Goal: Task Accomplishment & Management: Manage account settings

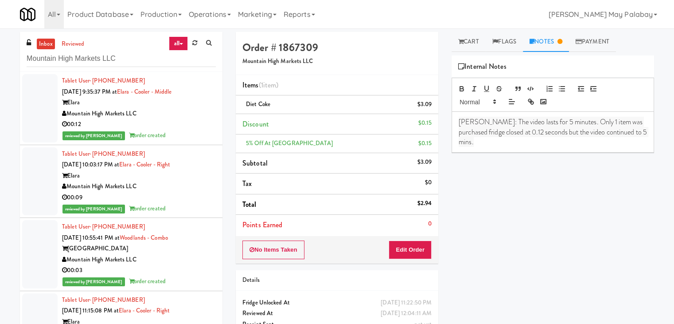
scroll to position [266, 0]
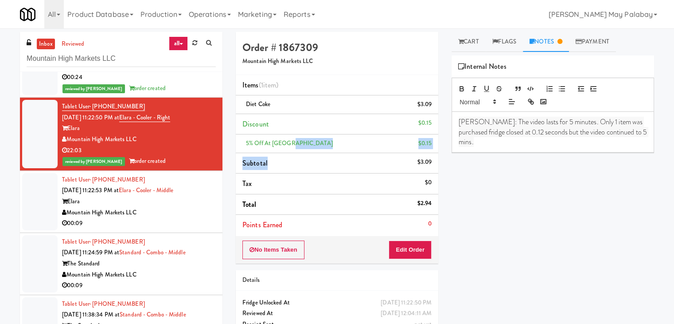
drag, startPoint x: 325, startPoint y: 158, endPoint x: 337, endPoint y: 147, distance: 16.0
click at [337, 147] on ul "Items (1 item ) Diet Coke $3.09 Discount $0.15 5% Off at Elara $0.15 Subtotal $…" at bounding box center [337, 155] width 203 height 160
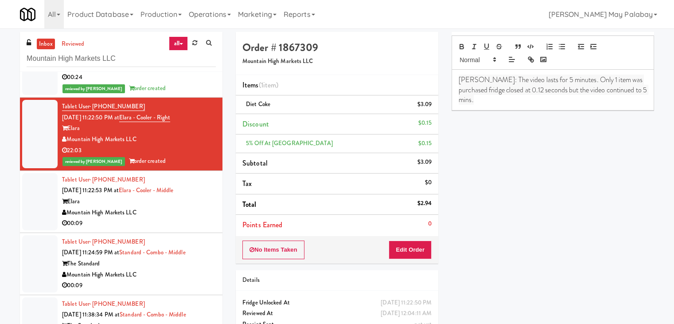
scroll to position [44, 0]
click at [537, 178] on div "Play New Window Primary Flag Clear Flag if unable to determine what was taken o…" at bounding box center [553, 177] width 203 height 332
click at [157, 202] on div "Elara" at bounding box center [139, 201] width 154 height 11
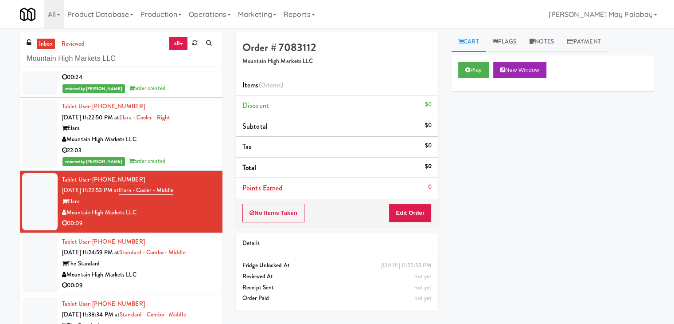
click at [205, 142] on div "Mountain High Markets LLC" at bounding box center [139, 139] width 154 height 11
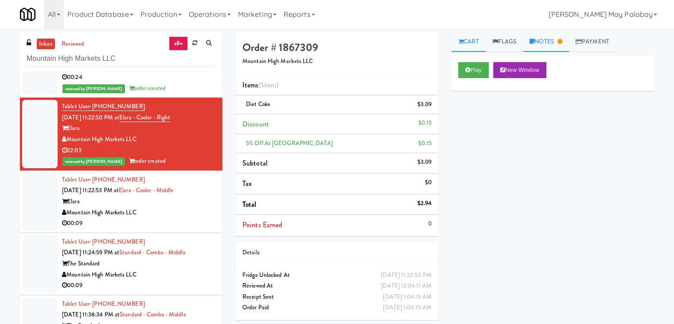
click at [550, 41] on link "Notes" at bounding box center [546, 42] width 46 height 20
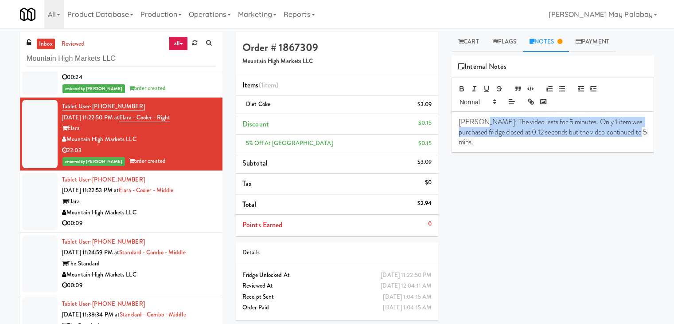
drag, startPoint x: 477, startPoint y: 123, endPoint x: 638, endPoint y: 140, distance: 161.3
click at [638, 140] on div "Rizza: The video lasts for 5 minutes. Only 1 item was purchased fridge closed a…" at bounding box center [553, 132] width 202 height 40
copy span "The video lasts for 5 minutes. Only 1 item was purchased fridge closed at 0.12 …"
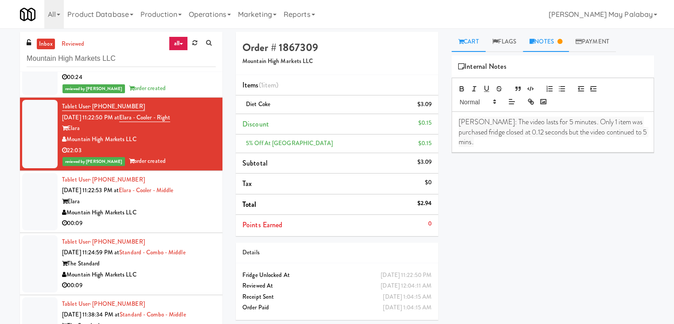
click at [482, 42] on link "Cart" at bounding box center [469, 42] width 34 height 20
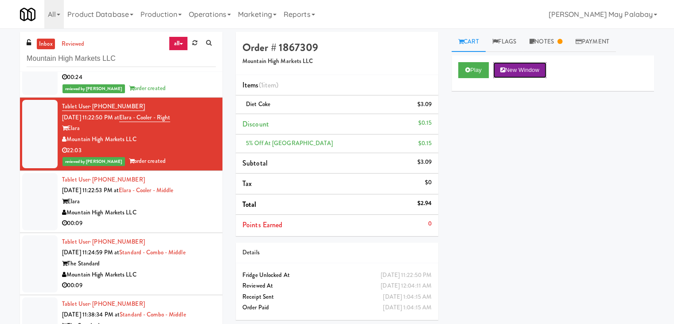
click at [516, 69] on button "New Window" at bounding box center [519, 70] width 53 height 16
click at [156, 199] on div "Elara" at bounding box center [139, 201] width 154 height 11
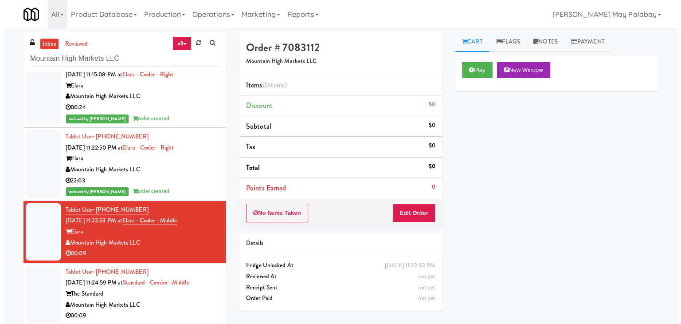
scroll to position [257, 0]
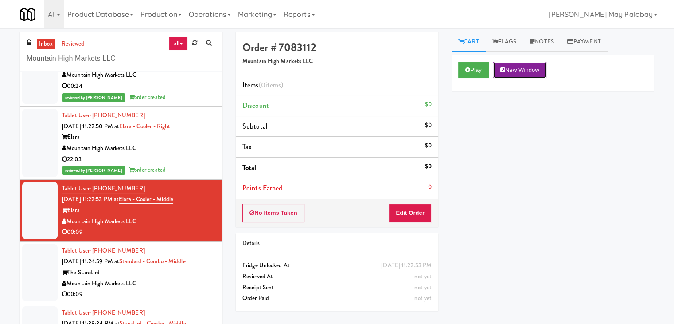
click at [528, 71] on button "New Window" at bounding box center [519, 70] width 53 height 16
click at [417, 209] on button "Edit Order" at bounding box center [410, 212] width 43 height 19
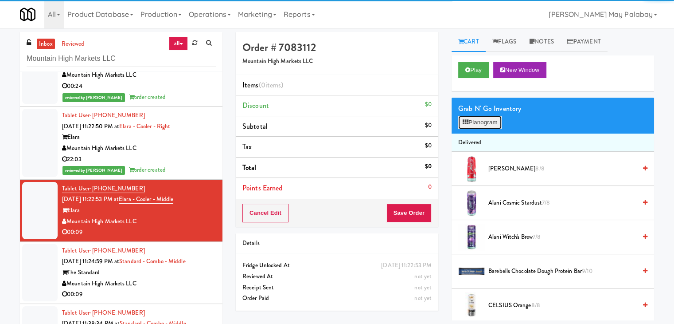
click at [484, 122] on button "Planogram" at bounding box center [479, 122] width 43 height 13
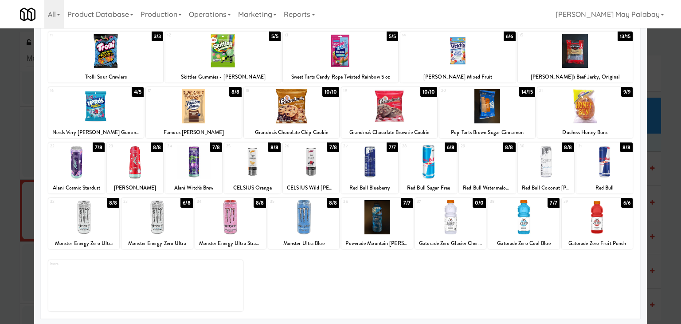
scroll to position [112, 0]
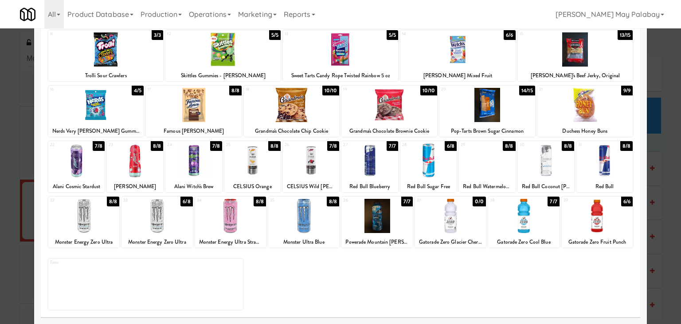
click at [397, 231] on div at bounding box center [376, 216] width 71 height 34
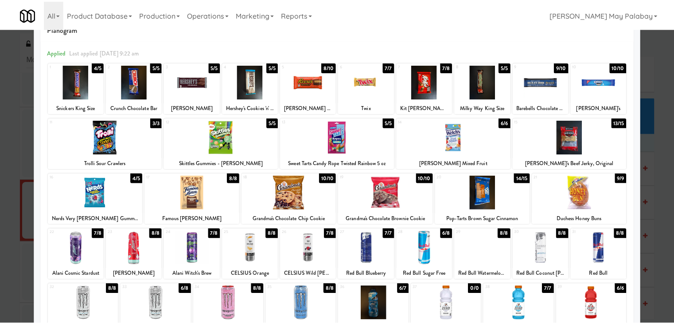
scroll to position [23, 0]
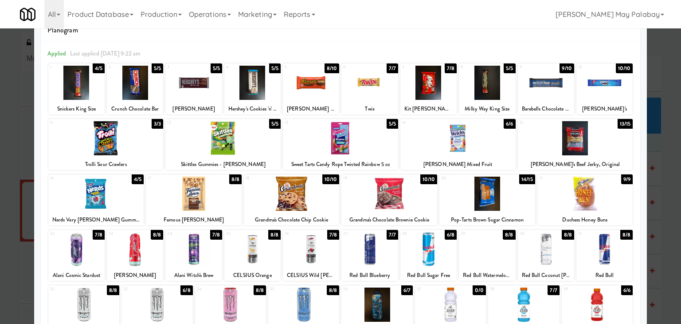
click at [389, 156] on div "13 5/5 Sweet Tarts Candy Rope Twisted Rainbow 5 oz" at bounding box center [340, 144] width 115 height 51
click at [657, 191] on div at bounding box center [340, 162] width 681 height 324
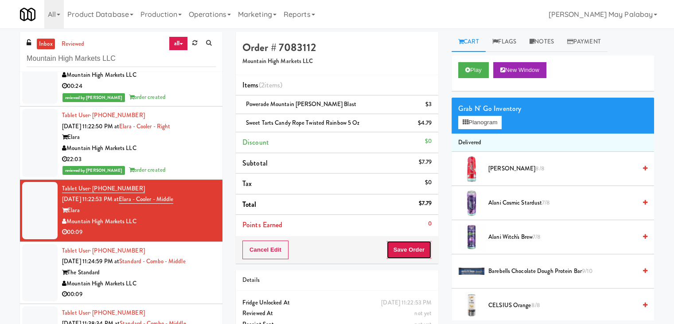
click at [414, 252] on button "Save Order" at bounding box center [408, 249] width 45 height 19
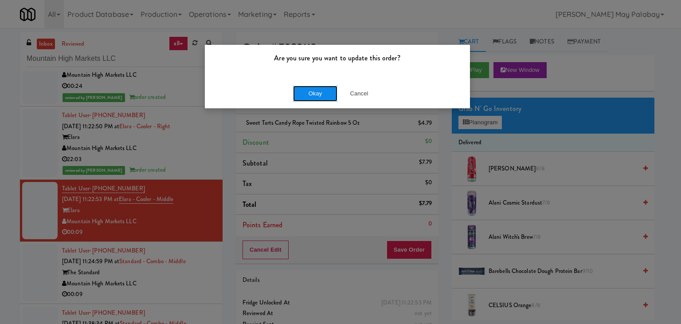
click at [303, 93] on button "Okay" at bounding box center [315, 94] width 44 height 16
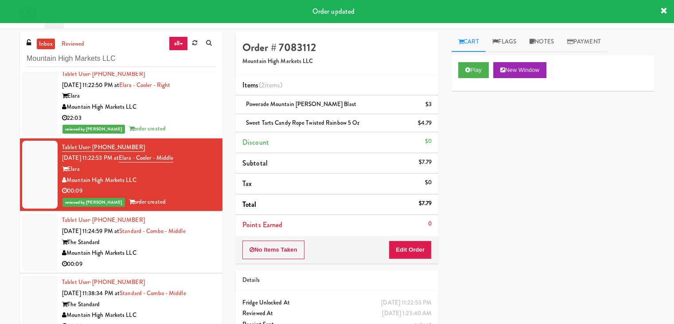
scroll to position [301, 0]
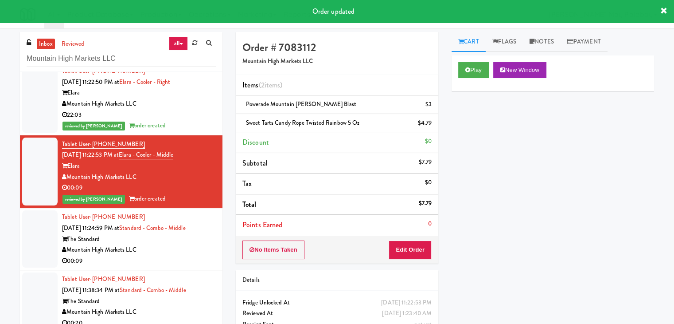
click at [168, 257] on div "00:09" at bounding box center [139, 260] width 154 height 11
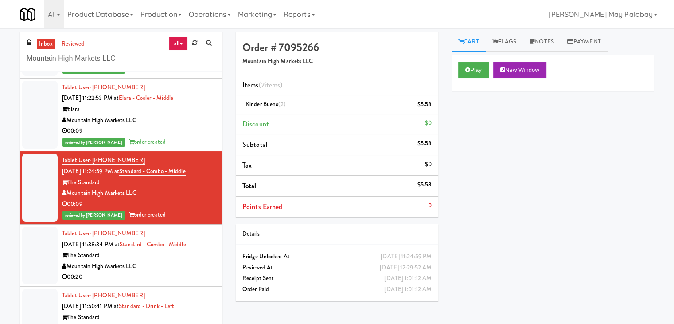
scroll to position [368, 0]
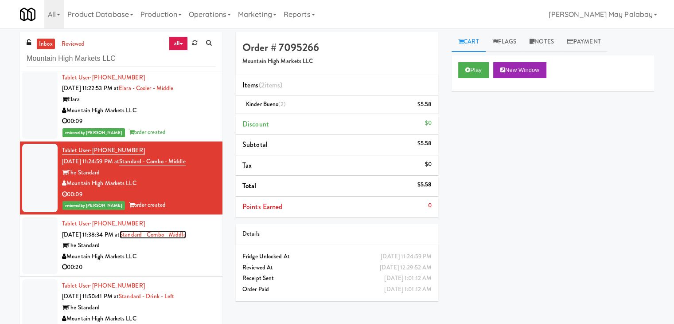
click at [181, 233] on link "Standard - Combo - Middle" at bounding box center [153, 234] width 66 height 8
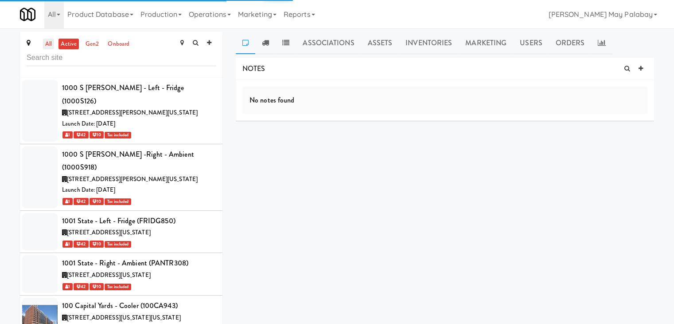
scroll to position [32508, 0]
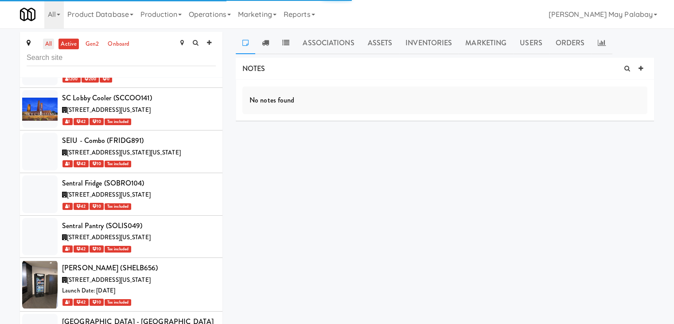
click at [43, 45] on link "all" at bounding box center [48, 44] width 11 height 11
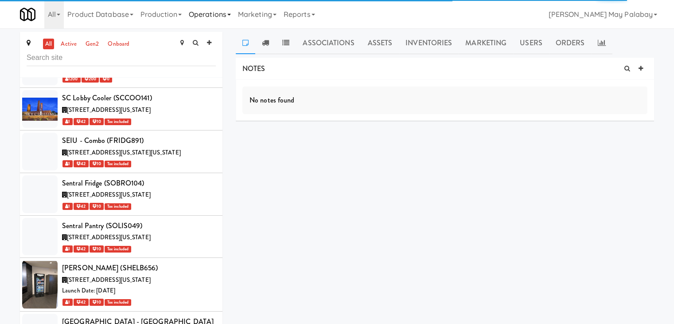
click at [234, 16] on link "Operations" at bounding box center [209, 14] width 49 height 28
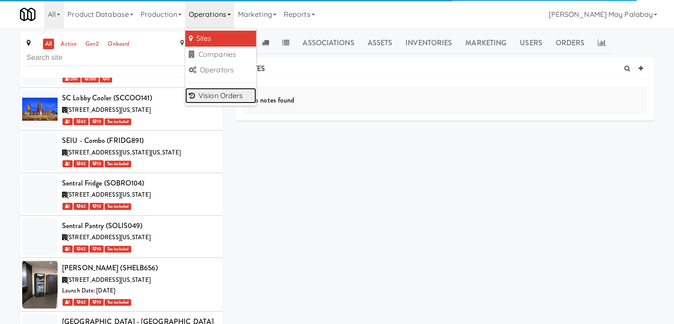
click at [207, 96] on link "Vision Orders" at bounding box center [220, 96] width 71 height 16
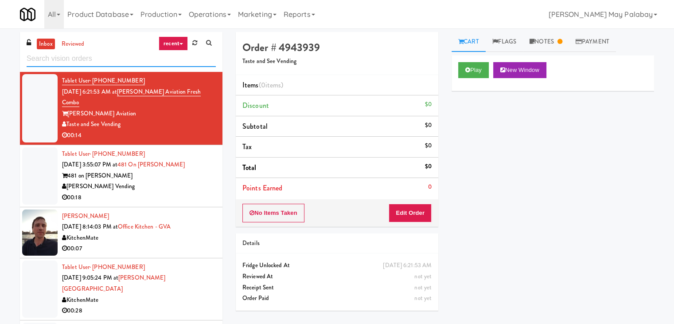
click at [105, 59] on input "text" at bounding box center [121, 59] width 189 height 16
click at [184, 41] on link "recent" at bounding box center [173, 43] width 29 height 14
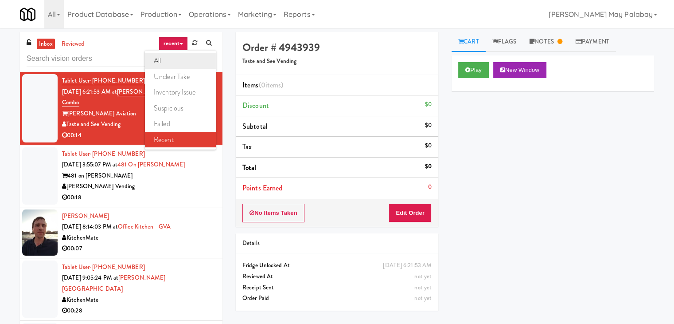
click at [160, 56] on link "all" at bounding box center [180, 61] width 71 height 16
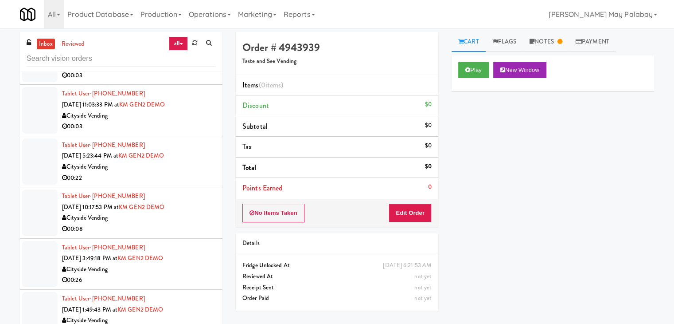
scroll to position [901, 0]
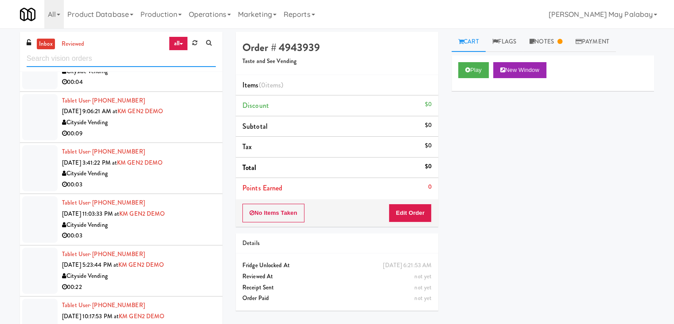
click at [107, 57] on input "text" at bounding box center [121, 59] width 189 height 16
paste input "Mountain High Markets LLC"
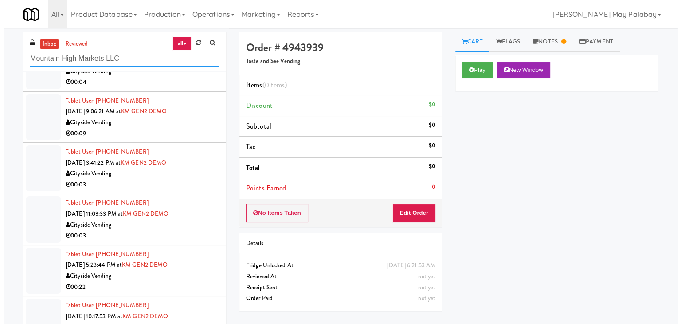
scroll to position [0, 0]
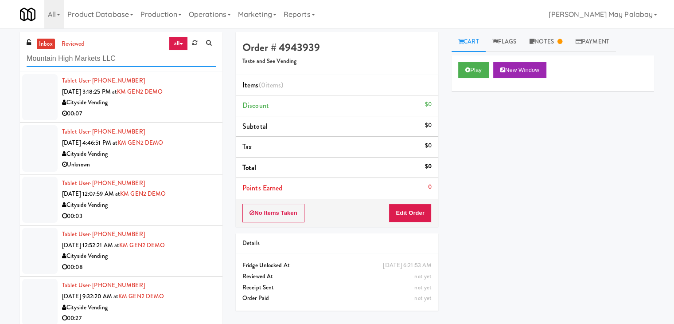
type input "Mountain High Markets LLC"
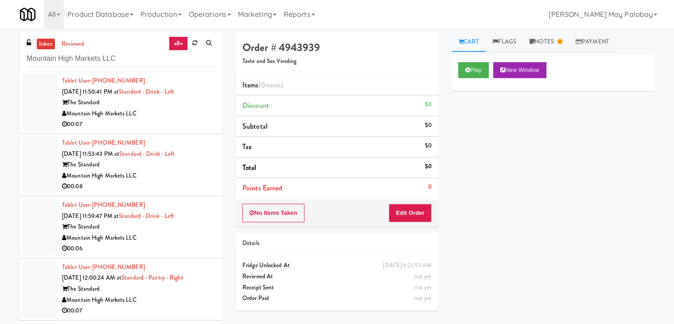
click at [168, 125] on div "00:07" at bounding box center [139, 124] width 154 height 11
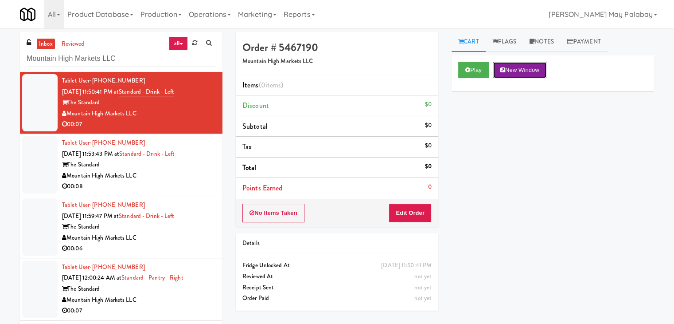
click at [520, 70] on button "New Window" at bounding box center [519, 70] width 53 height 16
click at [418, 215] on button "Edit Order" at bounding box center [410, 212] width 43 height 19
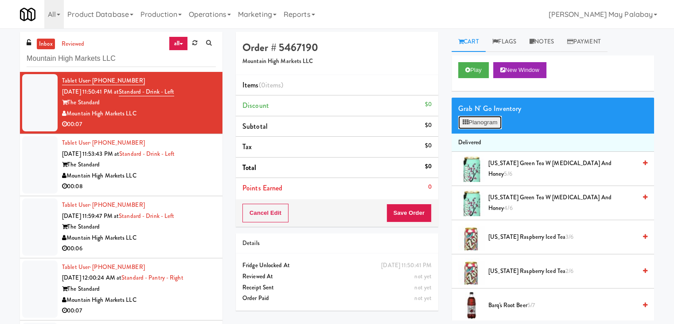
click at [489, 124] on button "Planogram" at bounding box center [479, 122] width 43 height 13
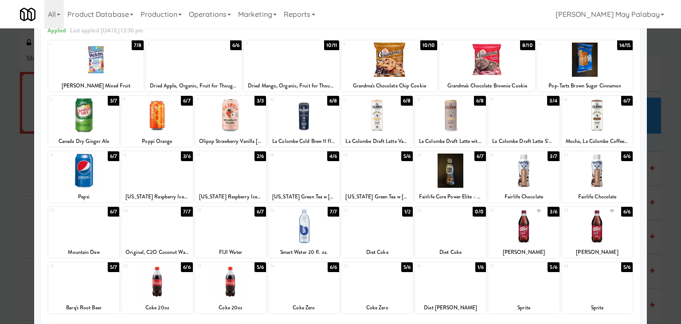
scroll to position [44, 0]
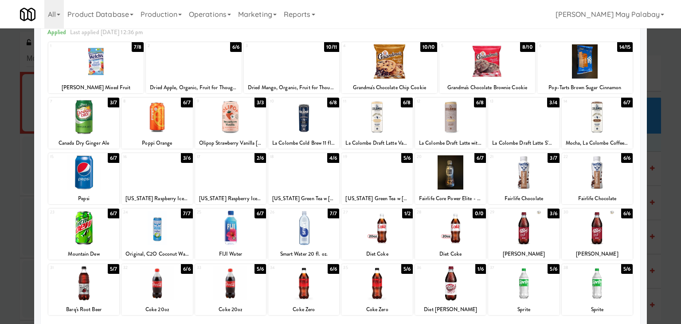
click at [609, 237] on div at bounding box center [597, 228] width 71 height 34
click at [668, 167] on div at bounding box center [340, 162] width 681 height 324
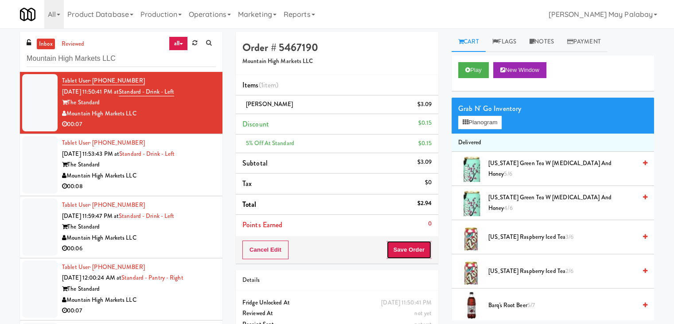
click at [402, 248] on button "Save Order" at bounding box center [408, 249] width 45 height 19
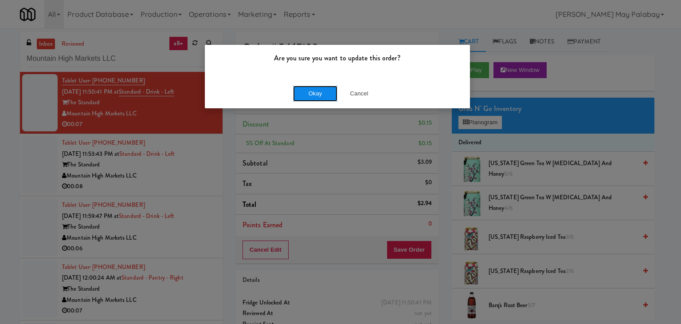
click at [310, 92] on button "Okay" at bounding box center [315, 94] width 44 height 16
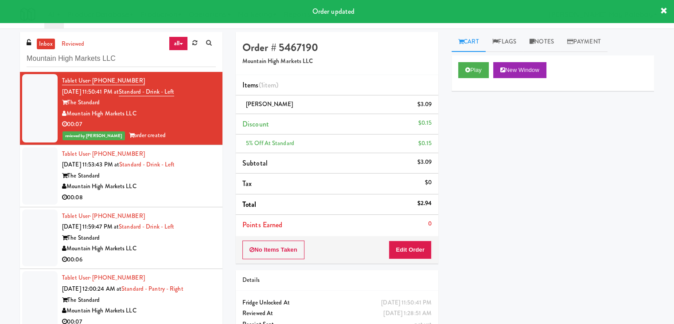
click at [168, 207] on li "Tablet User · (541) 647-7613 Sep 17, 2025 11:59:47 PM at Standard - Drink - Lef…" at bounding box center [121, 238] width 203 height 62
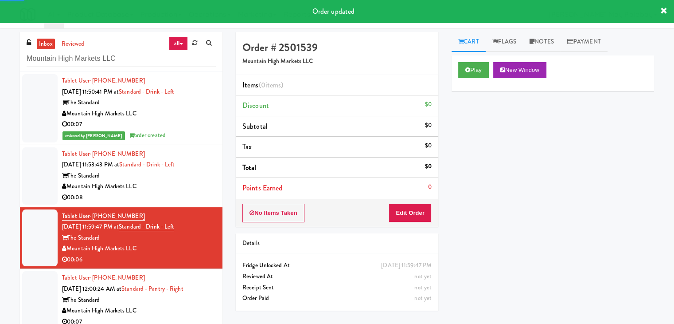
click at [187, 179] on div "The Standard" at bounding box center [139, 175] width 154 height 11
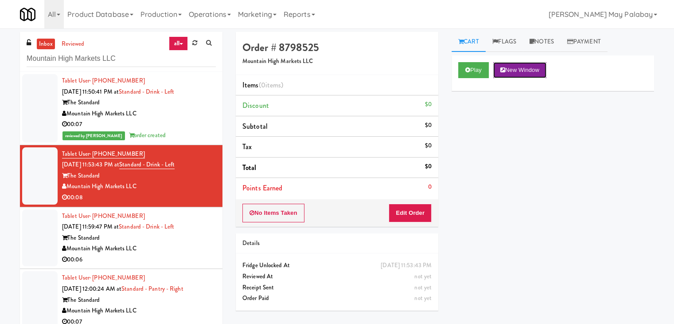
click at [515, 65] on button "New Window" at bounding box center [519, 70] width 53 height 16
click at [408, 210] on button "Edit Order" at bounding box center [410, 212] width 43 height 19
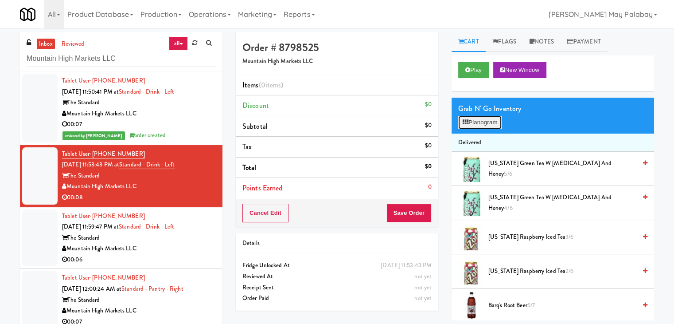
click at [490, 121] on button "Planogram" at bounding box center [479, 122] width 43 height 13
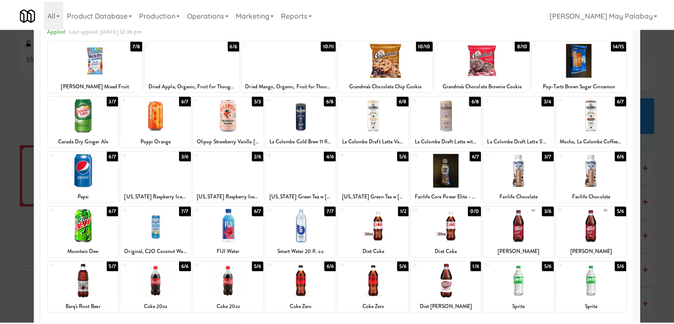
scroll to position [44, 0]
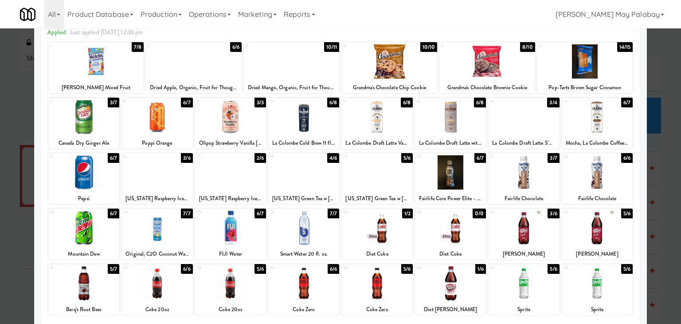
click at [663, 104] on div at bounding box center [340, 162] width 681 height 324
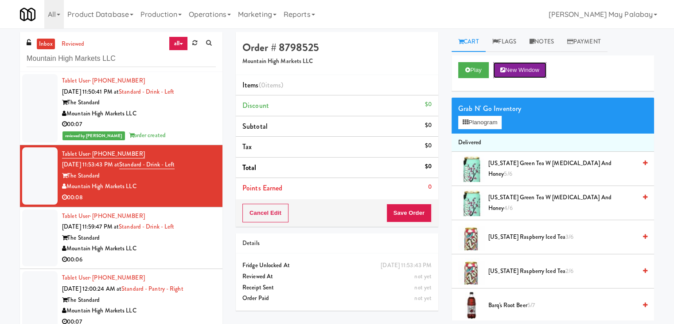
click at [530, 68] on button "New Window" at bounding box center [519, 70] width 53 height 16
click at [465, 121] on icon at bounding box center [466, 122] width 6 height 6
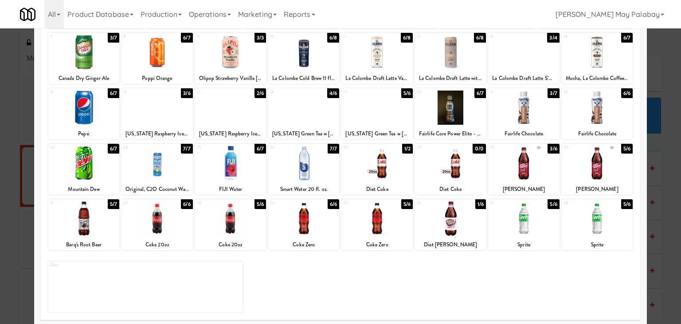
scroll to position [112, 0]
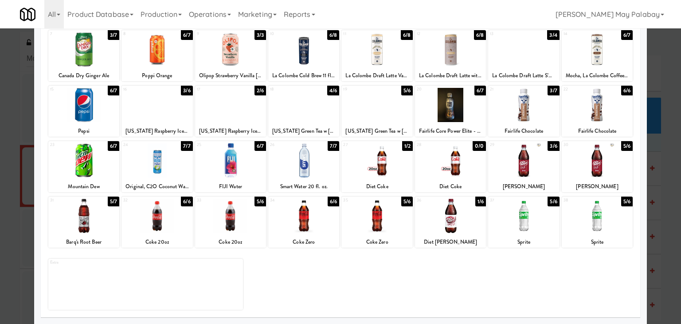
click at [104, 227] on div at bounding box center [83, 216] width 71 height 34
click at [116, 236] on div "Barq's Root Beer" at bounding box center [84, 241] width 68 height 11
click at [102, 210] on div at bounding box center [83, 216] width 71 height 34
click at [663, 223] on div at bounding box center [340, 162] width 681 height 324
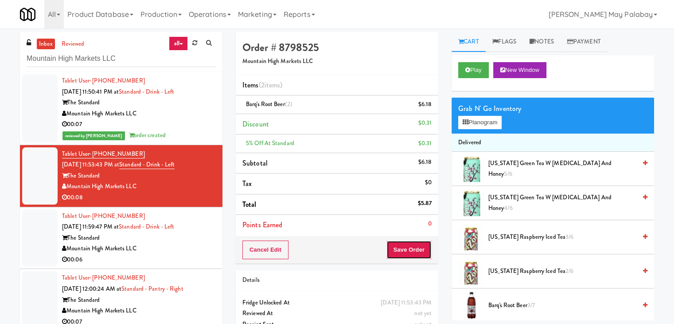
click at [415, 243] on button "Save Order" at bounding box center [408, 249] width 45 height 19
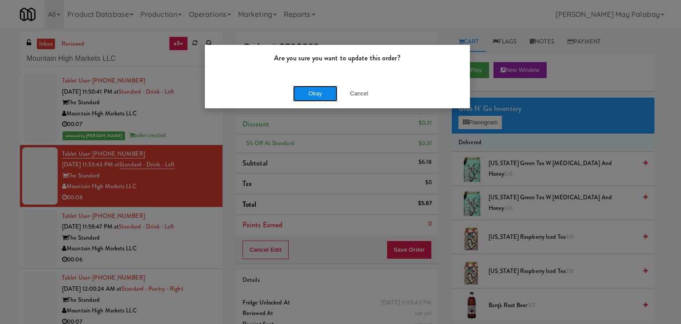
click at [323, 90] on button "Okay" at bounding box center [315, 94] width 44 height 16
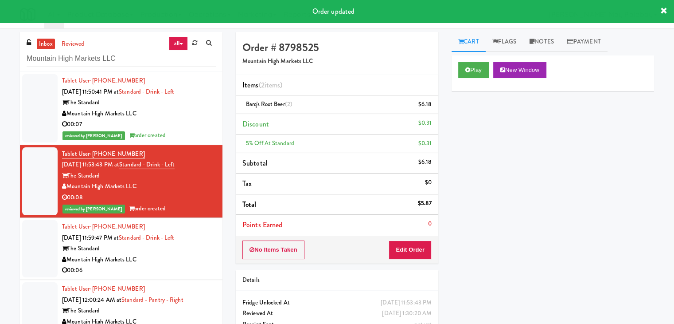
click at [168, 255] on div "Mountain High Markets LLC" at bounding box center [139, 259] width 154 height 11
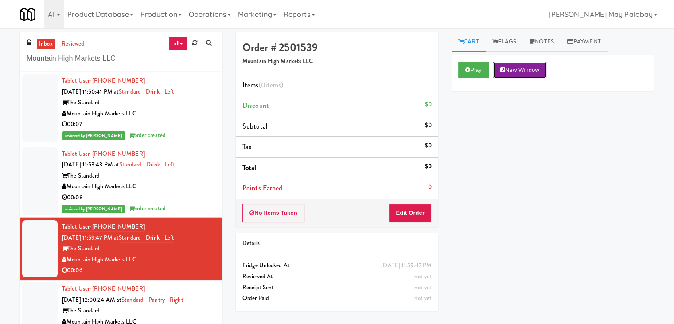
click at [523, 73] on button "New Window" at bounding box center [519, 70] width 53 height 16
click at [416, 209] on button "Edit Order" at bounding box center [410, 212] width 43 height 19
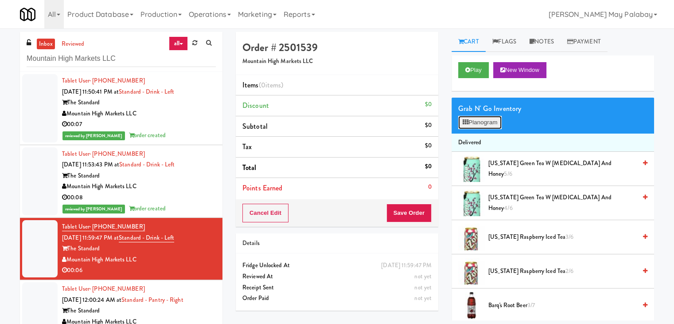
click at [493, 121] on button "Planogram" at bounding box center [479, 122] width 43 height 13
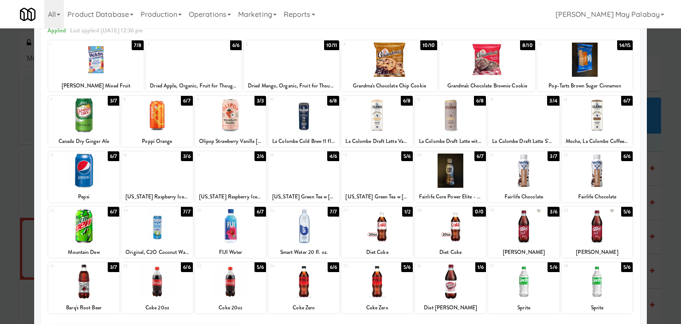
scroll to position [44, 0]
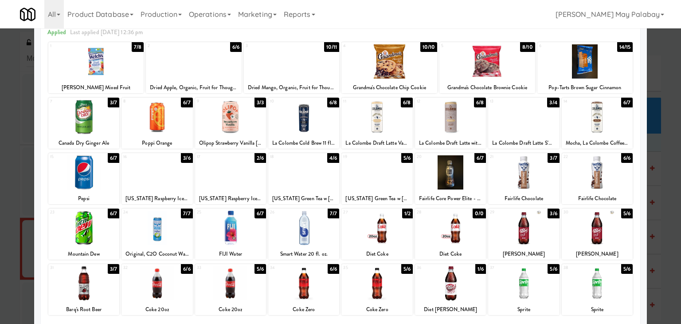
click at [663, 163] on div at bounding box center [340, 162] width 681 height 324
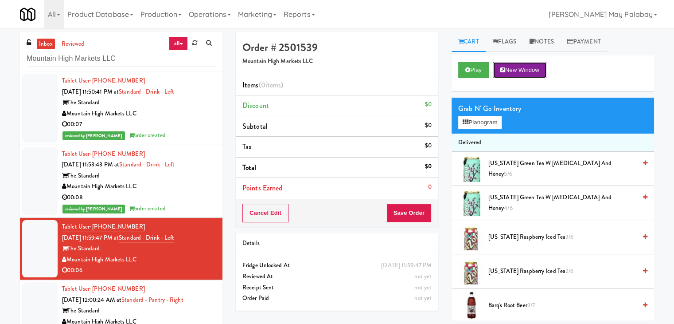
click at [527, 70] on button "New Window" at bounding box center [519, 70] width 53 height 16
click at [495, 123] on button "Planogram" at bounding box center [479, 122] width 43 height 13
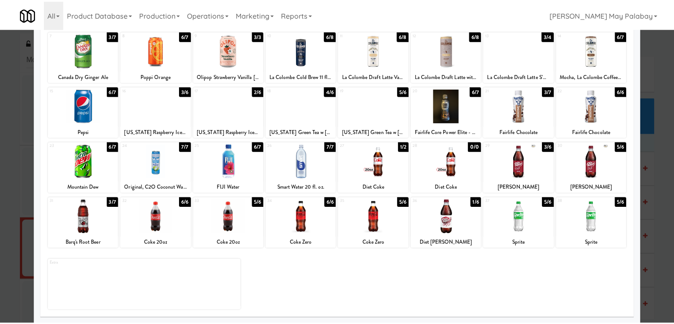
scroll to position [112, 0]
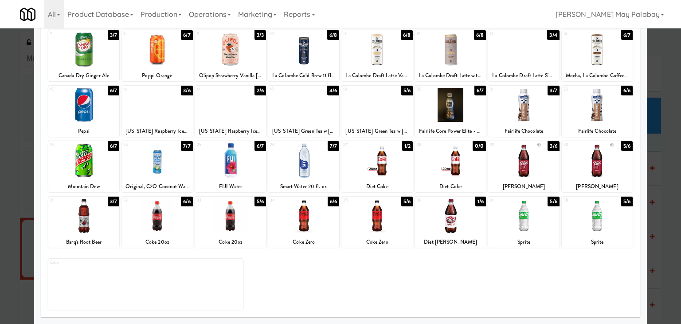
click at [545, 240] on div "Sprite" at bounding box center [523, 241] width 68 height 11
click at [546, 221] on div at bounding box center [523, 216] width 71 height 34
click at [669, 246] on div at bounding box center [340, 162] width 681 height 324
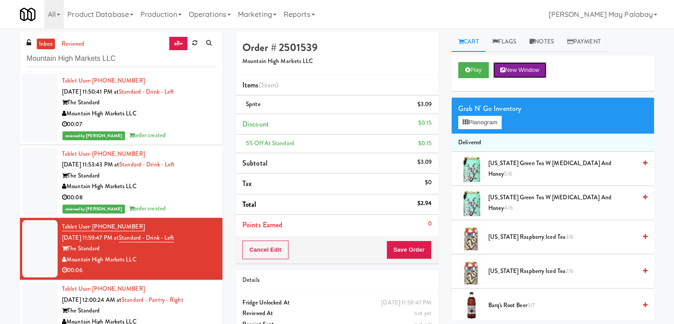
click at [529, 73] on button "New Window" at bounding box center [519, 70] width 53 height 16
click at [407, 247] on button "Save Order" at bounding box center [408, 249] width 45 height 19
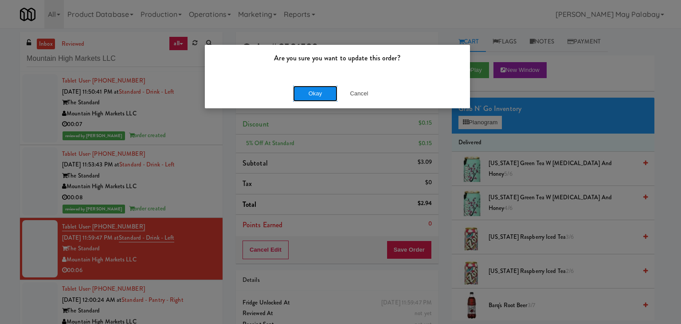
click at [324, 94] on button "Okay" at bounding box center [315, 94] width 44 height 16
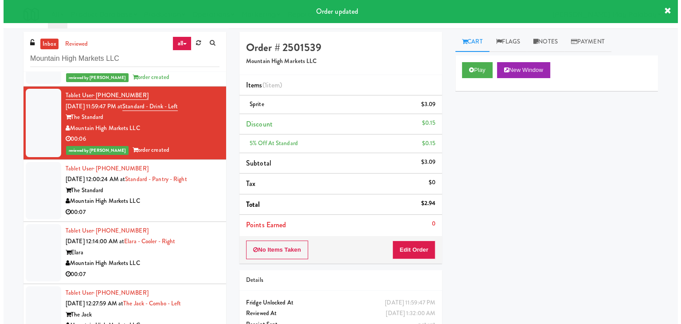
scroll to position [133, 0]
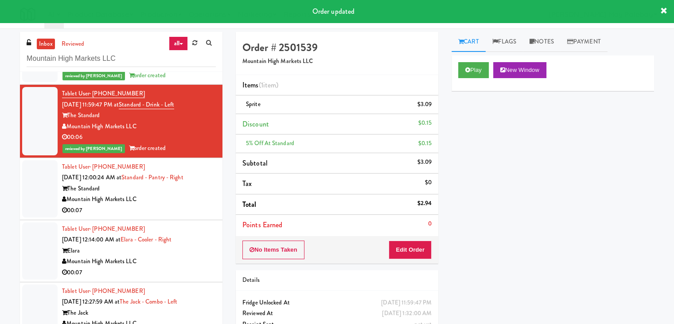
click at [170, 214] on div "00:07" at bounding box center [139, 210] width 154 height 11
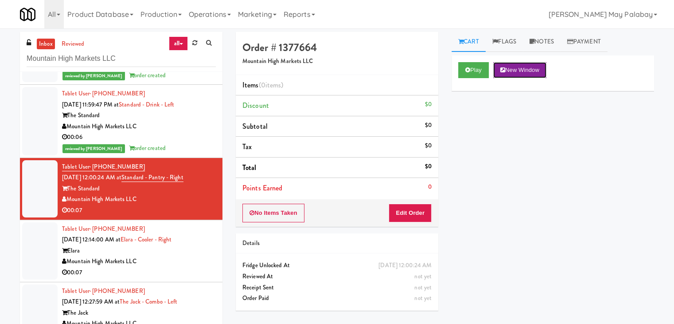
click at [527, 69] on button "New Window" at bounding box center [519, 70] width 53 height 16
click at [417, 213] on button "Edit Order" at bounding box center [410, 212] width 43 height 19
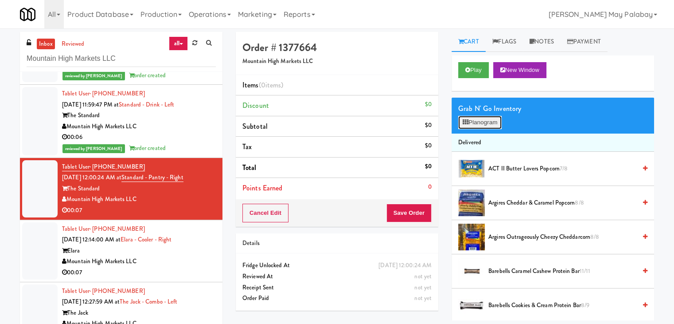
click at [478, 123] on button "Planogram" at bounding box center [479, 122] width 43 height 13
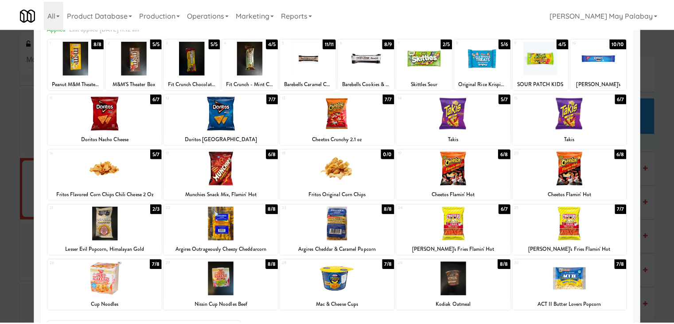
scroll to position [23, 0]
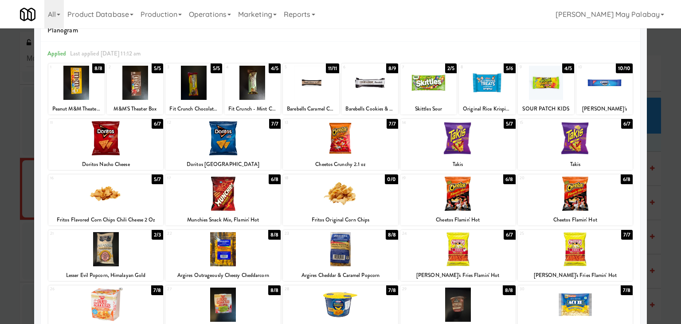
click at [254, 197] on div at bounding box center [222, 193] width 115 height 34
click at [497, 253] on div at bounding box center [457, 249] width 115 height 34
click at [662, 159] on div at bounding box center [340, 162] width 681 height 324
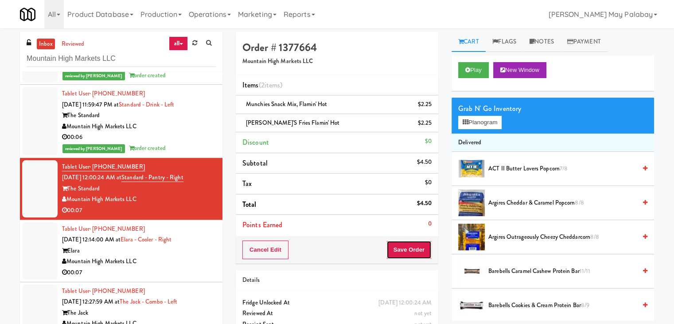
click at [410, 251] on button "Save Order" at bounding box center [408, 249] width 45 height 19
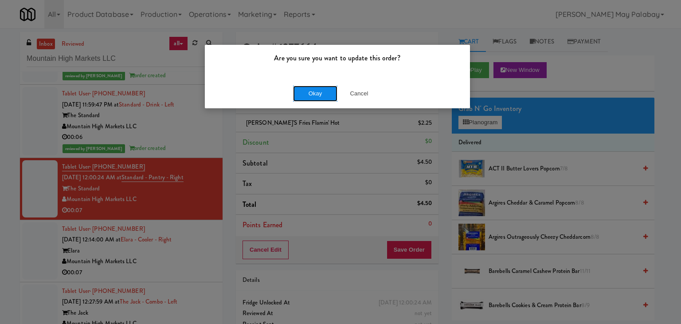
click at [323, 96] on button "Okay" at bounding box center [315, 94] width 44 height 16
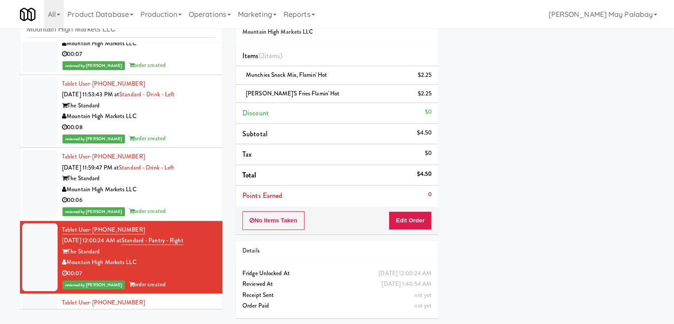
scroll to position [44, 0]
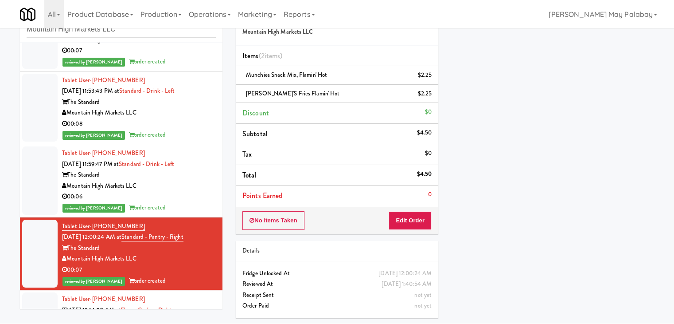
click at [177, 189] on div "Mountain High Markets LLC" at bounding box center [139, 185] width 154 height 11
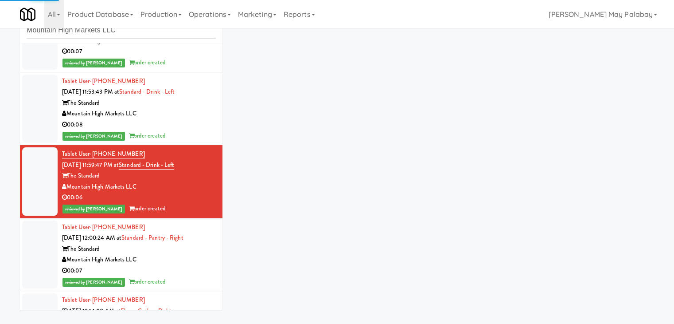
scroll to position [29, 0]
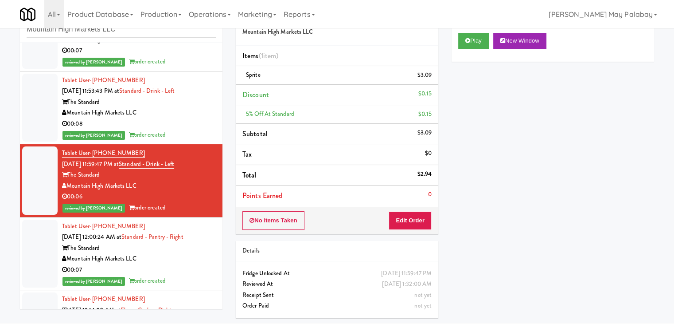
click at [204, 243] on div "The Standard" at bounding box center [139, 247] width 154 height 11
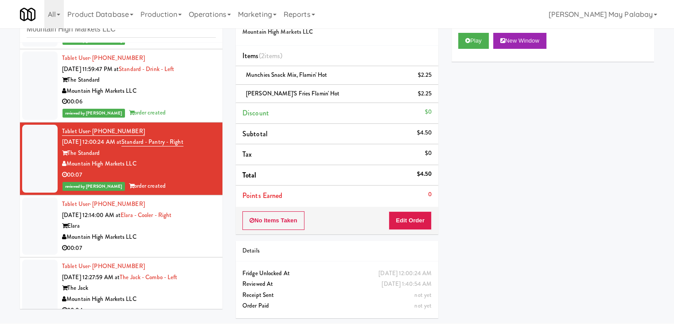
scroll to position [177, 0]
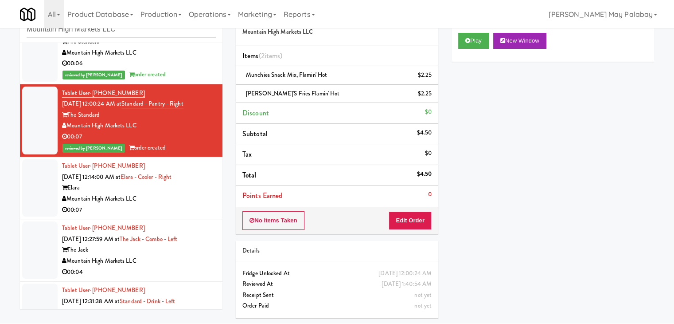
click at [163, 211] on div "00:07" at bounding box center [139, 209] width 154 height 11
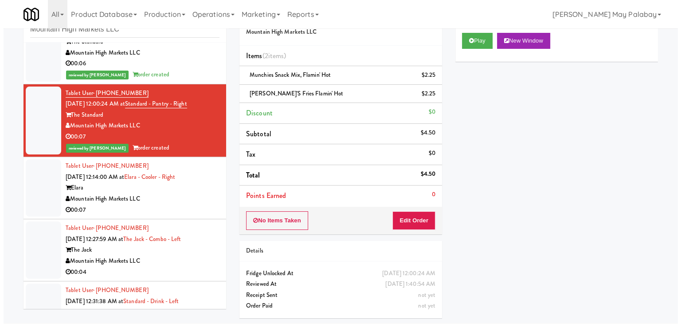
scroll to position [28, 0]
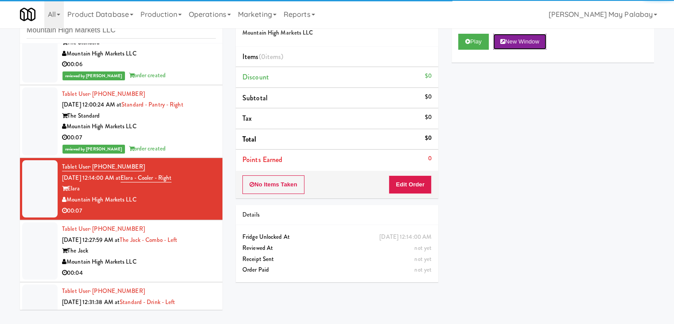
click at [512, 40] on button "New Window" at bounding box center [519, 42] width 53 height 16
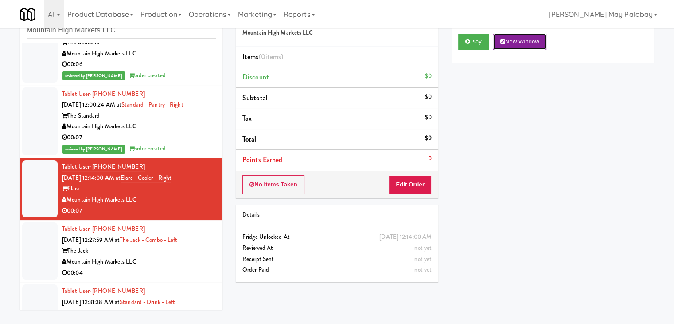
click at [540, 42] on button "New Window" at bounding box center [519, 42] width 53 height 16
click at [529, 38] on button "New Window" at bounding box center [519, 42] width 53 height 16
click at [417, 179] on button "Edit Order" at bounding box center [410, 184] width 43 height 19
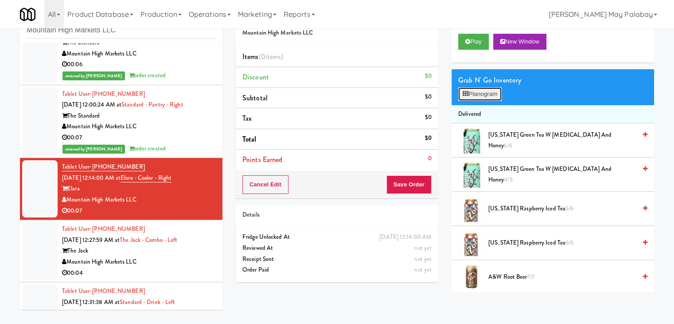
click at [463, 95] on icon at bounding box center [466, 94] width 6 height 6
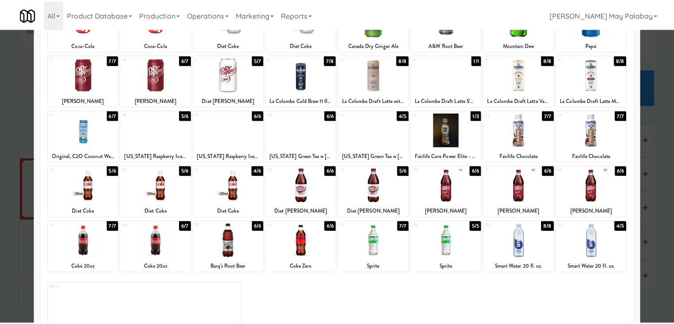
scroll to position [89, 0]
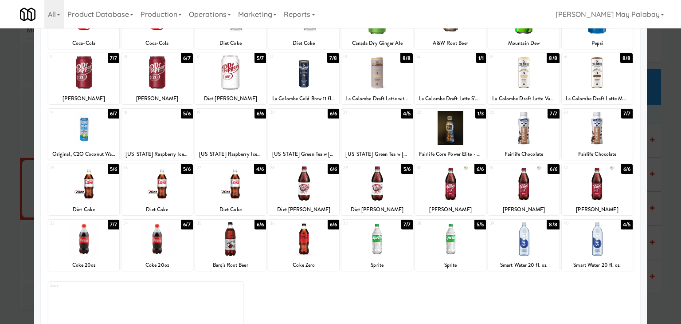
click at [330, 205] on div "Diet Dr Pepper" at bounding box center [303, 209] width 68 height 11
click at [331, 178] on div at bounding box center [303, 183] width 71 height 34
click at [472, 199] on div at bounding box center [450, 183] width 71 height 34
click at [668, 136] on div at bounding box center [340, 162] width 681 height 324
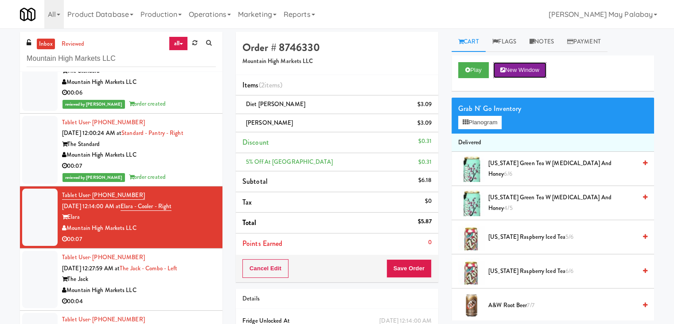
click at [523, 74] on button "New Window" at bounding box center [519, 70] width 53 height 16
click at [410, 270] on button "Save Order" at bounding box center [408, 268] width 45 height 19
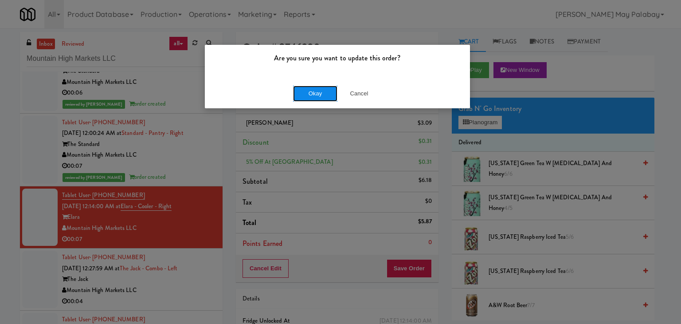
click at [319, 91] on button "Okay" at bounding box center [315, 94] width 44 height 16
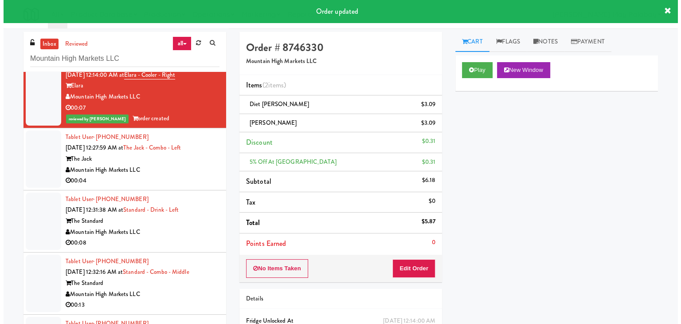
scroll to position [310, 0]
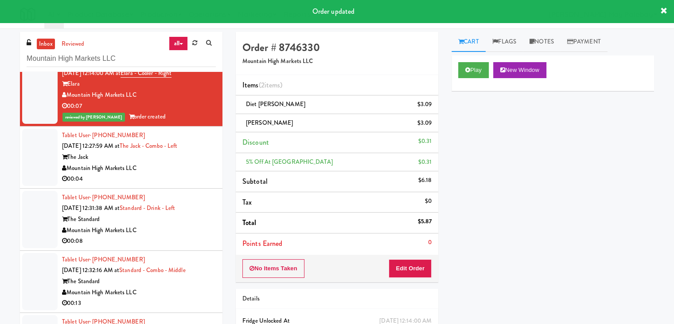
click at [182, 169] on div "Mountain High Markets LLC" at bounding box center [139, 168] width 154 height 11
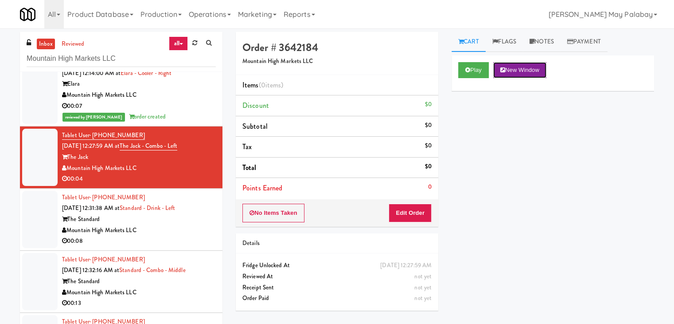
click at [527, 73] on button "New Window" at bounding box center [519, 70] width 53 height 16
click at [414, 215] on button "Edit Order" at bounding box center [410, 212] width 43 height 19
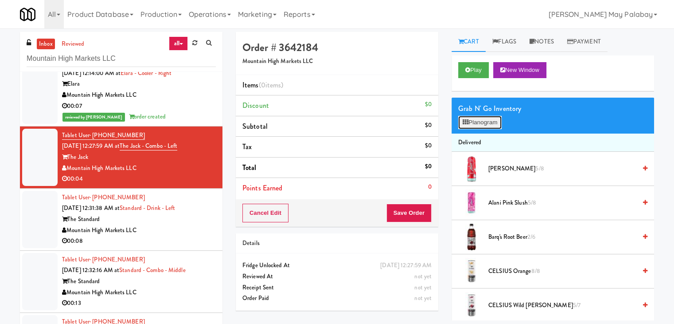
click at [472, 121] on button "Planogram" at bounding box center [479, 122] width 43 height 13
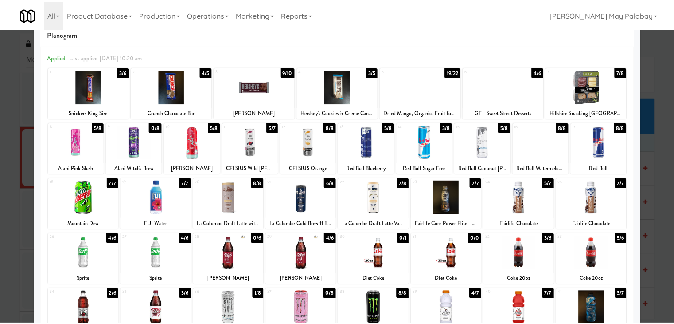
scroll to position [44, 0]
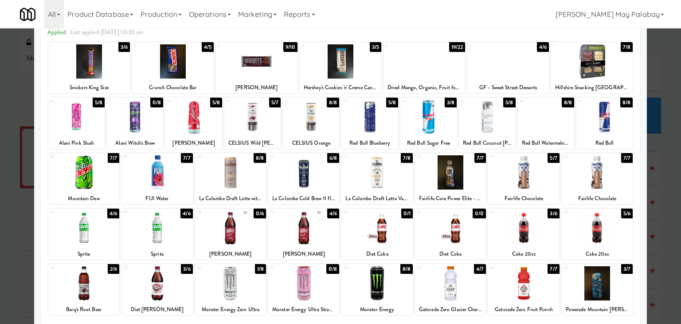
click at [477, 179] on div at bounding box center [450, 172] width 71 height 34
click at [668, 141] on div at bounding box center [340, 162] width 681 height 324
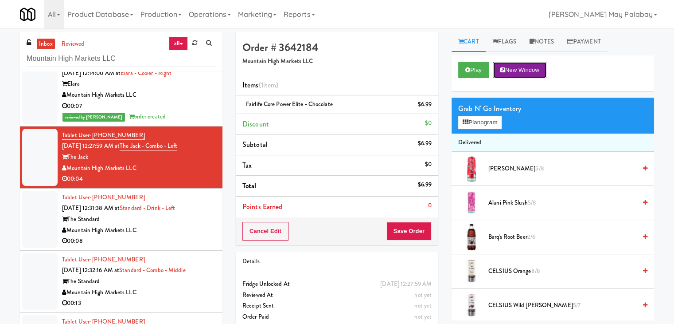
click at [530, 68] on button "New Window" at bounding box center [519, 70] width 53 height 16
click at [412, 233] on button "Save Order" at bounding box center [408, 231] width 45 height 19
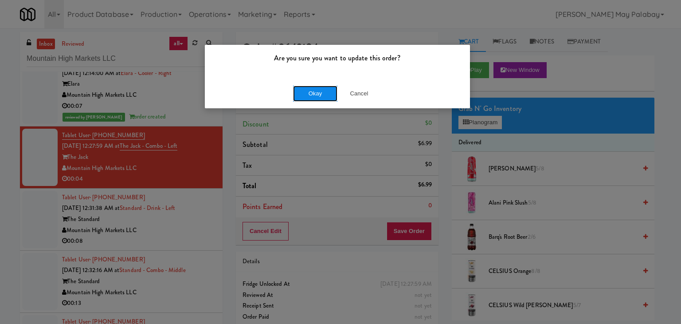
click at [325, 91] on button "Okay" at bounding box center [315, 94] width 44 height 16
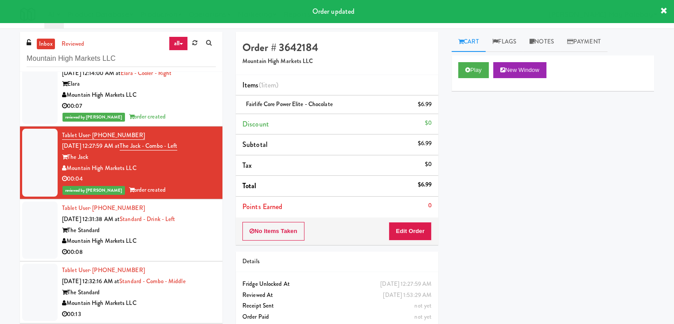
click at [172, 232] on div "The Standard" at bounding box center [139, 230] width 154 height 11
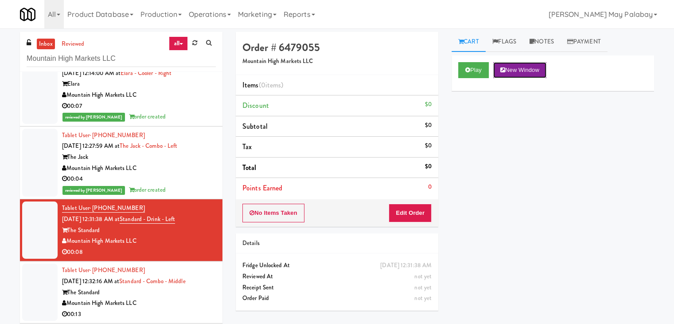
click at [522, 68] on button "New Window" at bounding box center [519, 70] width 53 height 16
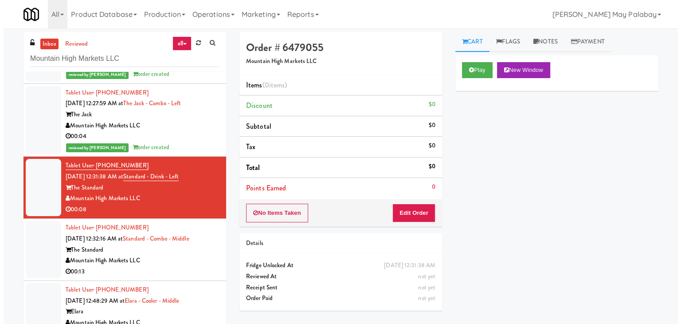
scroll to position [355, 0]
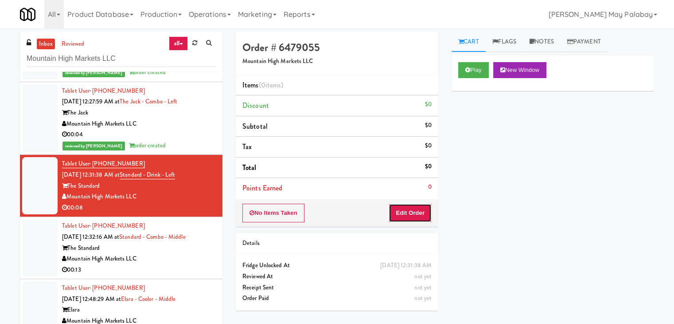
click at [404, 213] on button "Edit Order" at bounding box center [410, 212] width 43 height 19
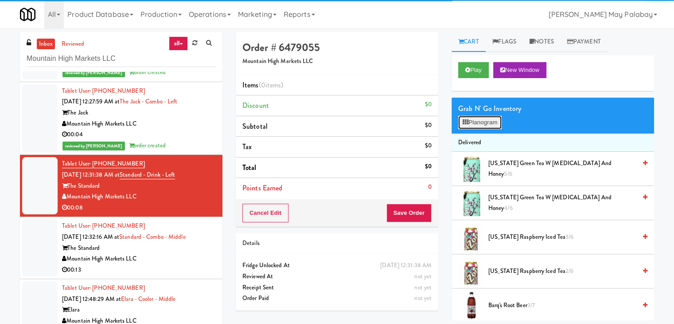
click at [486, 123] on button "Planogram" at bounding box center [479, 122] width 43 height 13
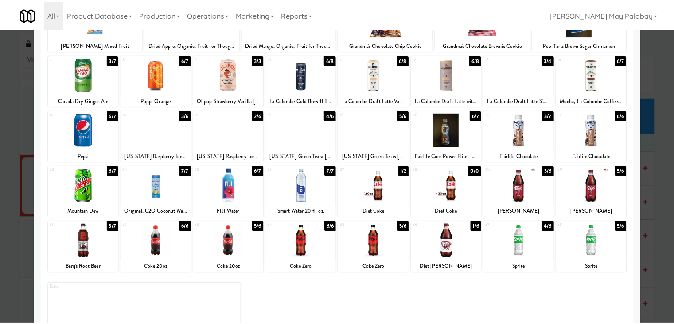
scroll to position [89, 0]
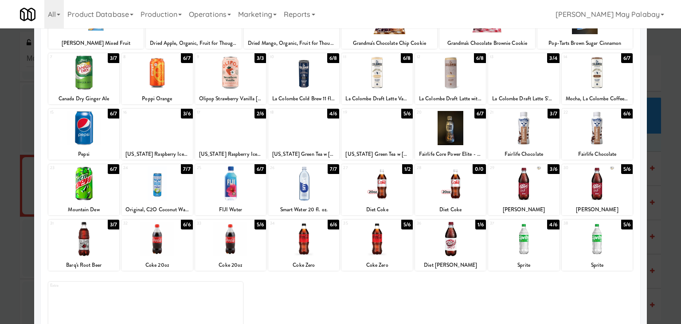
click at [312, 241] on div at bounding box center [303, 239] width 71 height 34
click at [661, 197] on div at bounding box center [340, 162] width 681 height 324
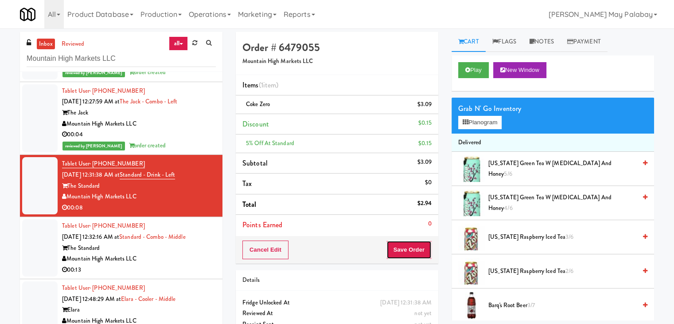
click at [422, 245] on button "Save Order" at bounding box center [408, 249] width 45 height 19
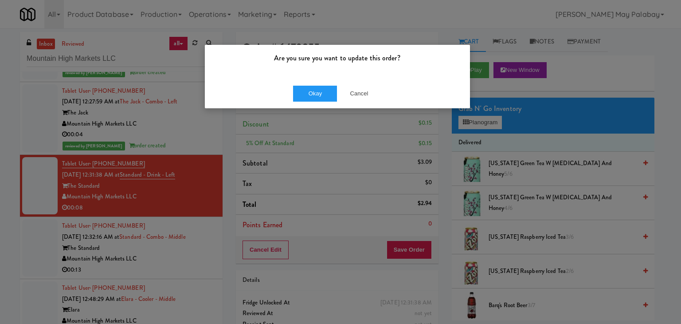
click at [304, 84] on div "Okay Cancel" at bounding box center [337, 93] width 265 height 30
click at [309, 91] on button "Okay" at bounding box center [315, 94] width 44 height 16
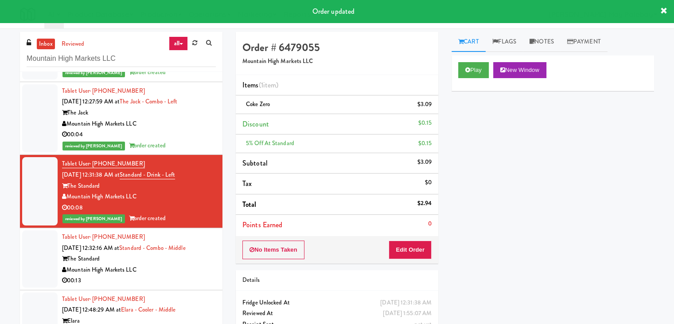
click at [179, 257] on div "The Standard" at bounding box center [139, 258] width 154 height 11
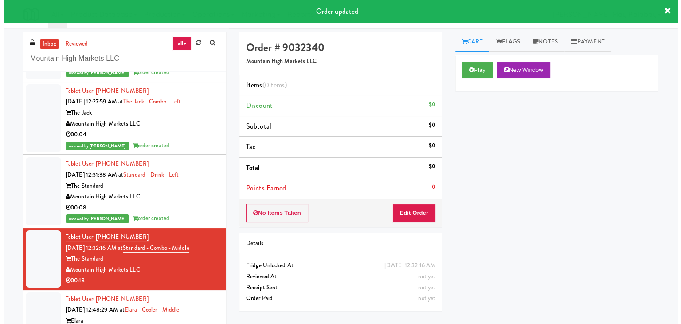
scroll to position [488, 0]
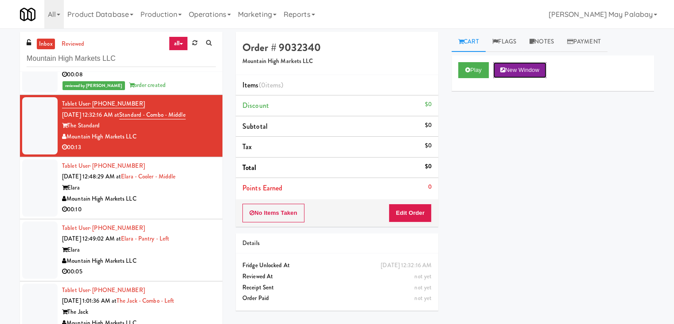
click at [512, 68] on button "New Window" at bounding box center [519, 70] width 53 height 16
click at [414, 213] on button "Edit Order" at bounding box center [410, 212] width 43 height 19
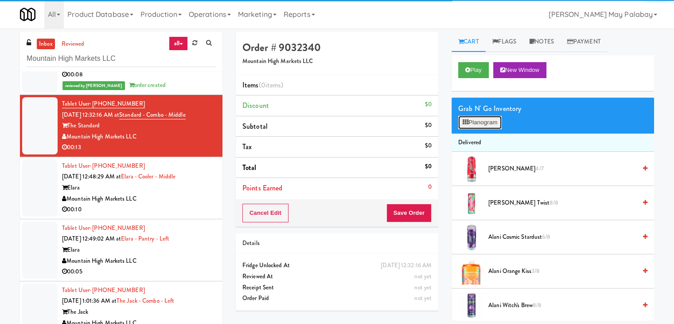
click at [484, 121] on button "Planogram" at bounding box center [479, 122] width 43 height 13
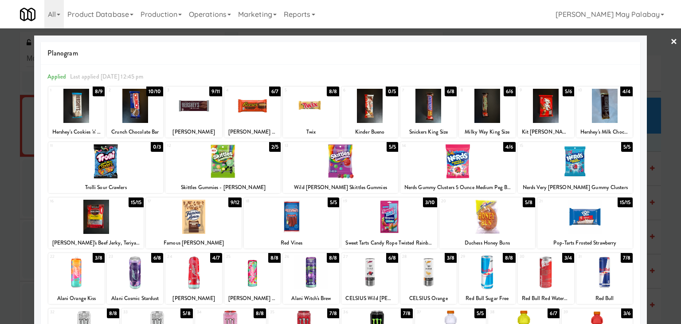
click at [666, 185] on div at bounding box center [340, 162] width 681 height 324
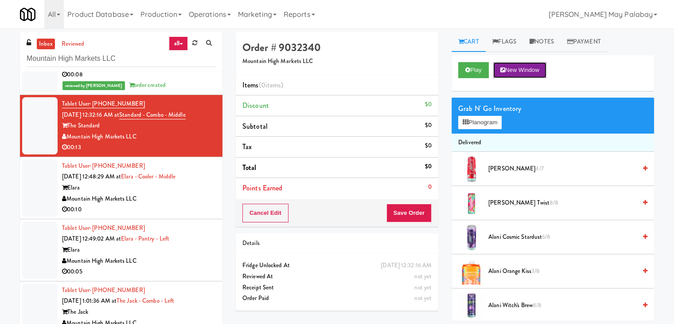
click at [523, 70] on button "New Window" at bounding box center [519, 70] width 53 height 16
click at [475, 122] on button "Planogram" at bounding box center [479, 122] width 43 height 13
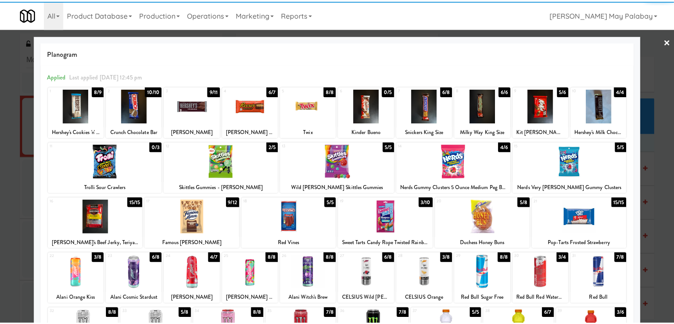
scroll to position [44, 0]
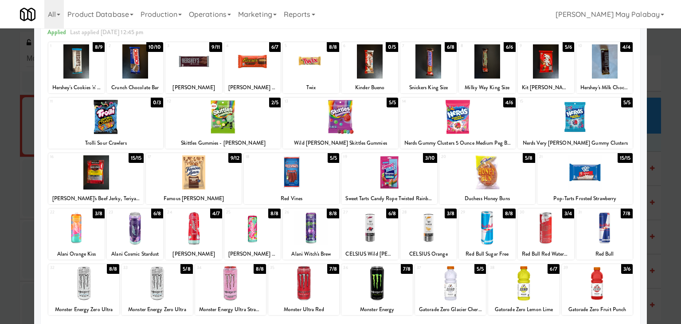
click at [493, 119] on div at bounding box center [457, 117] width 115 height 34
click at [324, 190] on div "18 5/5 Red Vines" at bounding box center [292, 178] width 96 height 51
click at [650, 137] on div at bounding box center [340, 162] width 681 height 324
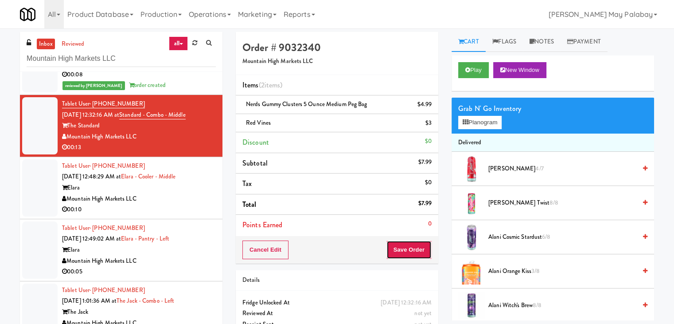
click at [408, 250] on button "Save Order" at bounding box center [408, 249] width 45 height 19
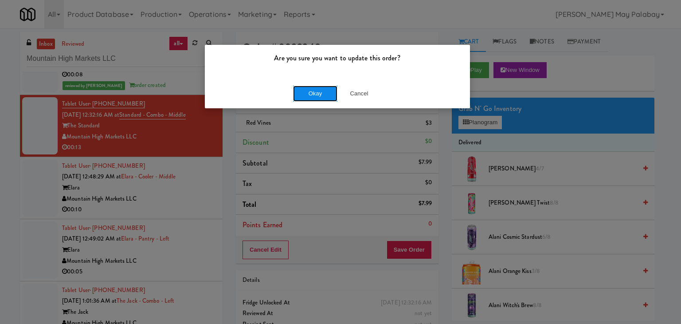
click at [319, 93] on button "Okay" at bounding box center [315, 94] width 44 height 16
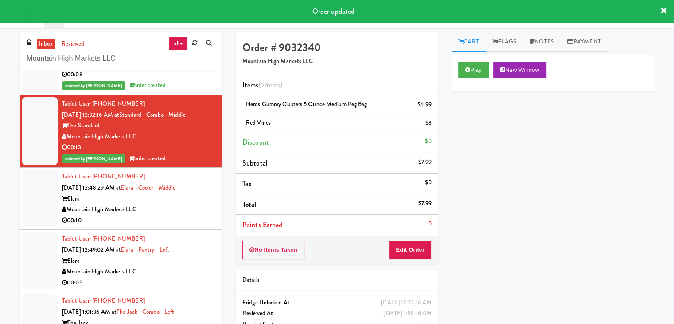
click at [196, 202] on div "Elara" at bounding box center [139, 198] width 154 height 11
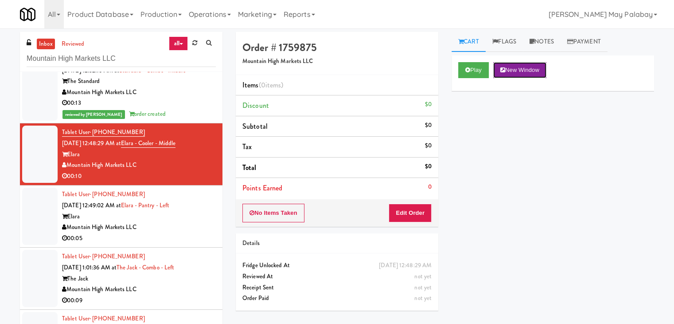
click at [507, 71] on button "New Window" at bounding box center [519, 70] width 53 height 16
click at [410, 215] on button "Edit Order" at bounding box center [410, 212] width 43 height 19
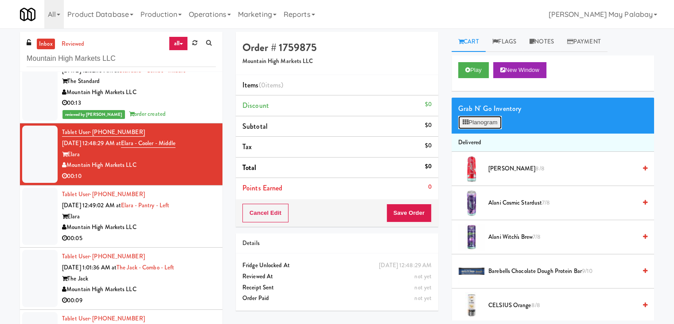
click at [472, 122] on button "Planogram" at bounding box center [479, 122] width 43 height 13
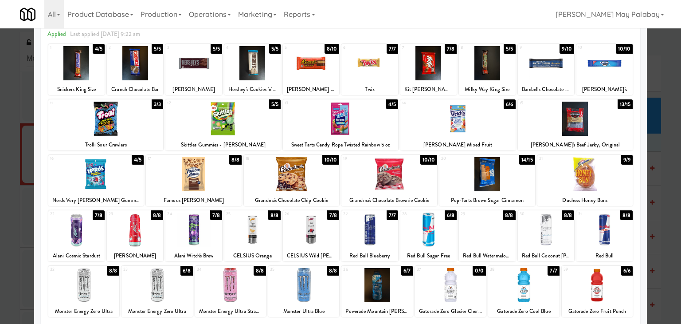
scroll to position [44, 0]
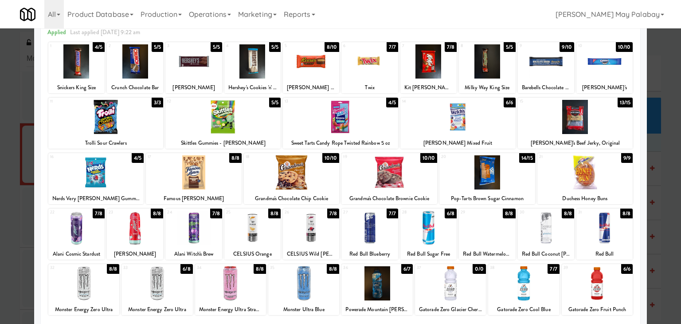
click at [416, 184] on div at bounding box center [389, 172] width 96 height 34
click at [330, 179] on div at bounding box center [292, 172] width 96 height 34
click at [667, 184] on div at bounding box center [340, 162] width 681 height 324
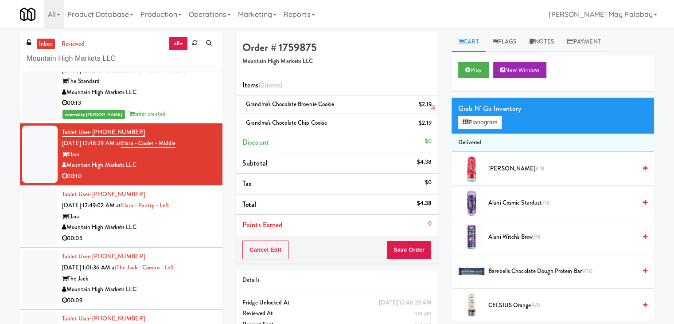
click at [433, 109] on icon at bounding box center [432, 108] width 4 height 6
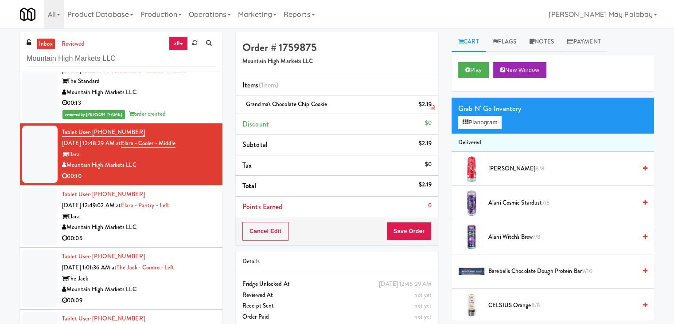
click at [431, 108] on icon at bounding box center [432, 108] width 4 height 6
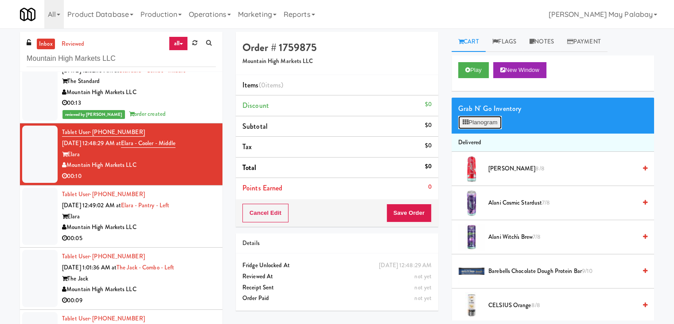
click at [482, 123] on button "Planogram" at bounding box center [479, 122] width 43 height 13
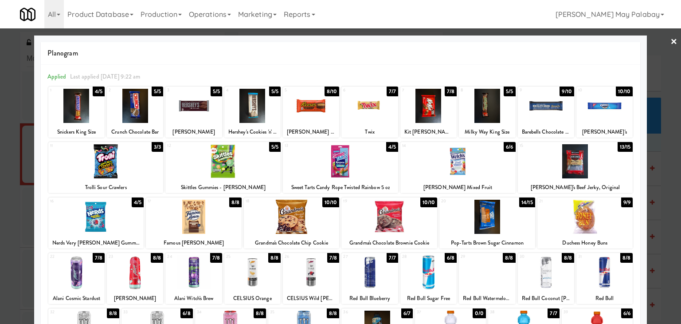
click at [328, 230] on div at bounding box center [292, 216] width 96 height 34
click at [666, 157] on div at bounding box center [340, 162] width 681 height 324
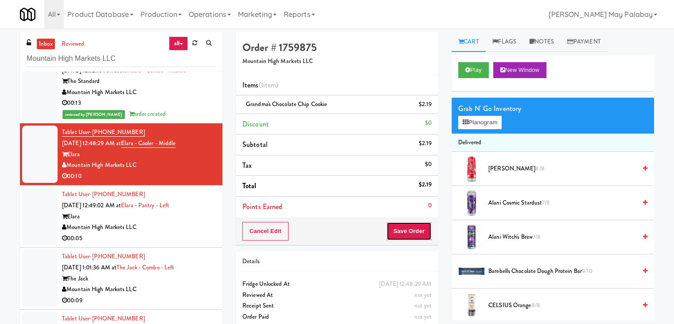
click at [414, 229] on button "Save Order" at bounding box center [408, 231] width 45 height 19
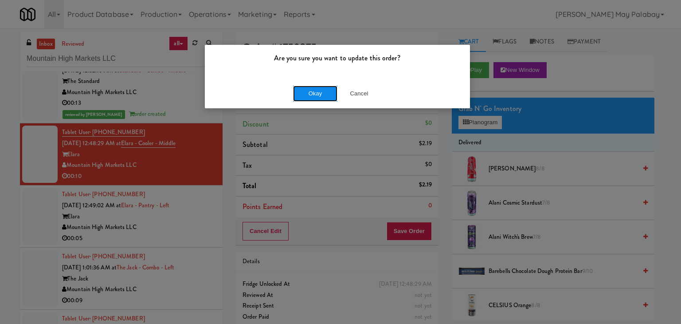
click at [313, 92] on button "Okay" at bounding box center [315, 94] width 44 height 16
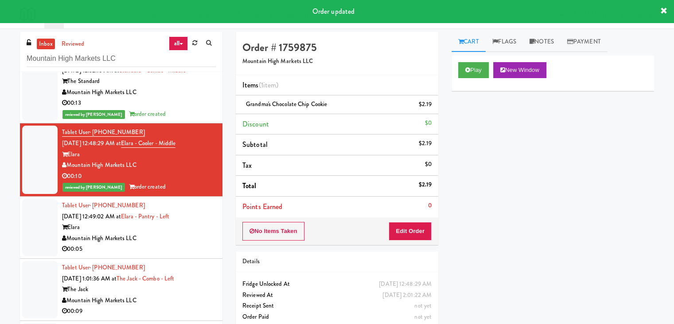
click at [94, 223] on div "Elara" at bounding box center [139, 227] width 154 height 11
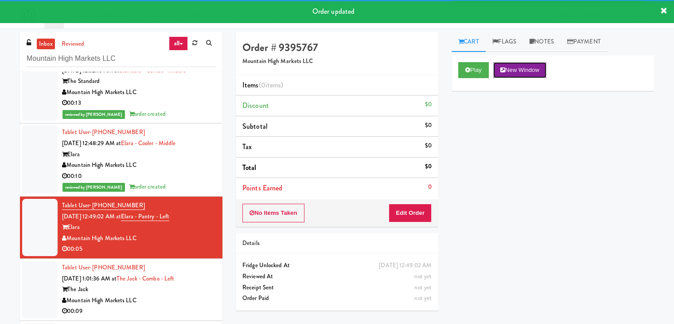
click at [543, 70] on button "New Window" at bounding box center [519, 70] width 53 height 16
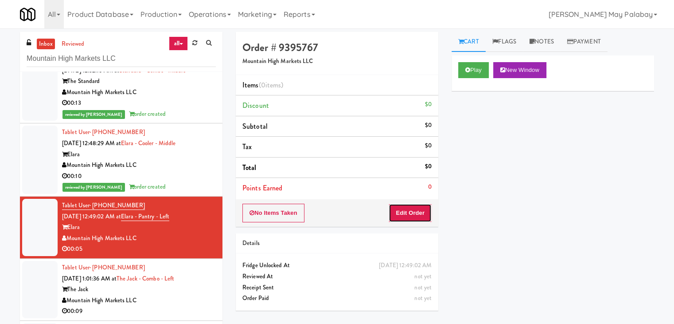
click at [422, 206] on button "Edit Order" at bounding box center [410, 212] width 43 height 19
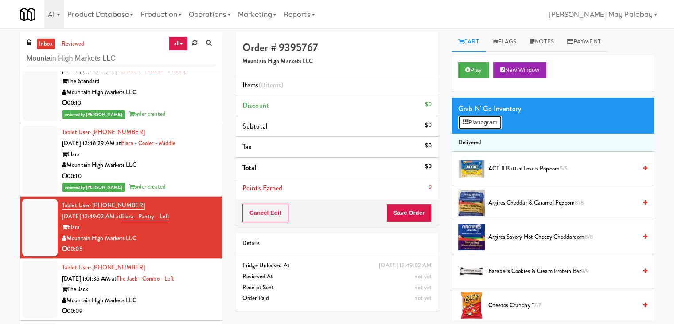
click at [476, 125] on button "Planogram" at bounding box center [479, 122] width 43 height 13
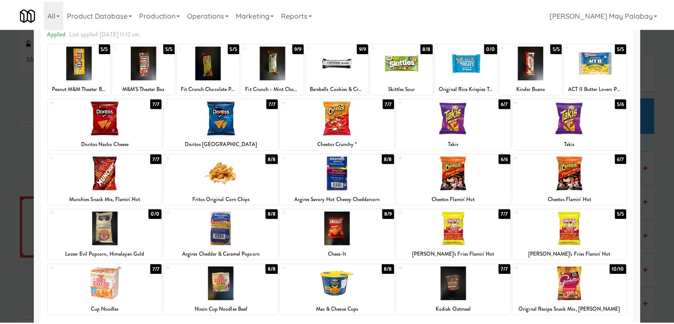
scroll to position [44, 0]
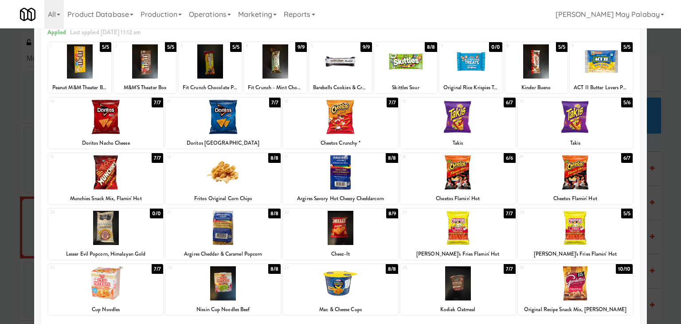
click at [301, 64] on div at bounding box center [275, 61] width 63 height 34
click at [657, 133] on div at bounding box center [340, 162] width 681 height 324
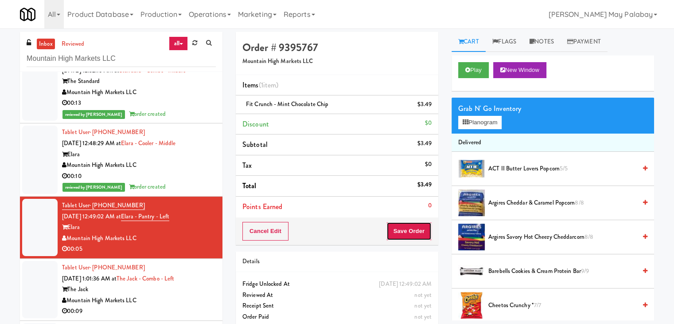
click at [415, 233] on button "Save Order" at bounding box center [408, 231] width 45 height 19
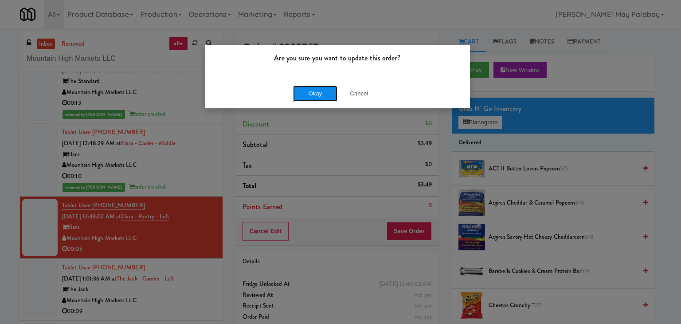
click at [314, 93] on button "Okay" at bounding box center [315, 94] width 44 height 16
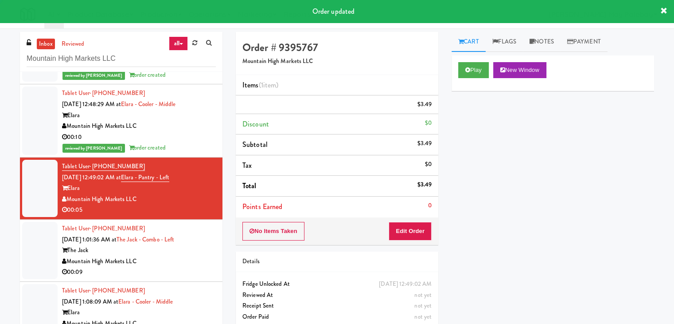
scroll to position [620, 0]
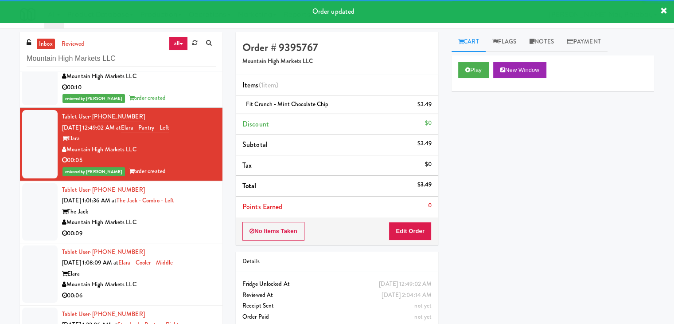
click at [172, 208] on div "Tablet User · (602) 526-2490 Sep 18, 2025 1:01:36 AM at The Jack - Combo - Left…" at bounding box center [139, 211] width 154 height 55
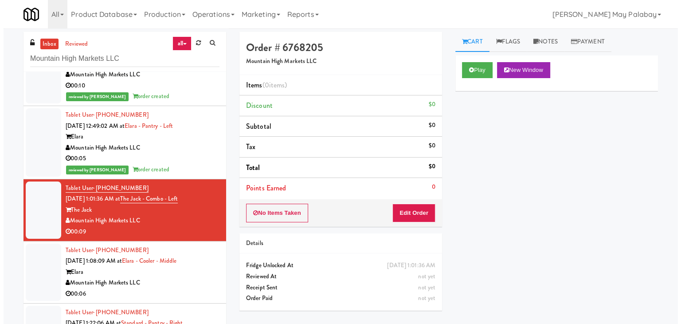
scroll to position [648, 0]
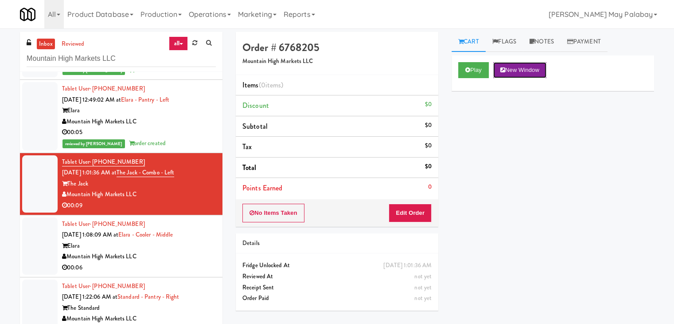
click at [512, 70] on button "New Window" at bounding box center [519, 70] width 53 height 16
click at [403, 214] on button "Edit Order" at bounding box center [410, 212] width 43 height 19
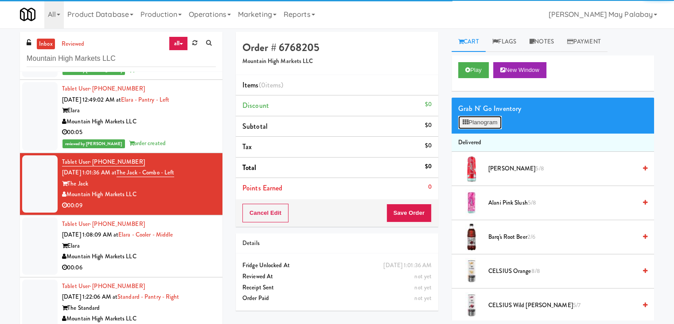
click at [480, 119] on button "Planogram" at bounding box center [479, 122] width 43 height 13
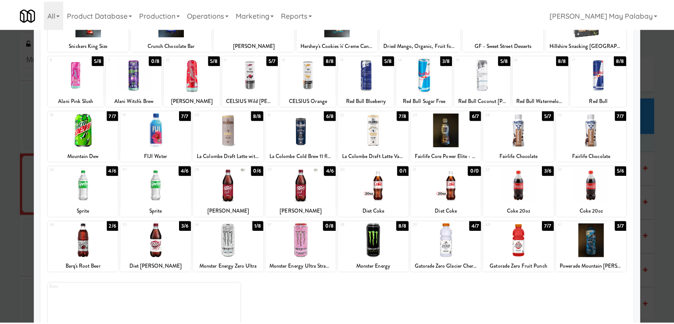
scroll to position [89, 0]
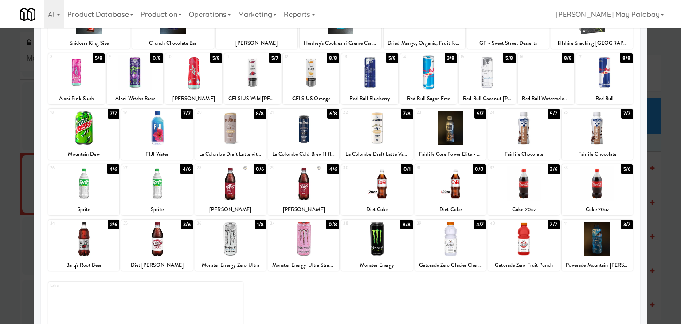
click at [553, 248] on div at bounding box center [523, 239] width 71 height 34
click at [537, 248] on div at bounding box center [523, 239] width 71 height 34
click at [667, 176] on div at bounding box center [340, 162] width 681 height 324
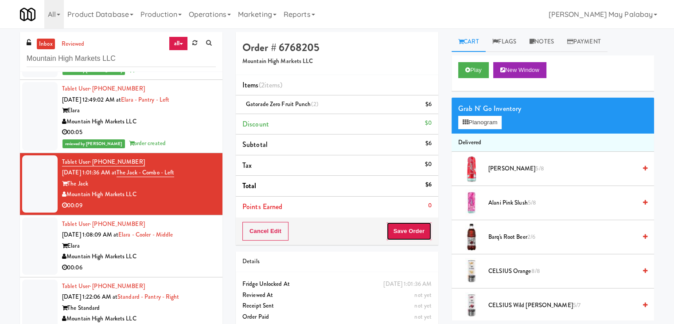
click at [410, 231] on button "Save Order" at bounding box center [408, 231] width 45 height 19
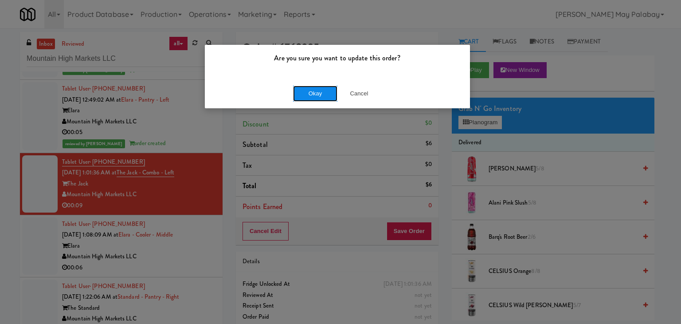
click at [324, 95] on button "Okay" at bounding box center [315, 94] width 44 height 16
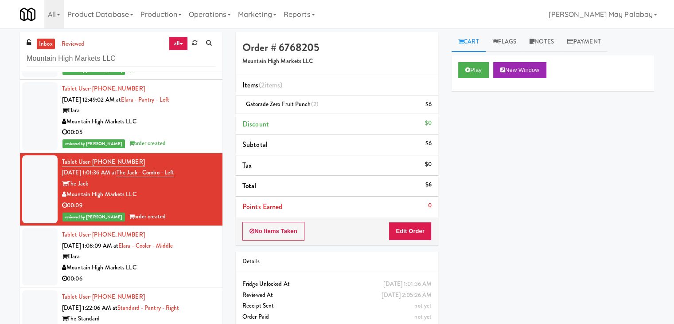
click at [181, 256] on div "Elara" at bounding box center [139, 256] width 154 height 11
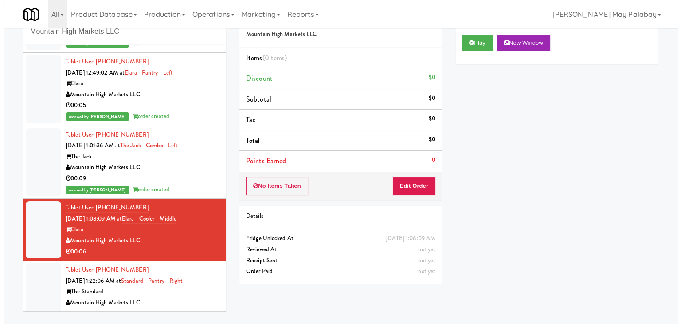
scroll to position [28, 0]
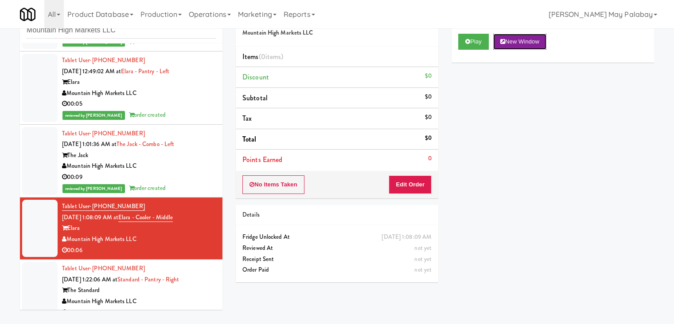
click at [521, 44] on button "New Window" at bounding box center [519, 42] width 53 height 16
click at [418, 190] on button "Edit Order" at bounding box center [410, 184] width 43 height 19
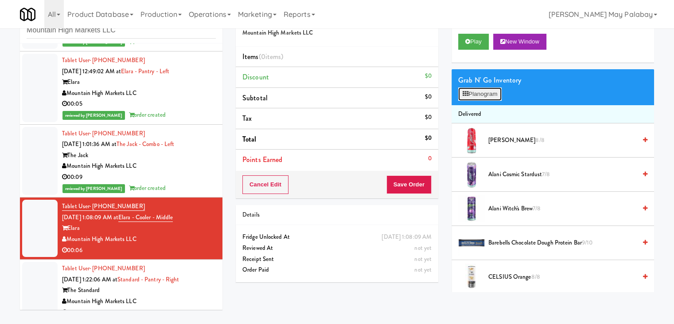
click at [477, 91] on button "Planogram" at bounding box center [479, 93] width 43 height 13
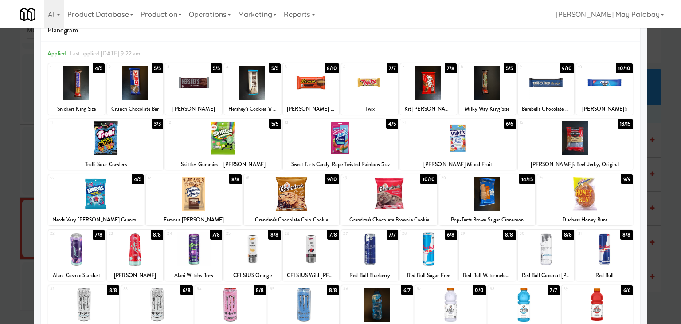
scroll to position [67, 0]
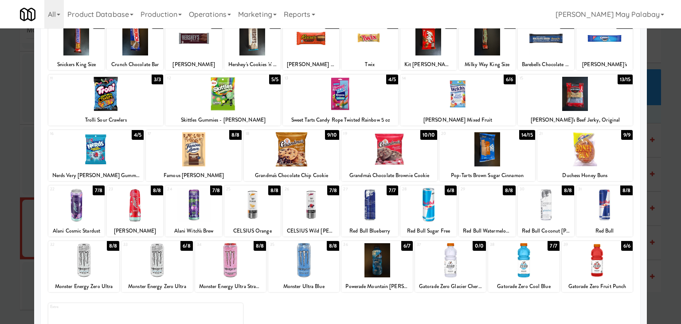
click at [401, 257] on div at bounding box center [376, 260] width 71 height 34
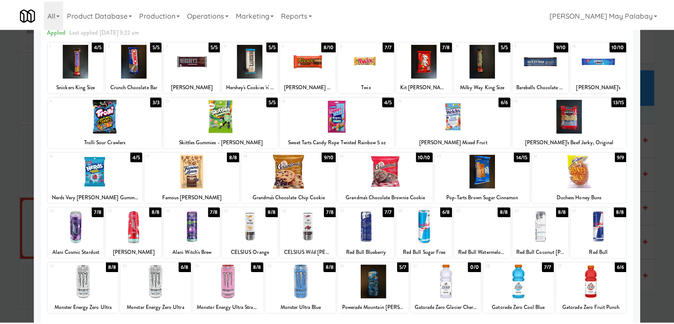
scroll to position [44, 0]
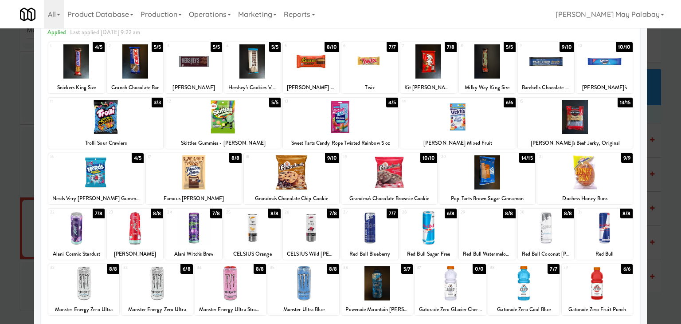
click at [362, 117] on div at bounding box center [340, 117] width 115 height 34
click at [668, 127] on div at bounding box center [340, 162] width 681 height 324
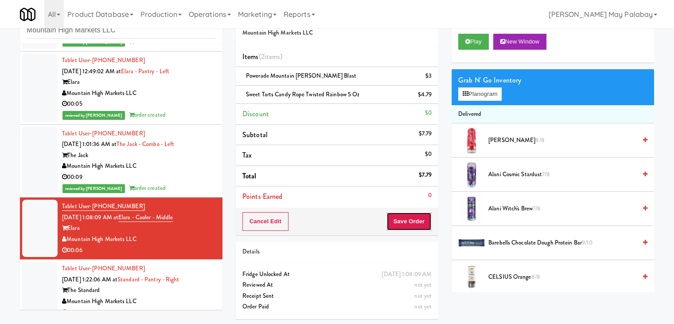
click at [423, 219] on button "Save Order" at bounding box center [408, 221] width 45 height 19
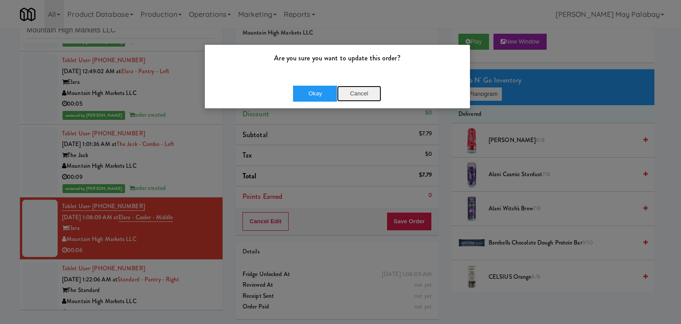
click at [353, 91] on button "Cancel" at bounding box center [359, 94] width 44 height 16
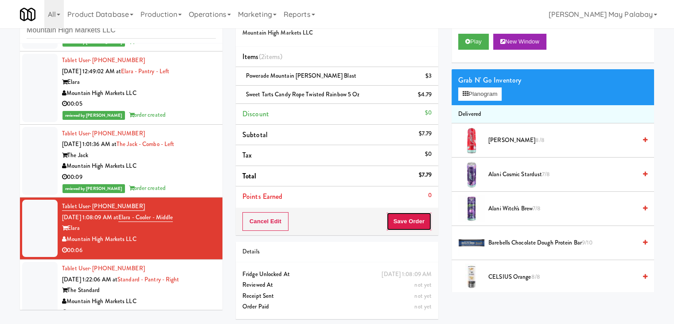
click at [414, 224] on button "Save Order" at bounding box center [408, 221] width 45 height 19
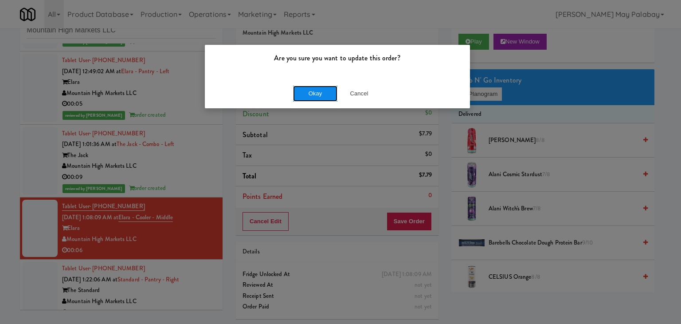
click at [327, 94] on button "Okay" at bounding box center [315, 94] width 44 height 16
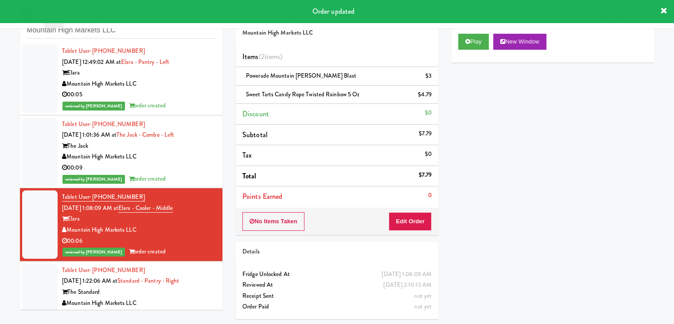
scroll to position [670, 0]
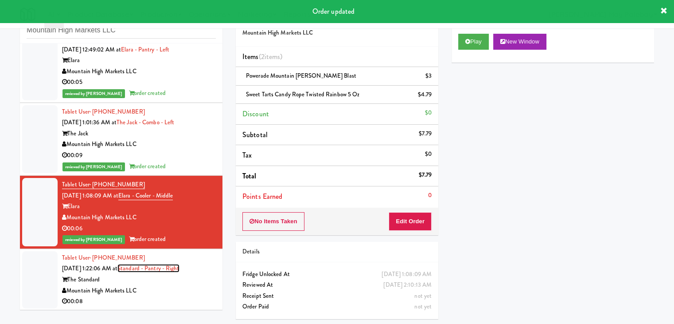
click at [157, 270] on link "Standard - Pantry - Right" at bounding box center [148, 268] width 62 height 8
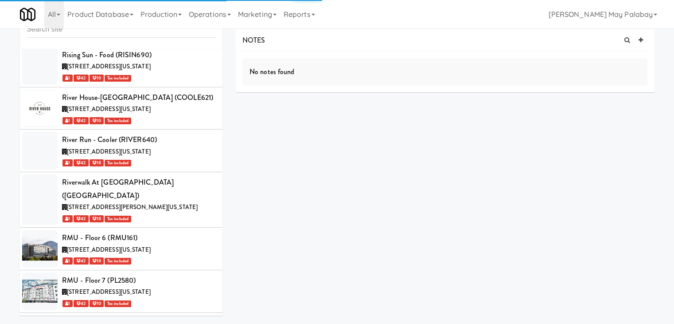
scroll to position [32592, 0]
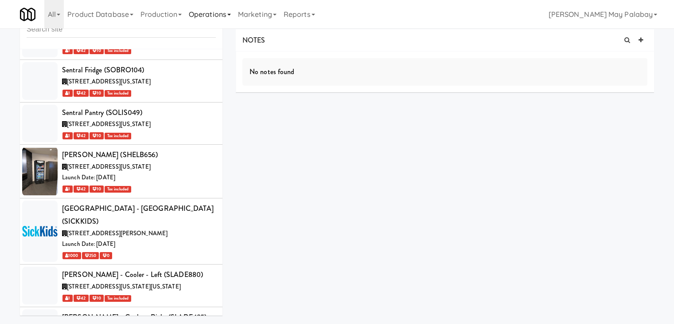
click at [232, 15] on link "Operations" at bounding box center [209, 14] width 49 height 28
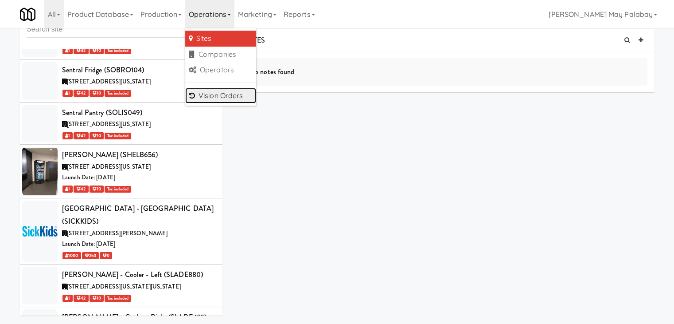
click at [238, 101] on link "Vision Orders" at bounding box center [220, 96] width 71 height 16
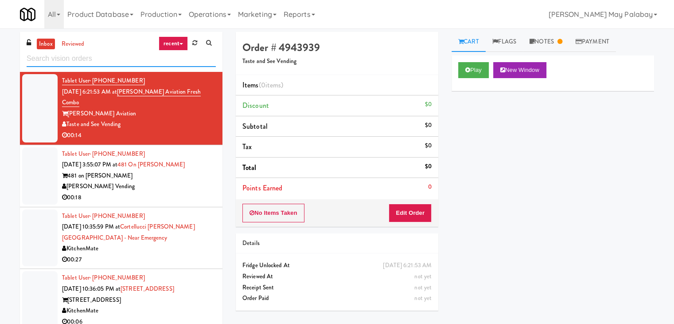
click at [119, 54] on input "text" at bounding box center [121, 59] width 189 height 16
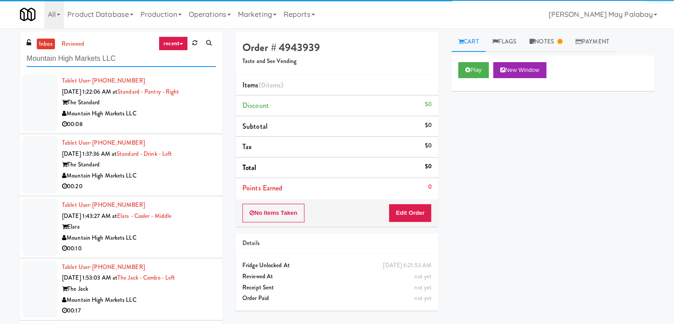
type input "Mountain High Markets LLC"
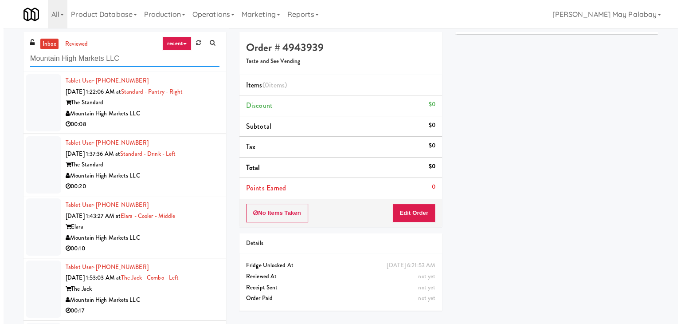
scroll to position [67, 0]
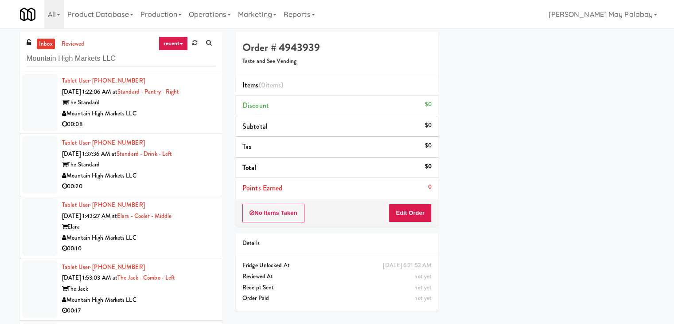
click at [151, 121] on div "00:08" at bounding box center [139, 124] width 154 height 11
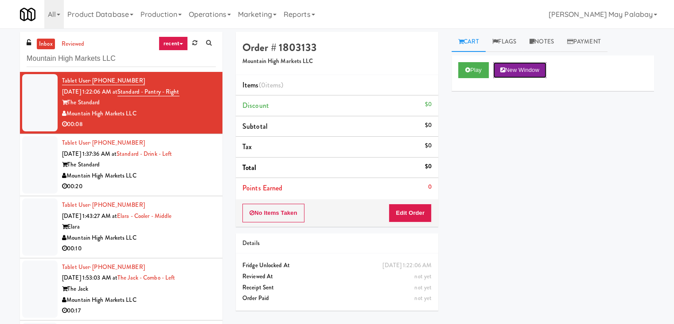
click at [537, 69] on button "New Window" at bounding box center [519, 70] width 53 height 16
click at [406, 211] on button "Edit Order" at bounding box center [410, 212] width 43 height 19
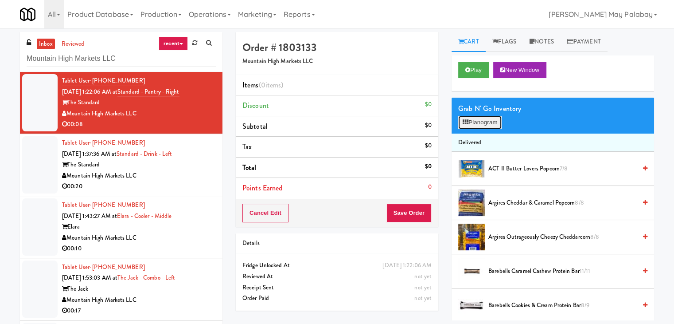
click at [484, 123] on button "Planogram" at bounding box center [479, 122] width 43 height 13
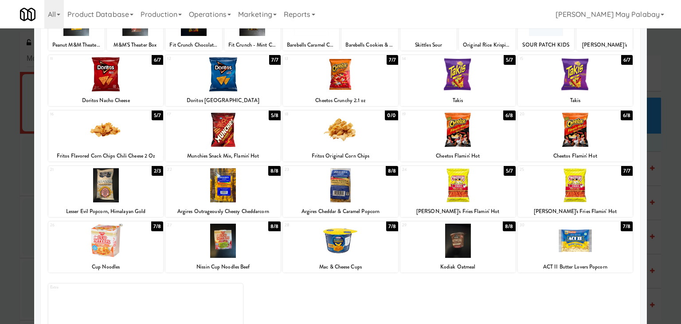
scroll to position [89, 0]
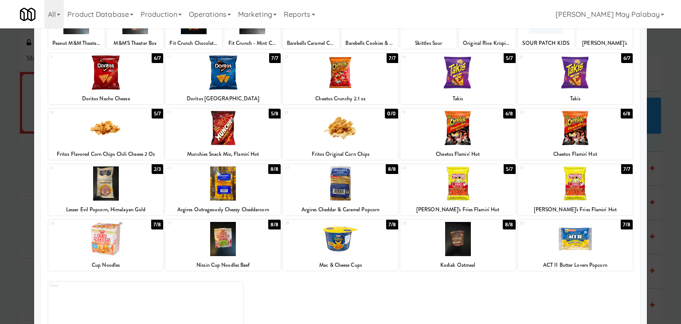
click at [379, 252] on div at bounding box center [340, 239] width 115 height 34
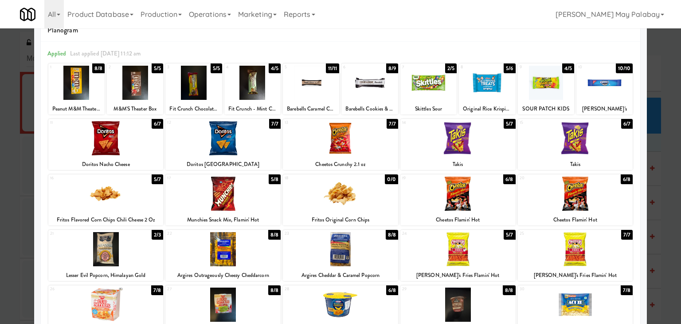
scroll to position [0, 0]
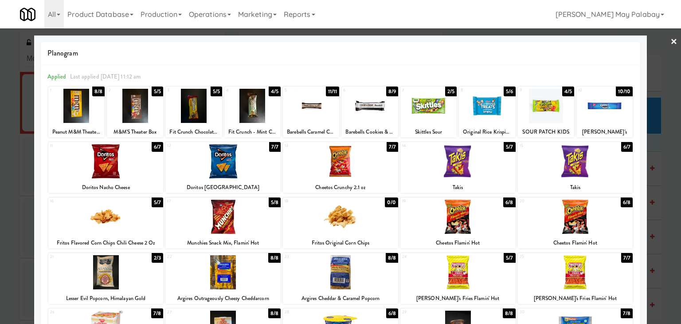
click at [82, 117] on div at bounding box center [76, 106] width 56 height 34
click at [655, 203] on div at bounding box center [340, 162] width 681 height 324
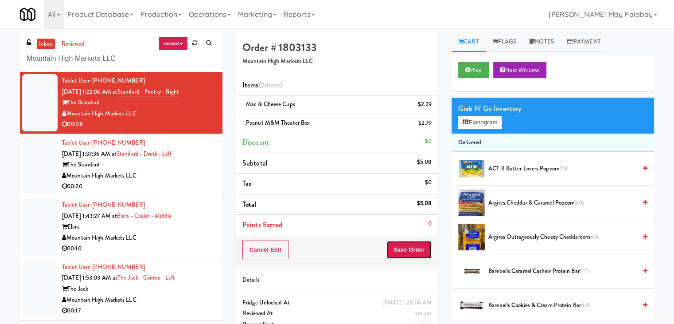
click at [412, 247] on button "Save Order" at bounding box center [408, 249] width 45 height 19
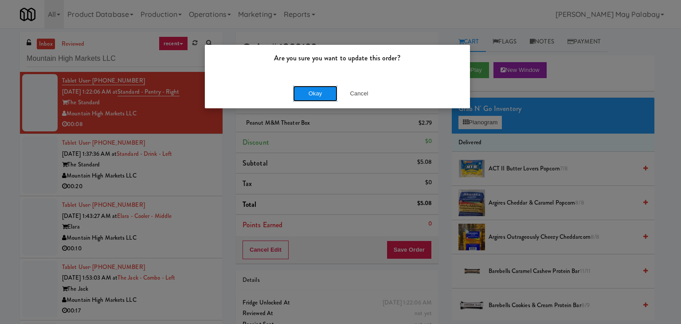
click at [304, 98] on button "Okay" at bounding box center [315, 94] width 44 height 16
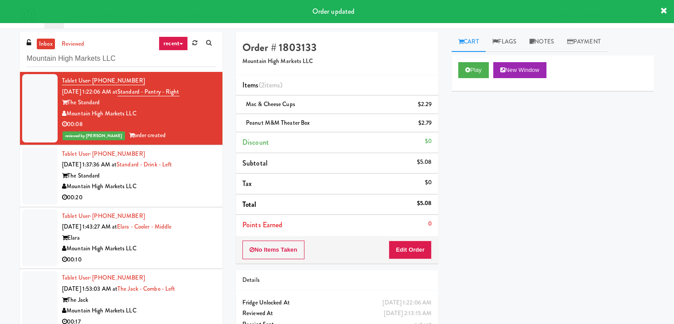
click at [178, 173] on div "The Standard" at bounding box center [139, 175] width 154 height 11
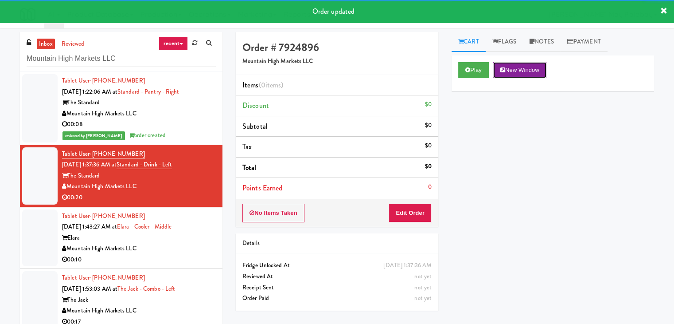
click at [512, 70] on button "New Window" at bounding box center [519, 70] width 53 height 16
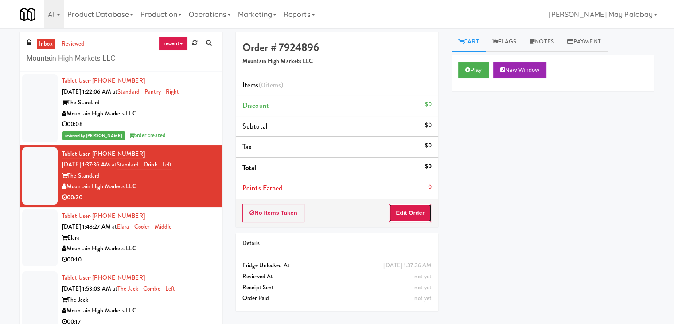
click at [403, 204] on button "Edit Order" at bounding box center [410, 212] width 43 height 19
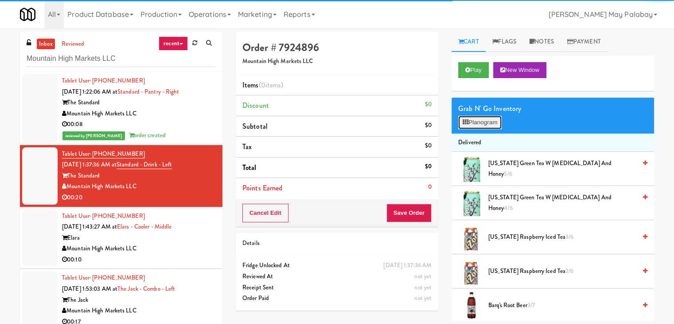
click at [468, 119] on icon at bounding box center [466, 122] width 6 height 6
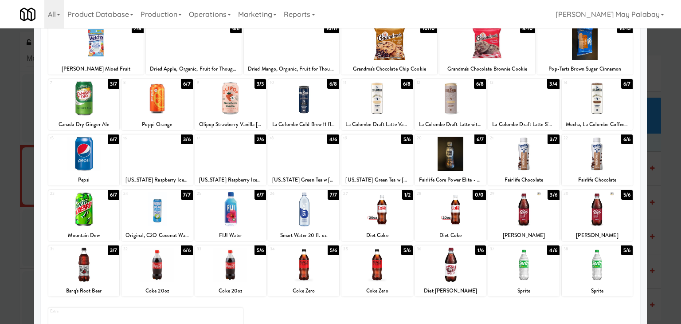
scroll to position [89, 0]
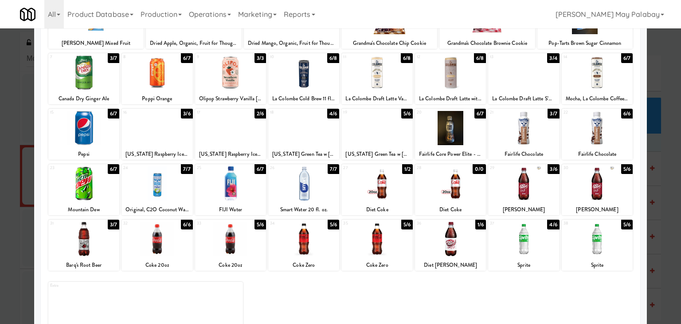
click at [378, 133] on div at bounding box center [376, 128] width 71 height 34
click at [670, 259] on div at bounding box center [340, 162] width 681 height 324
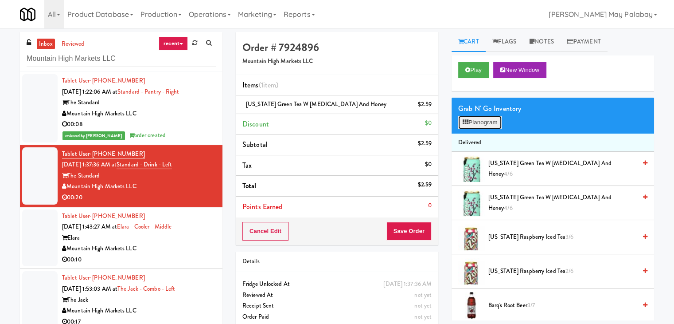
click at [483, 122] on button "Planogram" at bounding box center [479, 122] width 43 height 13
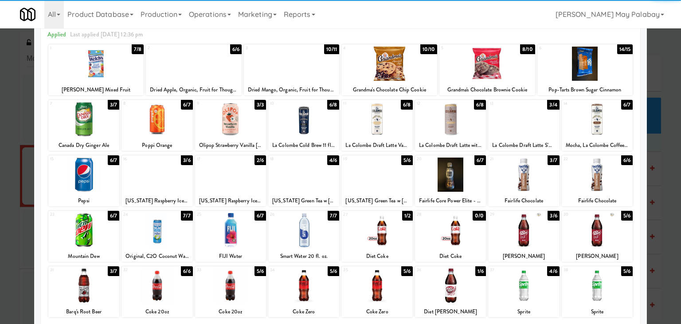
scroll to position [44, 0]
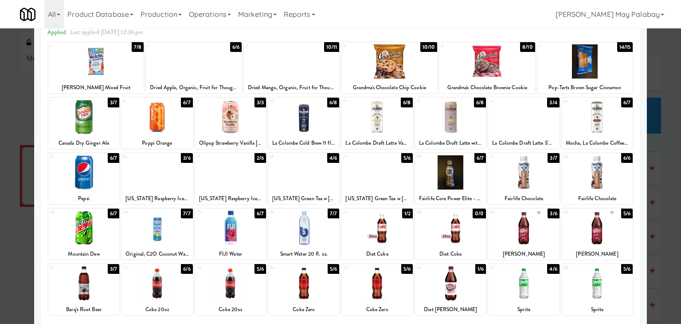
click at [174, 244] on div at bounding box center [156, 228] width 71 height 34
click at [659, 206] on div at bounding box center [340, 162] width 681 height 324
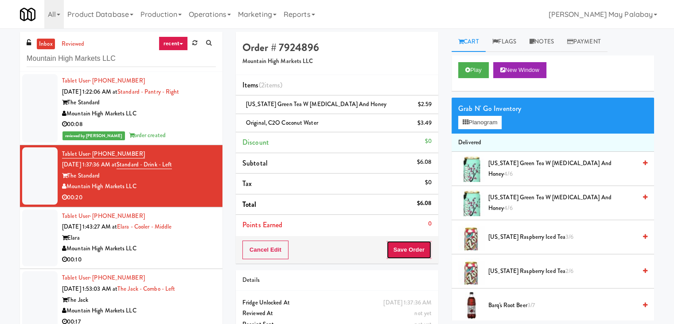
click at [421, 252] on button "Save Order" at bounding box center [408, 249] width 45 height 19
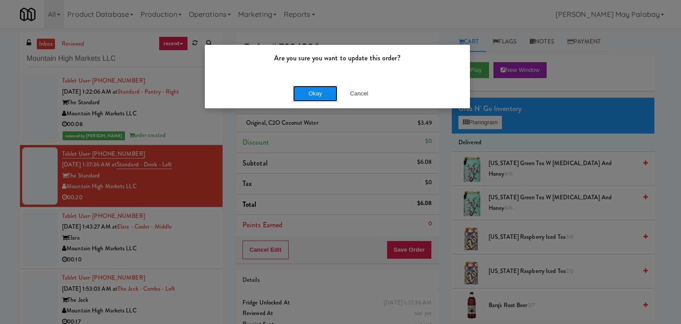
click at [312, 90] on button "Okay" at bounding box center [315, 94] width 44 height 16
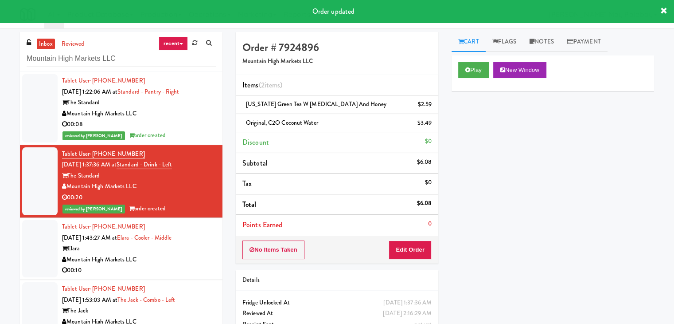
click at [180, 261] on div "Mountain High Markets LLC" at bounding box center [139, 259] width 154 height 11
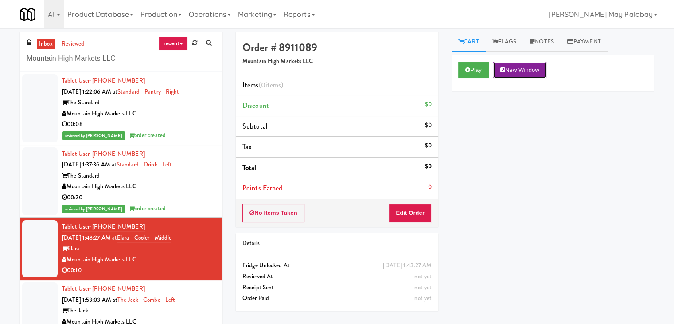
click at [541, 66] on button "New Window" at bounding box center [519, 70] width 53 height 16
click at [519, 68] on button "New Window" at bounding box center [519, 70] width 53 height 16
click at [518, 71] on button "New Window" at bounding box center [519, 70] width 53 height 16
click at [408, 212] on button "Edit Order" at bounding box center [410, 212] width 43 height 19
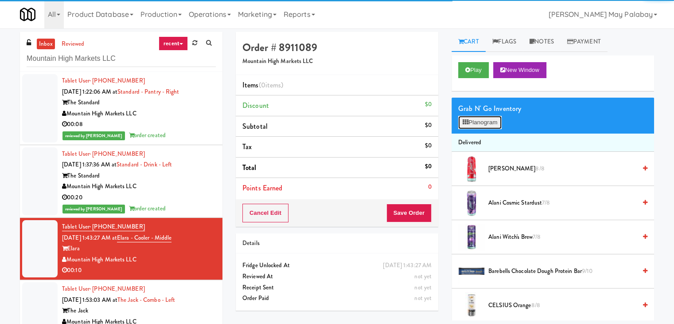
click at [463, 118] on button "Planogram" at bounding box center [479, 122] width 43 height 13
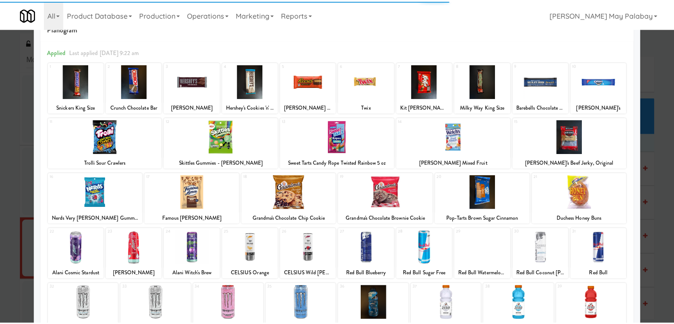
scroll to position [44, 0]
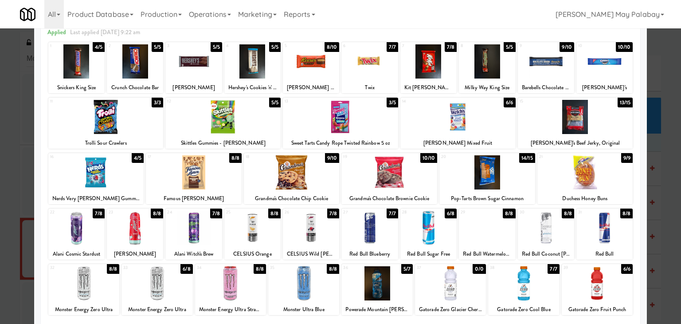
click at [363, 130] on div at bounding box center [340, 117] width 115 height 34
click at [141, 130] on div at bounding box center [105, 117] width 115 height 34
click at [659, 165] on div at bounding box center [340, 162] width 681 height 324
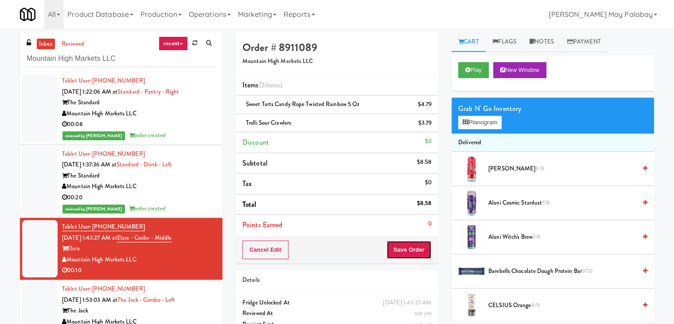
click at [411, 250] on button "Save Order" at bounding box center [408, 249] width 45 height 19
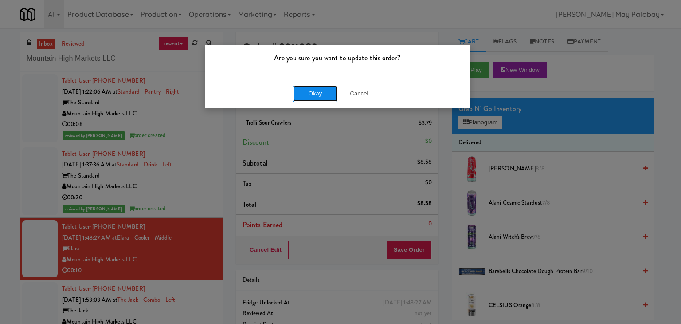
click at [328, 95] on button "Okay" at bounding box center [315, 94] width 44 height 16
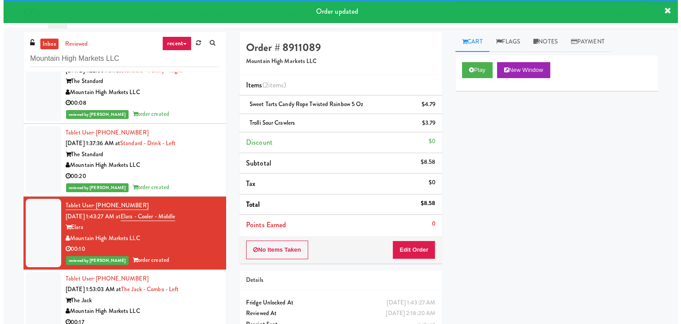
scroll to position [89, 0]
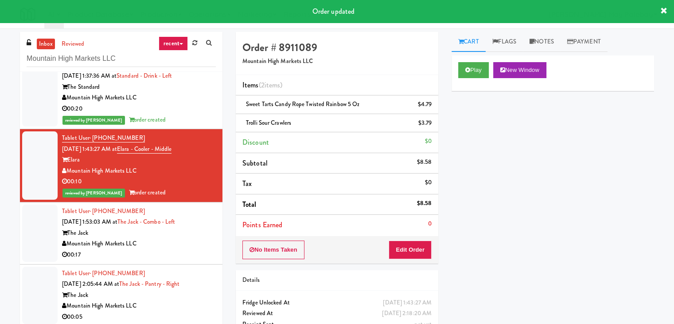
click at [147, 237] on div "The Jack" at bounding box center [139, 232] width 154 height 11
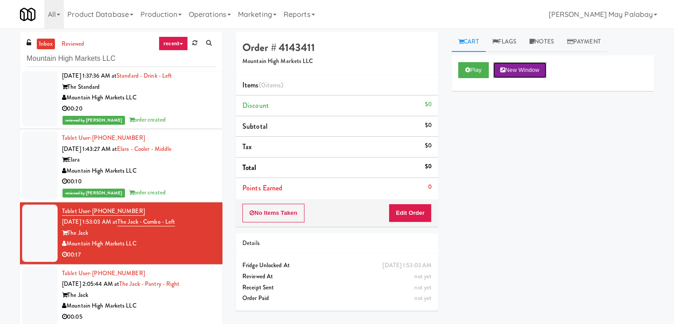
click at [525, 64] on button "New Window" at bounding box center [519, 70] width 53 height 16
click at [408, 214] on button "Edit Order" at bounding box center [410, 212] width 43 height 19
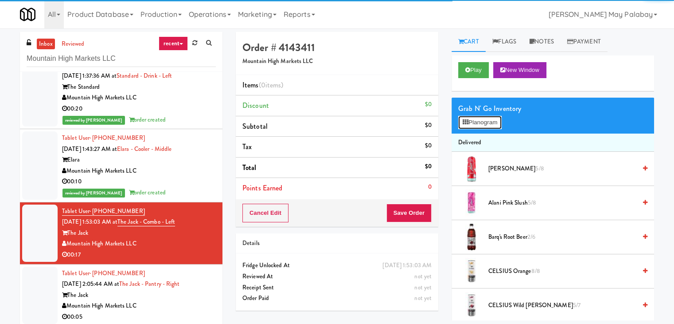
click at [487, 122] on button "Planogram" at bounding box center [479, 122] width 43 height 13
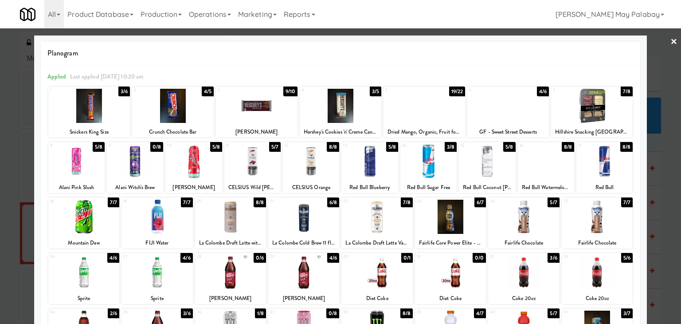
click at [433, 109] on div at bounding box center [424, 106] width 82 height 34
click at [662, 191] on div at bounding box center [340, 162] width 681 height 324
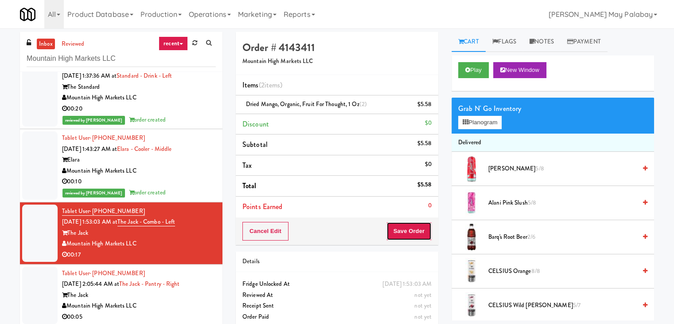
click at [418, 236] on button "Save Order" at bounding box center [408, 231] width 45 height 19
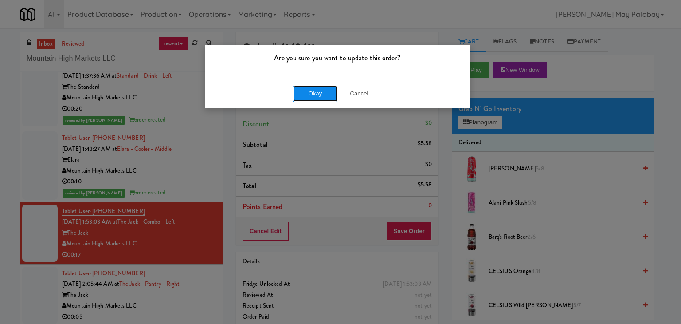
click at [320, 89] on button "Okay" at bounding box center [315, 94] width 44 height 16
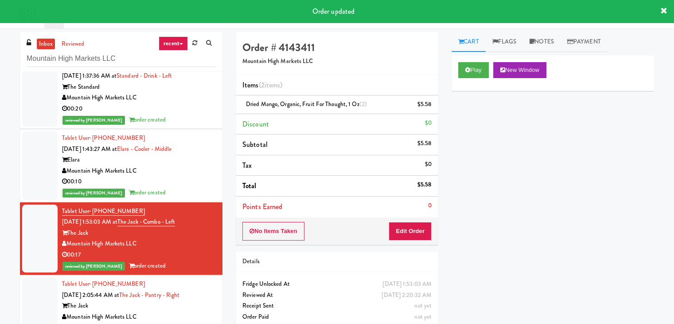
click at [172, 304] on div "The Jack" at bounding box center [139, 305] width 154 height 11
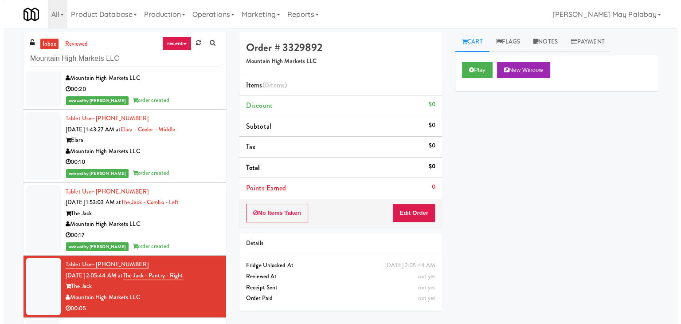
scroll to position [177, 0]
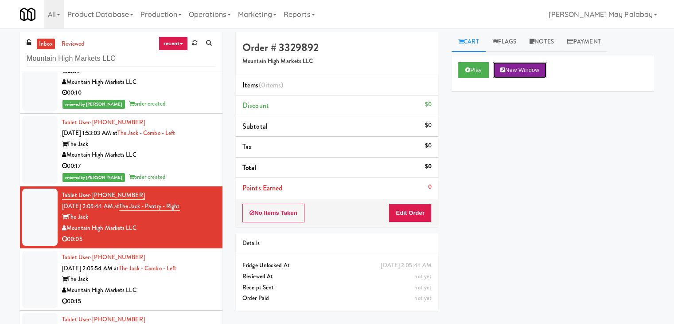
click at [525, 71] on button "New Window" at bounding box center [519, 70] width 53 height 16
click at [421, 206] on button "Edit Order" at bounding box center [410, 212] width 43 height 19
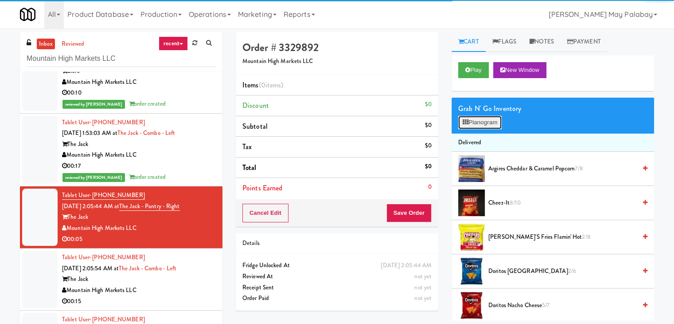
click at [483, 124] on button "Planogram" at bounding box center [479, 122] width 43 height 13
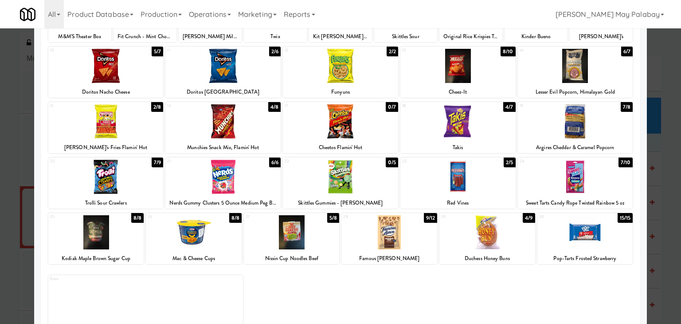
scroll to position [67, 0]
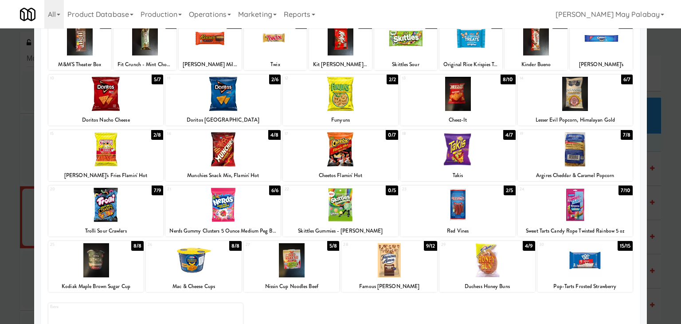
click at [150, 154] on div at bounding box center [105, 149] width 115 height 34
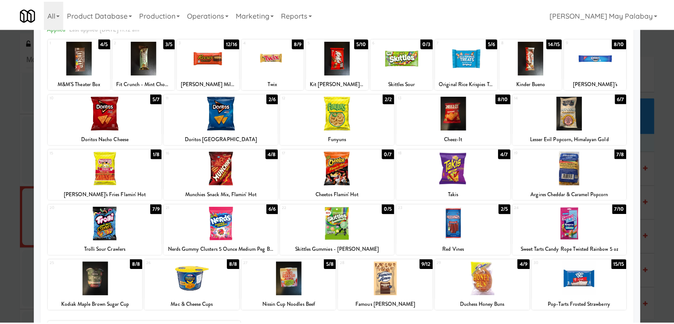
scroll to position [0, 0]
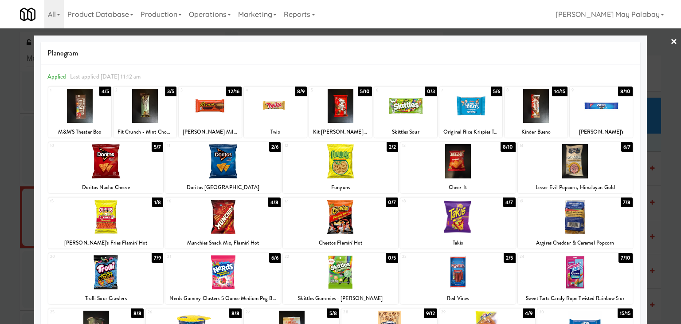
click at [660, 265] on div at bounding box center [340, 162] width 681 height 324
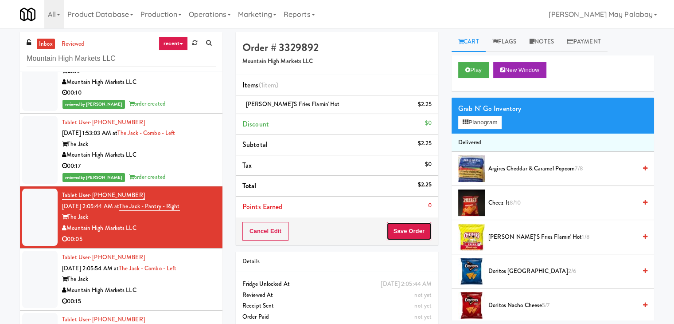
click at [413, 230] on button "Save Order" at bounding box center [408, 231] width 45 height 19
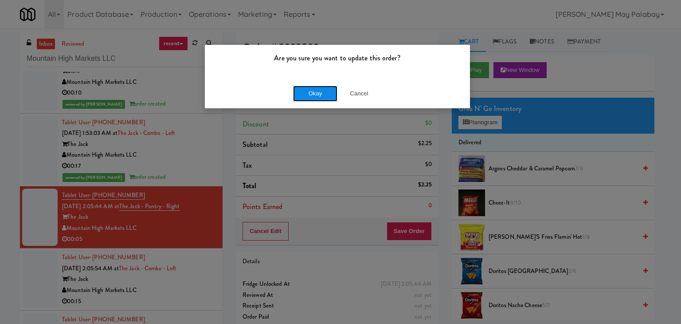
click at [300, 92] on button "Okay" at bounding box center [315, 94] width 44 height 16
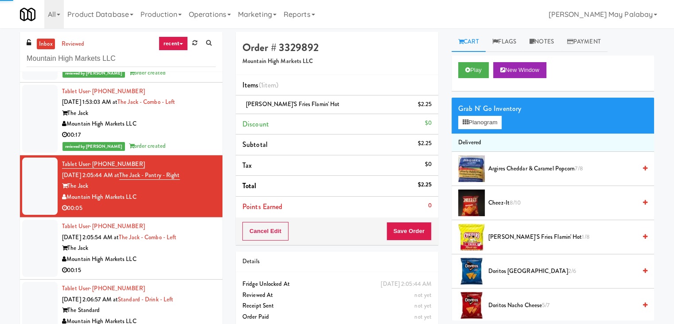
scroll to position [211, 0]
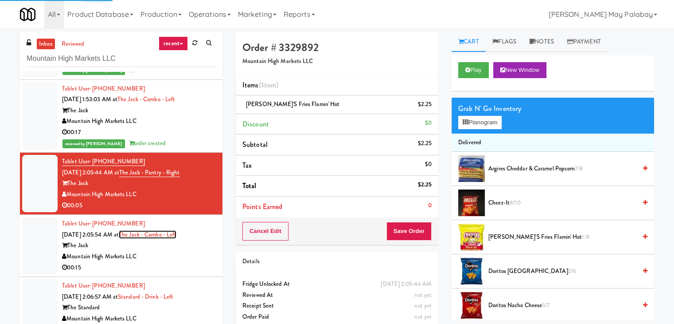
click at [176, 234] on link "The Jack - Combo - Left" at bounding box center [148, 234] width 58 height 8
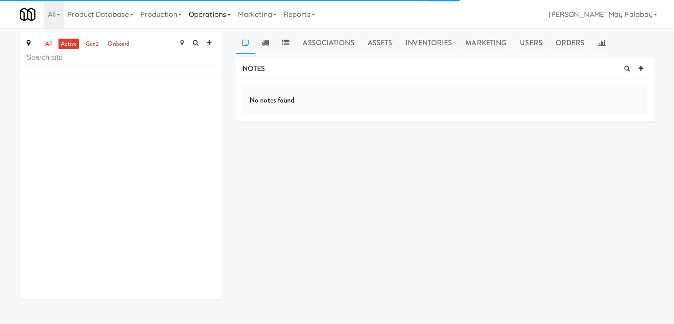
click at [234, 17] on link "Operations" at bounding box center [209, 14] width 49 height 28
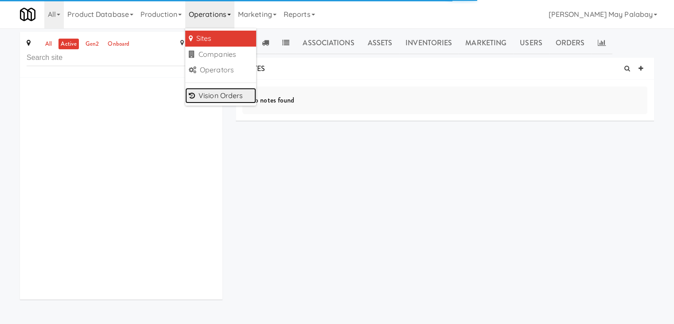
click at [234, 96] on link "Vision Orders" at bounding box center [220, 96] width 71 height 16
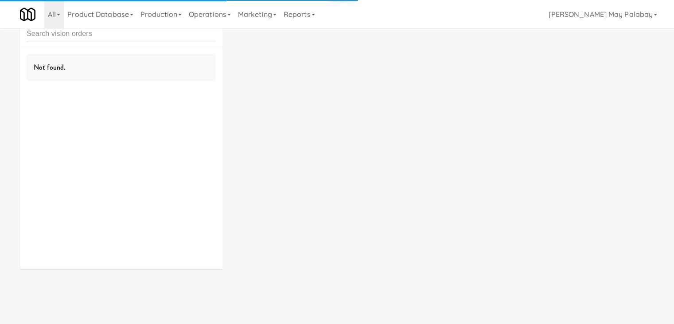
scroll to position [28, 0]
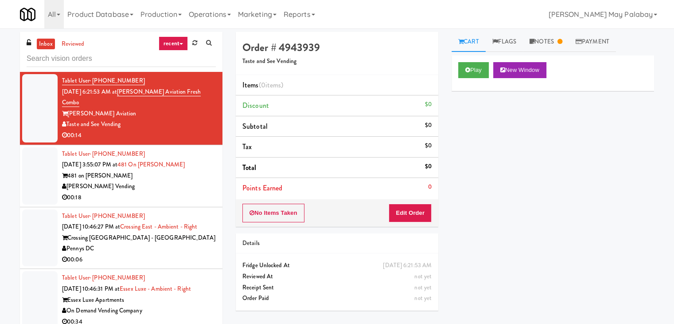
click at [120, 61] on input "text" at bounding box center [121, 59] width 189 height 16
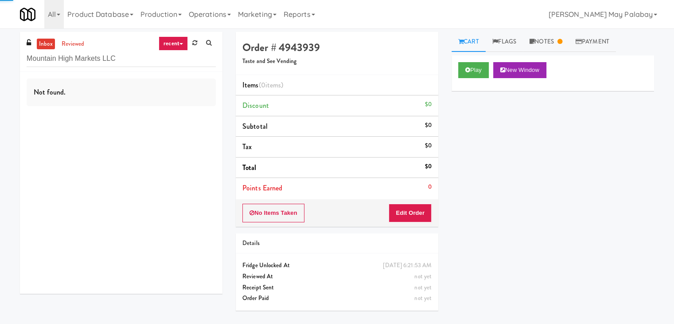
type input "Mountain High Markets LLC"
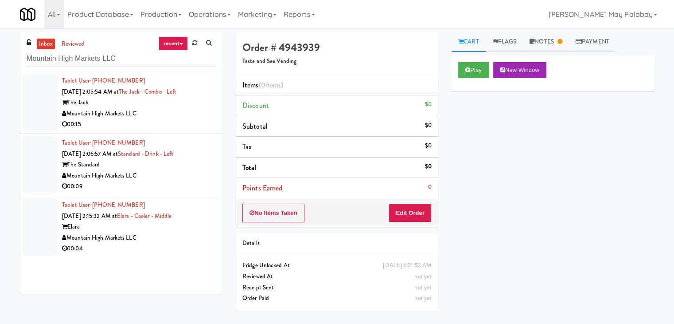
click at [144, 64] on input "Mountain High Markets LLC" at bounding box center [121, 59] width 189 height 16
click at [178, 109] on div "Mountain High Markets LLC" at bounding box center [139, 113] width 154 height 11
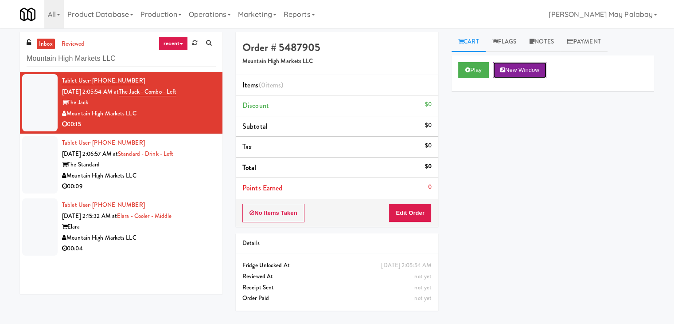
click at [537, 71] on button "New Window" at bounding box center [519, 70] width 53 height 16
click at [411, 211] on button "Edit Order" at bounding box center [410, 212] width 43 height 19
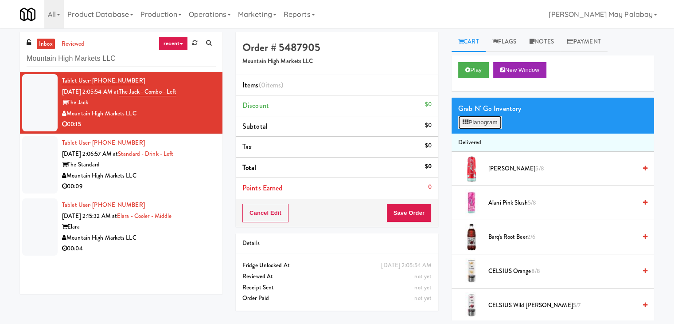
click at [466, 121] on icon at bounding box center [466, 122] width 6 height 6
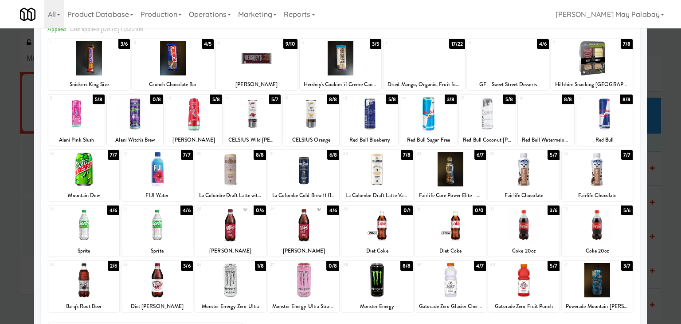
scroll to position [44, 0]
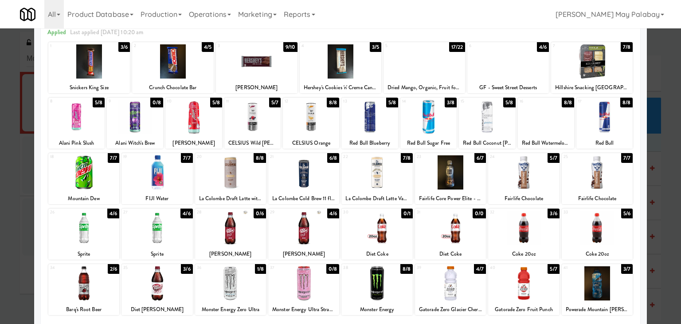
click at [167, 231] on div at bounding box center [156, 228] width 71 height 34
click at [250, 251] on div "Dr Pepper" at bounding box center [230, 253] width 68 height 11
click at [249, 235] on div at bounding box center [230, 228] width 71 height 34
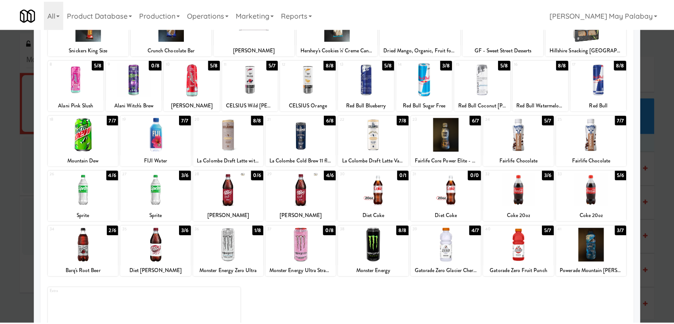
scroll to position [89, 0]
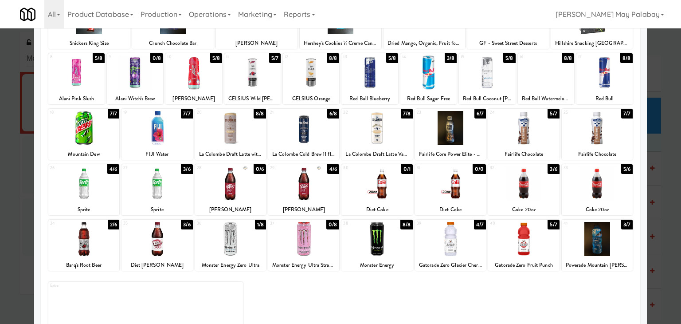
click at [671, 202] on div at bounding box center [340, 162] width 681 height 324
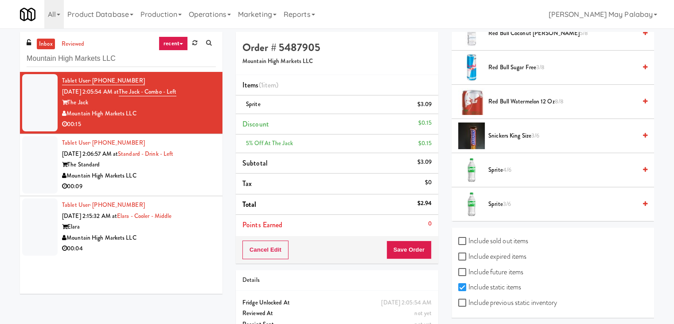
scroll to position [1159, 0]
click at [465, 299] on input "Include previous static inventory" at bounding box center [463, 302] width 10 height 7
checkbox input "true"
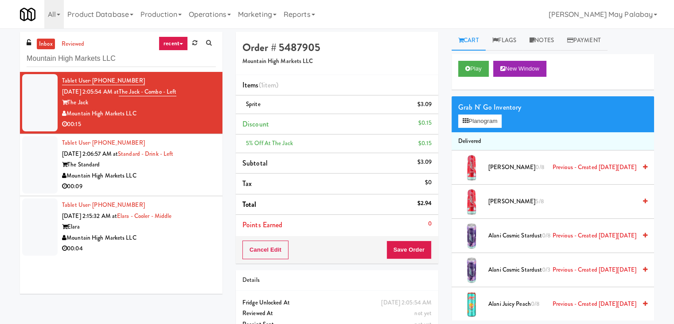
scroll to position [0, 0]
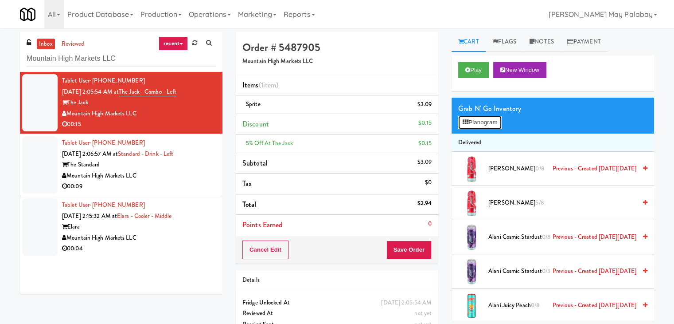
click at [480, 122] on button "Planogram" at bounding box center [479, 122] width 43 height 13
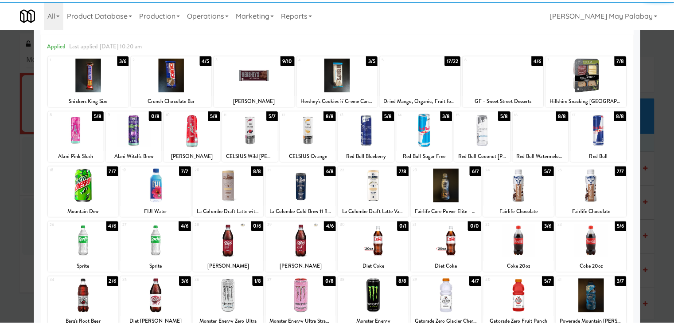
scroll to position [112, 0]
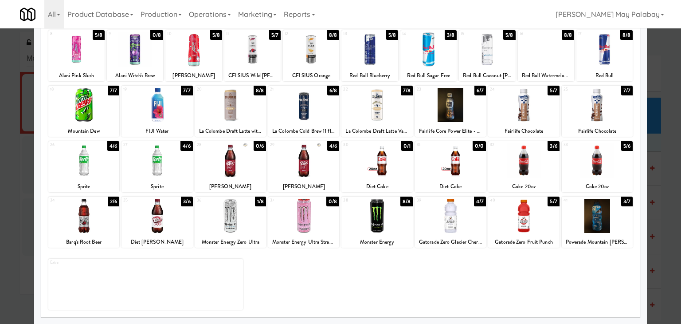
click at [257, 168] on div at bounding box center [230, 160] width 71 height 34
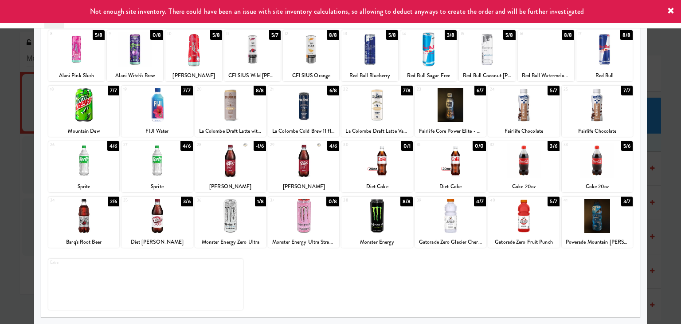
click at [661, 146] on div at bounding box center [340, 162] width 681 height 324
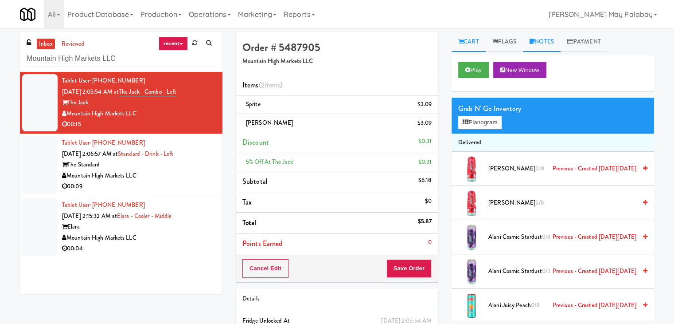
click at [550, 44] on link "Notes" at bounding box center [542, 42] width 38 height 20
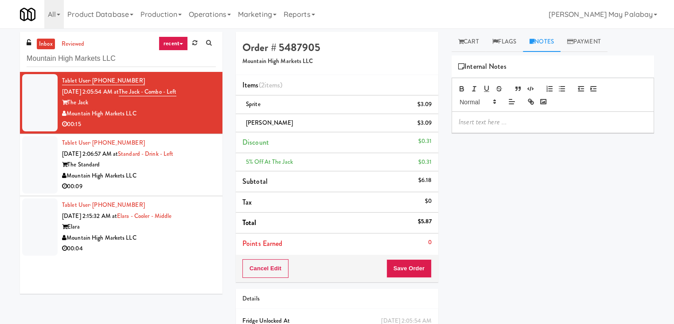
click at [481, 121] on p at bounding box center [553, 122] width 188 height 10
click at [568, 133] on span "Planogram inventory discrepancy zero stock in planogram but has existing in act…" at bounding box center [553, 127] width 189 height 20
click at [615, 135] on p "Rizza- Planogram inventory discrepancy zero stock in planogram but has existing…" at bounding box center [553, 127] width 188 height 20
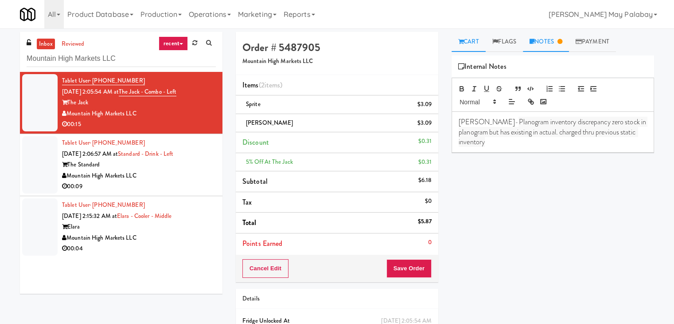
click at [477, 44] on link "Cart" at bounding box center [469, 42] width 34 height 20
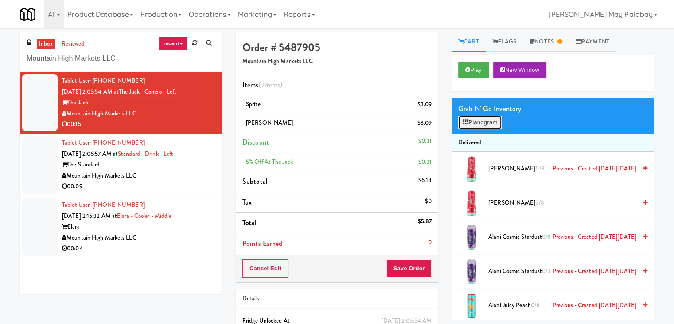
click at [472, 121] on button "Planogram" at bounding box center [479, 122] width 43 height 13
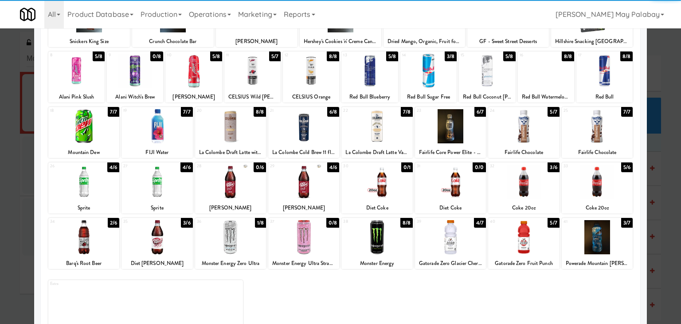
scroll to position [112, 0]
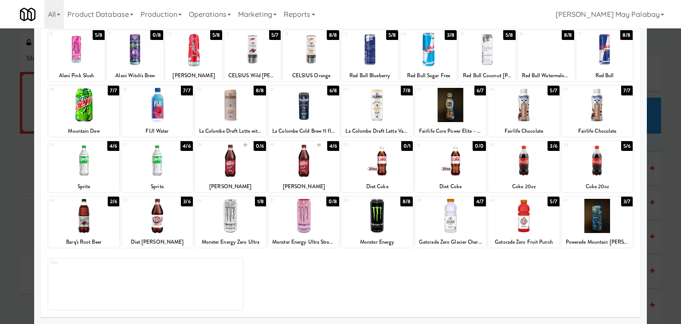
click at [664, 163] on div at bounding box center [340, 162] width 681 height 324
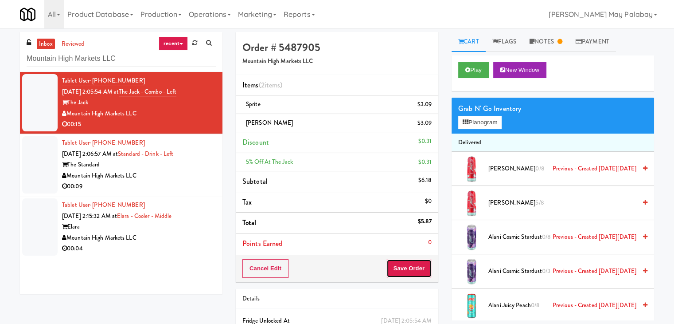
click at [396, 267] on button "Save Order" at bounding box center [408, 268] width 45 height 19
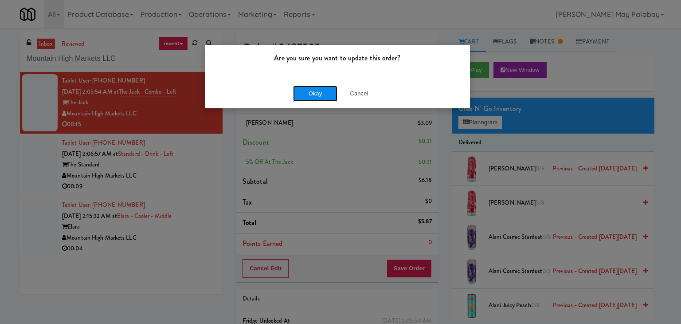
click at [317, 90] on button "Okay" at bounding box center [315, 94] width 44 height 16
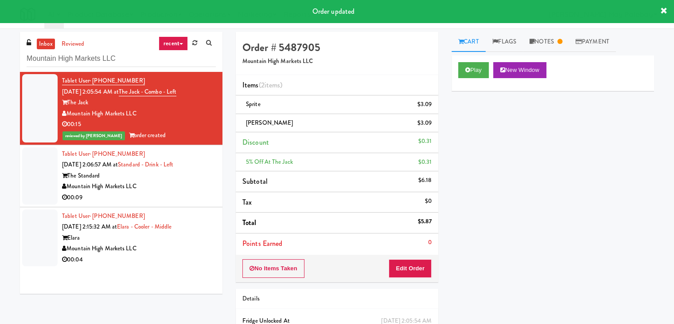
click at [179, 188] on div "Mountain High Markets LLC" at bounding box center [139, 186] width 154 height 11
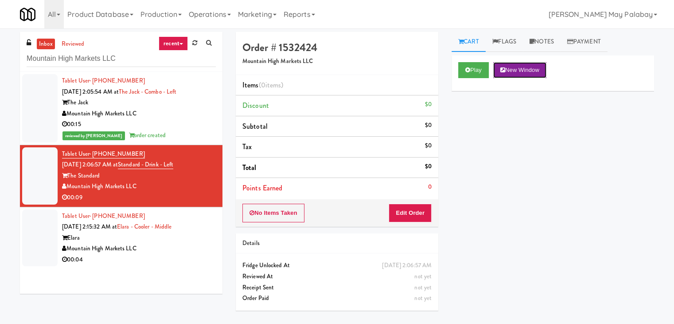
click at [526, 69] on button "New Window" at bounding box center [519, 70] width 53 height 16
click at [404, 210] on button "Edit Order" at bounding box center [410, 212] width 43 height 19
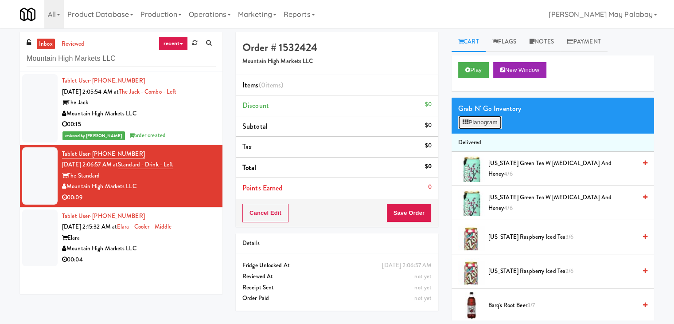
click at [483, 121] on button "Planogram" at bounding box center [479, 122] width 43 height 13
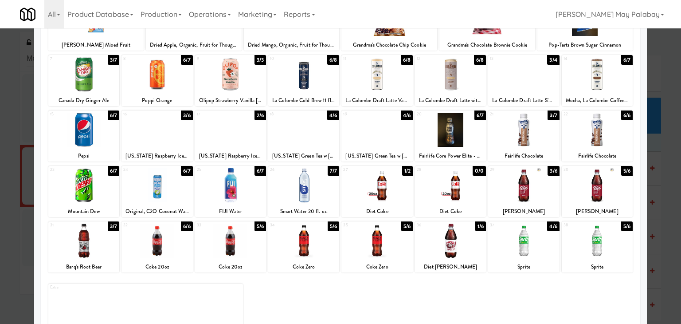
scroll to position [89, 0]
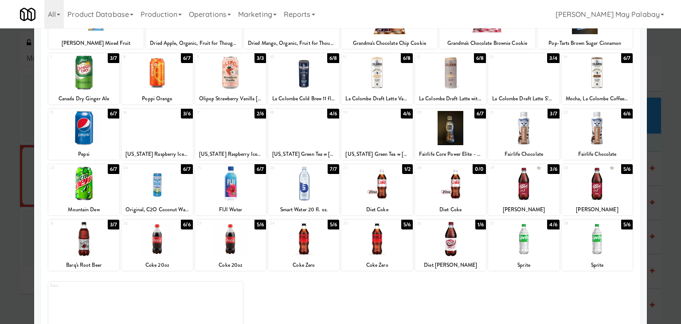
click at [543, 195] on div at bounding box center [523, 183] width 71 height 34
click at [668, 184] on div at bounding box center [340, 162] width 681 height 324
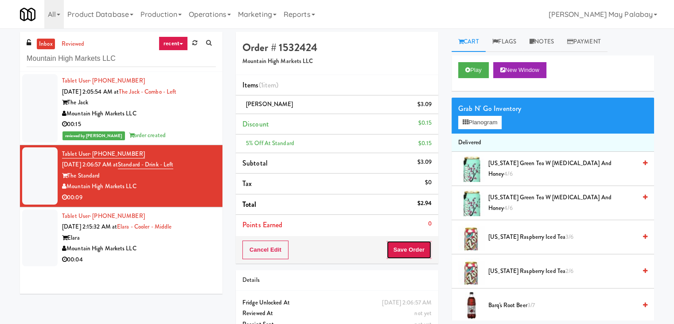
click at [411, 250] on button "Save Order" at bounding box center [408, 249] width 45 height 19
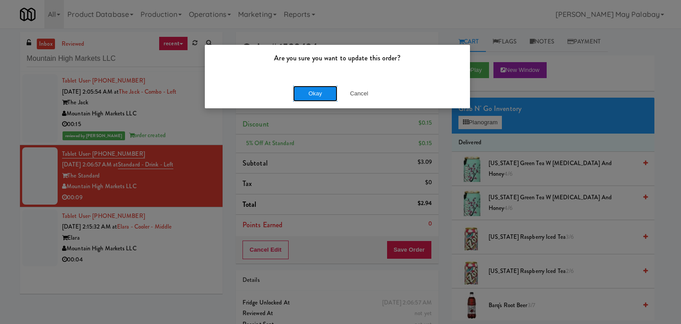
click at [323, 94] on button "Okay" at bounding box center [315, 94] width 44 height 16
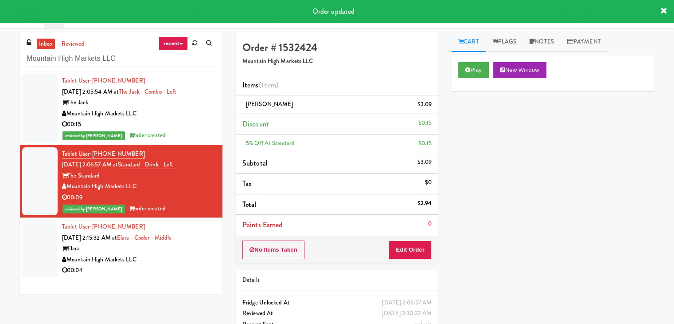
click at [170, 249] on div "Elara" at bounding box center [139, 248] width 154 height 11
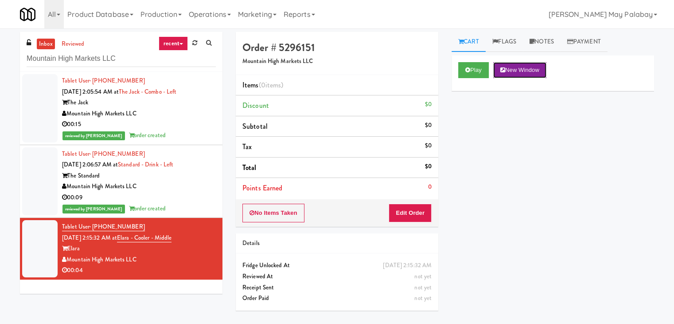
click at [539, 72] on button "New Window" at bounding box center [519, 70] width 53 height 16
drag, startPoint x: 417, startPoint y: 208, endPoint x: 436, endPoint y: 195, distance: 22.7
click at [417, 207] on button "Edit Order" at bounding box center [410, 212] width 43 height 19
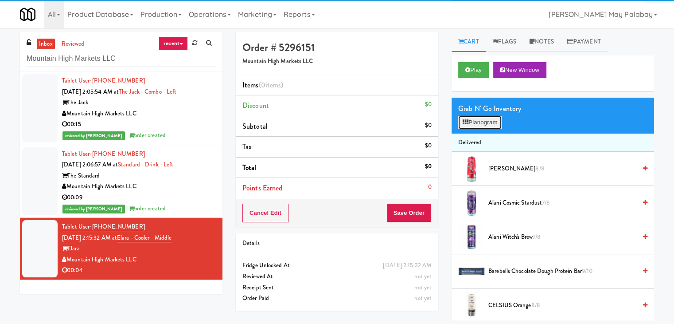
click at [475, 116] on button "Planogram" at bounding box center [479, 122] width 43 height 13
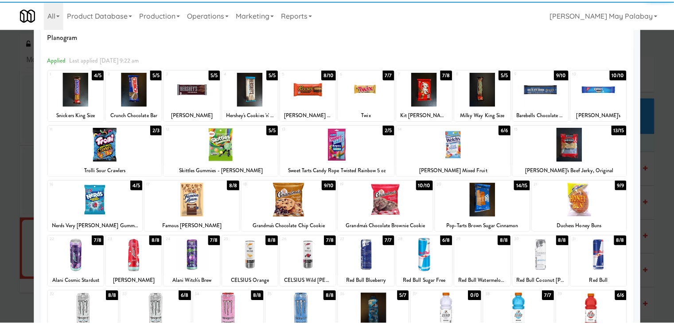
scroll to position [44, 0]
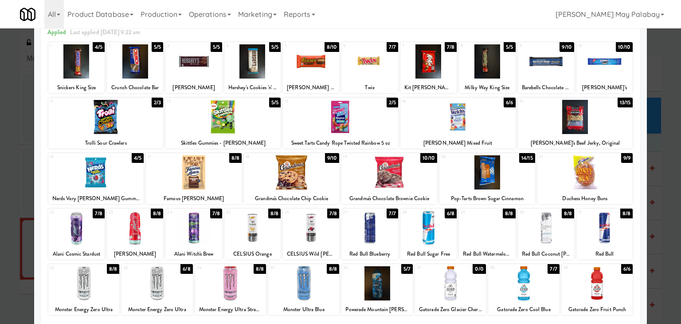
drag, startPoint x: 202, startPoint y: 227, endPoint x: 213, endPoint y: 227, distance: 11.1
click at [202, 227] on div at bounding box center [193, 228] width 56 height 34
click at [668, 191] on div at bounding box center [340, 162] width 681 height 324
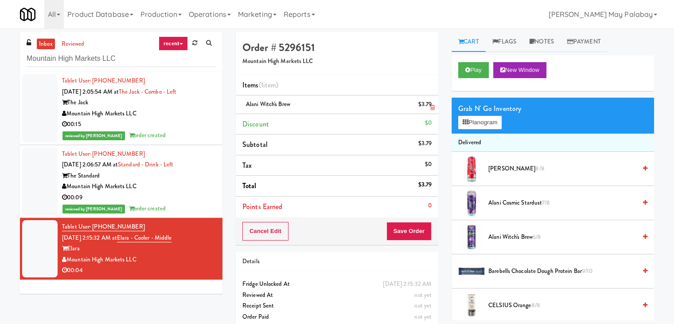
click at [433, 109] on icon at bounding box center [432, 108] width 4 height 6
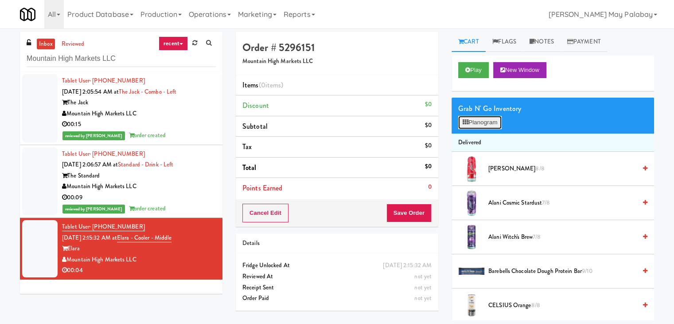
click at [481, 127] on button "Planogram" at bounding box center [479, 122] width 43 height 13
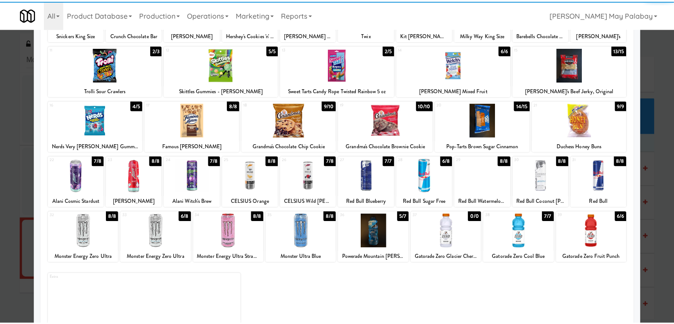
scroll to position [112, 0]
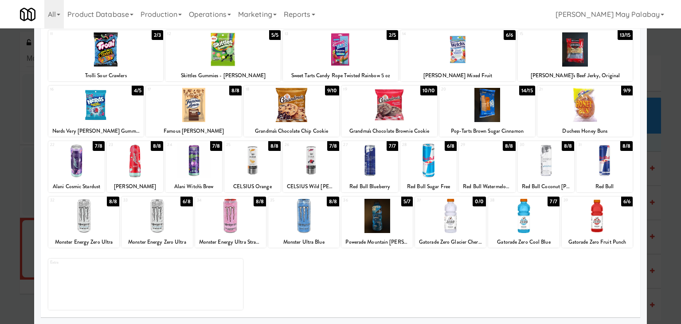
drag, startPoint x: 679, startPoint y: 179, endPoint x: 669, endPoint y: 298, distance: 119.7
click at [667, 298] on div at bounding box center [340, 162] width 681 height 324
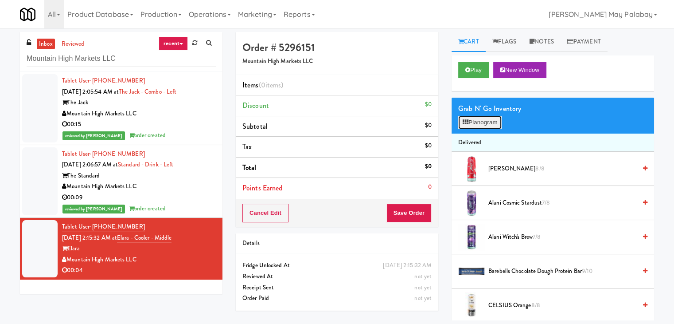
click at [474, 121] on button "Planogram" at bounding box center [479, 122] width 43 height 13
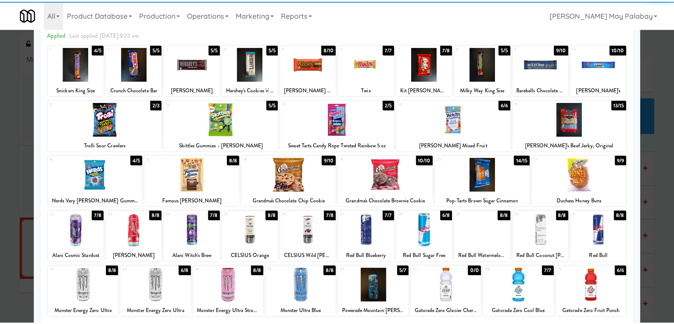
scroll to position [44, 0]
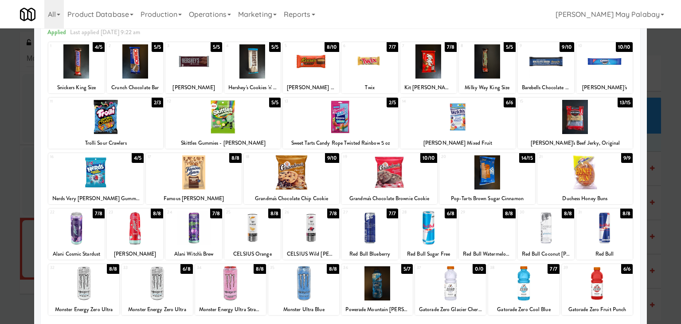
click at [436, 238] on div at bounding box center [428, 228] width 56 height 34
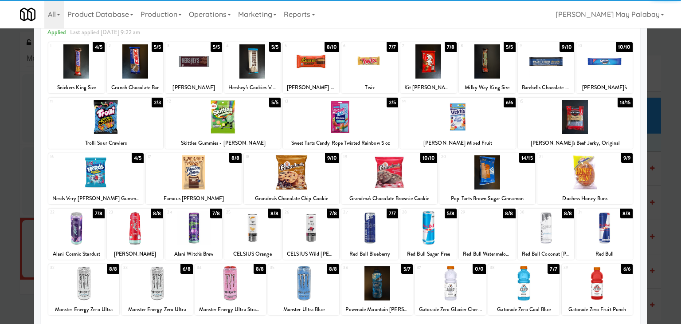
click at [667, 215] on div at bounding box center [340, 162] width 681 height 324
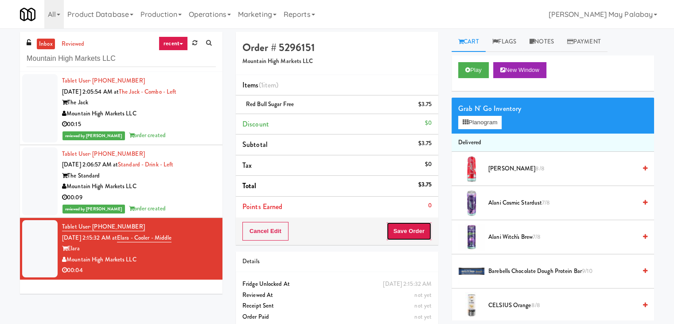
click at [407, 231] on button "Save Order" at bounding box center [408, 231] width 45 height 19
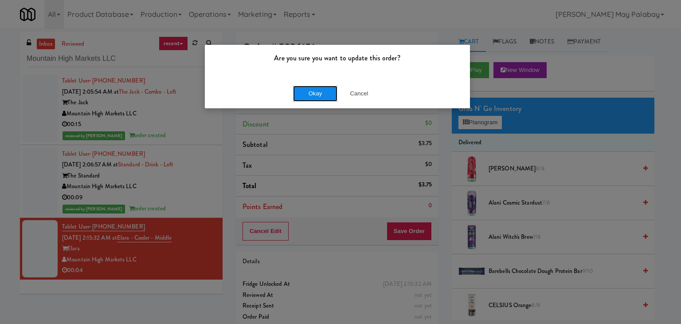
click at [316, 97] on button "Okay" at bounding box center [315, 94] width 44 height 16
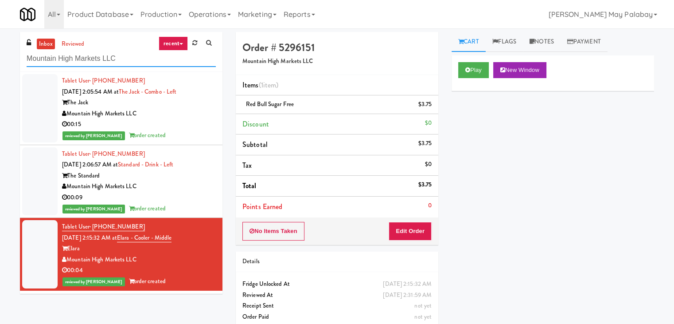
click at [141, 62] on input "Mountain High Markets LLC" at bounding box center [121, 59] width 189 height 16
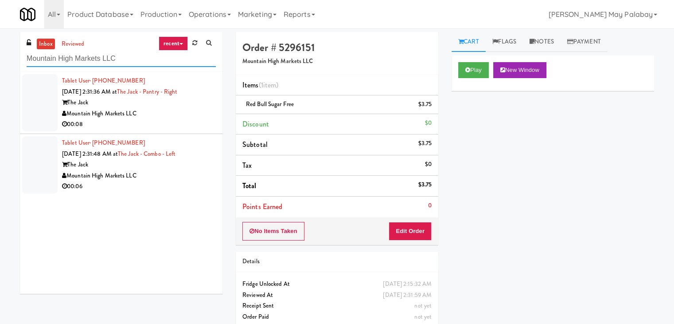
drag, startPoint x: 138, startPoint y: 61, endPoint x: 0, endPoint y: 64, distance: 138.3
click at [0, 64] on div "inbox reviewed recent all unclear take inventory issue suspicious failed recent…" at bounding box center [337, 183] width 674 height 303
paste input "Alexan Braker Pointe - Combo"
type input "Alexan Braker Pointe - Combo"
drag, startPoint x: 4, startPoint y: 64, endPoint x: 187, endPoint y: 72, distance: 183.2
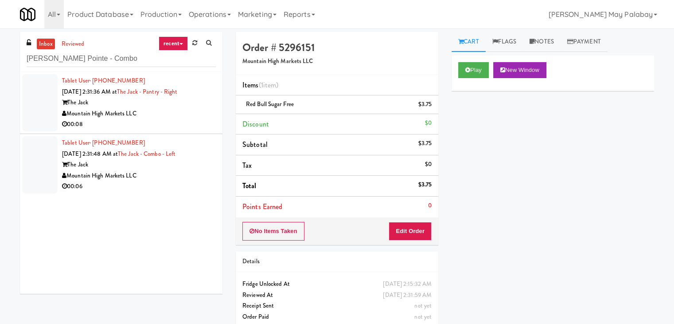
click at [113, 69] on div "inbox reviewed recent all unclear take inventory issue suspicious failed recent…" at bounding box center [337, 183] width 674 height 303
click at [167, 61] on input "Alexan Braker Pointe - Combo" at bounding box center [121, 59] width 189 height 16
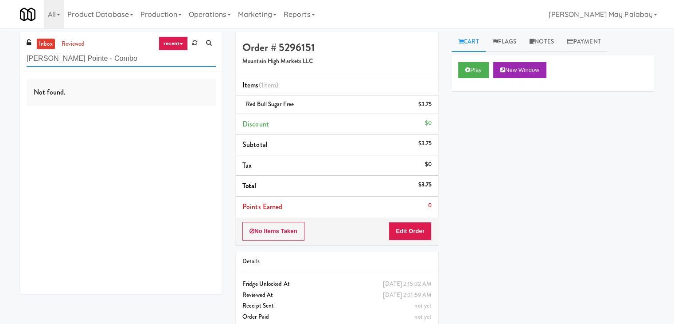
click at [140, 61] on input "Alexan Braker Pointe - Combo" at bounding box center [121, 59] width 189 height 16
click at [179, 43] on link "recent" at bounding box center [173, 43] width 29 height 14
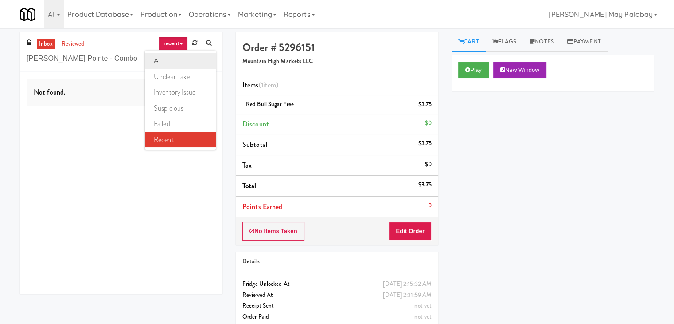
click at [168, 63] on link "all" at bounding box center [180, 61] width 71 height 16
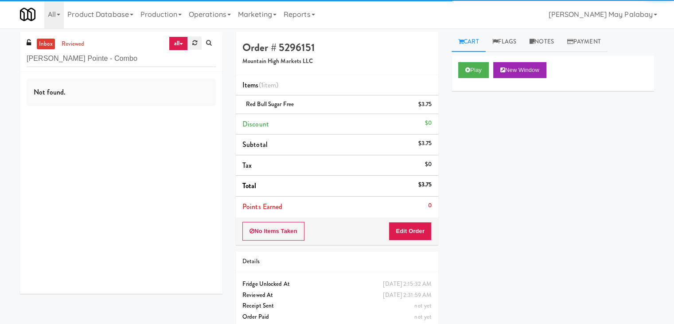
click at [195, 44] on icon at bounding box center [194, 43] width 5 height 6
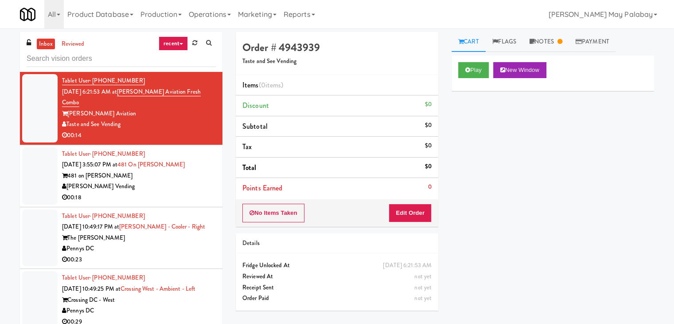
click at [91, 59] on input "text" at bounding box center [121, 59] width 189 height 16
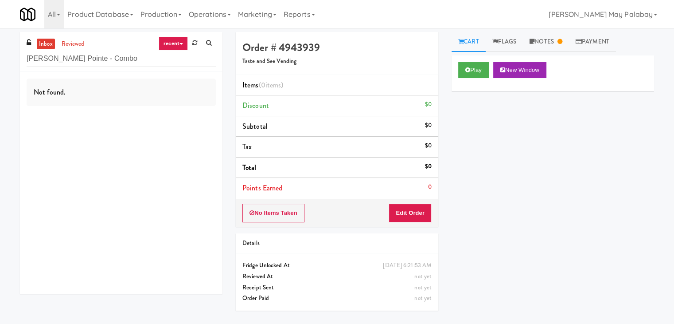
type input "Alexan Braker Pointe - Combo"
drag, startPoint x: 160, startPoint y: 59, endPoint x: 0, endPoint y: 59, distance: 160.4
click at [0, 59] on div "inbox reviewed recent all unclear take inventory issue suspicious failed recent…" at bounding box center [337, 176] width 674 height 288
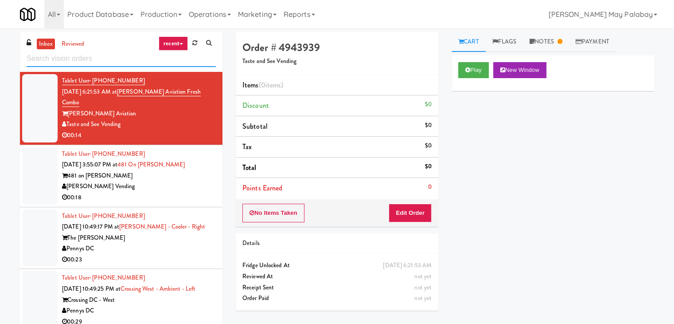
click at [110, 54] on input "text" at bounding box center [121, 59] width 189 height 16
paste input "Main Electric Ambient"
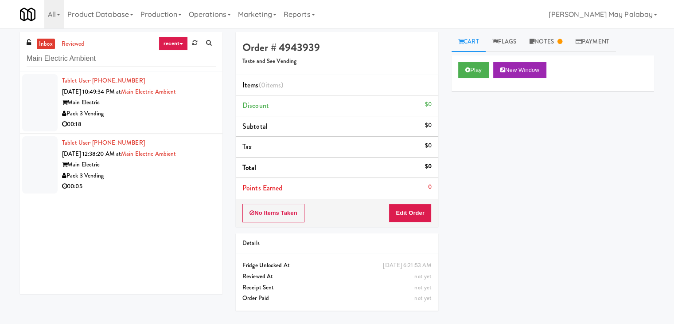
click at [158, 121] on div "00:18" at bounding box center [139, 124] width 154 height 11
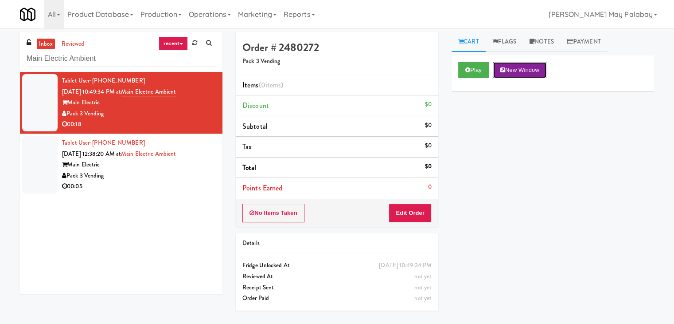
click at [528, 71] on button "New Window" at bounding box center [519, 70] width 53 height 16
click at [414, 212] on button "Edit Order" at bounding box center [410, 212] width 43 height 19
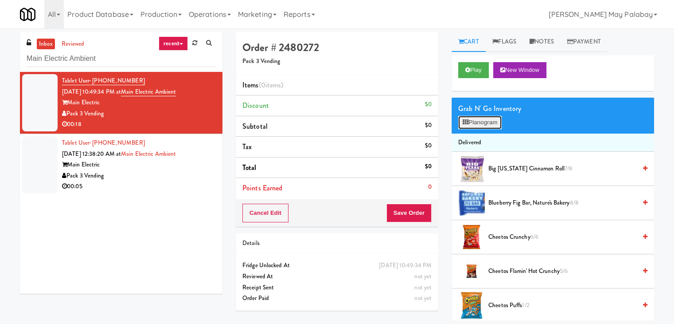
click at [465, 120] on icon at bounding box center [466, 122] width 6 height 6
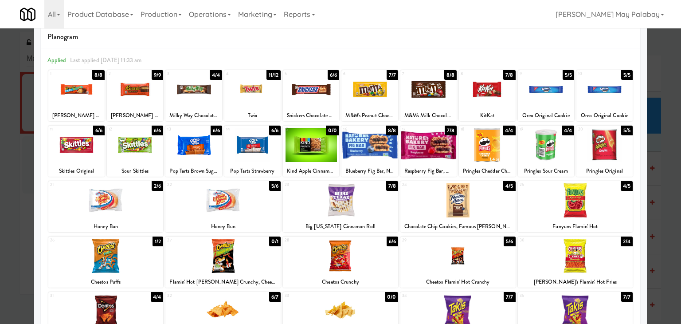
scroll to position [44, 0]
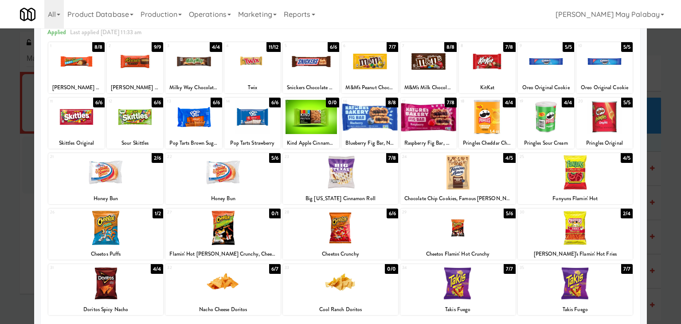
click at [482, 71] on div at bounding box center [487, 61] width 56 height 34
click at [667, 152] on div at bounding box center [340, 162] width 681 height 324
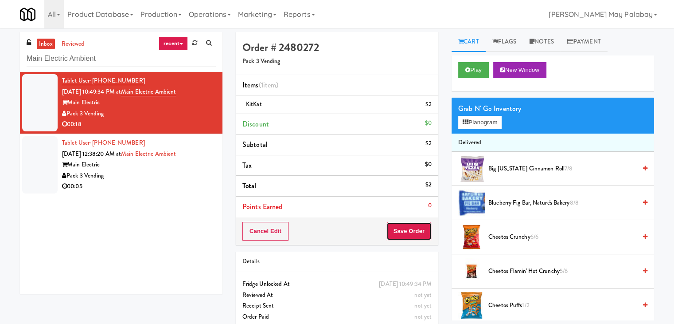
click at [414, 231] on button "Save Order" at bounding box center [408, 231] width 45 height 19
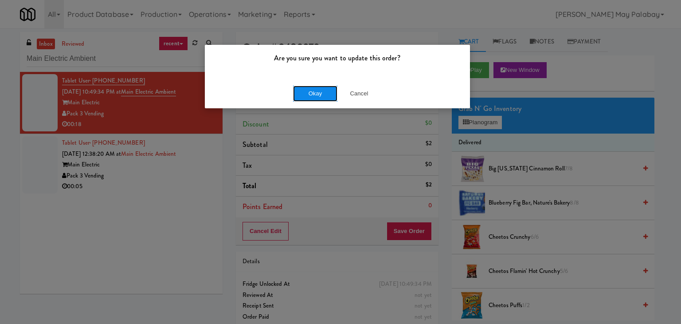
click at [322, 95] on button "Okay" at bounding box center [315, 94] width 44 height 16
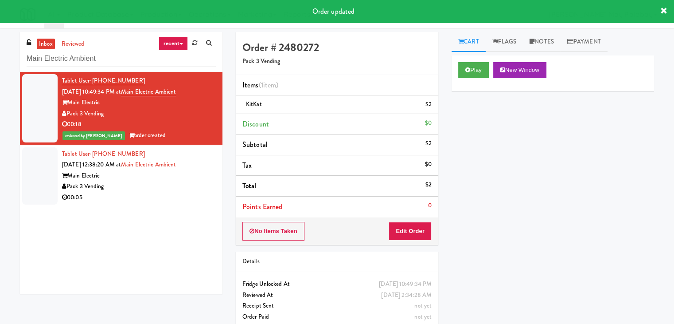
click at [157, 187] on div "Pack 3 Vending" at bounding box center [139, 186] width 154 height 11
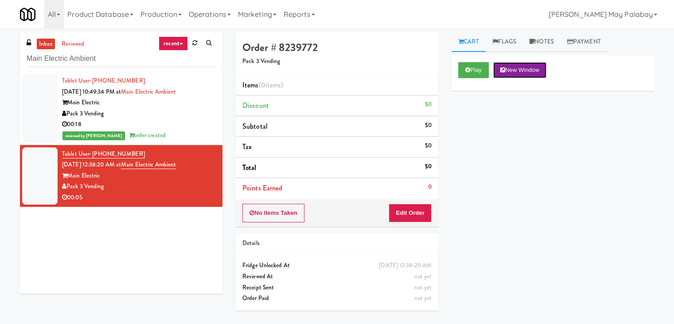
click at [527, 69] on button "New Window" at bounding box center [519, 70] width 53 height 16
click at [405, 209] on button "Edit Order" at bounding box center [410, 212] width 43 height 19
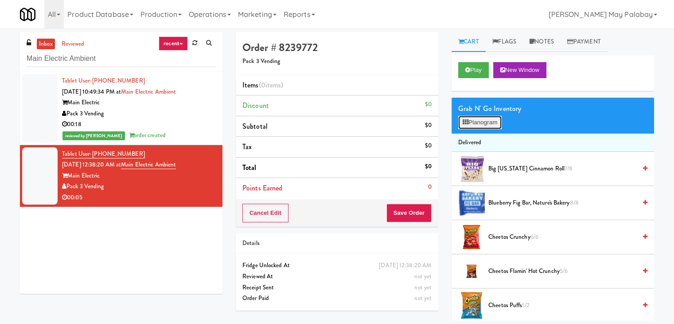
click at [472, 117] on button "Planogram" at bounding box center [479, 122] width 43 height 13
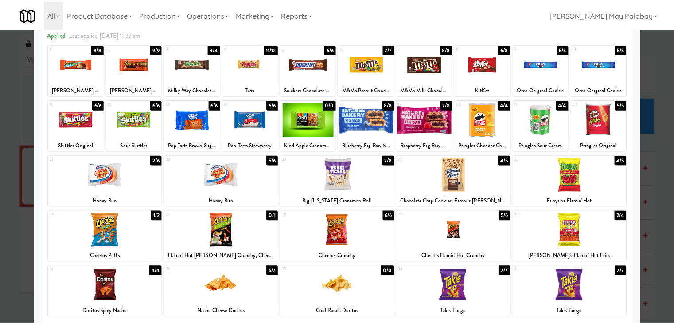
scroll to position [44, 0]
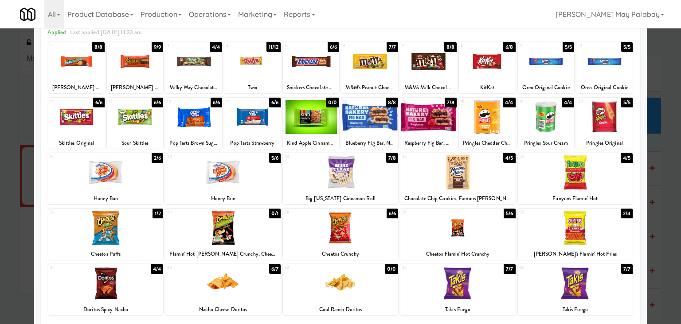
click at [655, 162] on div at bounding box center [340, 162] width 681 height 324
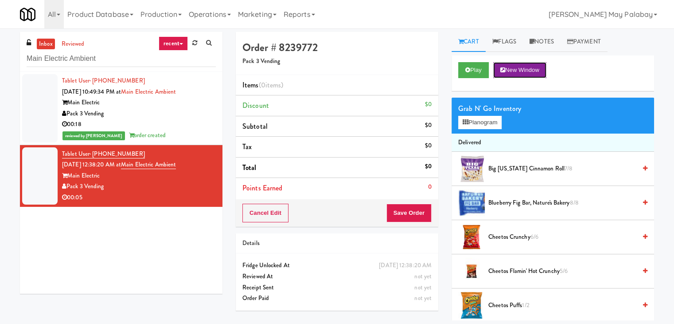
click at [537, 67] on button "New Window" at bounding box center [519, 70] width 53 height 16
drag, startPoint x: 489, startPoint y: 121, endPoint x: 513, endPoint y: 121, distance: 24.4
click at [489, 121] on button "Planogram" at bounding box center [479, 122] width 43 height 13
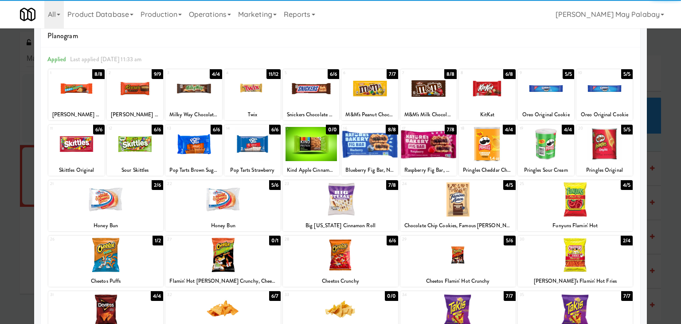
scroll to position [44, 0]
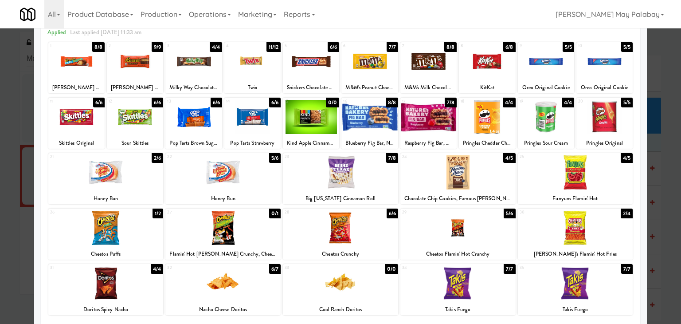
click at [663, 186] on div at bounding box center [340, 162] width 681 height 324
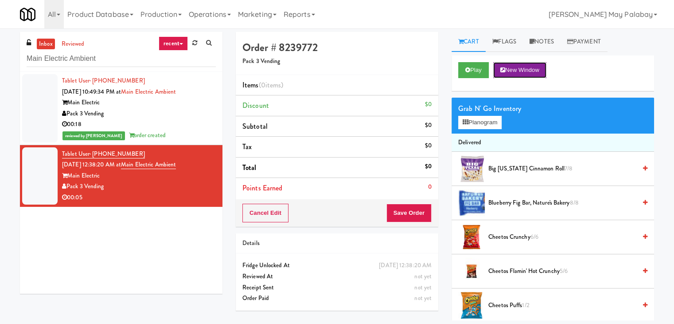
click at [538, 70] on button "New Window" at bounding box center [519, 70] width 53 height 16
click at [494, 125] on button "Planogram" at bounding box center [479, 122] width 43 height 13
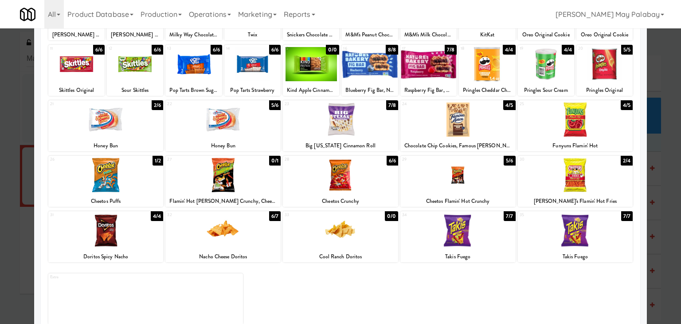
scroll to position [112, 0]
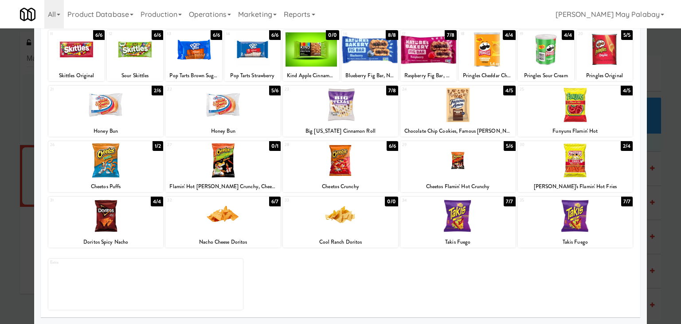
click at [156, 173] on div at bounding box center [105, 160] width 115 height 34
click at [666, 141] on div at bounding box center [340, 162] width 681 height 324
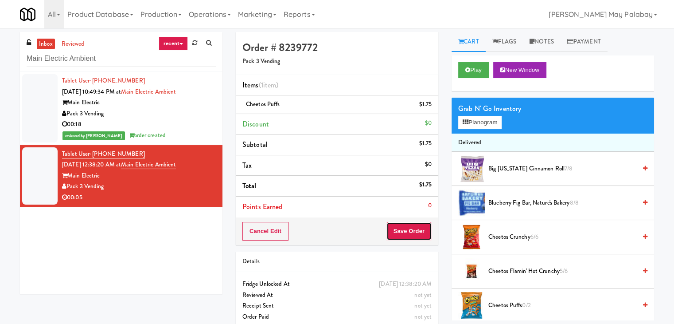
click at [406, 229] on button "Save Order" at bounding box center [408, 231] width 45 height 19
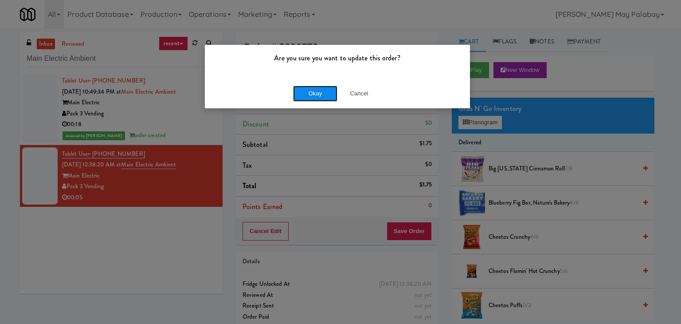
click at [328, 94] on button "Okay" at bounding box center [315, 94] width 44 height 16
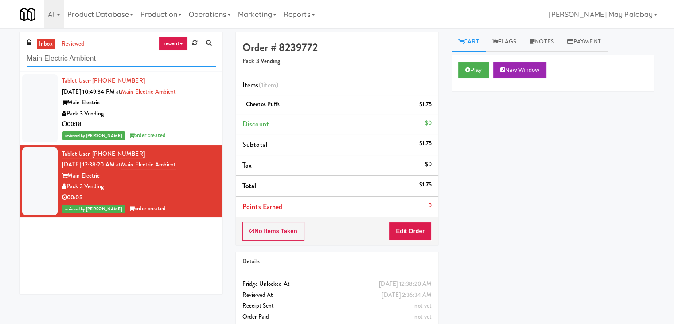
drag, startPoint x: 110, startPoint y: 62, endPoint x: 13, endPoint y: 62, distance: 96.6
click at [13, 62] on div "inbox reviewed recent all unclear take inventory issue suspicious failed recent…" at bounding box center [121, 166] width 216 height 268
paste input "Westlyn - Left -"
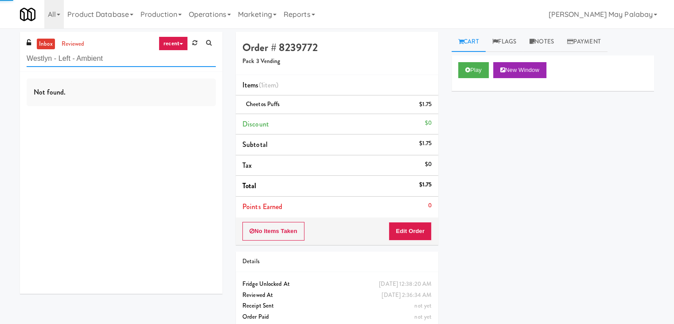
type input "Westlyn - Left - Ambient"
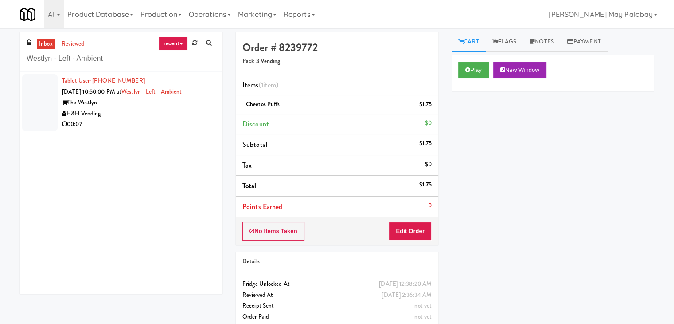
click at [138, 116] on div "H&H Vending" at bounding box center [139, 113] width 154 height 11
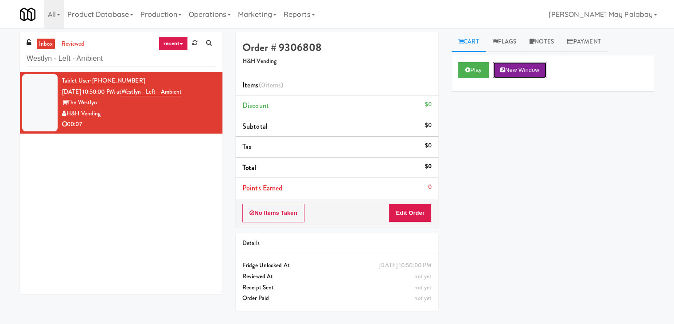
click at [524, 71] on button "New Window" at bounding box center [519, 70] width 53 height 16
click at [420, 213] on button "Edit Order" at bounding box center [410, 212] width 43 height 19
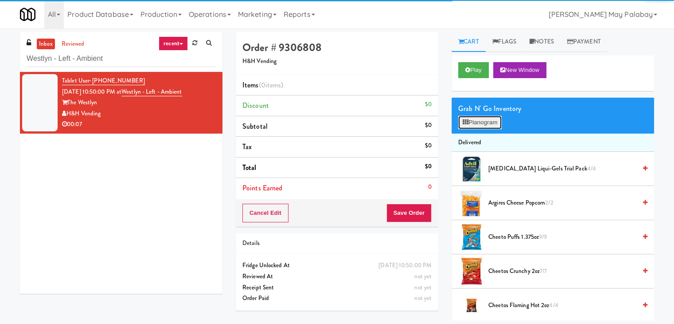
click at [468, 123] on icon at bounding box center [466, 122] width 6 height 6
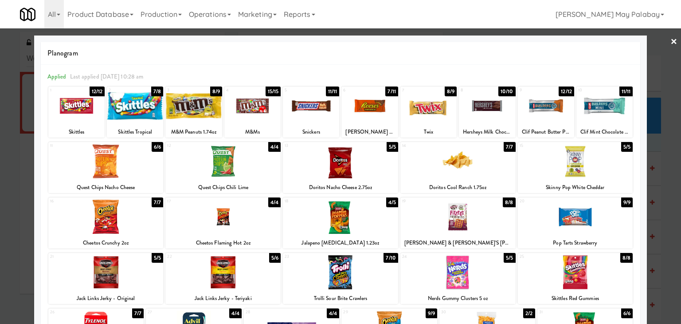
click at [208, 122] on div at bounding box center [193, 106] width 56 height 34
click at [303, 111] on div at bounding box center [311, 106] width 56 height 34
click at [657, 161] on div at bounding box center [340, 162] width 681 height 324
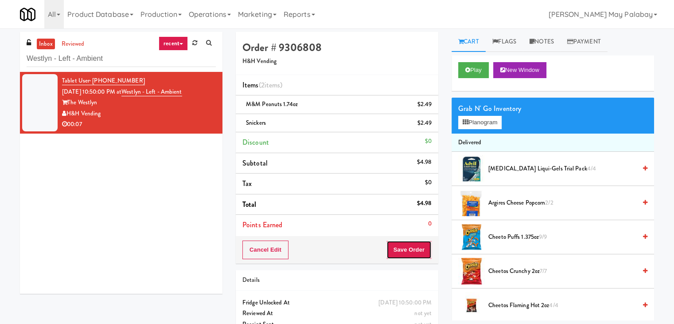
click at [409, 250] on button "Save Order" at bounding box center [408, 249] width 45 height 19
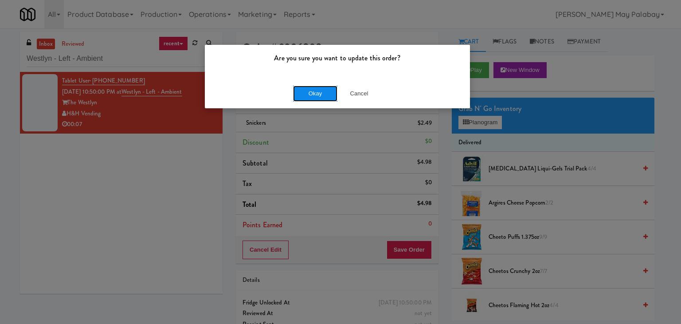
click at [325, 94] on button "Okay" at bounding box center [315, 94] width 44 height 16
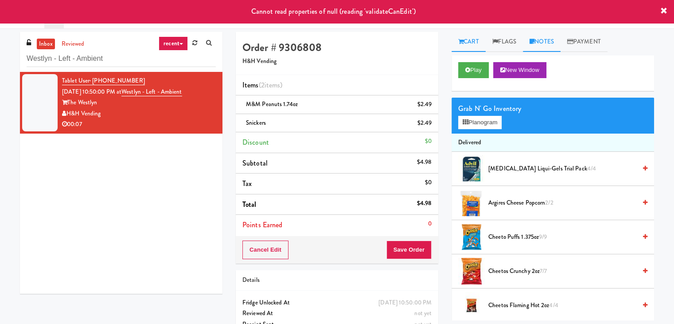
click at [550, 45] on link "Notes" at bounding box center [542, 42] width 38 height 20
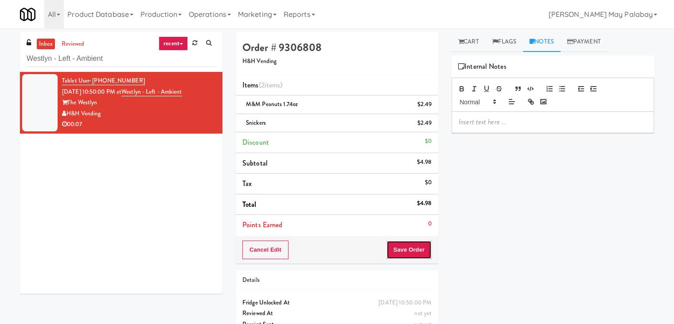
click at [410, 249] on button "Save Order" at bounding box center [408, 249] width 45 height 19
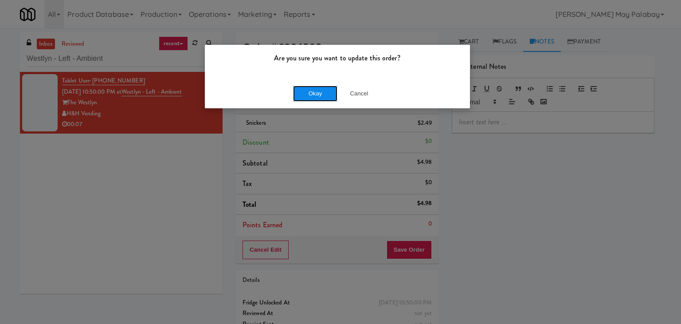
click at [321, 93] on button "Okay" at bounding box center [315, 94] width 44 height 16
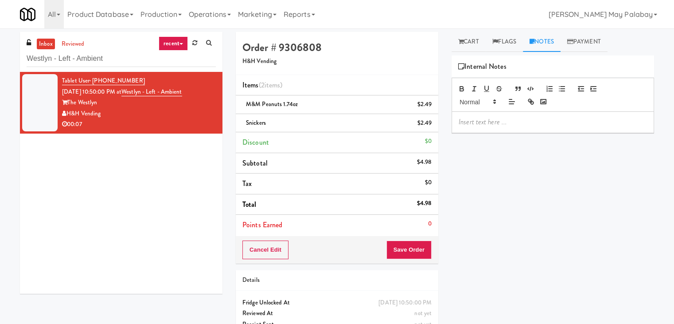
click at [147, 164] on div "Tablet User · (630) 701-8157 Sep 17, 2025 10:50:00 PM at Westlyn - Left - Ambie…" at bounding box center [121, 183] width 203 height 222
click at [132, 58] on input "Westlyn - Left - Ambient" at bounding box center [121, 59] width 189 height 16
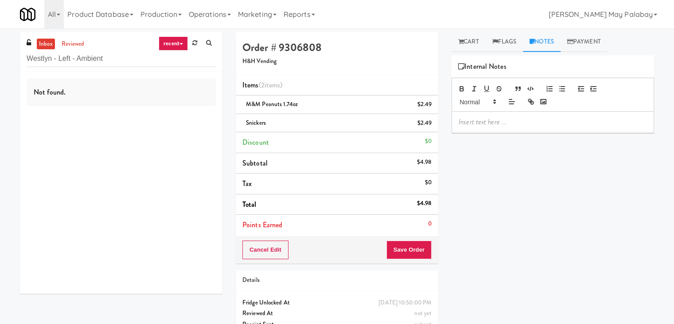
click at [140, 181] on div "Not found." at bounding box center [121, 183] width 203 height 222
click at [113, 59] on input "Westlyn - Left - Ambient" at bounding box center [121, 59] width 189 height 16
drag, startPoint x: 108, startPoint y: 59, endPoint x: 16, endPoint y: 59, distance: 92.6
click at [16, 59] on div "inbox reviewed recent all unclear take inventory issue suspicious failed recent…" at bounding box center [121, 166] width 216 height 268
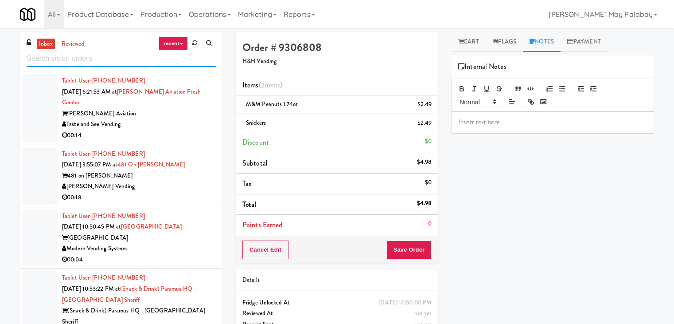
click at [103, 57] on input "text" at bounding box center [121, 59] width 189 height 16
paste input "Accolade - Snacks"
click at [114, 52] on input "Accolade - Snacks" at bounding box center [121, 59] width 189 height 16
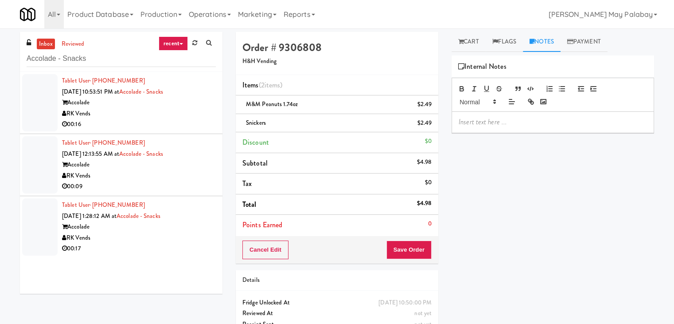
click at [167, 107] on div "Accolade" at bounding box center [139, 102] width 154 height 11
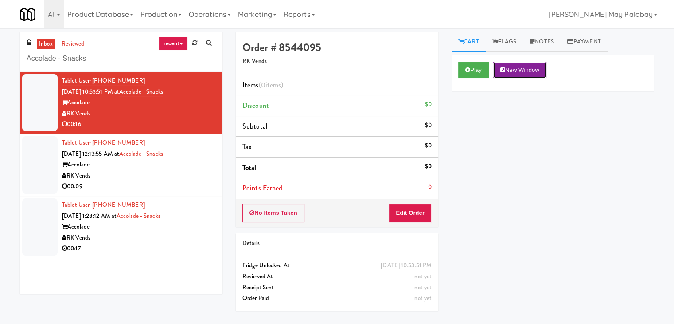
click at [515, 65] on button "New Window" at bounding box center [519, 70] width 53 height 16
click at [414, 209] on button "Edit Order" at bounding box center [410, 212] width 43 height 19
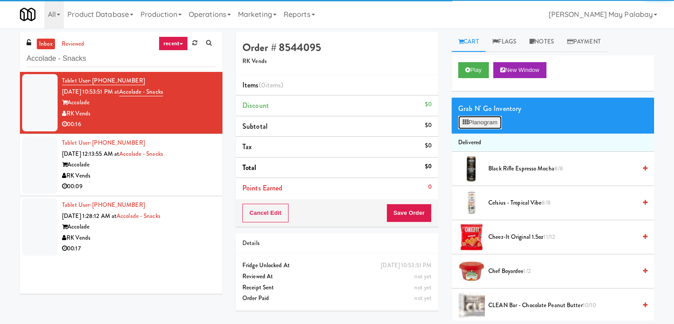
click at [480, 124] on button "Planogram" at bounding box center [479, 122] width 43 height 13
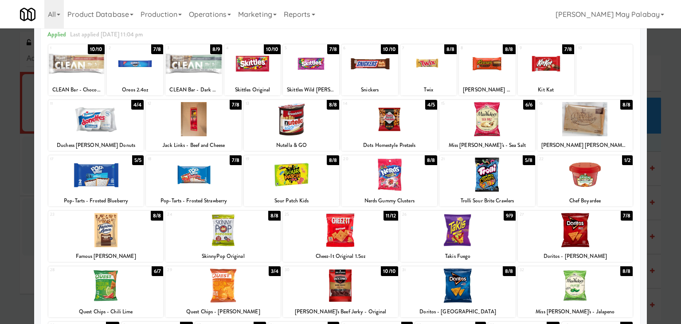
scroll to position [44, 0]
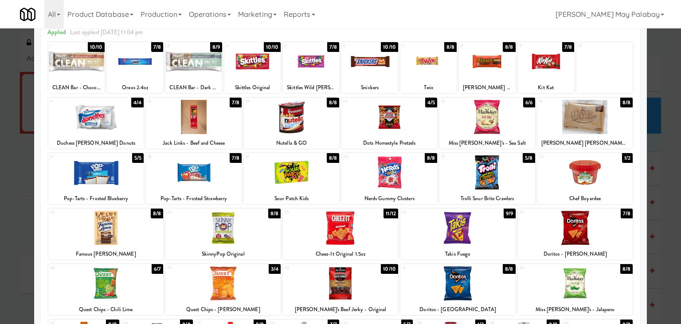
click at [321, 75] on div at bounding box center [311, 61] width 56 height 34
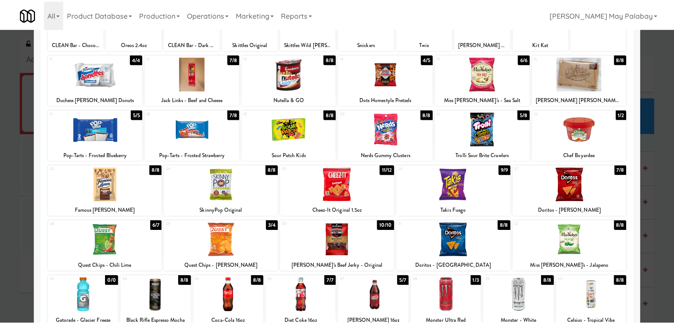
scroll to position [89, 0]
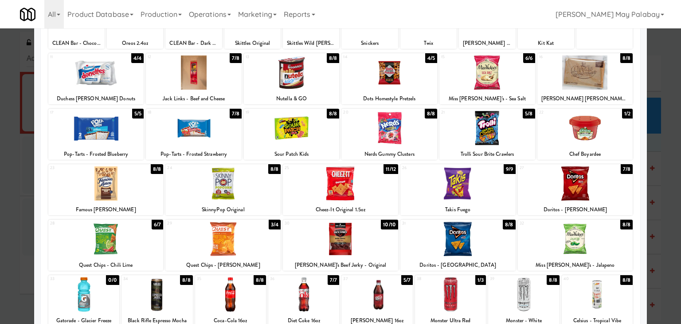
click at [389, 202] on div "25 11/12 Cheez-It Original 1.5oz" at bounding box center [340, 189] width 115 height 51
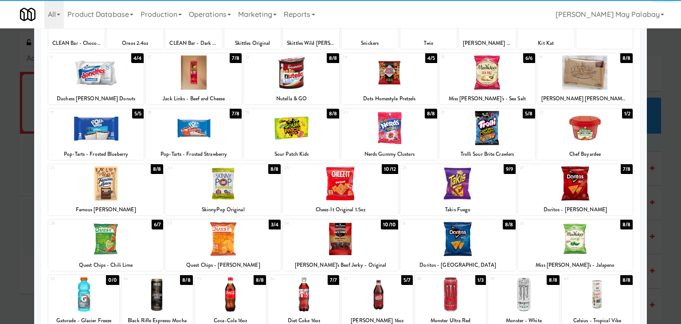
click at [671, 227] on div at bounding box center [340, 162] width 681 height 324
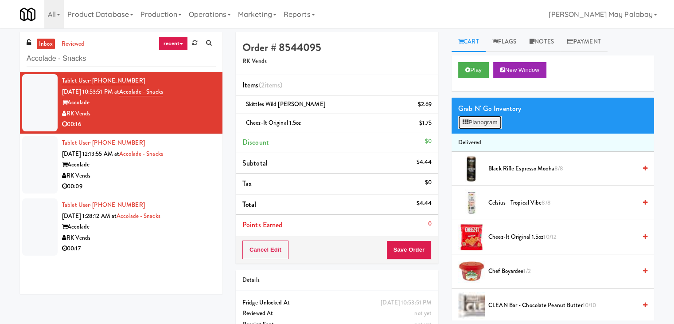
click at [484, 122] on button "Planogram" at bounding box center [479, 122] width 43 height 13
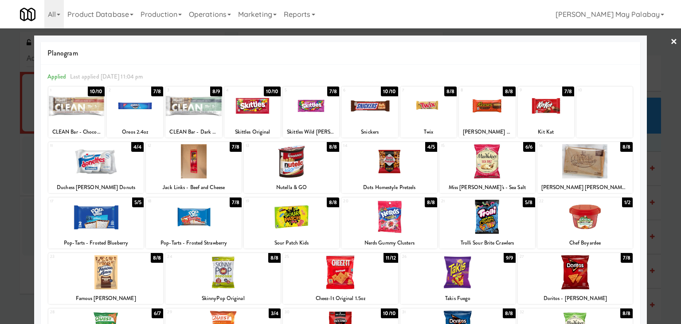
click at [434, 121] on div at bounding box center [428, 106] width 56 height 34
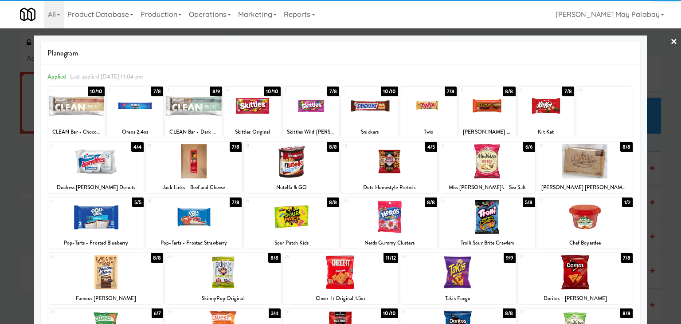
click at [671, 204] on div at bounding box center [340, 162] width 681 height 324
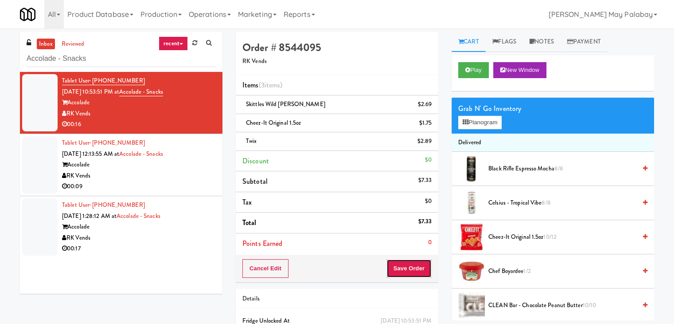
click at [408, 263] on button "Save Order" at bounding box center [408, 268] width 45 height 19
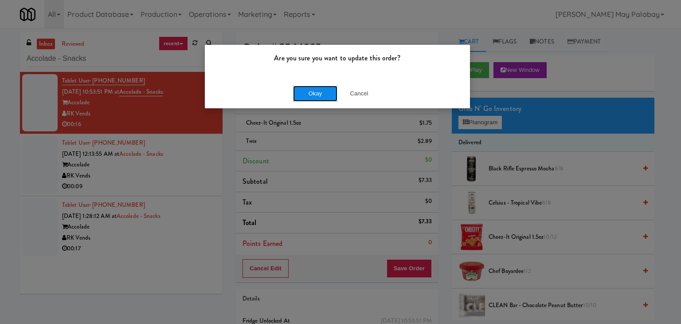
click at [324, 96] on button "Okay" at bounding box center [315, 94] width 44 height 16
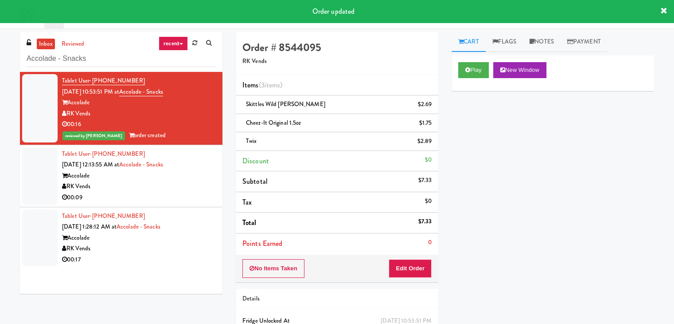
click at [184, 183] on div "RK Vends" at bounding box center [139, 186] width 154 height 11
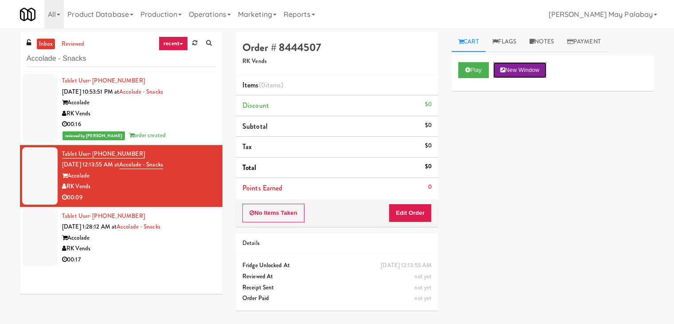
click at [519, 74] on button "New Window" at bounding box center [519, 70] width 53 height 16
click at [407, 210] on button "Edit Order" at bounding box center [410, 212] width 43 height 19
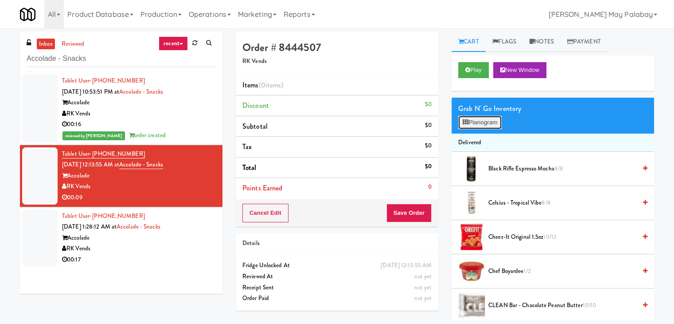
click at [487, 123] on button "Planogram" at bounding box center [479, 122] width 43 height 13
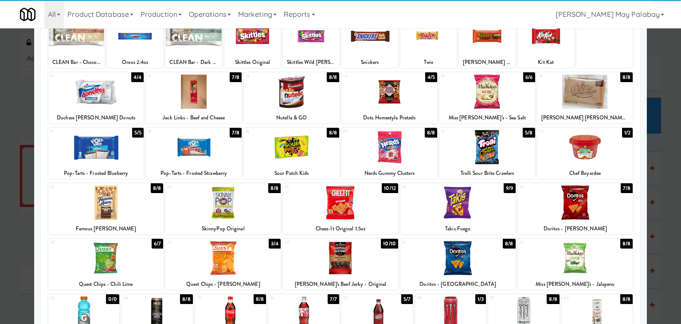
scroll to position [44, 0]
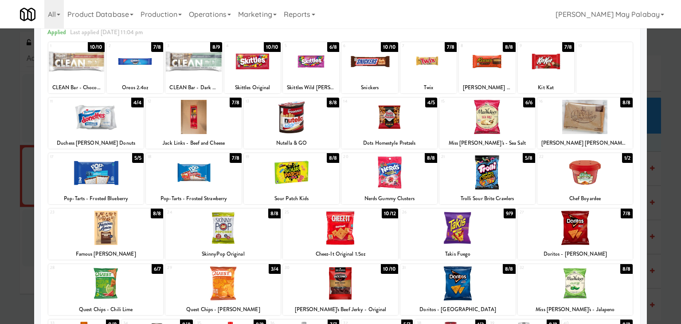
click at [271, 63] on div at bounding box center [252, 61] width 56 height 34
click at [672, 184] on div at bounding box center [340, 162] width 681 height 324
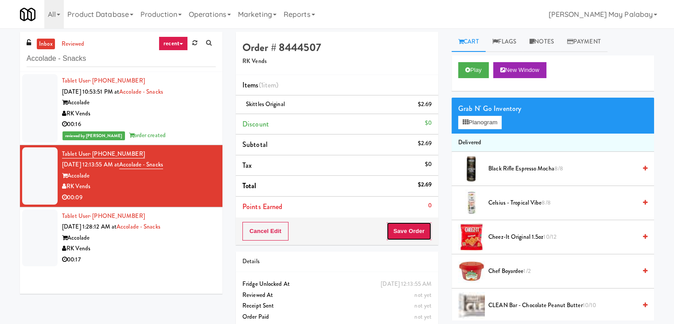
click at [406, 226] on button "Save Order" at bounding box center [408, 231] width 45 height 19
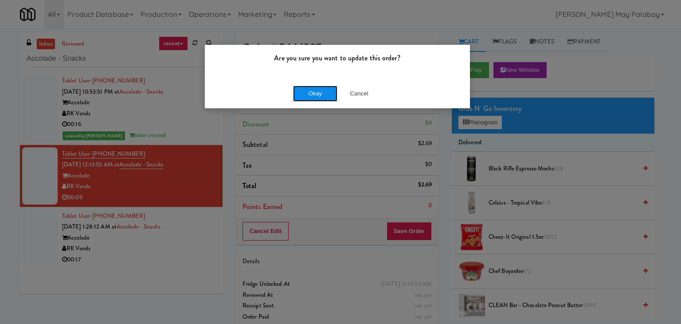
click at [317, 89] on button "Okay" at bounding box center [315, 94] width 44 height 16
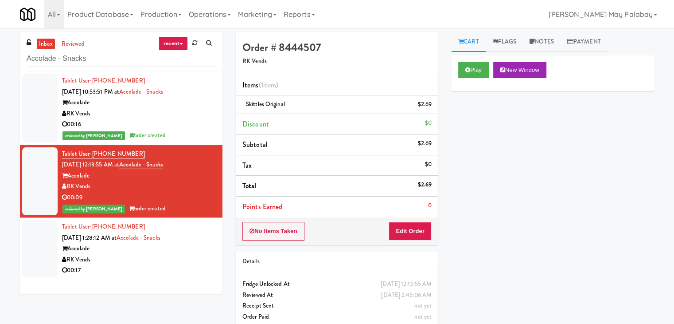
click at [176, 261] on div "RK Vends" at bounding box center [139, 259] width 154 height 11
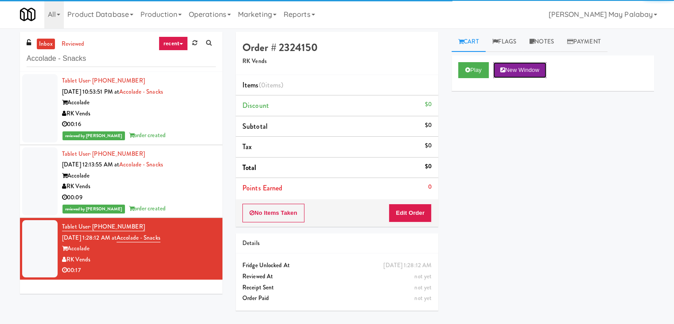
click at [525, 71] on button "New Window" at bounding box center [519, 70] width 53 height 16
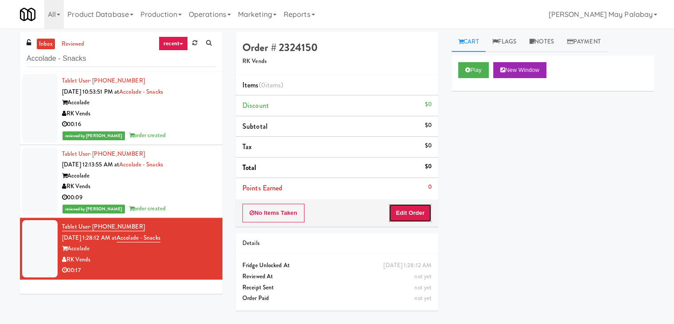
click at [413, 215] on button "Edit Order" at bounding box center [410, 212] width 43 height 19
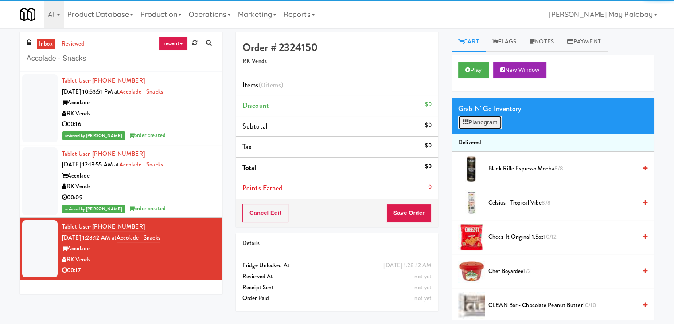
click at [472, 123] on button "Planogram" at bounding box center [479, 122] width 43 height 13
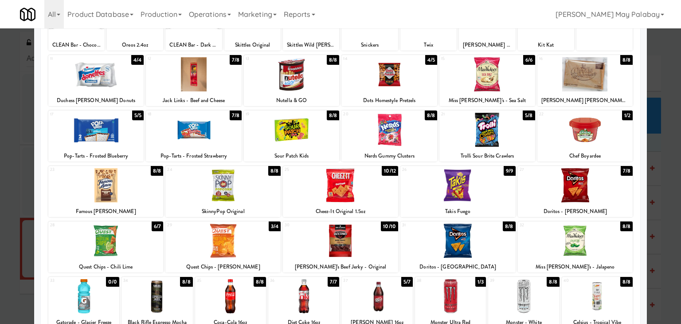
scroll to position [89, 0]
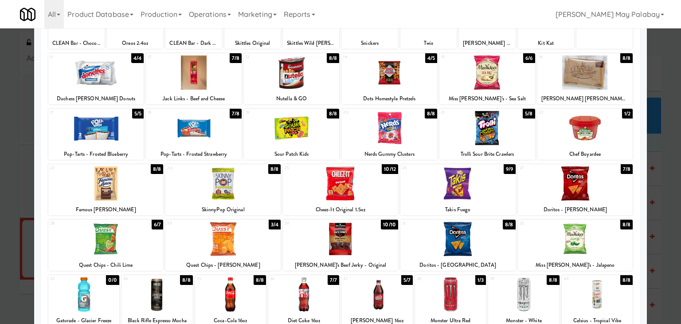
click at [361, 252] on div at bounding box center [340, 239] width 115 height 34
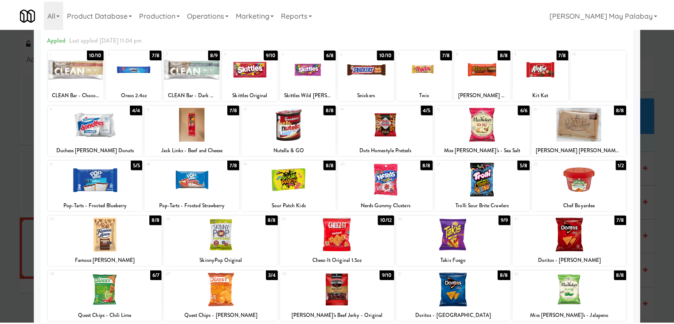
scroll to position [34, 0]
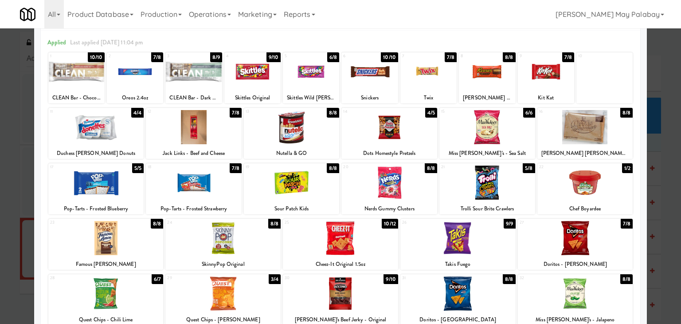
click at [229, 201] on div "18 7/8 Pop-Tarts - Frosted Strawberry" at bounding box center [194, 188] width 96 height 51
click at [654, 153] on div at bounding box center [340, 162] width 681 height 324
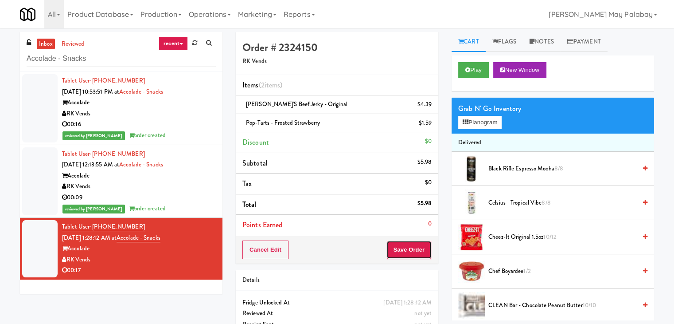
click at [406, 252] on button "Save Order" at bounding box center [408, 249] width 45 height 19
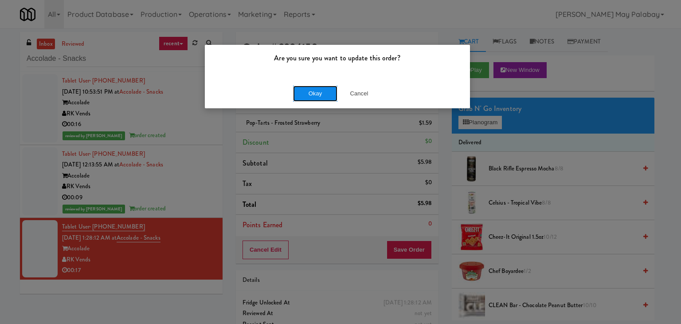
click at [312, 94] on button "Okay" at bounding box center [315, 94] width 44 height 16
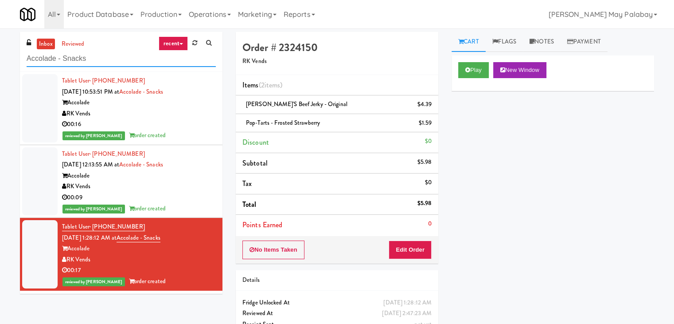
drag, startPoint x: 121, startPoint y: 59, endPoint x: 30, endPoint y: 59, distance: 90.9
click at [30, 59] on input "Accolade - Snacks" at bounding box center [121, 59] width 189 height 16
click at [90, 59] on input "Accolade - Snacks" at bounding box center [121, 59] width 189 height 16
drag, startPoint x: 90, startPoint y: 59, endPoint x: 0, endPoint y: 59, distance: 90.4
click at [0, 59] on div "inbox reviewed recent all unclear take inventory issue suspicious failed recent…" at bounding box center [337, 193] width 674 height 322
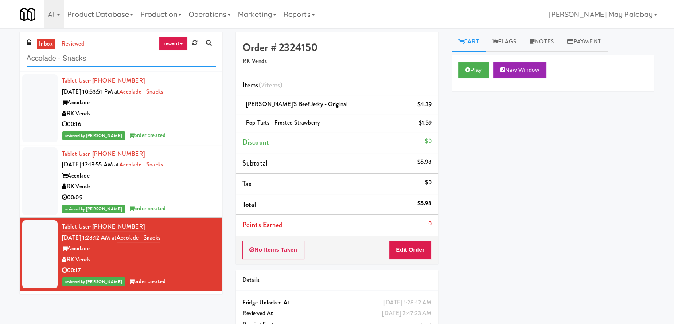
paste input "Central Gardens - Ambient"
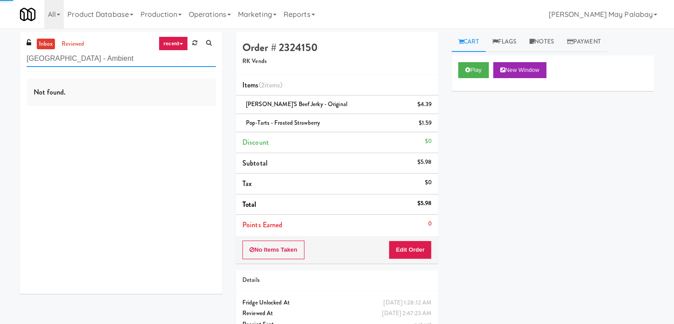
type input "Central Gardens - Ambient"
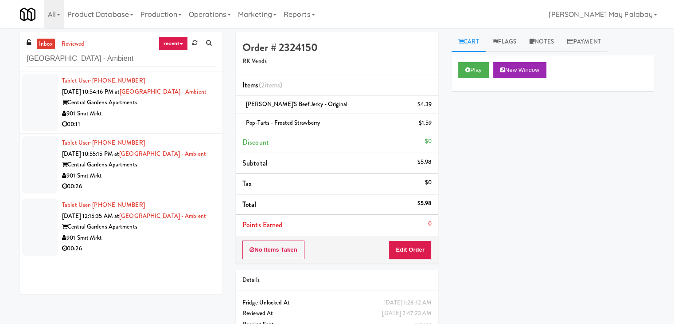
click at [174, 116] on div "901 Smrt Mrkt" at bounding box center [139, 113] width 154 height 11
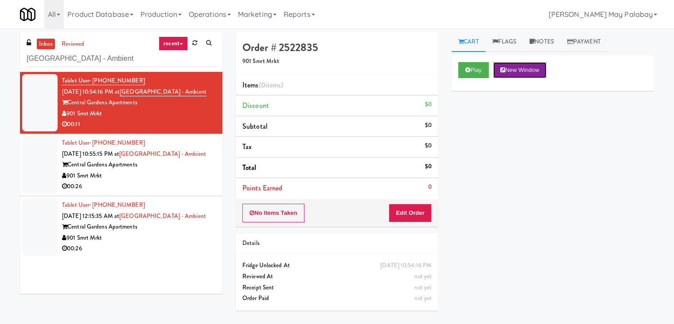
click at [528, 70] on button "New Window" at bounding box center [519, 70] width 53 height 16
click at [420, 214] on button "Edit Order" at bounding box center [410, 212] width 43 height 19
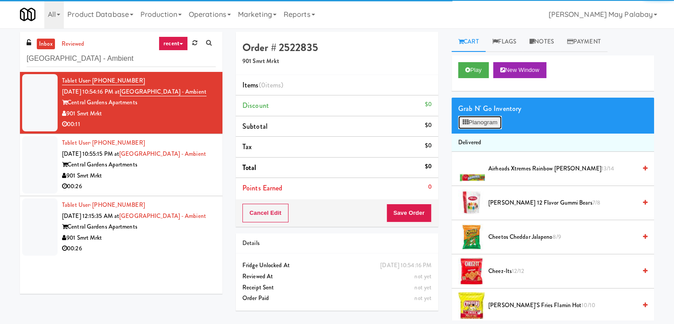
click at [478, 122] on button "Planogram" at bounding box center [479, 122] width 43 height 13
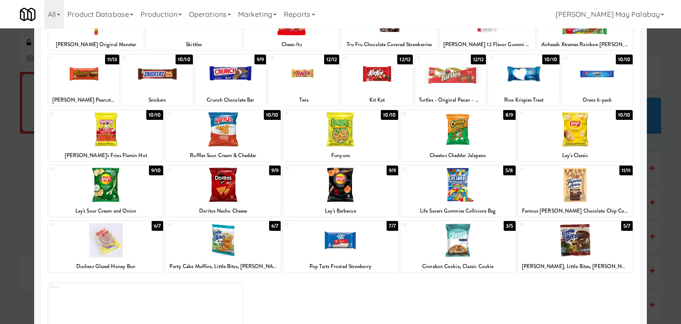
scroll to position [89, 0]
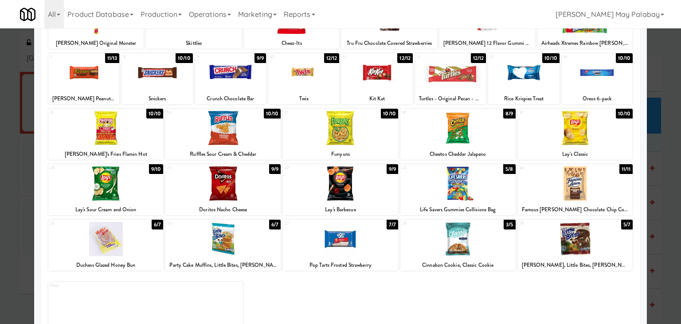
click at [492, 197] on div at bounding box center [457, 183] width 115 height 34
click at [147, 245] on div at bounding box center [105, 239] width 115 height 34
click at [605, 194] on div at bounding box center [575, 183] width 115 height 34
click at [670, 238] on div at bounding box center [340, 162] width 681 height 324
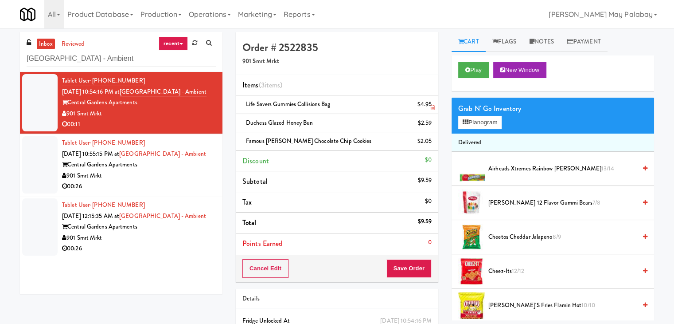
click at [434, 106] on icon at bounding box center [432, 108] width 4 height 6
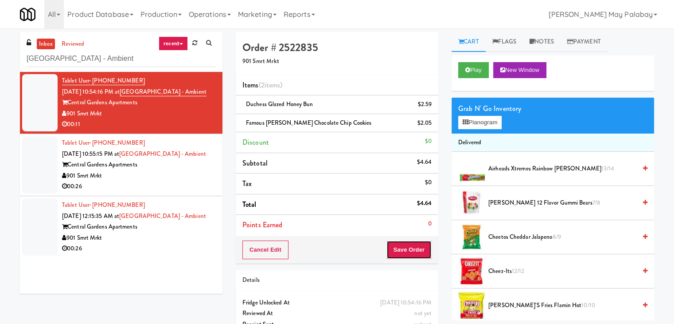
click at [419, 255] on button "Save Order" at bounding box center [408, 249] width 45 height 19
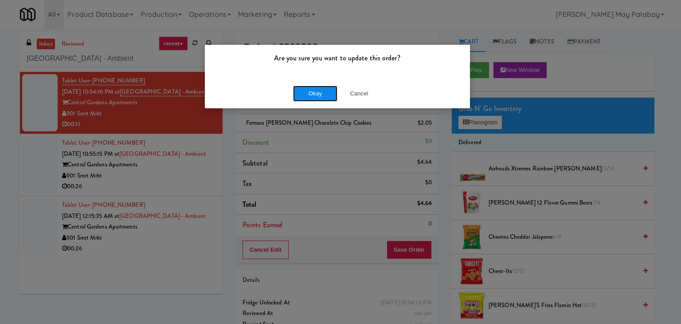
click at [323, 91] on button "Okay" at bounding box center [315, 94] width 44 height 16
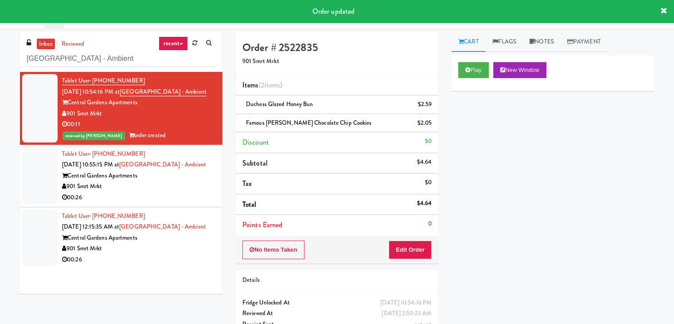
click at [150, 176] on div "Central Gardens Apartments" at bounding box center [139, 175] width 154 height 11
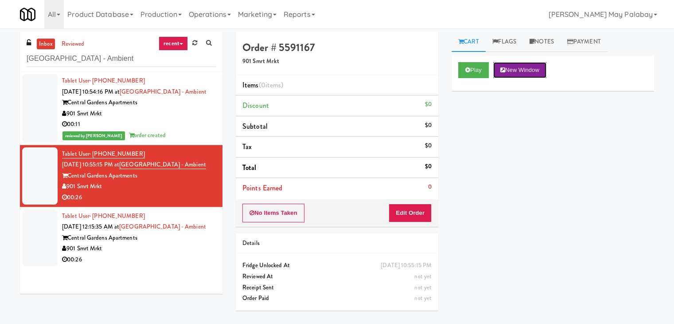
click at [512, 66] on button "New Window" at bounding box center [519, 70] width 53 height 16
click at [407, 211] on button "Edit Order" at bounding box center [410, 212] width 43 height 19
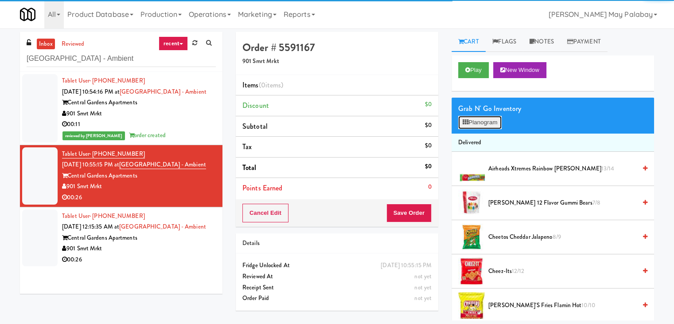
click at [476, 122] on button "Planogram" at bounding box center [479, 122] width 43 height 13
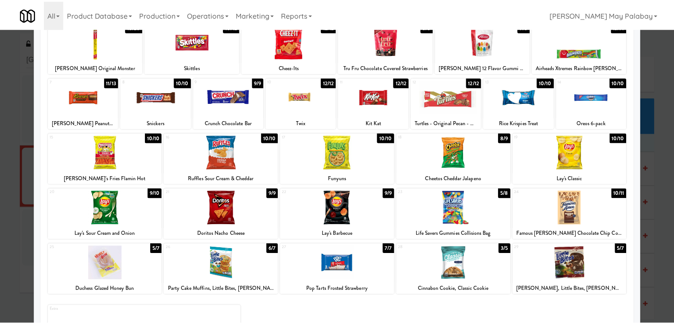
scroll to position [67, 0]
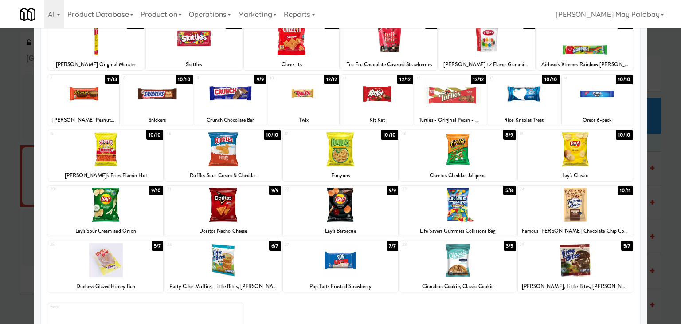
click at [146, 269] on div at bounding box center [105, 260] width 115 height 34
click at [490, 160] on div at bounding box center [457, 149] width 115 height 34
click at [661, 193] on div at bounding box center [340, 162] width 681 height 324
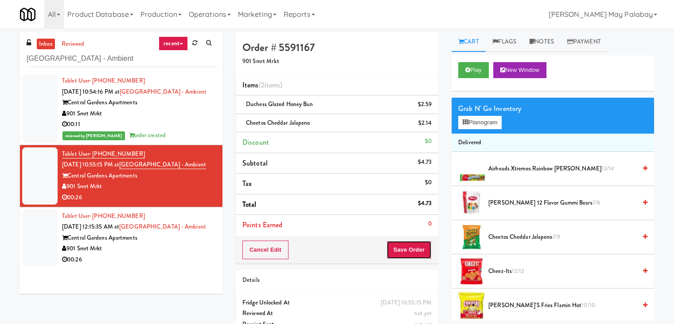
click at [417, 246] on button "Save Order" at bounding box center [408, 249] width 45 height 19
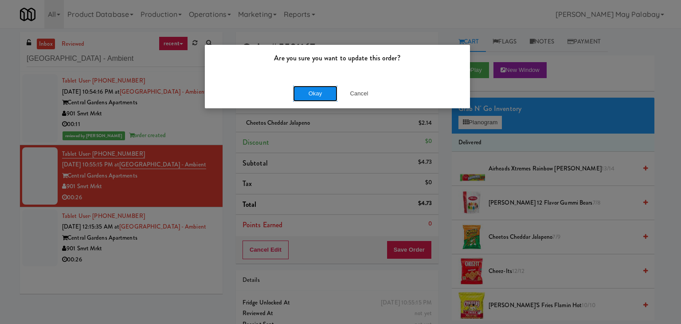
click at [324, 93] on button "Okay" at bounding box center [315, 94] width 44 height 16
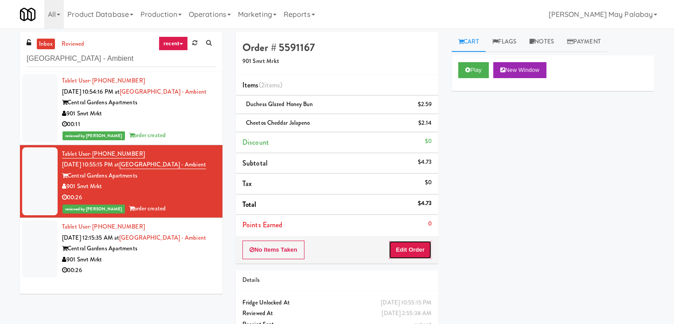
click at [419, 252] on button "Edit Order" at bounding box center [410, 249] width 43 height 19
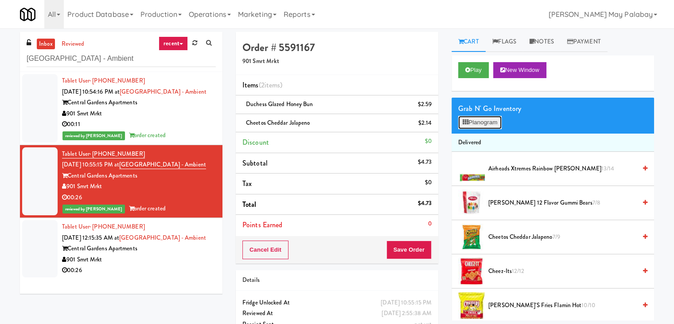
click at [480, 118] on button "Planogram" at bounding box center [479, 122] width 43 height 13
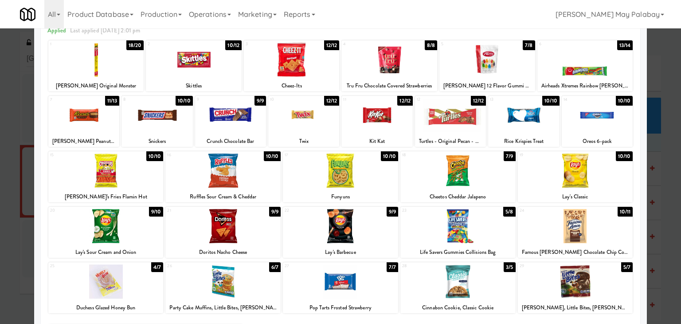
scroll to position [44, 0]
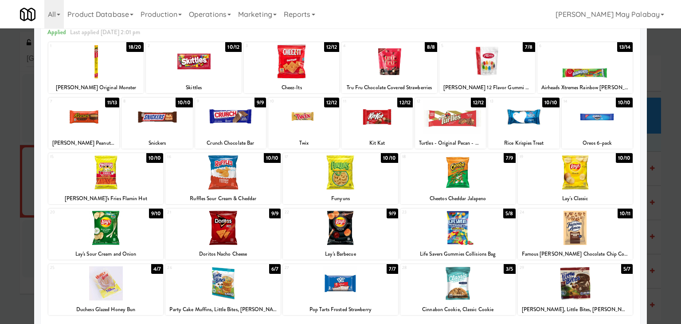
click at [659, 177] on div at bounding box center [340, 162] width 681 height 324
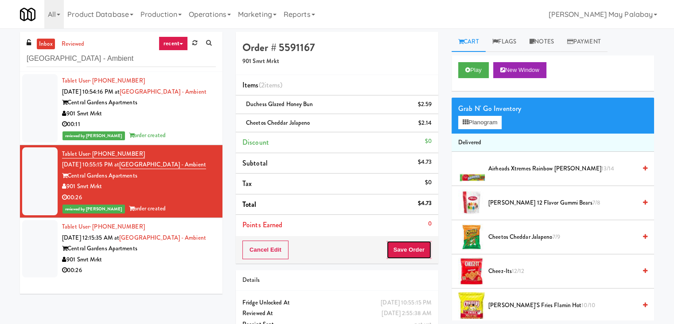
click at [413, 253] on button "Save Order" at bounding box center [408, 249] width 45 height 19
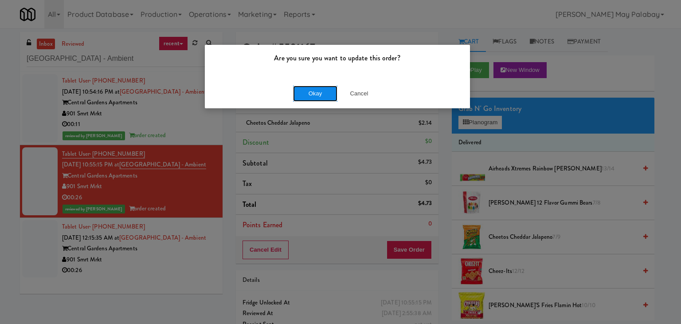
click at [329, 96] on button "Okay" at bounding box center [315, 94] width 44 height 16
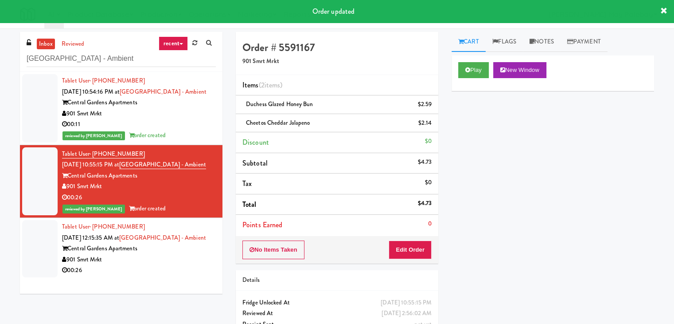
click at [168, 259] on div "901 Smrt Mrkt" at bounding box center [139, 259] width 154 height 11
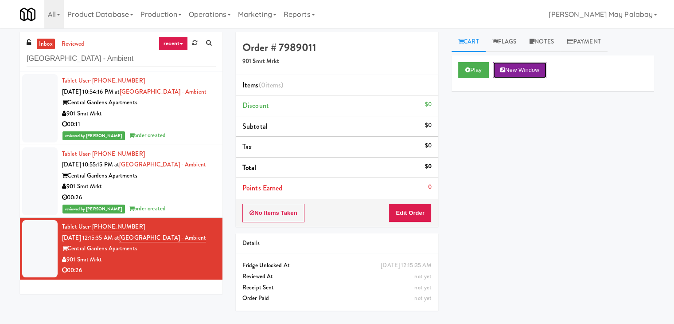
click at [537, 68] on button "New Window" at bounding box center [519, 70] width 53 height 16
click at [410, 213] on button "Edit Order" at bounding box center [410, 212] width 43 height 19
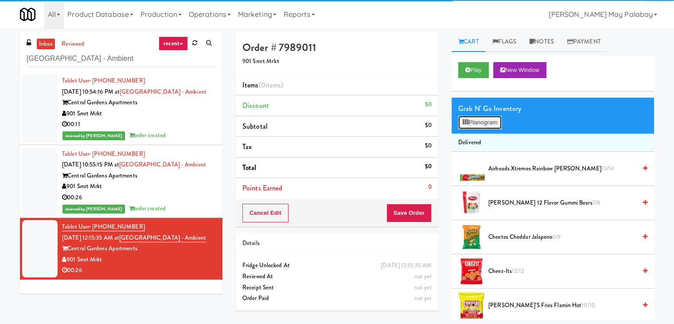
click at [488, 122] on button "Planogram" at bounding box center [479, 122] width 43 height 13
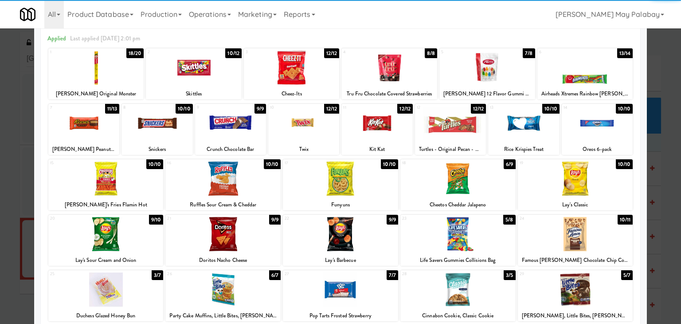
scroll to position [44, 0]
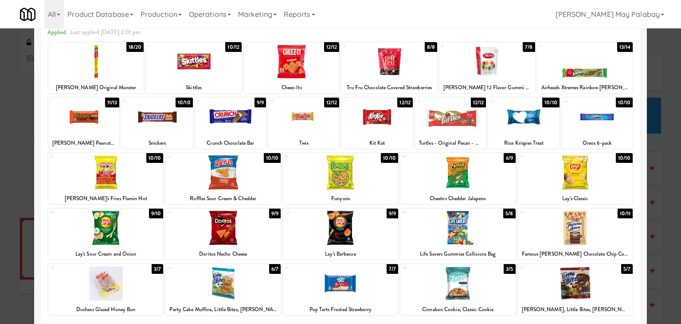
click at [148, 293] on div at bounding box center [105, 283] width 115 height 34
click at [661, 149] on div at bounding box center [340, 162] width 681 height 324
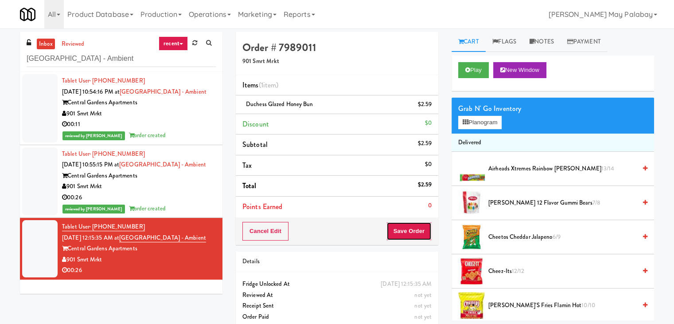
click at [403, 227] on button "Save Order" at bounding box center [408, 231] width 45 height 19
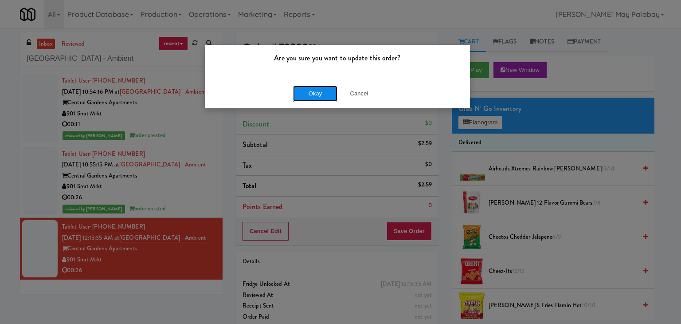
click at [332, 95] on button "Okay" at bounding box center [315, 94] width 44 height 16
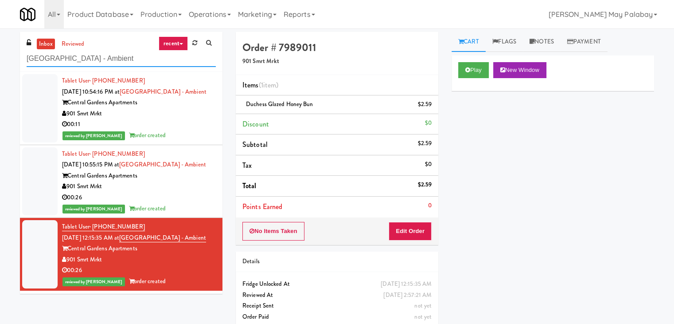
drag, startPoint x: 134, startPoint y: 59, endPoint x: 3, endPoint y: 61, distance: 130.7
click at [3, 61] on div "inbox reviewed recent all unclear take inventory issue suspicious failed recent…" at bounding box center [337, 183] width 674 height 303
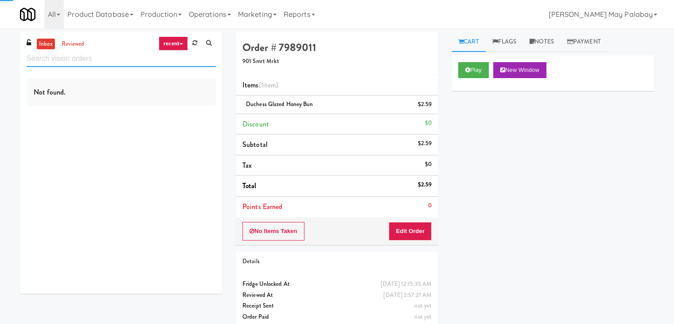
paste input "Point 225 - Cooler"
type input "Point 225 - Cooler"
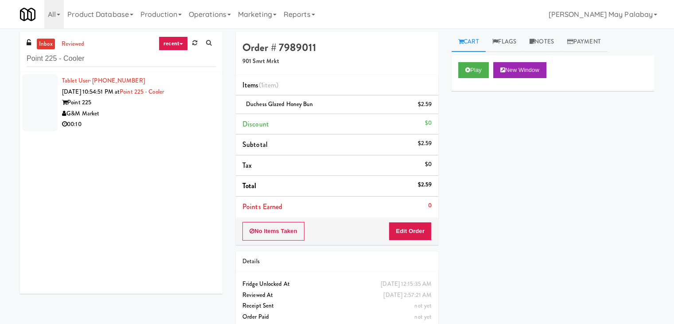
click at [118, 105] on div "Point 225" at bounding box center [139, 102] width 154 height 11
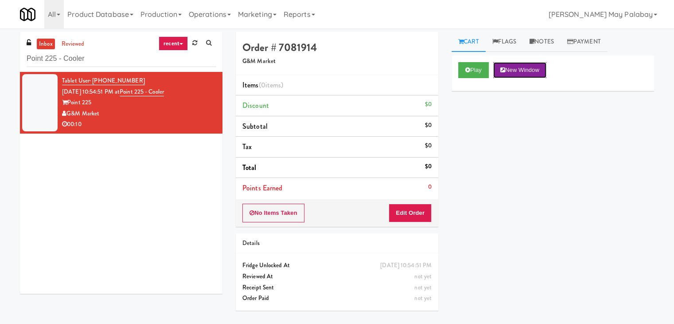
click at [511, 68] on button "New Window" at bounding box center [519, 70] width 53 height 16
click at [417, 212] on button "Edit Order" at bounding box center [410, 212] width 43 height 19
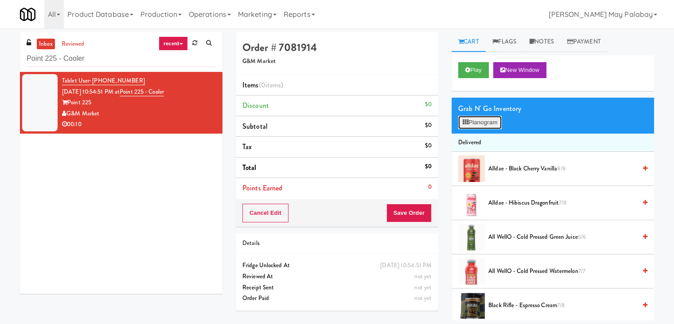
click at [495, 124] on button "Planogram" at bounding box center [479, 122] width 43 height 13
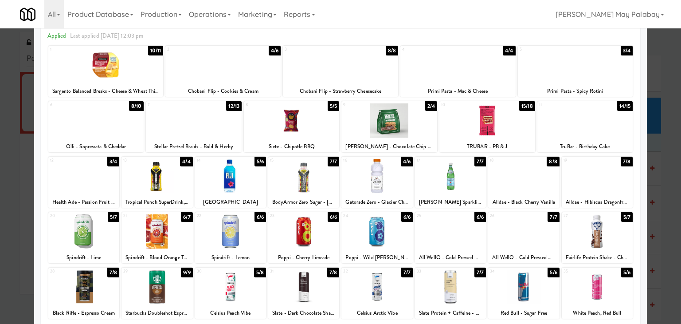
scroll to position [44, 0]
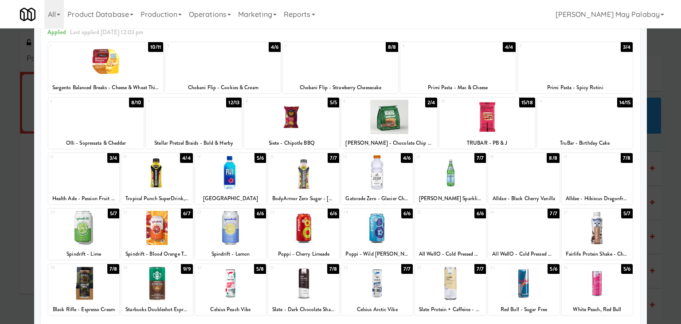
click at [337, 240] on div "20 5/7 Spindrift - Lime 21 6/7 Spindrift - Blood Orange Tangerine 22 6/6 Spindr…" at bounding box center [340, 233] width 584 height 51
click at [332, 242] on div at bounding box center [303, 228] width 71 height 34
click at [418, 133] on div "9 2/4 Tate's - Chocolate Chip Cookies" at bounding box center [389, 123] width 96 height 51
click at [659, 230] on div at bounding box center [340, 162] width 681 height 324
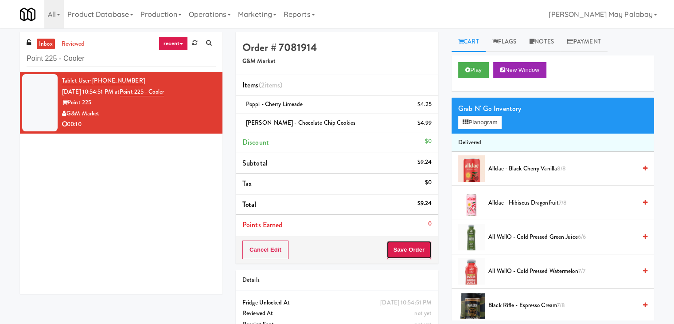
click at [410, 250] on button "Save Order" at bounding box center [408, 249] width 45 height 19
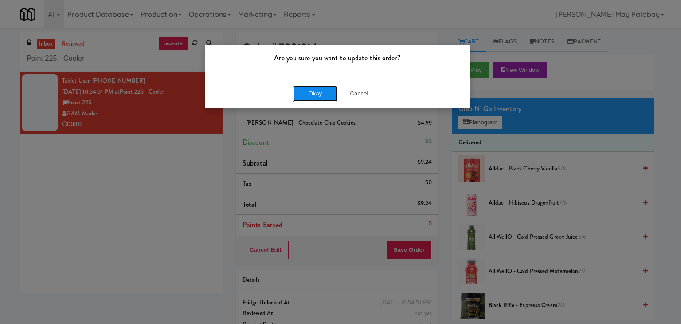
click at [319, 90] on button "Okay" at bounding box center [315, 94] width 44 height 16
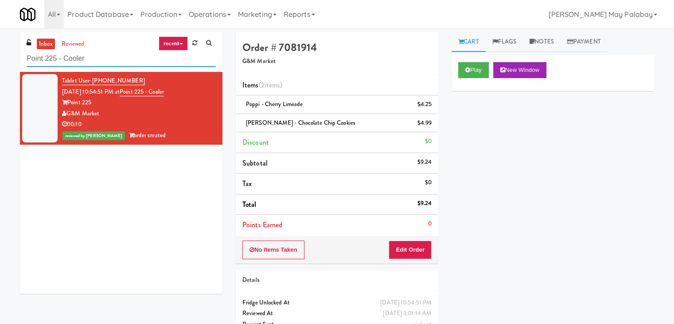
drag, startPoint x: 86, startPoint y: 55, endPoint x: 11, endPoint y: 55, distance: 75.3
click at [11, 55] on div "inbox reviewed recent all unclear take inventory issue suspicious failed recent…" at bounding box center [337, 193] width 674 height 322
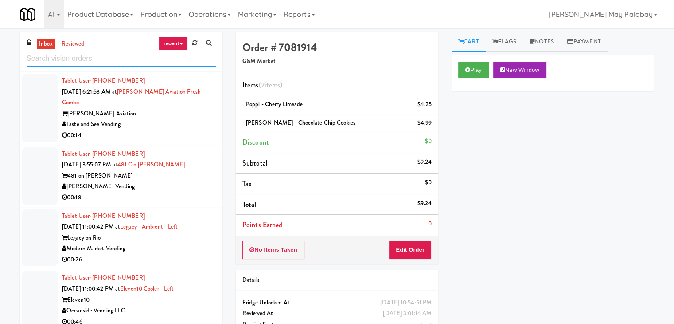
click at [98, 57] on input "text" at bounding box center [121, 59] width 189 height 16
paste input "Legacy - Ambient - Left"
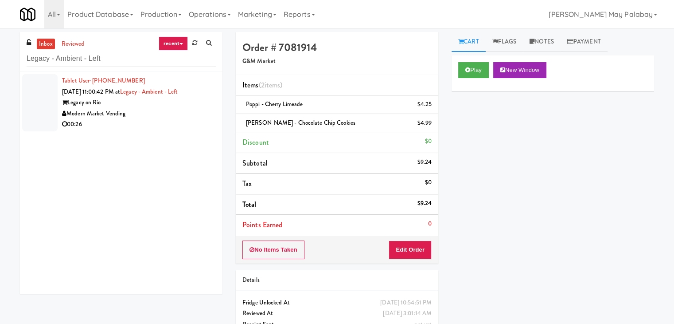
click at [151, 119] on div "00:26" at bounding box center [139, 124] width 154 height 11
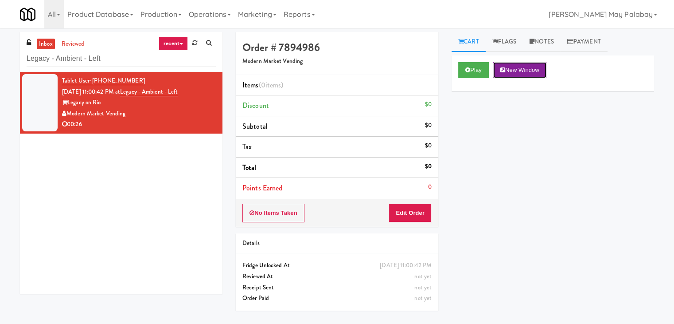
click at [519, 69] on button "New Window" at bounding box center [519, 70] width 53 height 16
click at [539, 43] on link "Notes" at bounding box center [542, 42] width 38 height 20
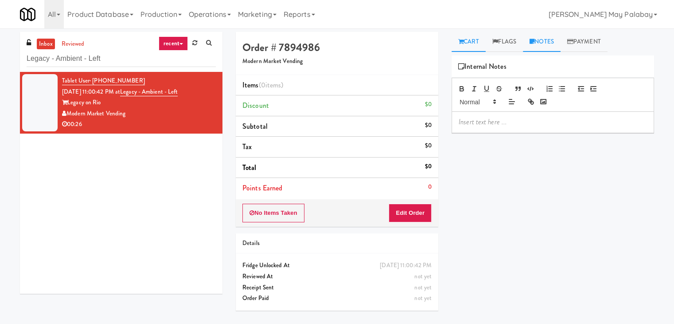
click at [476, 43] on link "Cart" at bounding box center [469, 42] width 34 height 20
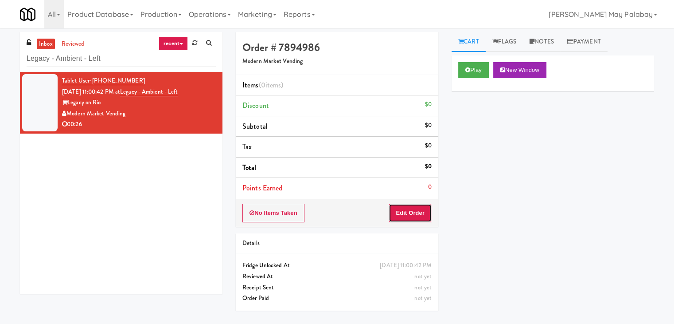
click at [418, 215] on button "Edit Order" at bounding box center [410, 212] width 43 height 19
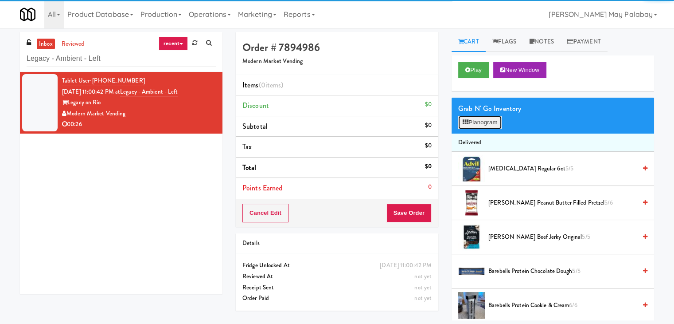
click at [468, 122] on icon at bounding box center [466, 122] width 6 height 6
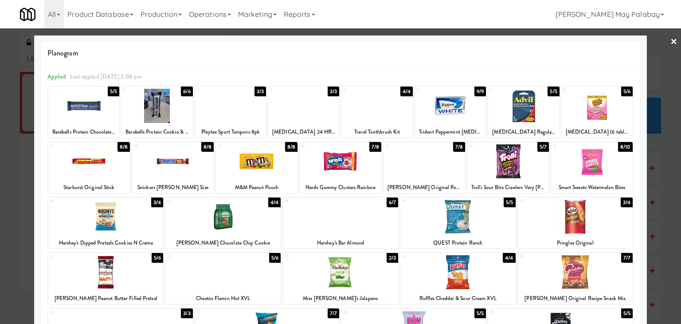
click at [661, 172] on div at bounding box center [340, 162] width 681 height 324
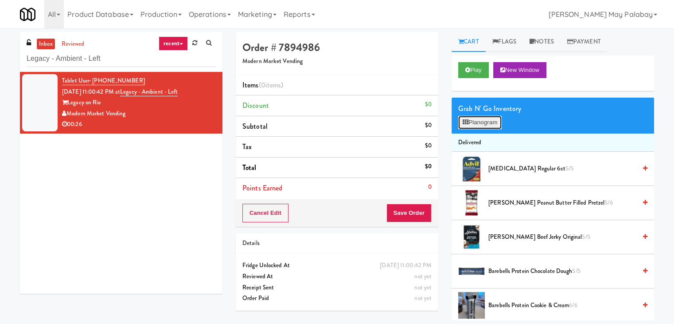
click at [486, 121] on button "Planogram" at bounding box center [479, 122] width 43 height 13
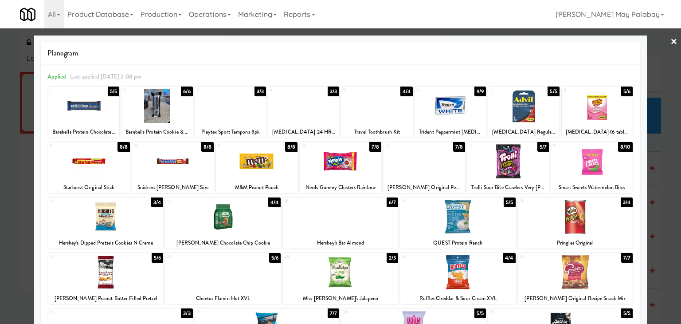
click at [115, 164] on div at bounding box center [89, 161] width 82 height 34
click at [654, 207] on div at bounding box center [340, 162] width 681 height 324
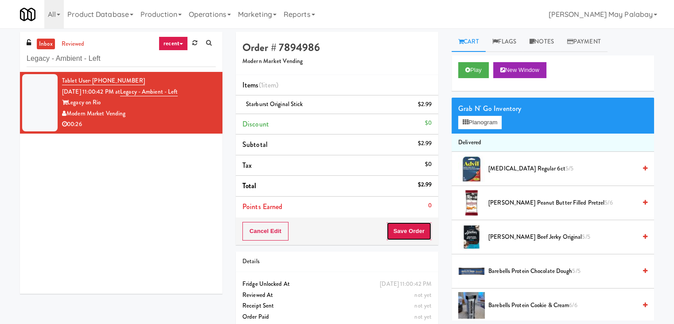
click at [412, 229] on button "Save Order" at bounding box center [408, 231] width 45 height 19
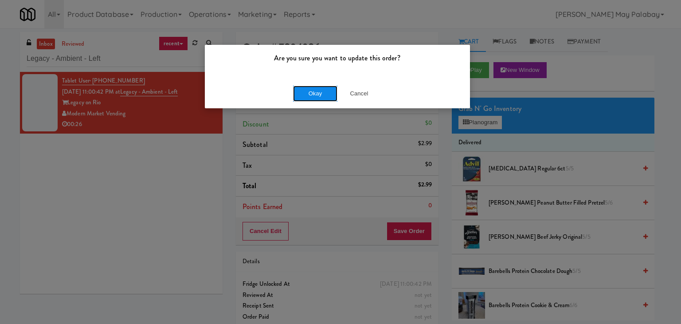
click at [314, 93] on button "Okay" at bounding box center [315, 94] width 44 height 16
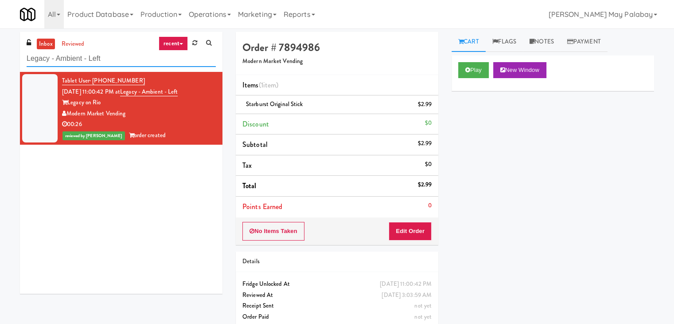
drag, startPoint x: 108, startPoint y: 61, endPoint x: 21, endPoint y: 60, distance: 86.4
click at [21, 60] on div "inbox reviewed recent all unclear take inventory issue suspicious failed recent…" at bounding box center [121, 52] width 203 height 40
paste input "Eleven10 Cooler"
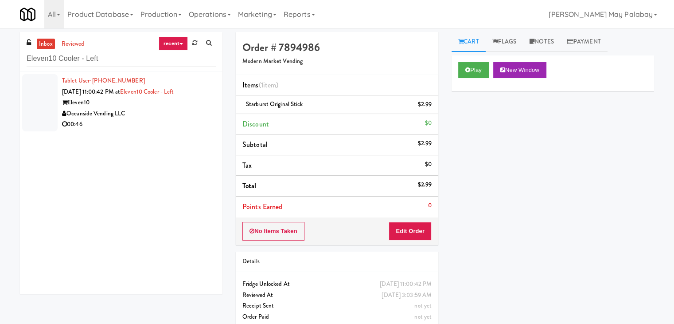
click at [145, 108] on div "Oceanside Vending LLC" at bounding box center [139, 113] width 154 height 11
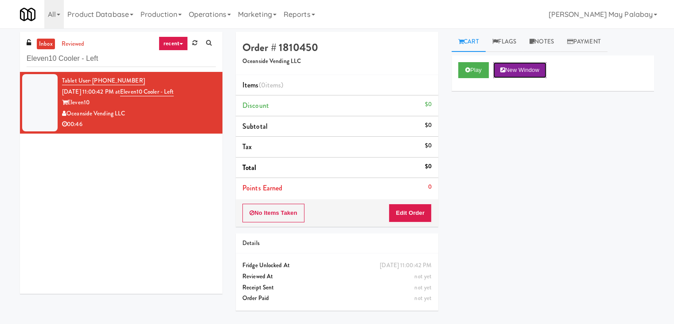
click at [520, 70] on button "New Window" at bounding box center [519, 70] width 53 height 16
click at [416, 213] on button "Edit Order" at bounding box center [410, 212] width 43 height 19
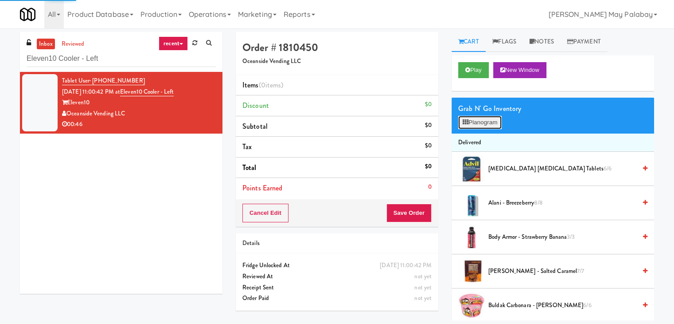
click at [491, 123] on button "Planogram" at bounding box center [479, 122] width 43 height 13
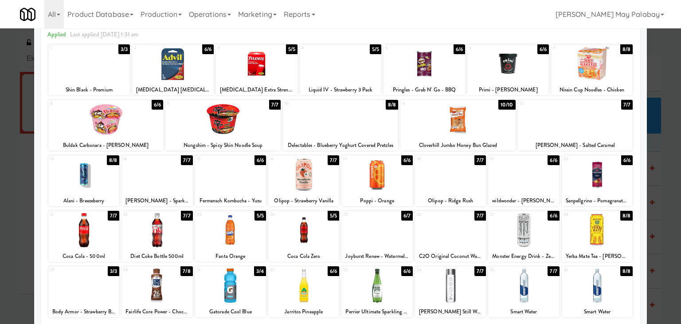
scroll to position [44, 0]
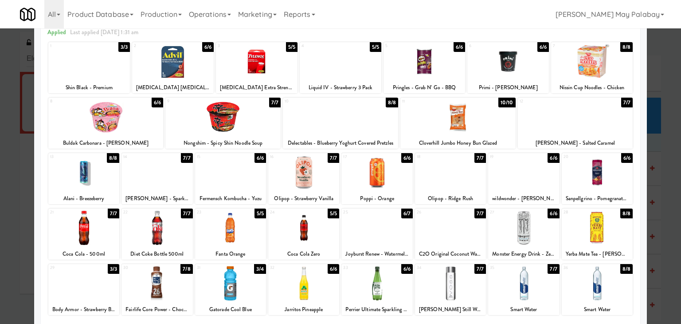
click at [143, 127] on div at bounding box center [105, 117] width 115 height 34
click at [108, 185] on div at bounding box center [83, 172] width 71 height 34
click at [653, 216] on div at bounding box center [340, 162] width 681 height 324
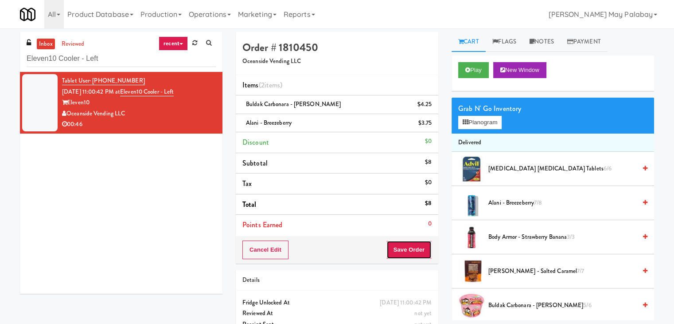
click at [419, 250] on button "Save Order" at bounding box center [408, 249] width 45 height 19
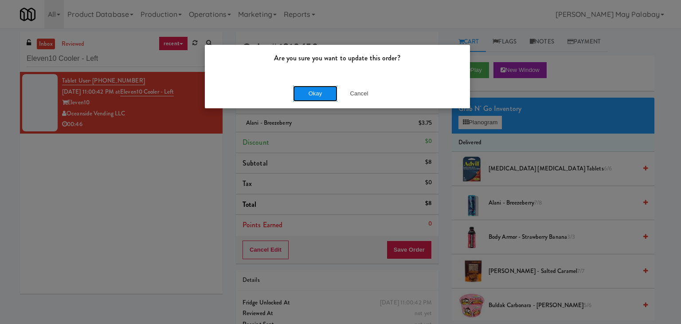
click at [330, 96] on button "Okay" at bounding box center [315, 94] width 44 height 16
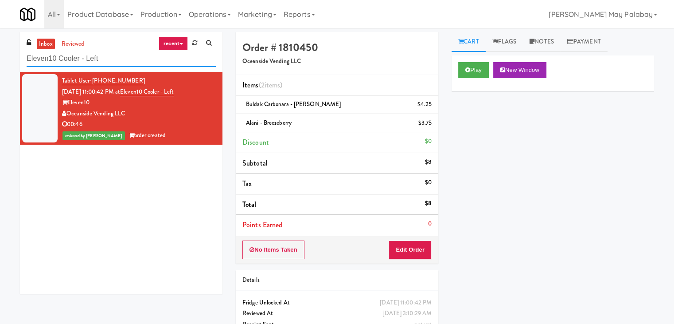
drag, startPoint x: 153, startPoint y: 60, endPoint x: 0, endPoint y: 62, distance: 152.9
click at [0, 62] on div "inbox reviewed recent all unclear take inventory issue suspicious failed recent…" at bounding box center [337, 193] width 674 height 322
paste input "Lindley Left Cooler"
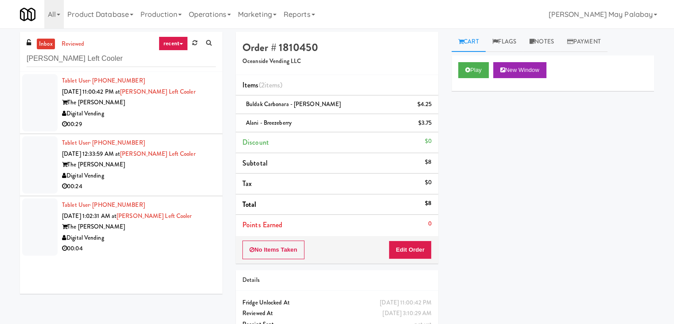
click at [113, 114] on div "Digital Vending" at bounding box center [139, 113] width 154 height 11
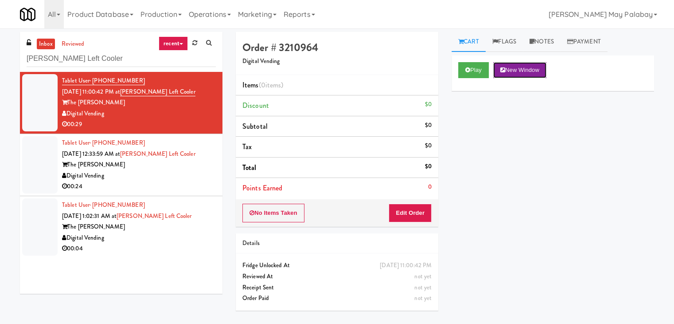
click at [533, 70] on button "New Window" at bounding box center [519, 70] width 53 height 16
click at [425, 208] on button "Edit Order" at bounding box center [410, 212] width 43 height 19
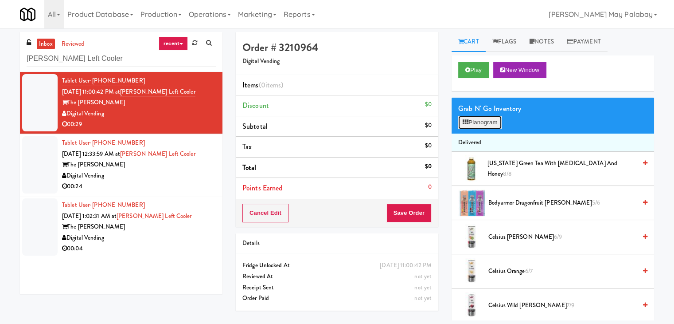
click at [474, 122] on button "Planogram" at bounding box center [479, 122] width 43 height 13
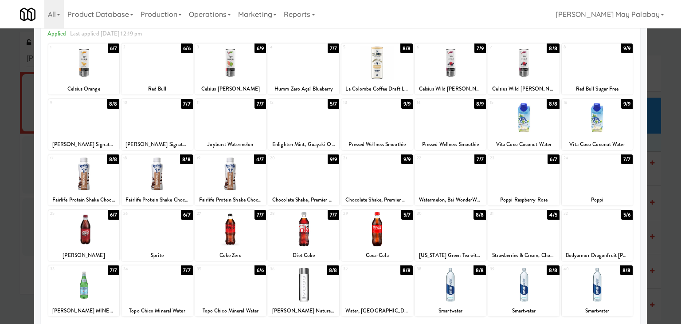
scroll to position [44, 0]
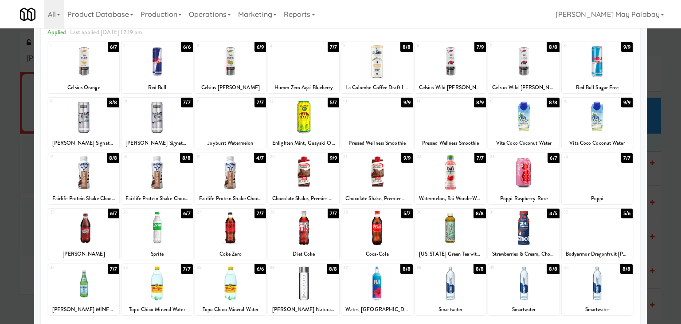
click at [583, 245] on div "32 5/6 Bodyarmor Dragonfruit Berry" at bounding box center [597, 233] width 71 height 51
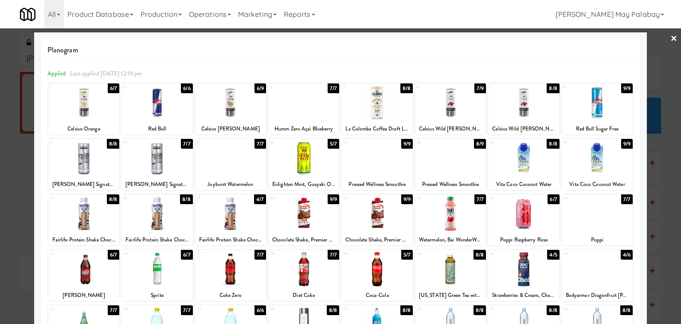
scroll to position [0, 0]
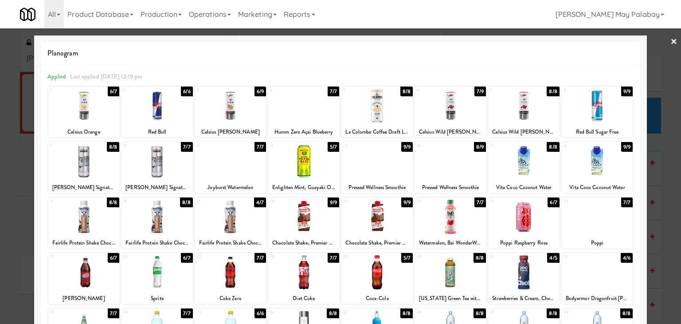
click at [380, 226] on div at bounding box center [376, 216] width 71 height 34
click at [662, 226] on div at bounding box center [340, 162] width 681 height 324
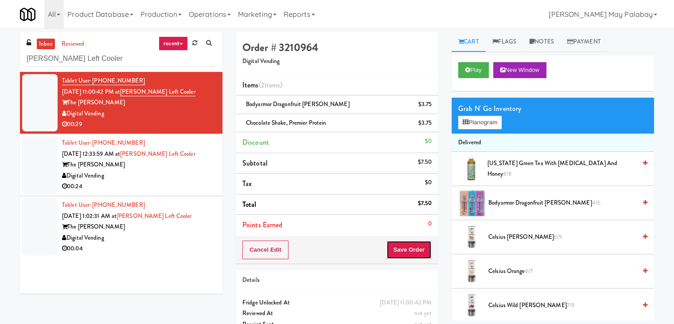
click at [412, 244] on button "Save Order" at bounding box center [408, 249] width 45 height 19
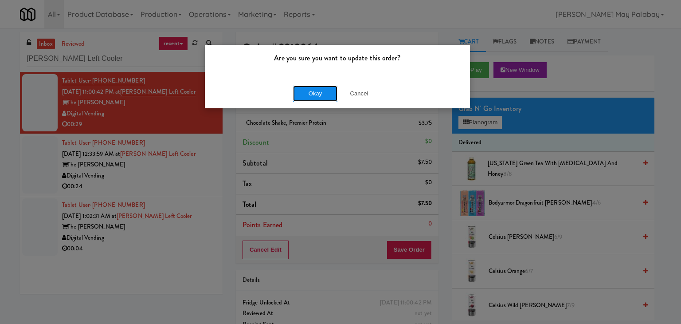
click at [323, 91] on button "Okay" at bounding box center [315, 94] width 44 height 16
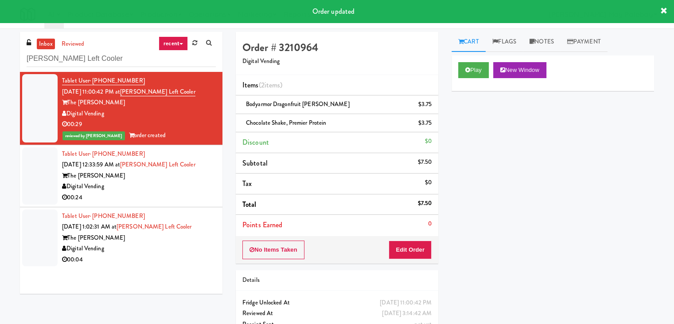
click at [102, 172] on div "The Lindley" at bounding box center [139, 175] width 154 height 11
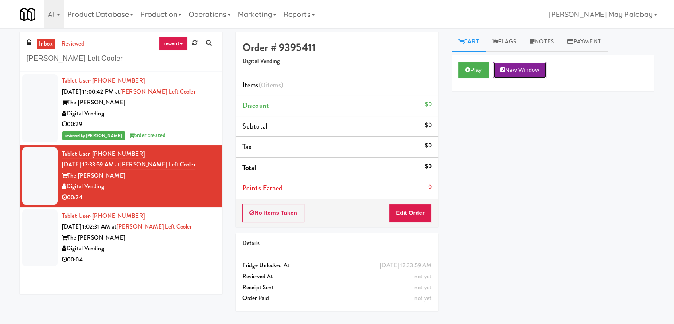
drag, startPoint x: 532, startPoint y: 73, endPoint x: 527, endPoint y: 72, distance: 5.4
click at [532, 73] on button "New Window" at bounding box center [519, 70] width 53 height 16
click at [410, 212] on button "Edit Order" at bounding box center [410, 212] width 43 height 19
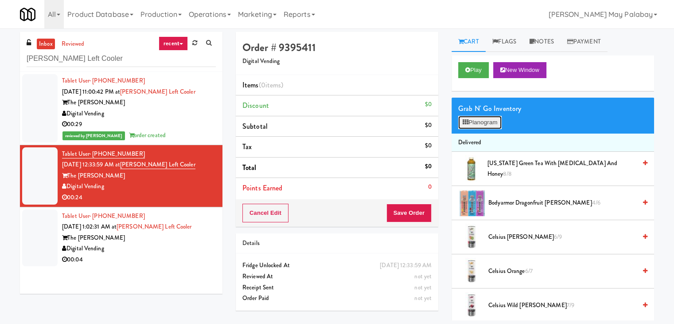
click at [469, 124] on button "Planogram" at bounding box center [479, 122] width 43 height 13
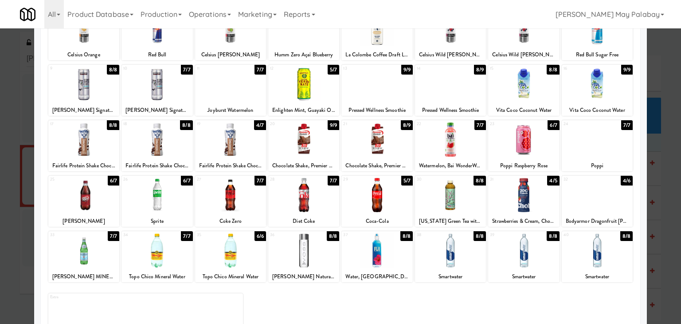
scroll to position [89, 0]
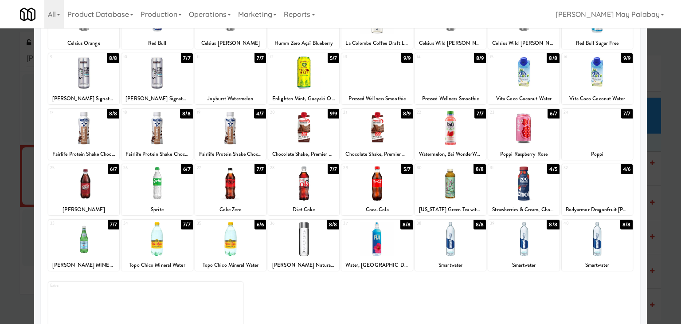
click at [106, 210] on div "Dr Pepper" at bounding box center [84, 209] width 68 height 11
click at [103, 183] on div at bounding box center [83, 183] width 71 height 34
click at [475, 249] on div at bounding box center [450, 239] width 71 height 34
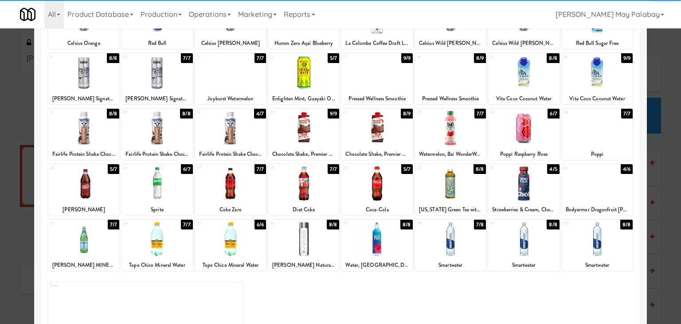
click at [473, 249] on div at bounding box center [450, 239] width 71 height 34
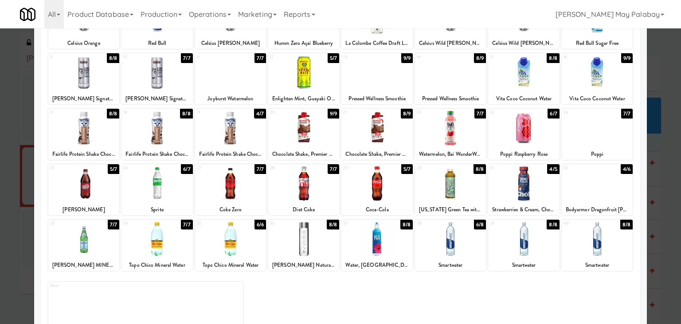
click at [661, 224] on div at bounding box center [340, 162] width 681 height 324
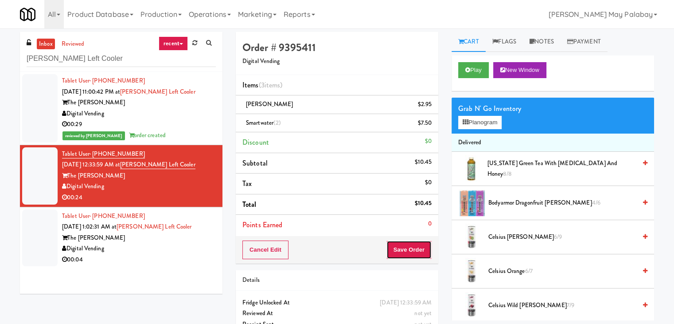
click at [404, 252] on button "Save Order" at bounding box center [408, 249] width 45 height 19
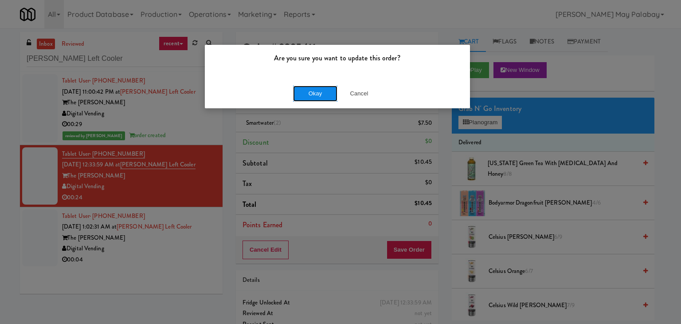
click at [326, 93] on button "Okay" at bounding box center [315, 94] width 44 height 16
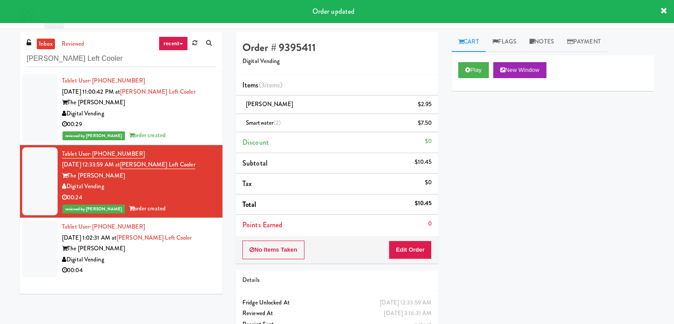
click at [170, 248] on div "The Lindley" at bounding box center [139, 248] width 154 height 11
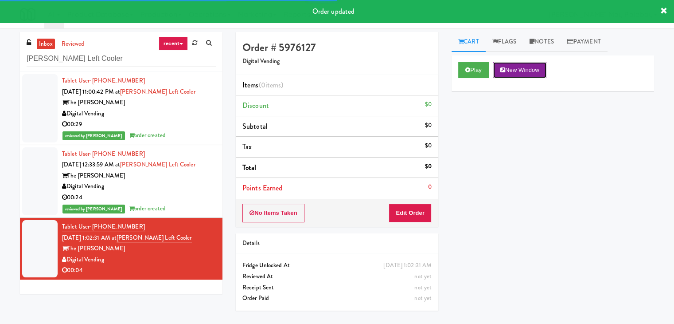
click at [531, 69] on button "New Window" at bounding box center [519, 70] width 53 height 16
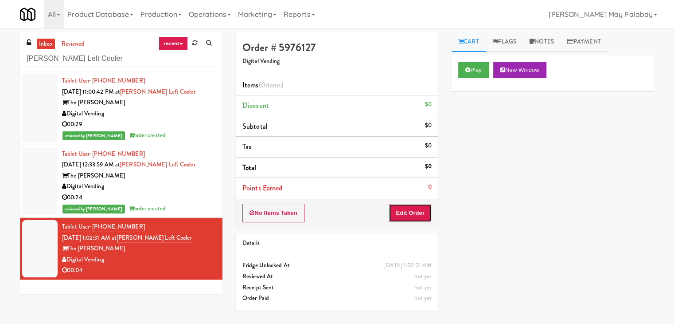
click at [417, 211] on button "Edit Order" at bounding box center [410, 212] width 43 height 19
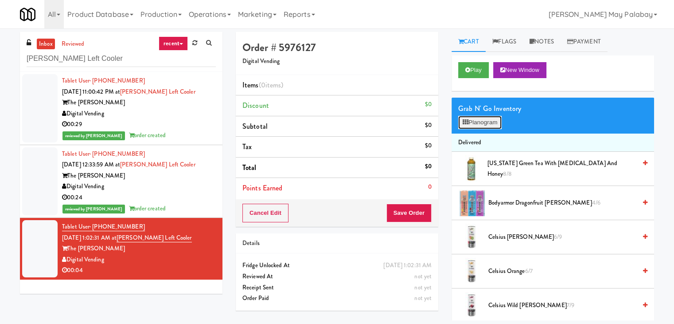
click at [473, 121] on button "Planogram" at bounding box center [479, 122] width 43 height 13
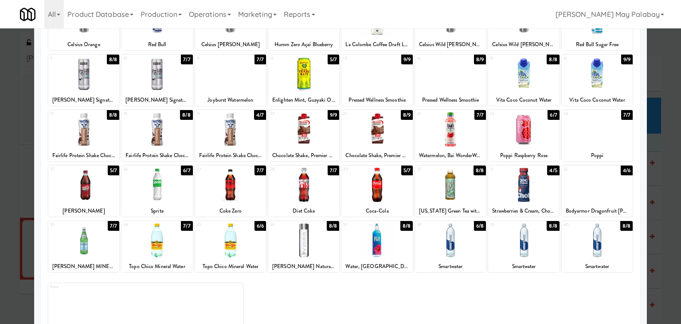
scroll to position [89, 0]
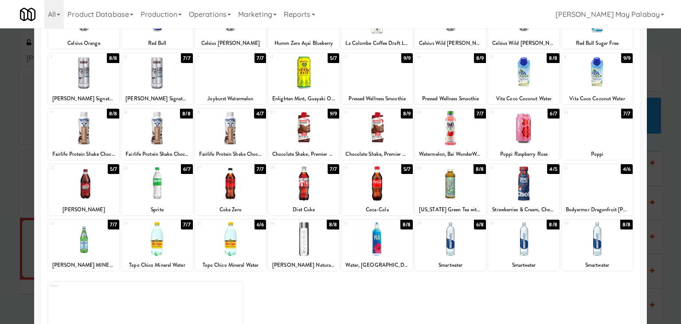
click at [173, 196] on div at bounding box center [156, 183] width 71 height 34
click at [657, 210] on div at bounding box center [340, 162] width 681 height 324
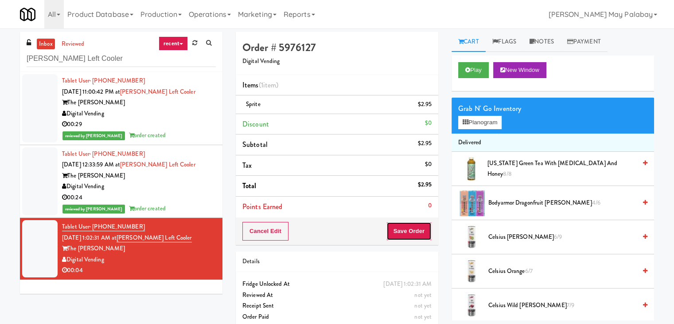
click at [407, 231] on button "Save Order" at bounding box center [408, 231] width 45 height 19
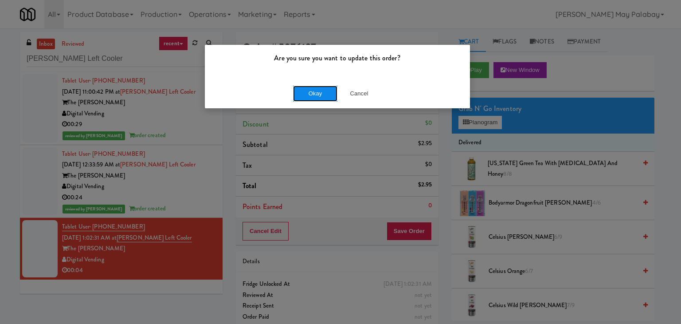
click at [316, 96] on button "Okay" at bounding box center [315, 94] width 44 height 16
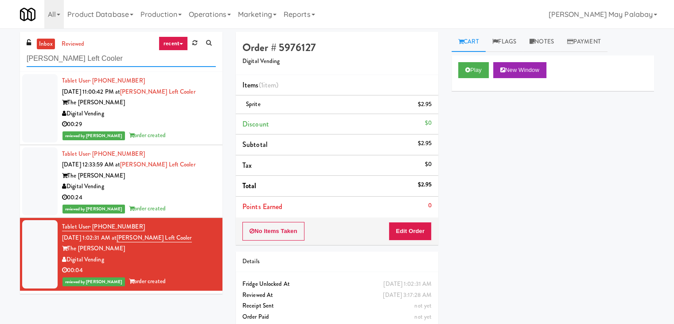
drag, startPoint x: 118, startPoint y: 60, endPoint x: 20, endPoint y: 59, distance: 98.0
click at [20, 59] on div "inbox reviewed recent all unclear take inventory issue suspicious failed recent…" at bounding box center [121, 52] width 203 height 40
paste input "Sur Club - Main -"
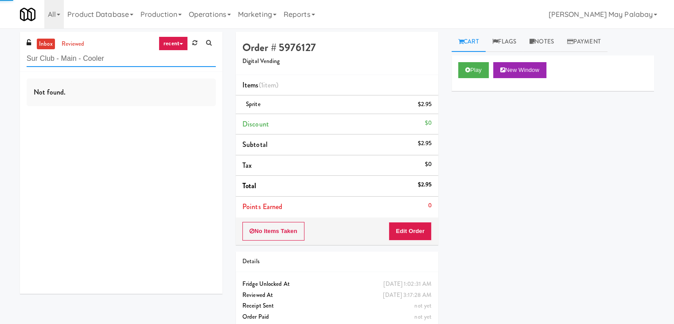
type input "Sur Club - Main - Cooler"
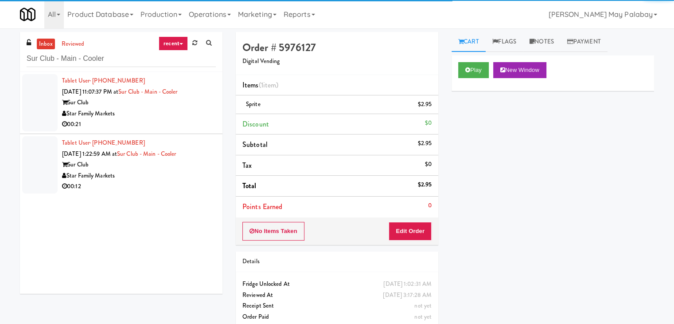
click at [157, 98] on div "Sur Club" at bounding box center [139, 102] width 154 height 11
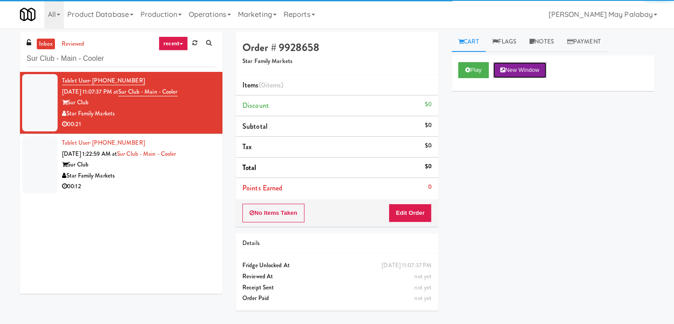
click at [533, 66] on button "New Window" at bounding box center [519, 70] width 53 height 16
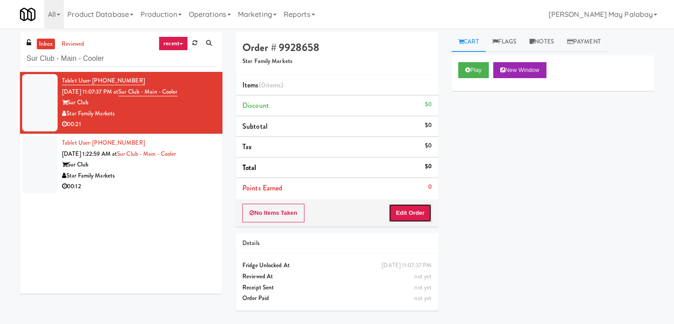
click at [414, 205] on button "Edit Order" at bounding box center [410, 212] width 43 height 19
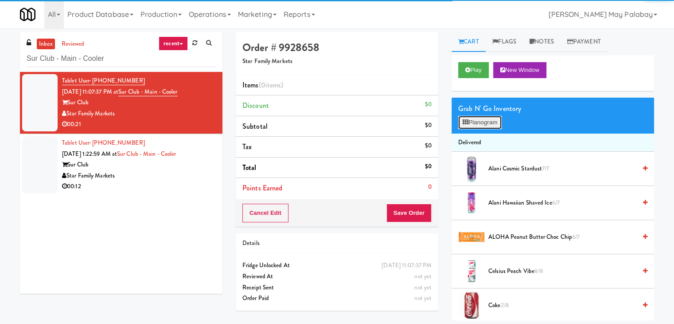
click at [467, 124] on icon at bounding box center [466, 122] width 6 height 6
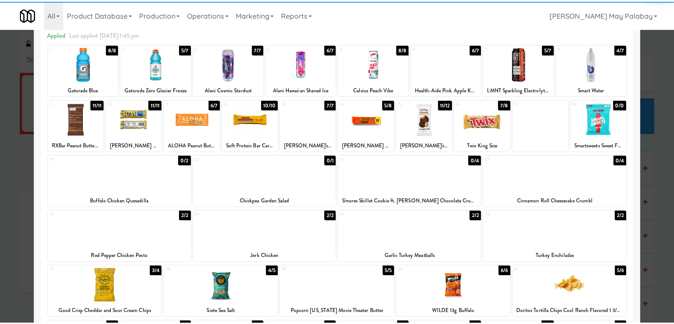
scroll to position [44, 0]
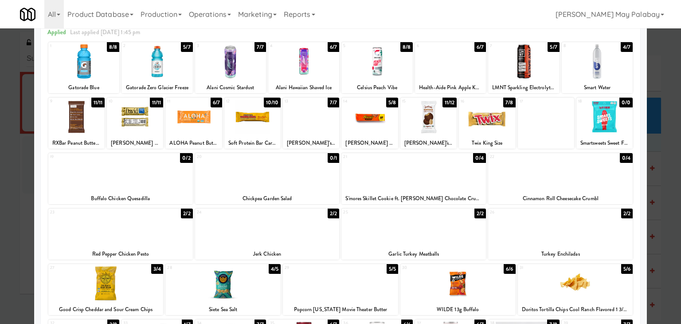
click at [183, 174] on div at bounding box center [120, 172] width 144 height 34
click at [163, 176] on div at bounding box center [120, 172] width 144 height 34
click at [670, 148] on div at bounding box center [340, 162] width 681 height 324
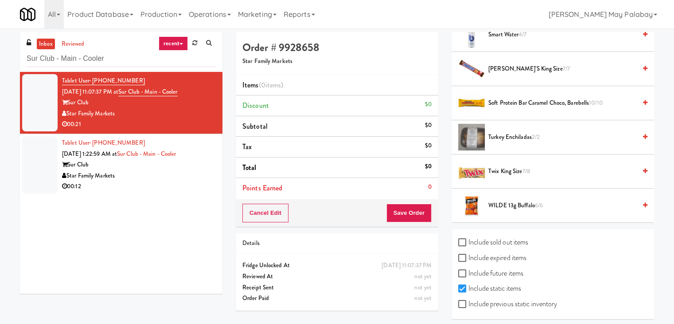
scroll to position [1057, 0]
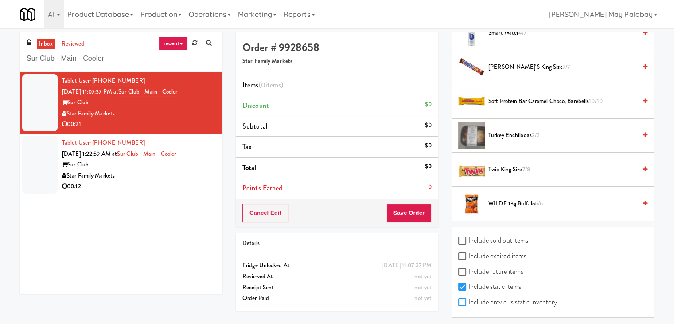
click at [464, 299] on input "Include previous static inventory" at bounding box center [463, 302] width 10 height 7
checkbox input "true"
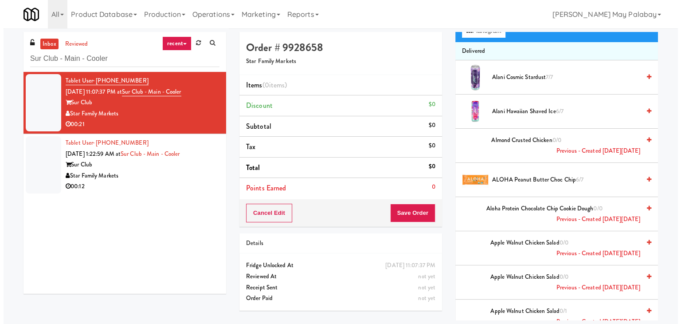
scroll to position [82, 0]
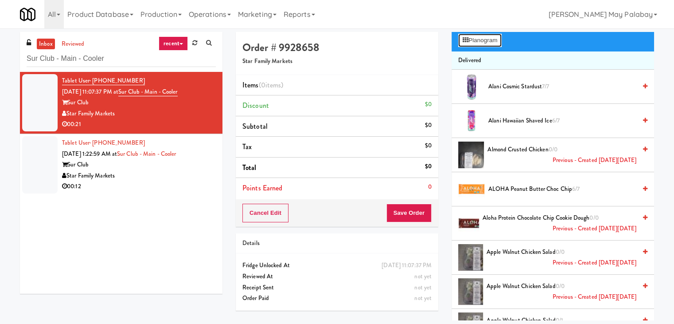
click at [494, 41] on button "Planogram" at bounding box center [479, 40] width 43 height 13
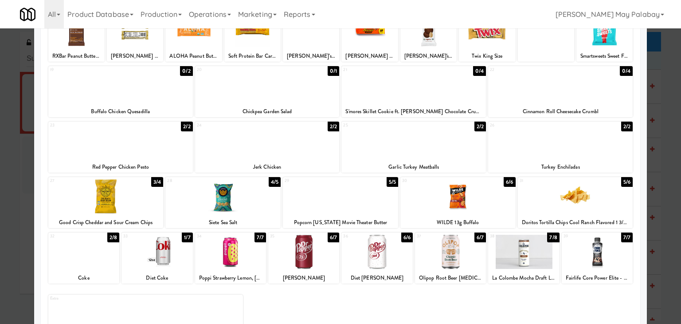
scroll to position [133, 0]
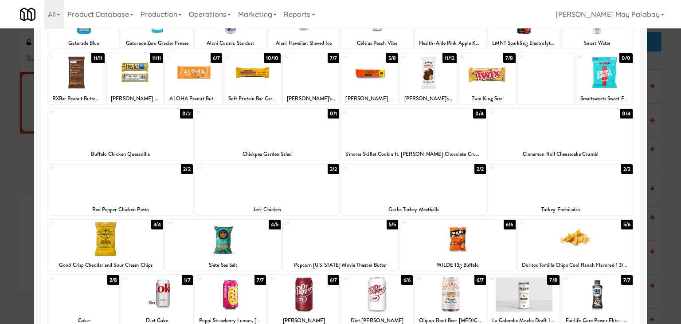
click at [499, 80] on div at bounding box center [487, 72] width 56 height 34
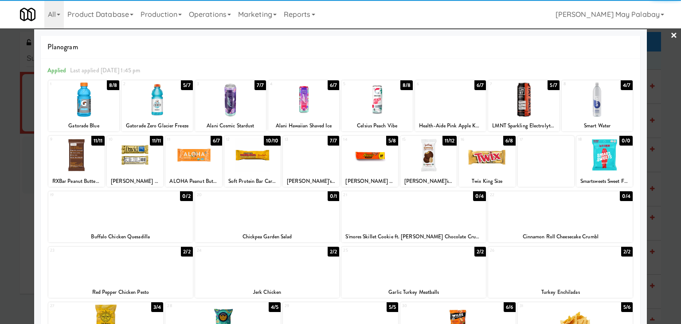
scroll to position [0, 0]
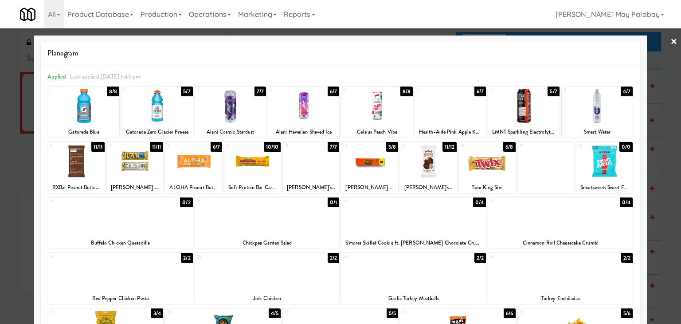
click at [316, 183] on div "Snicker's King Size" at bounding box center [311, 187] width 54 height 11
click at [325, 168] on div at bounding box center [311, 161] width 56 height 34
click at [616, 226] on div at bounding box center [560, 216] width 144 height 34
click at [185, 235] on div "19 0/2 Buffalo Chicken Quesadilla" at bounding box center [120, 222] width 144 height 51
click at [470, 229] on div at bounding box center [413, 216] width 144 height 34
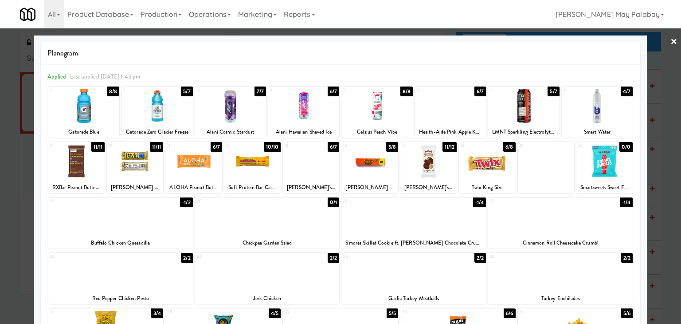
click at [665, 217] on div at bounding box center [340, 162] width 681 height 324
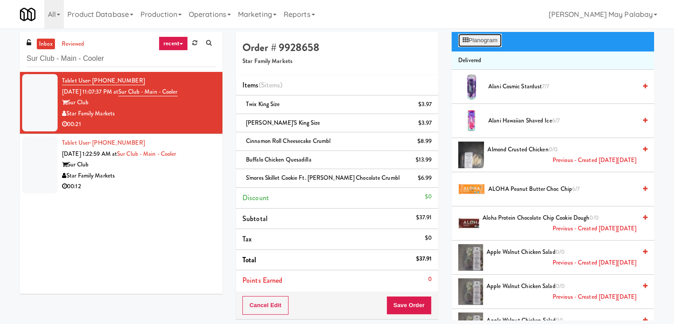
click at [477, 43] on button "Planogram" at bounding box center [479, 40] width 43 height 13
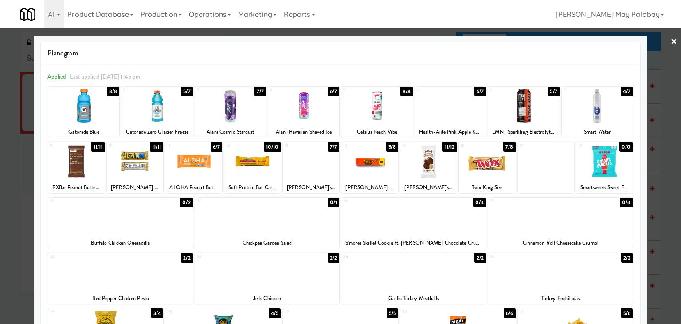
click at [670, 42] on link "×" at bounding box center [673, 41] width 7 height 27
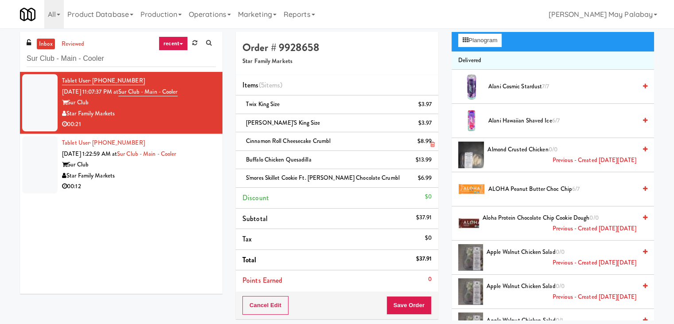
click at [433, 145] on icon at bounding box center [432, 144] width 4 height 6
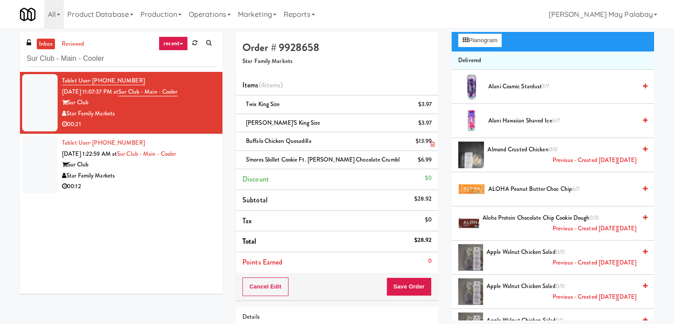
click at [433, 144] on icon at bounding box center [432, 144] width 4 height 6
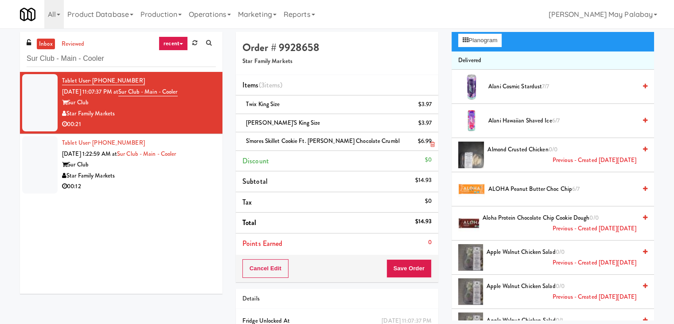
click at [433, 144] on icon at bounding box center [432, 144] width 4 height 6
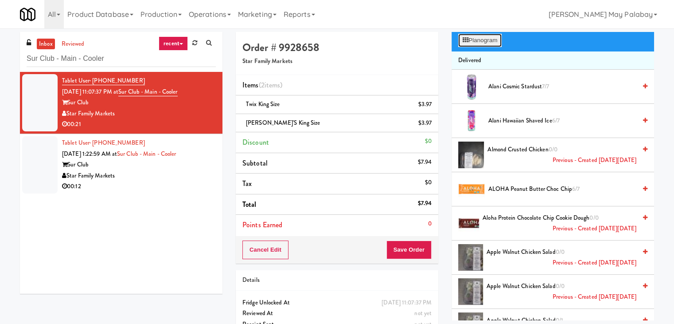
click at [476, 42] on button "Planogram" at bounding box center [479, 40] width 43 height 13
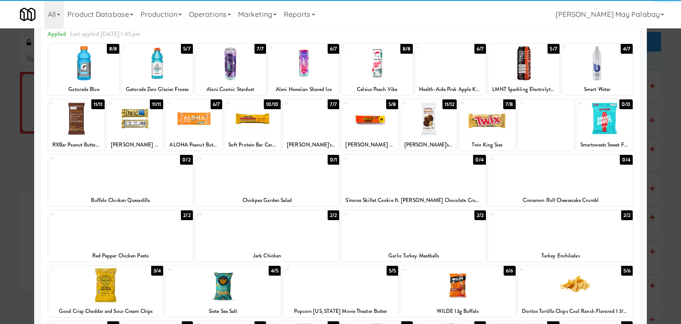
scroll to position [44, 0]
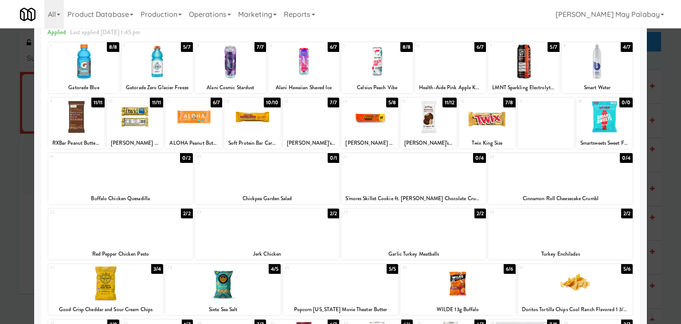
click at [478, 181] on div at bounding box center [413, 172] width 144 height 34
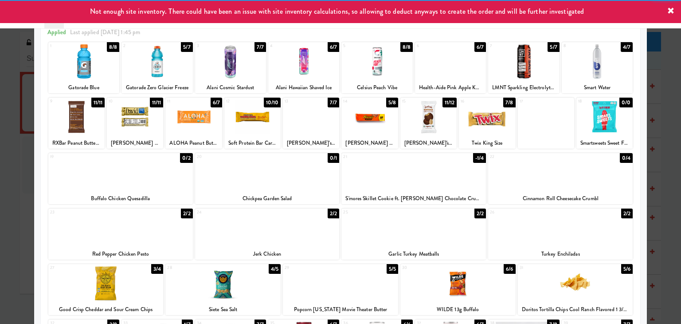
click at [526, 176] on div at bounding box center [560, 172] width 144 height 34
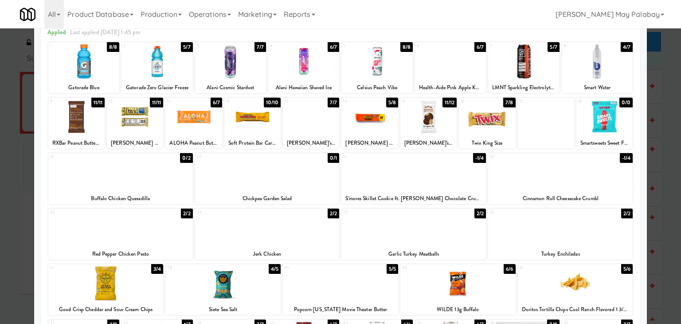
click at [661, 135] on div at bounding box center [340, 162] width 681 height 324
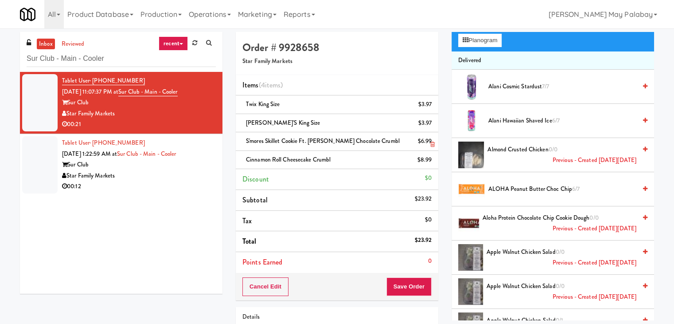
click at [433, 144] on icon at bounding box center [432, 144] width 4 height 6
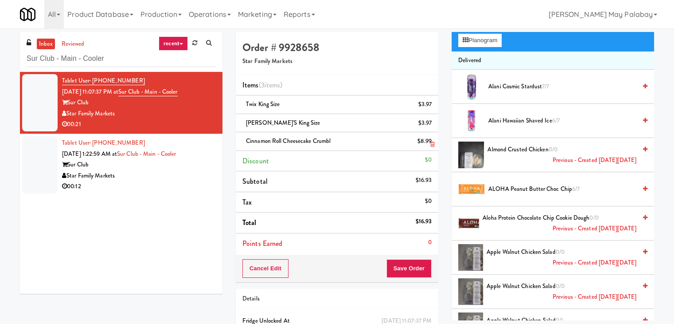
click at [431, 146] on icon at bounding box center [432, 144] width 4 height 6
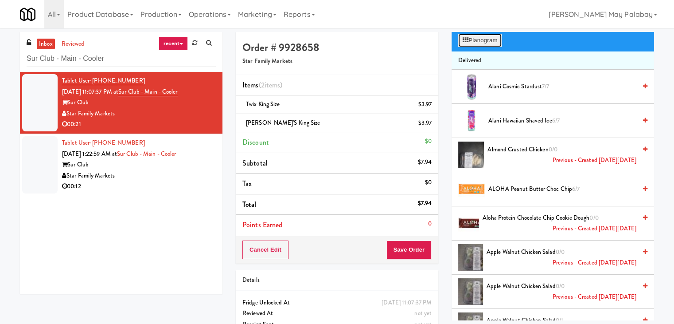
click at [468, 37] on icon at bounding box center [466, 40] width 6 height 6
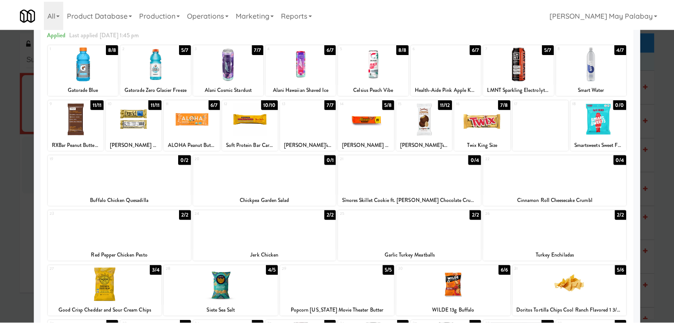
scroll to position [44, 0]
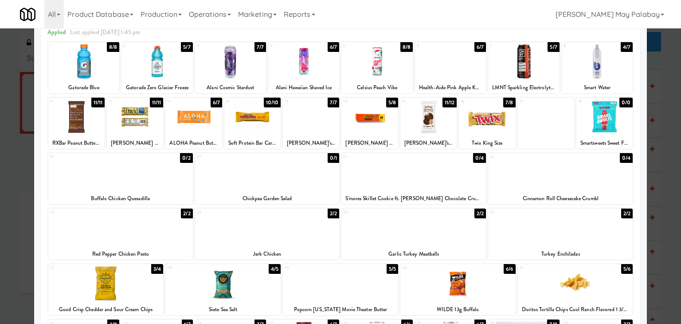
click at [434, 232] on div at bounding box center [413, 228] width 144 height 34
click at [604, 240] on div at bounding box center [560, 228] width 144 height 34
click at [159, 192] on div "19 0/2 Buffalo Chicken Quesadilla" at bounding box center [120, 178] width 144 height 51
click at [661, 185] on div at bounding box center [340, 162] width 681 height 324
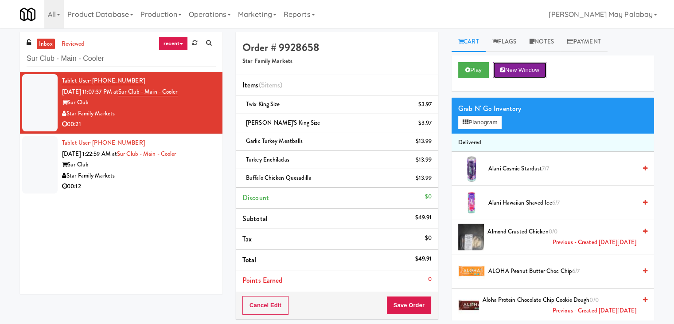
click at [523, 68] on button "New Window" at bounding box center [519, 70] width 53 height 16
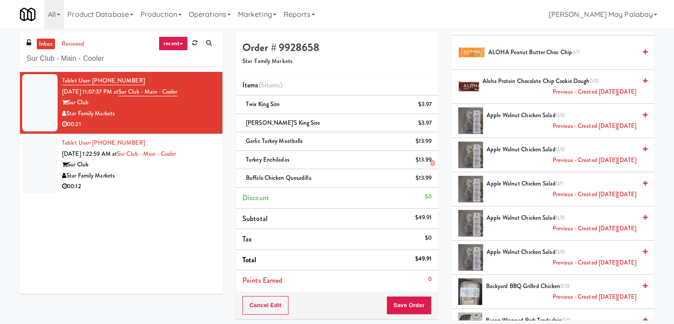
scroll to position [222, 0]
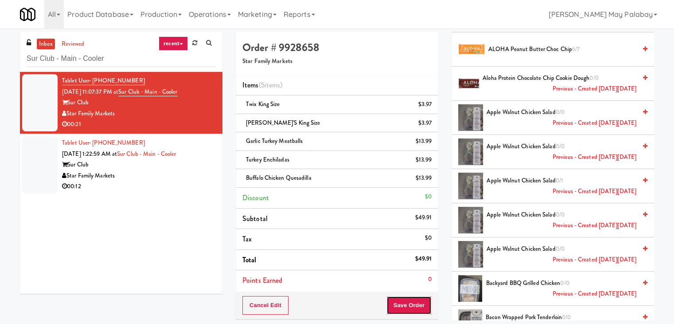
click at [408, 307] on button "Save Order" at bounding box center [408, 305] width 45 height 19
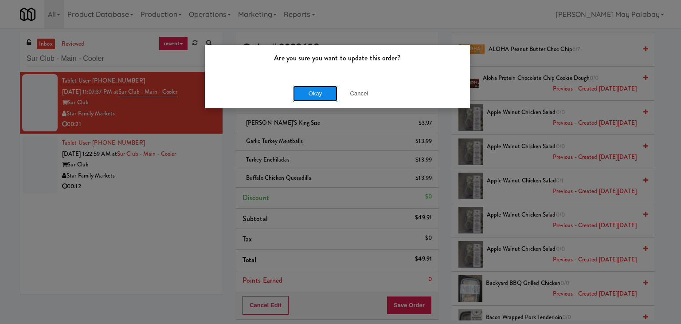
click at [324, 94] on button "Okay" at bounding box center [315, 94] width 44 height 16
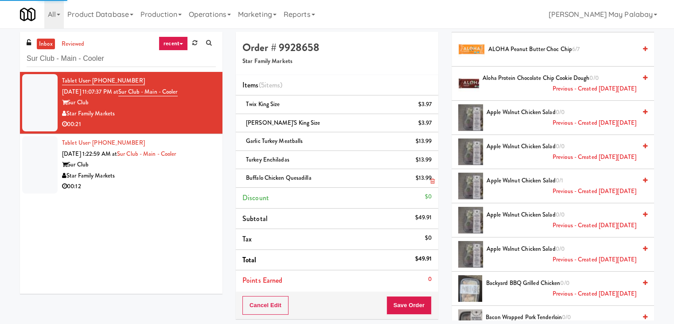
scroll to position [67, 0]
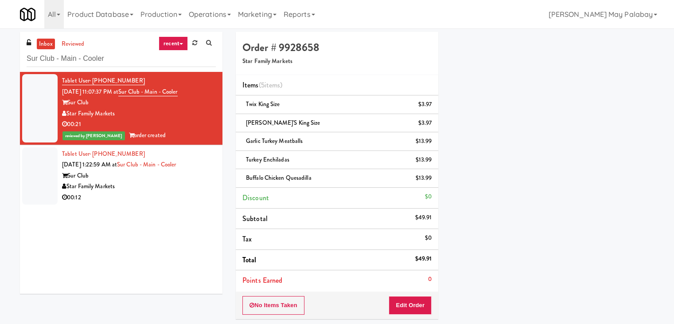
click at [154, 186] on div "Star Family Markets" at bounding box center [139, 186] width 154 height 11
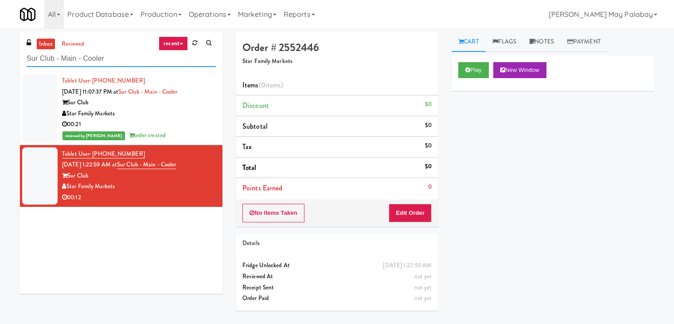
click at [109, 55] on input "Sur Club - Main - Cooler" at bounding box center [121, 59] width 189 height 16
click at [182, 44] on icon at bounding box center [181, 44] width 4 height 2
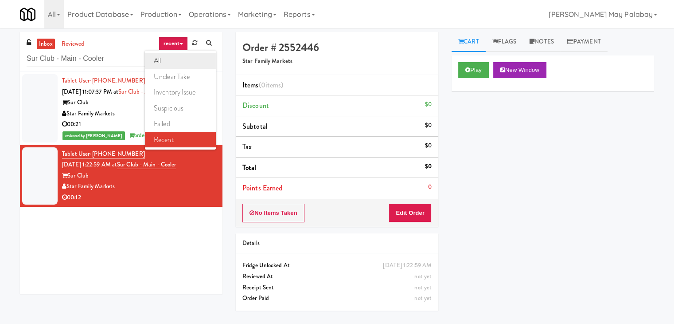
click at [161, 61] on link "all" at bounding box center [180, 61] width 71 height 16
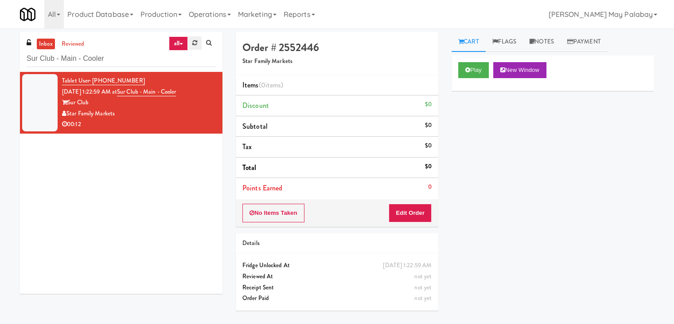
click at [196, 45] on icon at bounding box center [194, 43] width 5 height 6
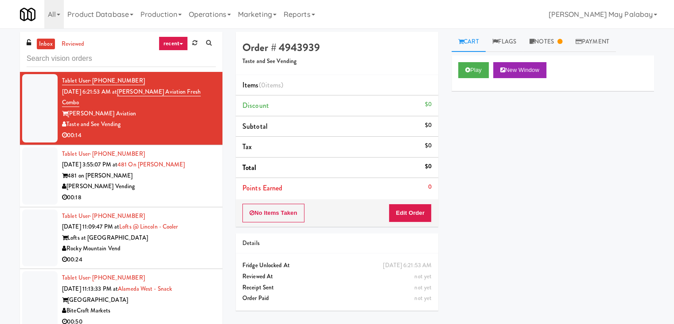
click at [110, 57] on input "text" at bounding box center [121, 59] width 189 height 16
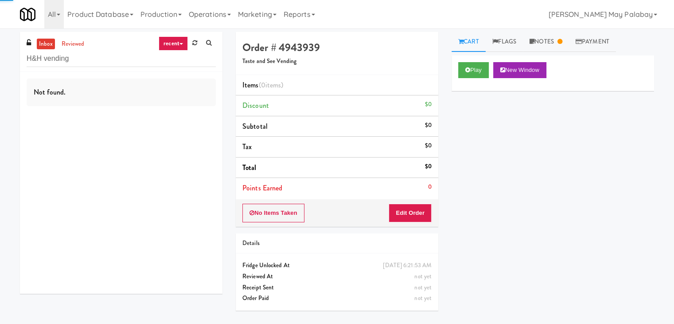
type input "H&H vending"
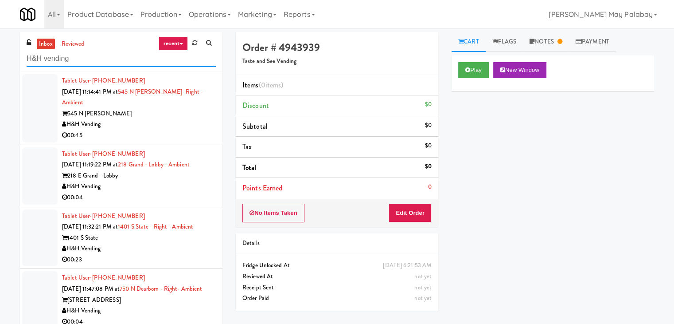
click at [111, 57] on input "H&H vending" at bounding box center [121, 59] width 189 height 16
click at [144, 127] on div "H&H Vending" at bounding box center [139, 124] width 154 height 11
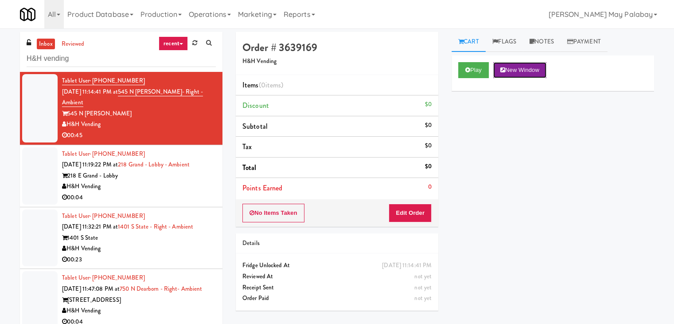
click at [523, 71] on button "New Window" at bounding box center [519, 70] width 53 height 16
click at [408, 211] on button "Edit Order" at bounding box center [410, 212] width 43 height 19
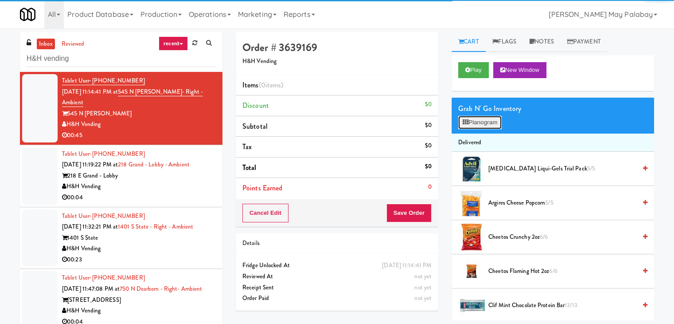
click at [472, 118] on button "Planogram" at bounding box center [479, 122] width 43 height 13
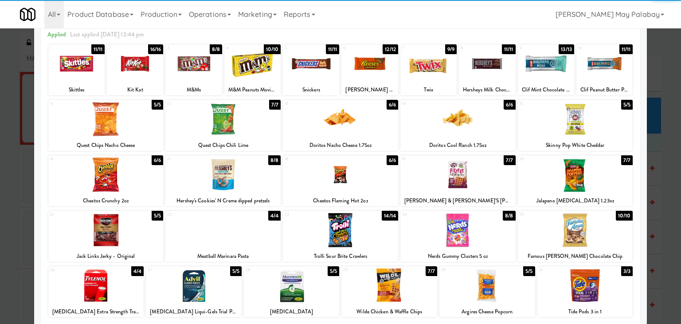
scroll to position [44, 0]
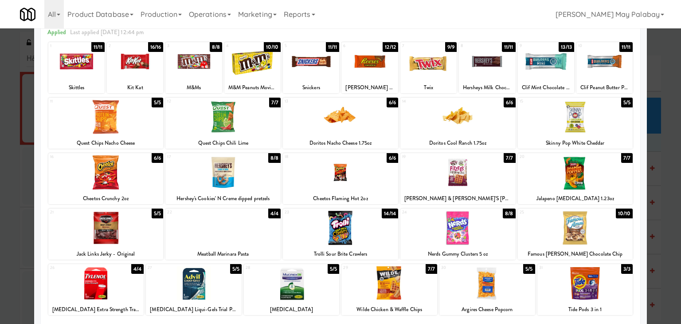
click at [379, 178] on div at bounding box center [340, 172] width 115 height 34
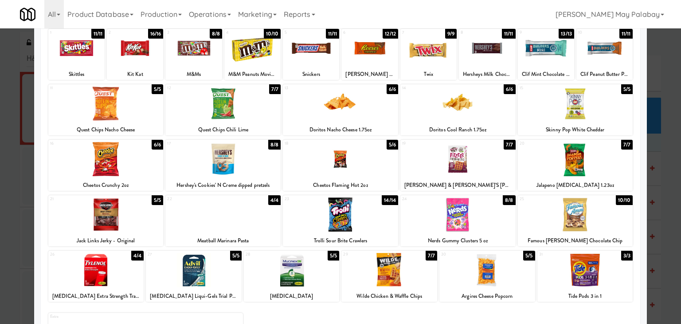
scroll to position [89, 0]
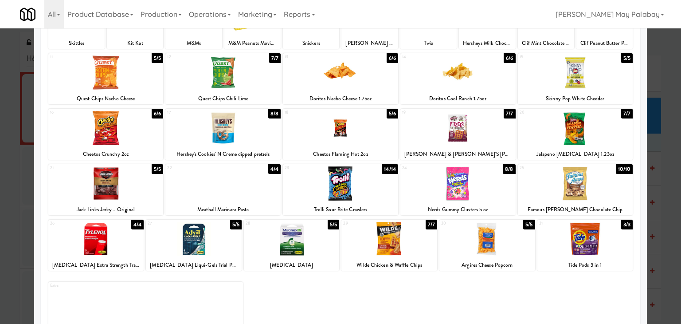
click at [261, 200] on div at bounding box center [222, 183] width 115 height 34
click at [252, 185] on div at bounding box center [222, 183] width 115 height 34
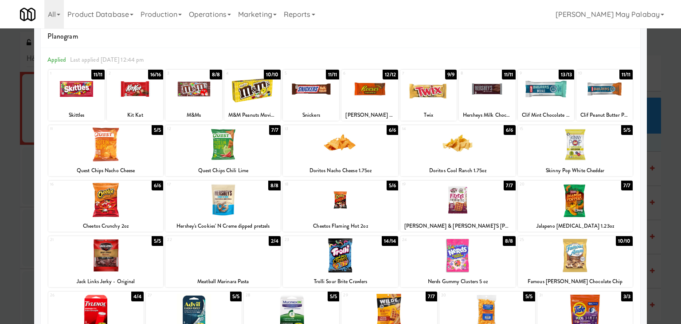
scroll to position [0, 0]
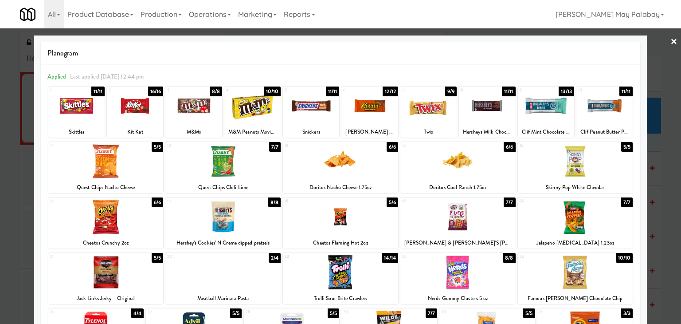
click at [446, 121] on div at bounding box center [428, 106] width 56 height 34
click at [323, 121] on div at bounding box center [311, 106] width 56 height 34
click at [654, 119] on div at bounding box center [340, 162] width 681 height 324
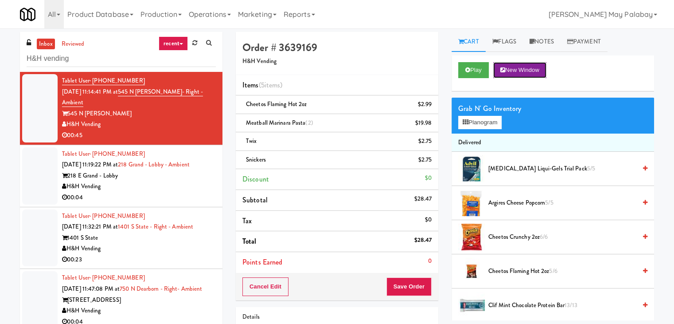
click at [540, 66] on button "New Window" at bounding box center [519, 70] width 53 height 16
click at [529, 70] on button "New Window" at bounding box center [519, 70] width 53 height 16
click at [430, 124] on icon at bounding box center [432, 126] width 4 height 6
click at [432, 109] on icon at bounding box center [432, 108] width 4 height 6
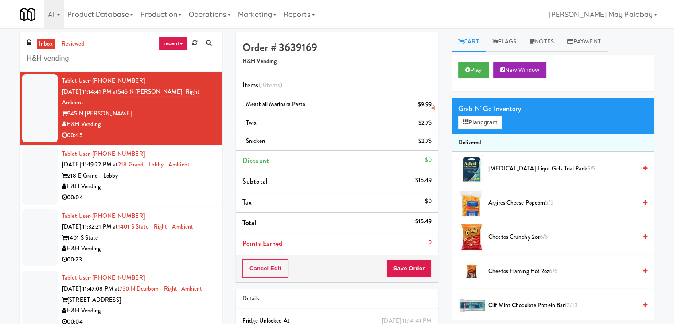
click at [431, 109] on icon at bounding box center [432, 108] width 4 height 6
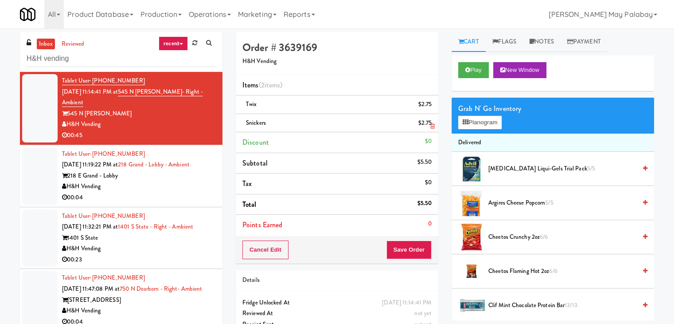
click at [431, 124] on icon at bounding box center [432, 126] width 4 height 6
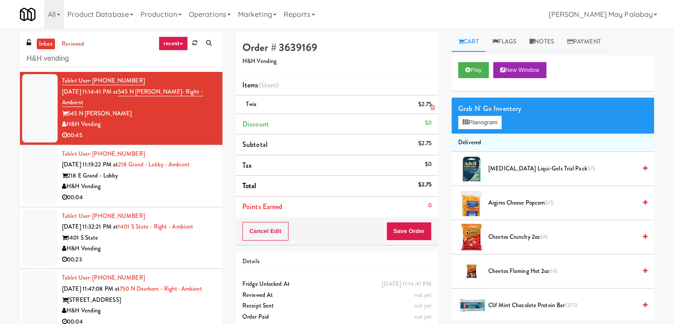
click at [431, 109] on icon at bounding box center [432, 108] width 4 height 6
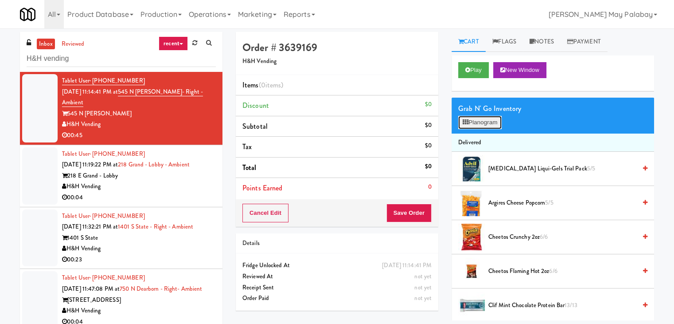
click at [497, 119] on button "Planogram" at bounding box center [479, 122] width 43 height 13
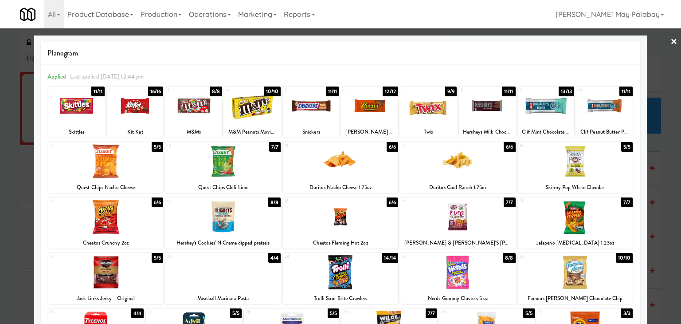
click at [672, 151] on div at bounding box center [340, 162] width 681 height 324
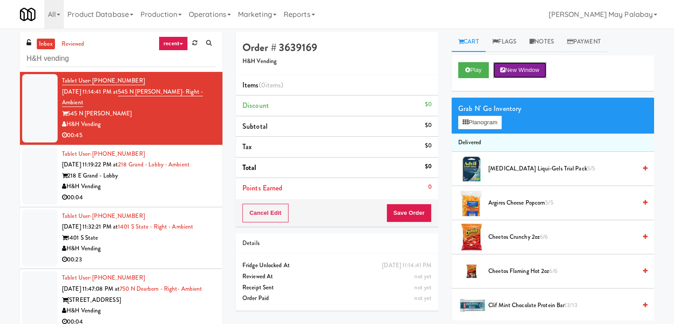
click at [530, 70] on button "New Window" at bounding box center [519, 70] width 53 height 16
click at [482, 123] on button "Planogram" at bounding box center [479, 122] width 43 height 13
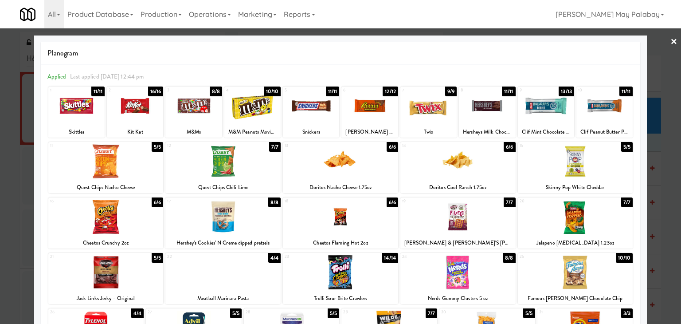
click at [381, 217] on div at bounding box center [340, 216] width 115 height 34
click at [432, 114] on div at bounding box center [428, 106] width 56 height 34
click at [502, 281] on div at bounding box center [457, 272] width 115 height 34
click at [673, 284] on div at bounding box center [340, 162] width 681 height 324
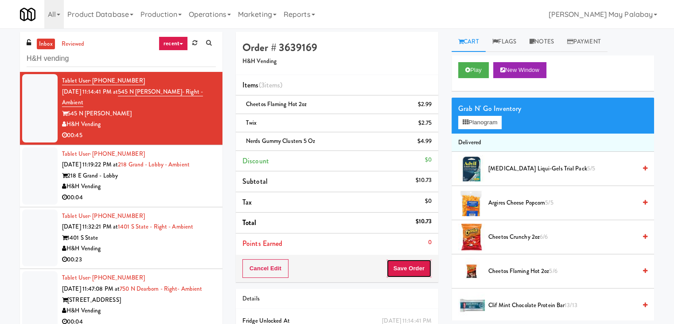
click at [416, 273] on button "Save Order" at bounding box center [408, 268] width 45 height 19
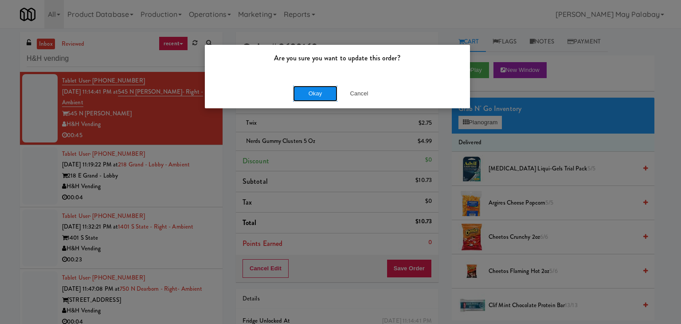
click at [319, 91] on button "Okay" at bounding box center [315, 94] width 44 height 16
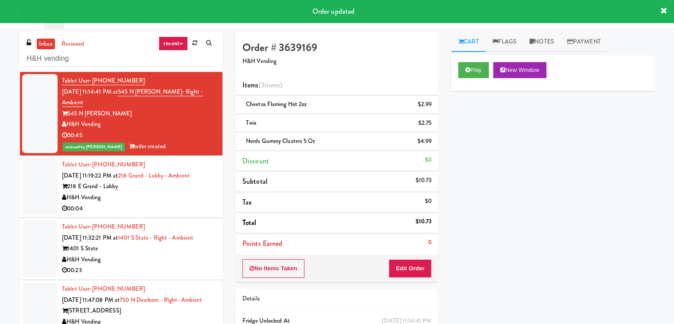
click at [187, 187] on div "218 E Grand - Lobby" at bounding box center [139, 186] width 154 height 11
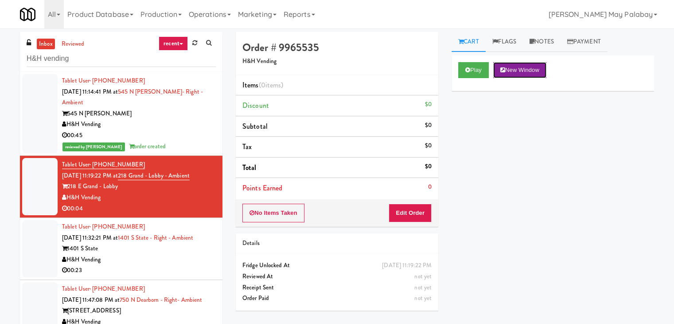
click at [536, 64] on button "New Window" at bounding box center [519, 70] width 53 height 16
click at [534, 69] on button "New Window" at bounding box center [519, 70] width 53 height 16
click at [408, 208] on button "Edit Order" at bounding box center [410, 212] width 43 height 19
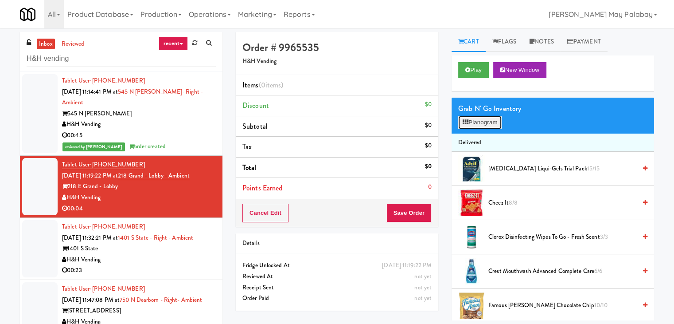
click at [482, 126] on button "Planogram" at bounding box center [479, 122] width 43 height 13
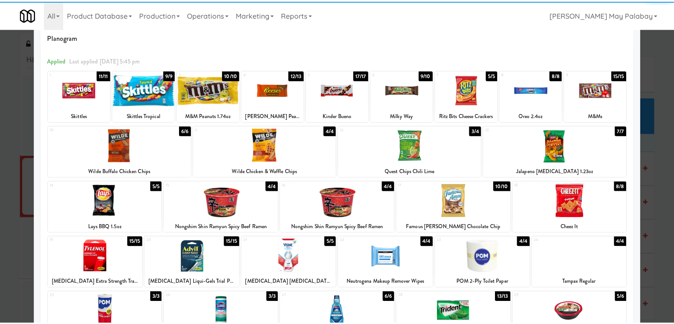
scroll to position [44, 0]
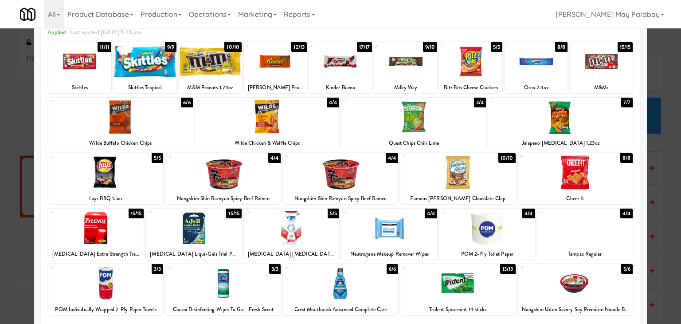
click at [617, 171] on div at bounding box center [575, 172] width 115 height 34
click at [658, 260] on div at bounding box center [340, 162] width 681 height 324
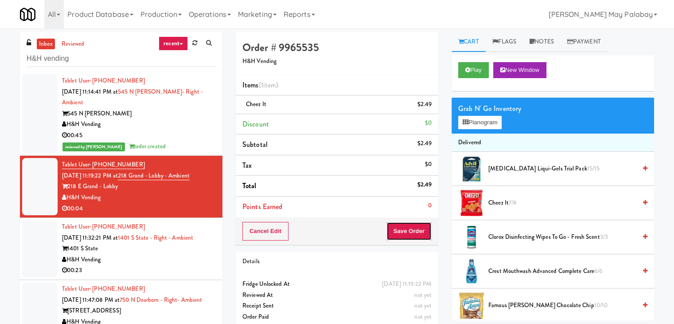
click at [409, 231] on button "Save Order" at bounding box center [408, 231] width 45 height 19
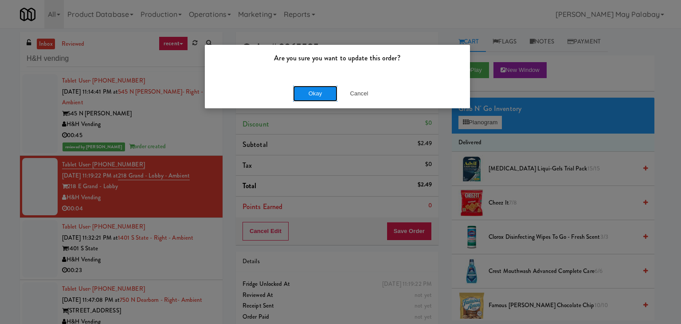
click at [322, 94] on button "Okay" at bounding box center [315, 94] width 44 height 16
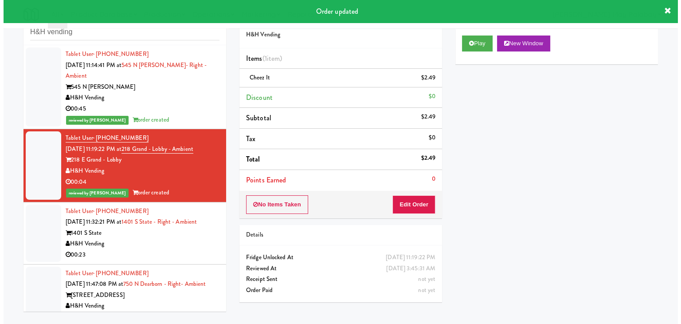
scroll to position [28, 0]
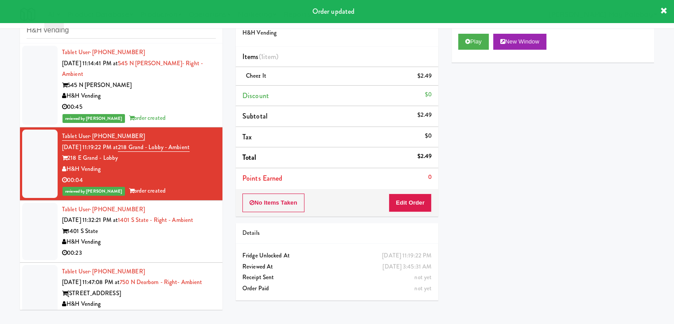
click at [176, 227] on div "1401 S State" at bounding box center [139, 231] width 154 height 11
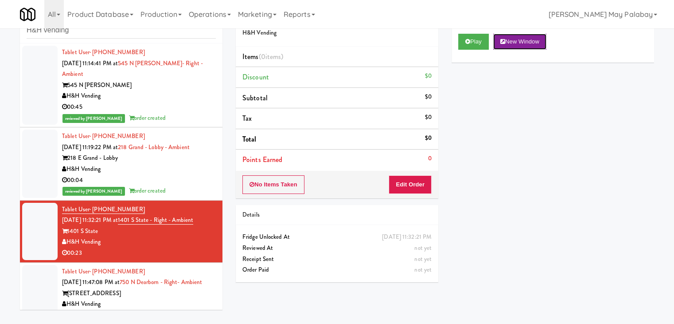
click at [520, 45] on button "New Window" at bounding box center [519, 42] width 53 height 16
click at [535, 43] on button "New Window" at bounding box center [519, 42] width 53 height 16
drag, startPoint x: 420, startPoint y: 183, endPoint x: 431, endPoint y: 166, distance: 19.8
click at [420, 183] on button "Edit Order" at bounding box center [410, 184] width 43 height 19
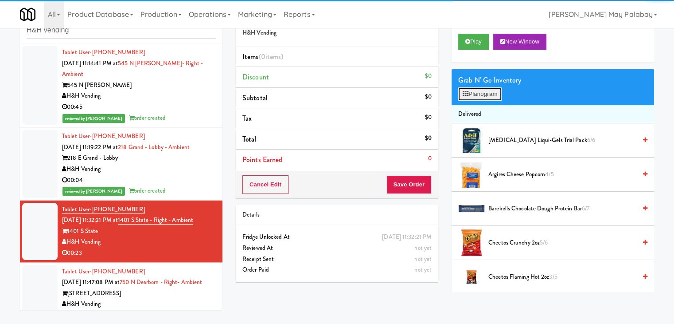
click at [468, 94] on icon at bounding box center [466, 94] width 6 height 6
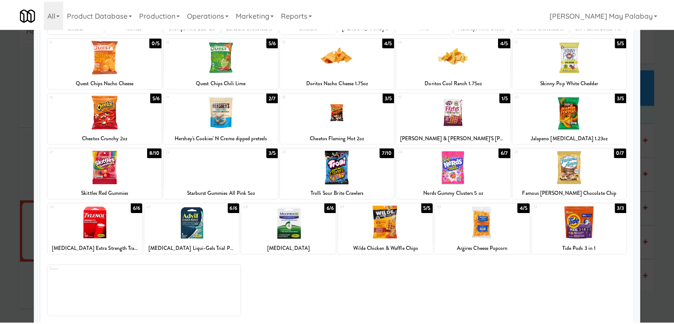
scroll to position [112, 0]
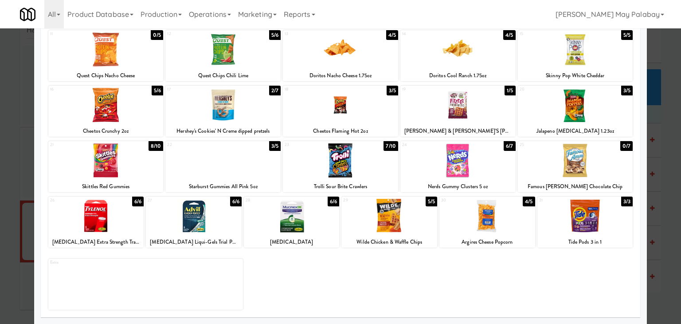
click at [603, 224] on div at bounding box center [585, 216] width 96 height 34
click at [665, 209] on div at bounding box center [340, 162] width 681 height 324
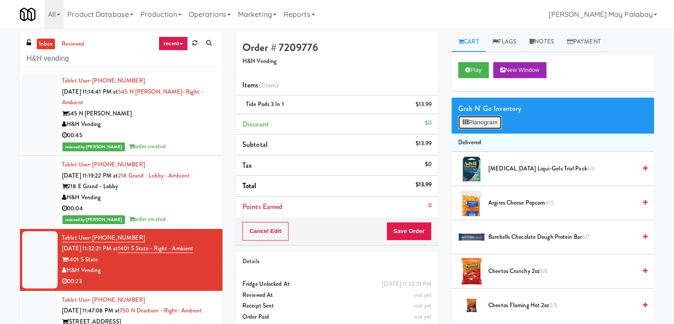
click at [491, 122] on button "Planogram" at bounding box center [479, 122] width 43 height 13
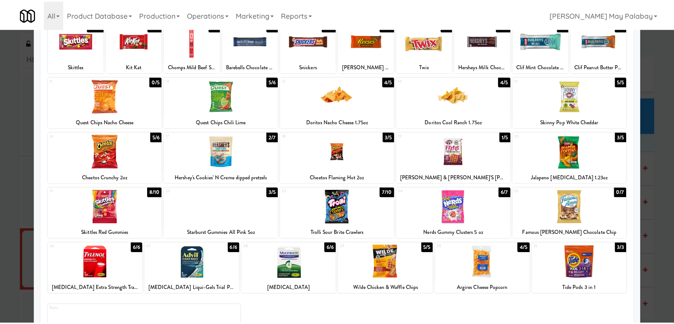
scroll to position [89, 0]
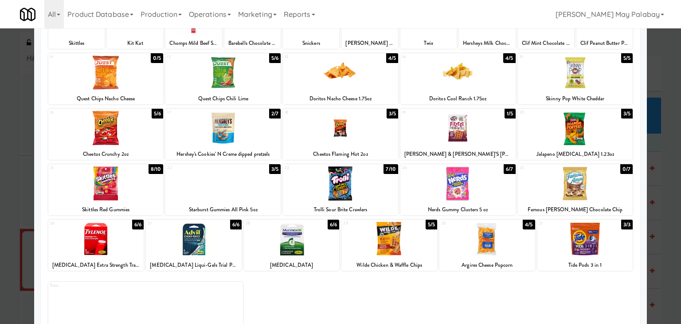
click at [664, 254] on div at bounding box center [340, 162] width 681 height 324
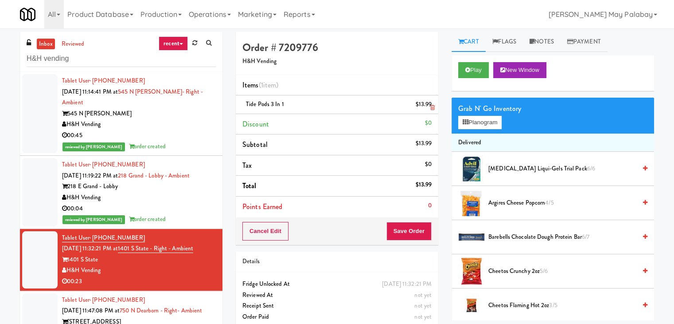
click at [433, 108] on icon at bounding box center [432, 108] width 4 height 6
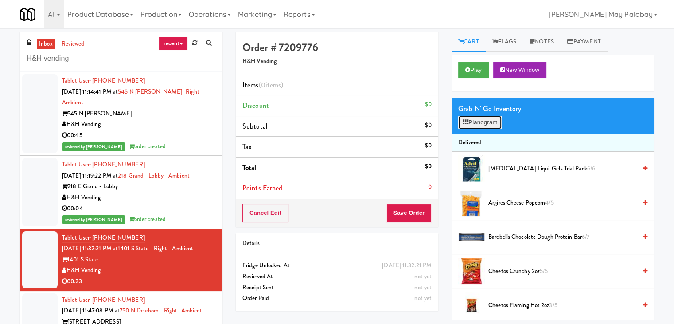
click at [473, 122] on button "Planogram" at bounding box center [479, 122] width 43 height 13
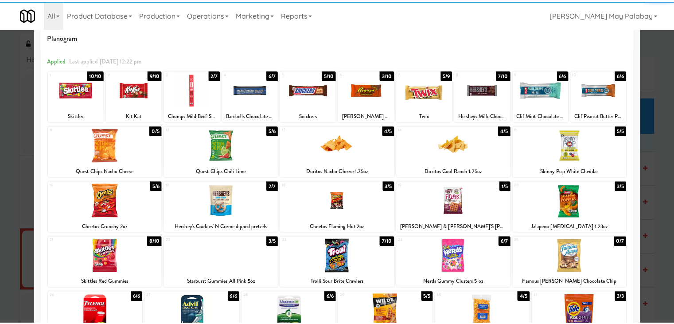
scroll to position [44, 0]
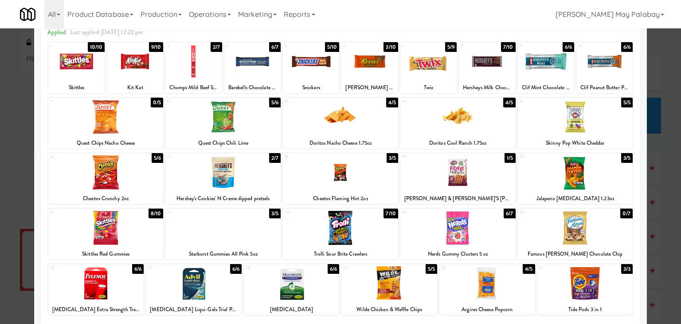
click at [663, 152] on div at bounding box center [340, 162] width 681 height 324
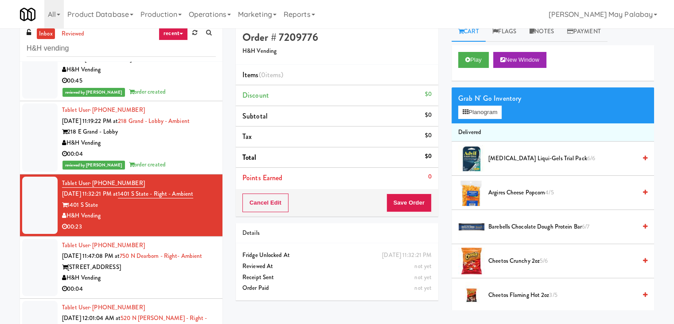
scroll to position [28, 0]
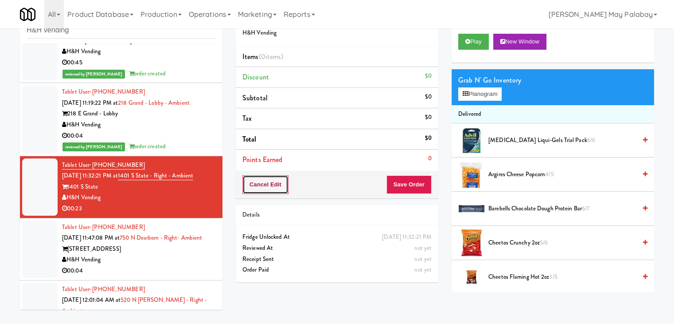
click at [273, 187] on button "Cancel Edit" at bounding box center [265, 184] width 46 height 19
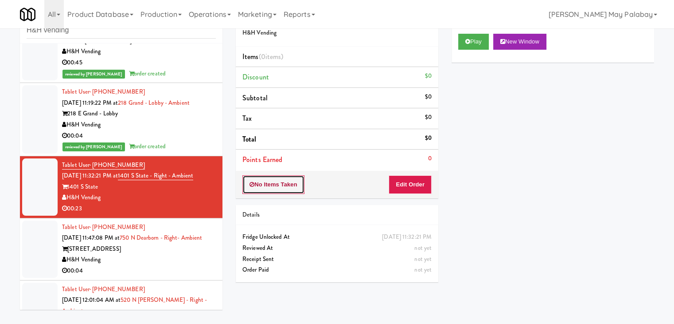
click at [270, 181] on button "No Items Taken" at bounding box center [273, 184] width 62 height 19
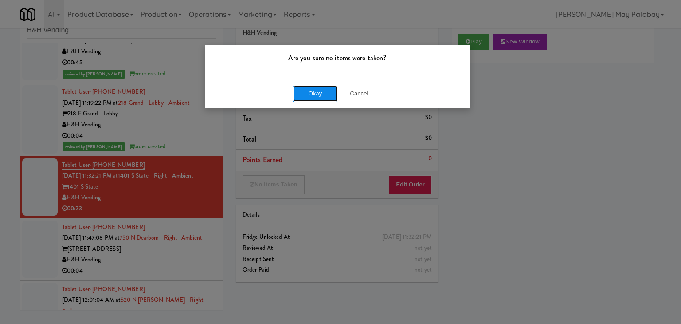
click at [325, 93] on button "Okay" at bounding box center [315, 94] width 44 height 16
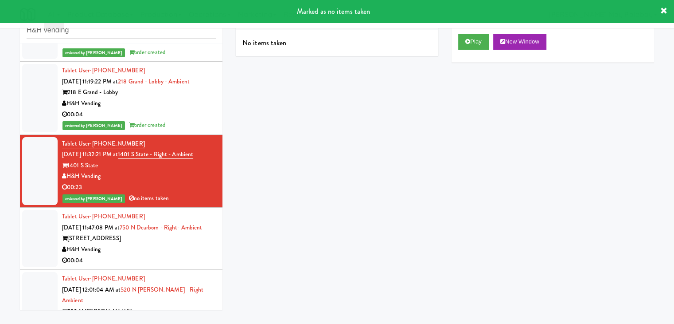
scroll to position [89, 0]
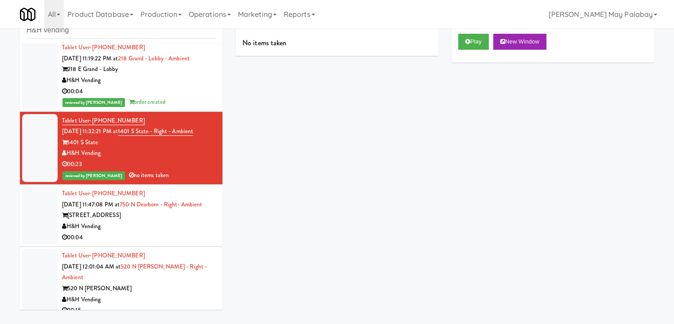
click at [174, 221] on div "750 N Dearborn St" at bounding box center [139, 215] width 154 height 11
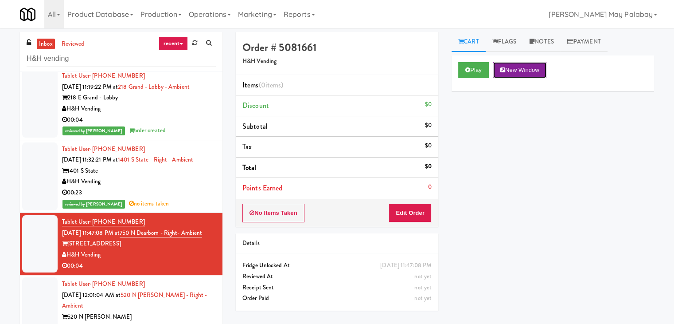
click at [520, 70] on button "New Window" at bounding box center [519, 70] width 53 height 16
click at [408, 211] on button "Edit Order" at bounding box center [410, 212] width 43 height 19
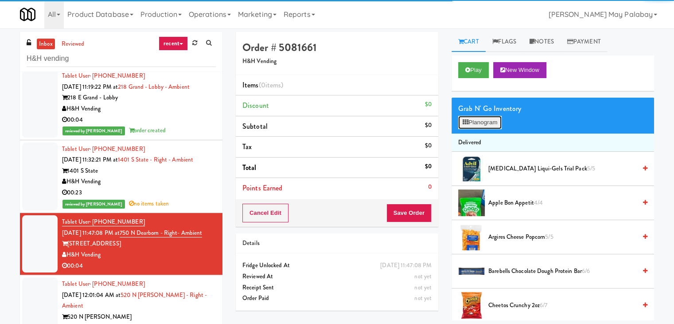
click at [476, 128] on button "Planogram" at bounding box center [479, 122] width 43 height 13
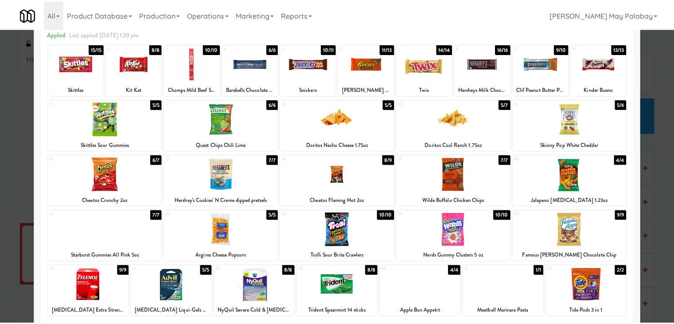
scroll to position [44, 0]
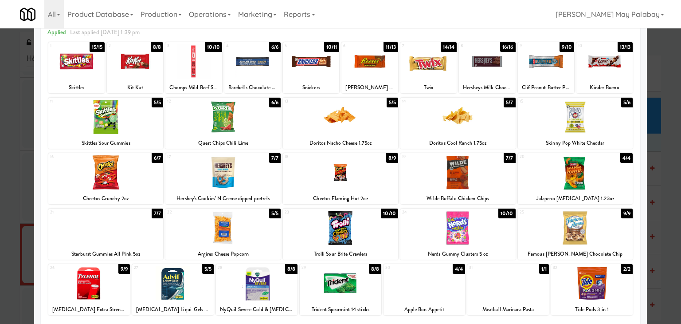
click at [660, 109] on div at bounding box center [340, 162] width 681 height 324
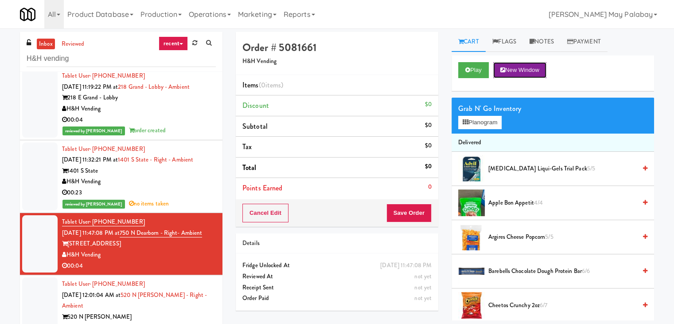
drag, startPoint x: 532, startPoint y: 70, endPoint x: 526, endPoint y: 68, distance: 7.0
click at [533, 70] on button "New Window" at bounding box center [519, 70] width 53 height 16
click at [468, 125] on button "Planogram" at bounding box center [479, 122] width 43 height 13
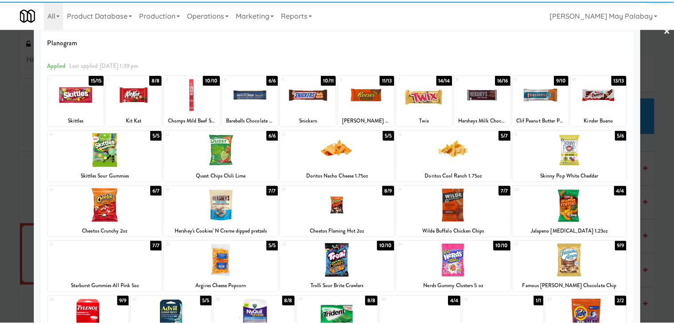
scroll to position [44, 0]
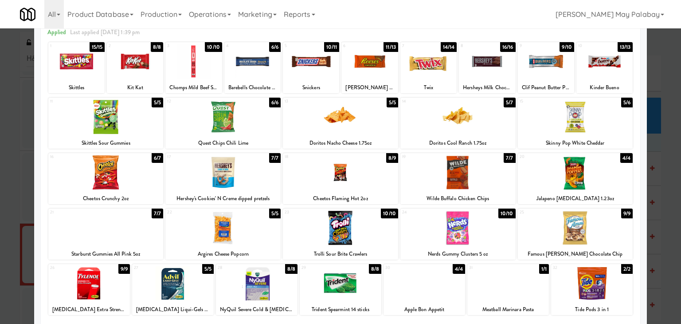
click at [491, 246] on div "24 10/10 Nerds Gummy Clusters 5 oz" at bounding box center [457, 233] width 115 height 51
click at [654, 234] on div at bounding box center [340, 162] width 681 height 324
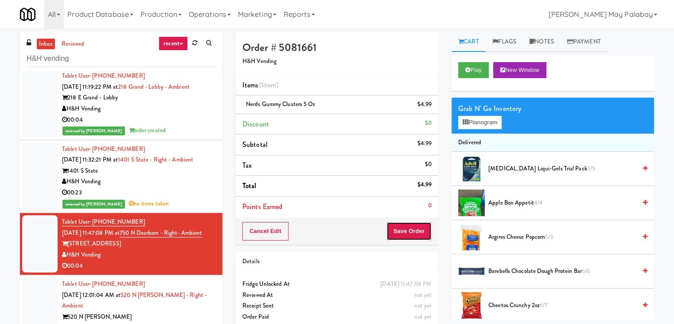
click at [402, 228] on button "Save Order" at bounding box center [408, 231] width 45 height 19
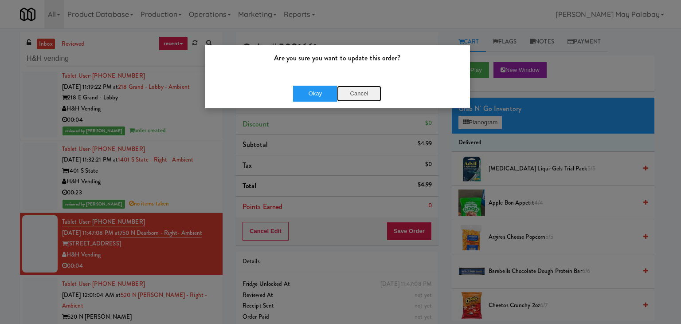
click at [363, 91] on button "Cancel" at bounding box center [359, 94] width 44 height 16
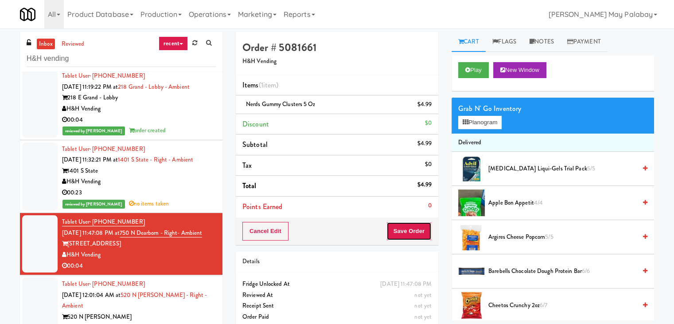
click at [421, 227] on button "Save Order" at bounding box center [408, 231] width 45 height 19
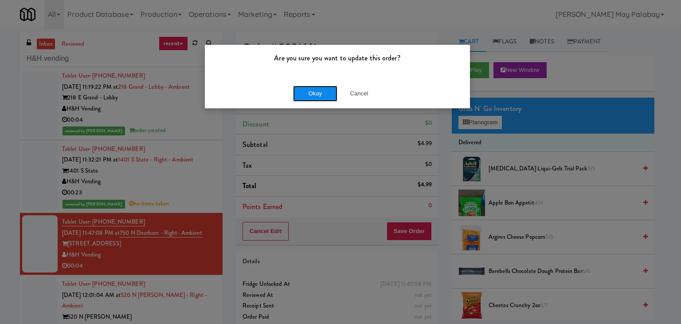
click at [296, 91] on button "Okay" at bounding box center [315, 94] width 44 height 16
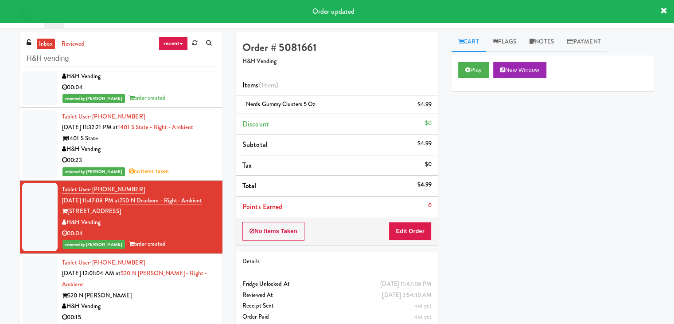
scroll to position [222, 0]
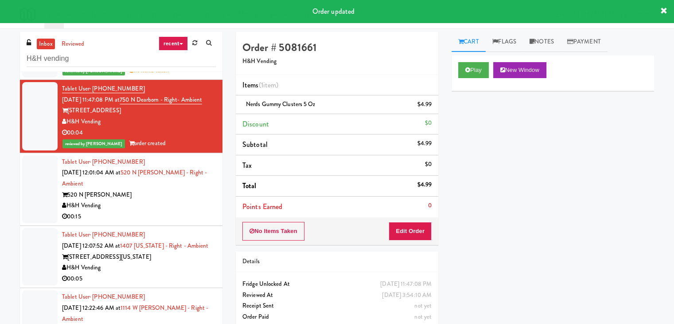
click at [191, 200] on div "520 N Kingsbury" at bounding box center [139, 194] width 154 height 11
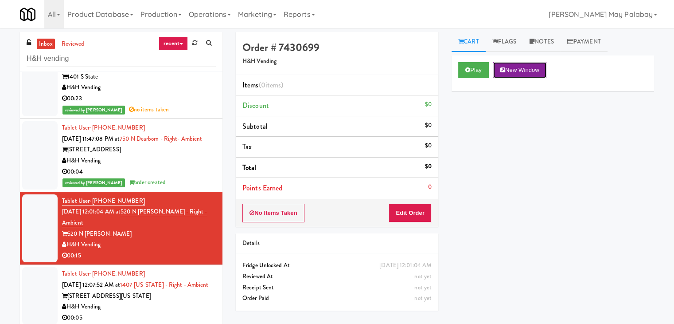
click at [534, 70] on button "New Window" at bounding box center [519, 70] width 53 height 16
click at [413, 206] on button "Edit Order" at bounding box center [410, 212] width 43 height 19
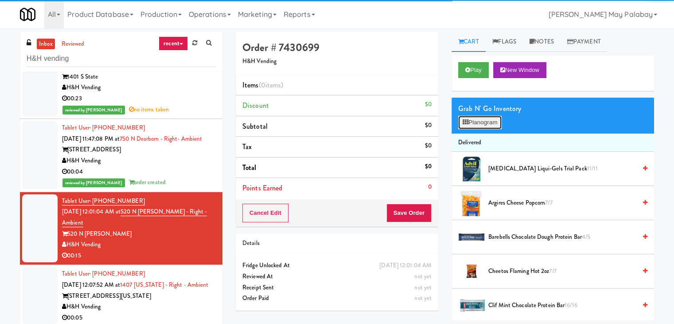
click at [465, 122] on icon at bounding box center [466, 122] width 6 height 6
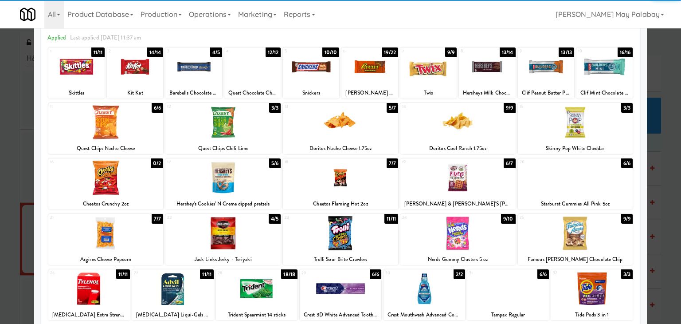
scroll to position [44, 0]
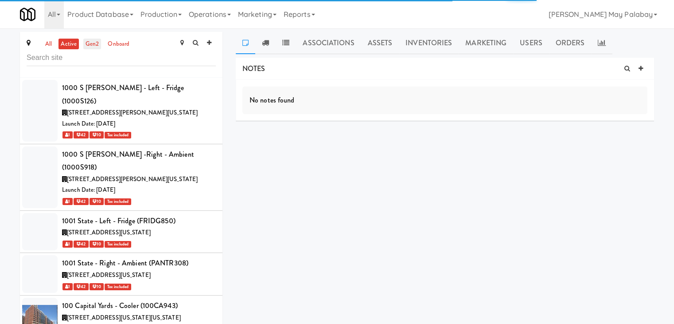
scroll to position [31087, 0]
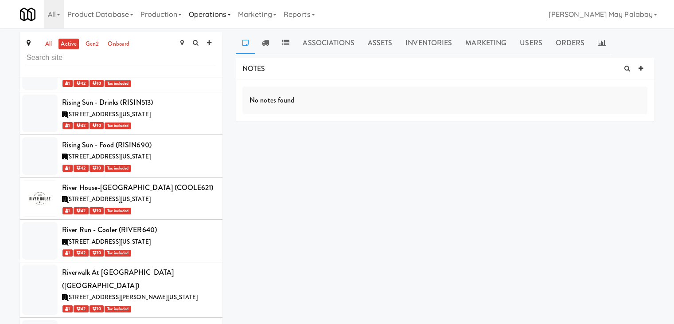
click at [234, 16] on link "Operations" at bounding box center [209, 14] width 49 height 28
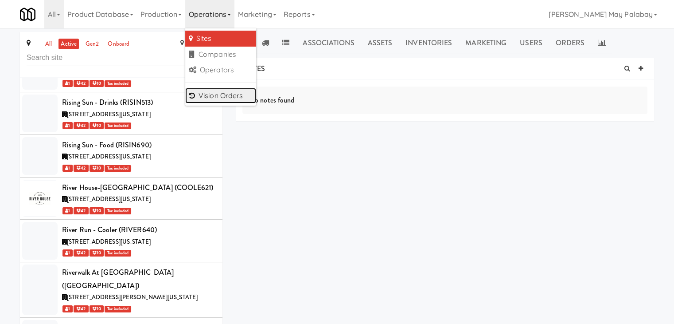
click at [238, 97] on link "Vision Orders" at bounding box center [220, 96] width 71 height 16
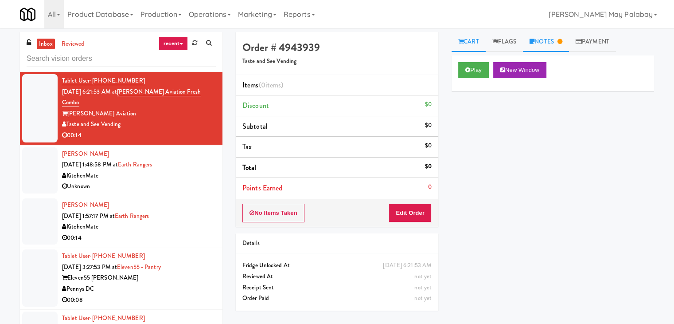
click at [546, 42] on link "Notes" at bounding box center [546, 42] width 46 height 20
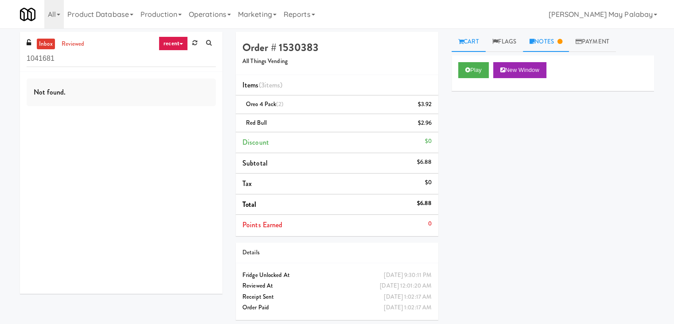
click at [552, 47] on link "Notes" at bounding box center [546, 42] width 46 height 20
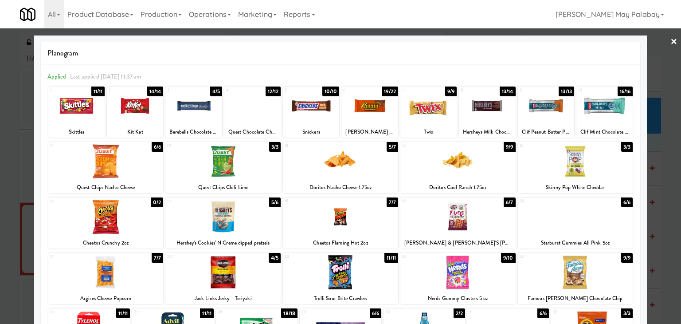
click at [441, 112] on div at bounding box center [428, 106] width 56 height 34
click at [658, 169] on div at bounding box center [340, 162] width 681 height 324
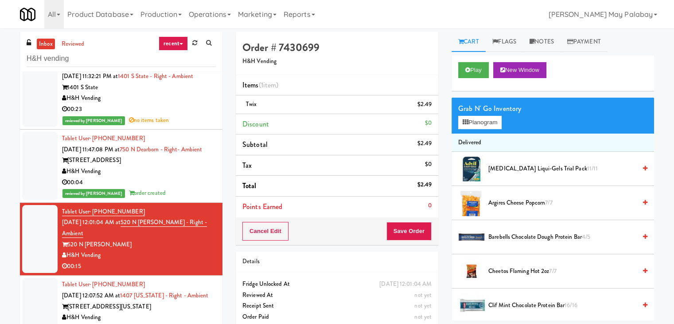
scroll to position [183, 0]
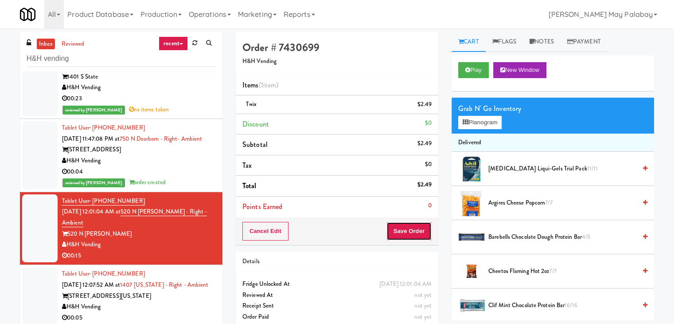
click at [413, 226] on button "Save Order" at bounding box center [408, 231] width 45 height 19
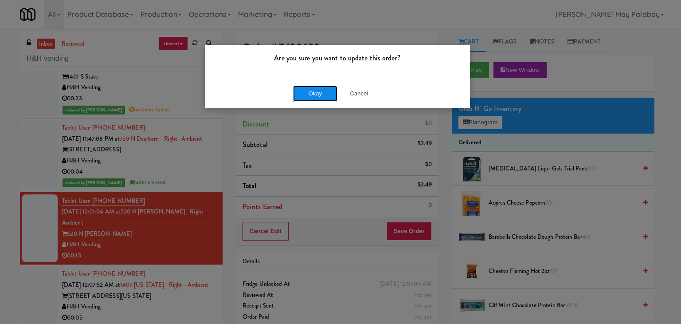
click at [326, 96] on button "Okay" at bounding box center [315, 94] width 44 height 16
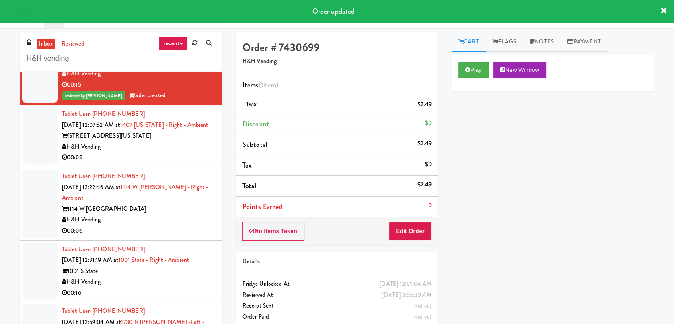
scroll to position [360, 0]
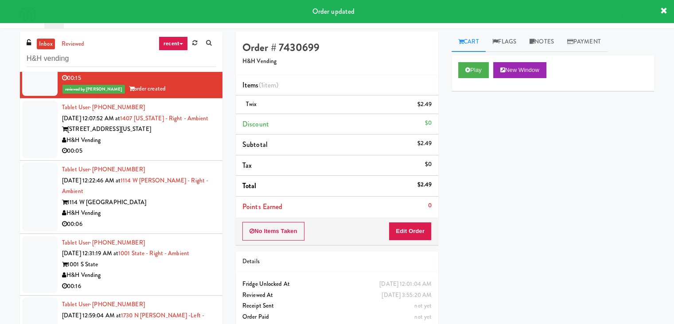
click at [183, 146] on div "H&H Vending" at bounding box center [139, 140] width 154 height 11
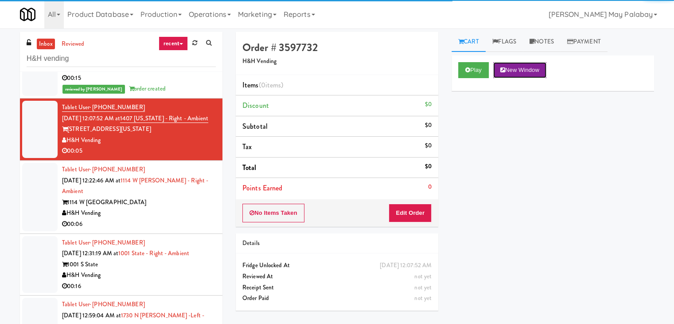
click at [511, 70] on button "New Window" at bounding box center [519, 70] width 53 height 16
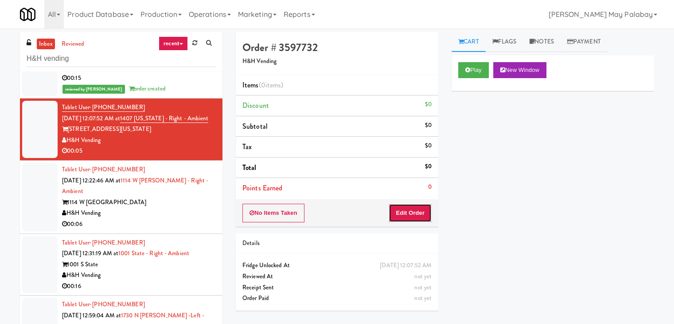
click at [404, 208] on button "Edit Order" at bounding box center [410, 212] width 43 height 19
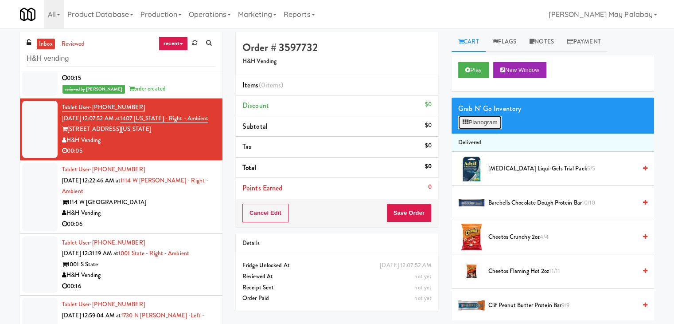
click at [483, 122] on button "Planogram" at bounding box center [479, 122] width 43 height 13
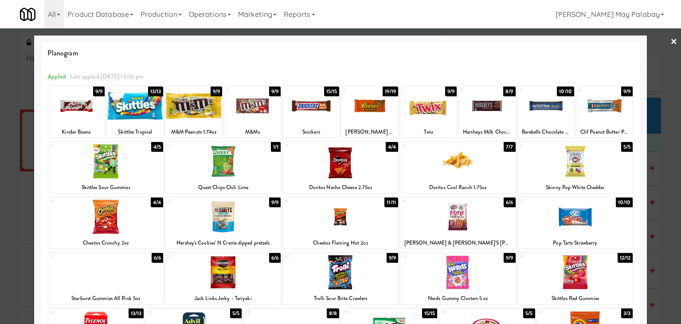
click at [251, 218] on div at bounding box center [222, 216] width 115 height 34
click at [655, 148] on div at bounding box center [340, 162] width 681 height 324
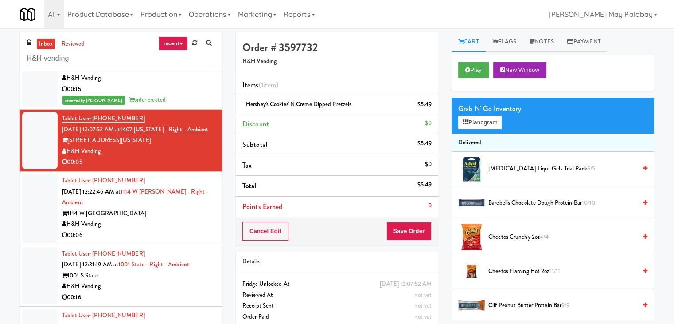
scroll to position [360, 0]
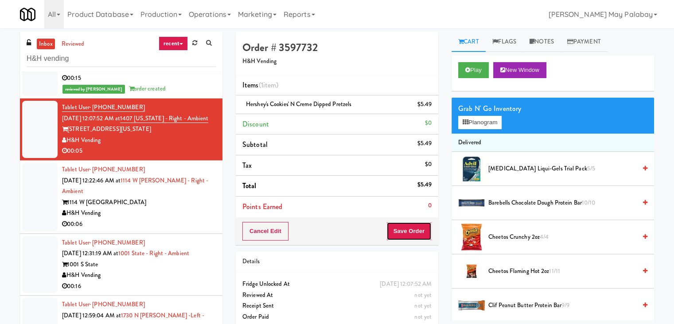
click at [394, 226] on button "Save Order" at bounding box center [408, 231] width 45 height 19
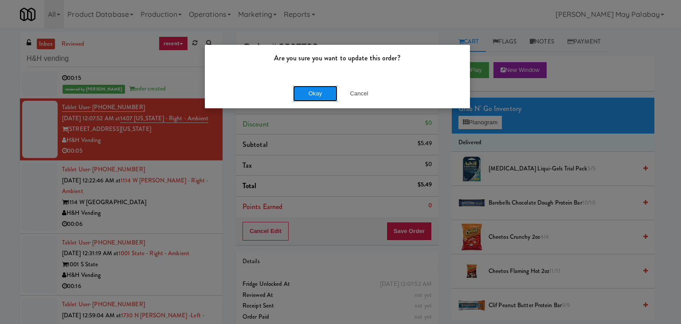
click at [317, 90] on button "Okay" at bounding box center [315, 94] width 44 height 16
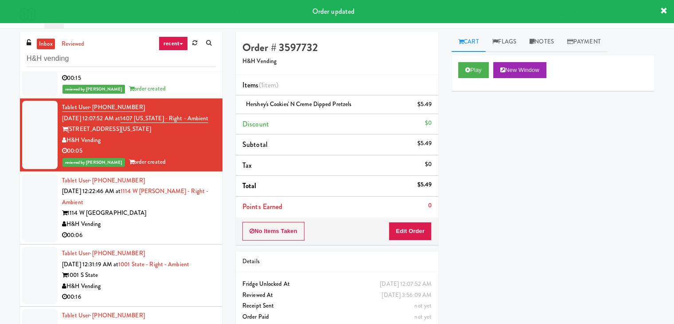
click at [161, 218] on div "1114 W Carroll" at bounding box center [139, 212] width 154 height 11
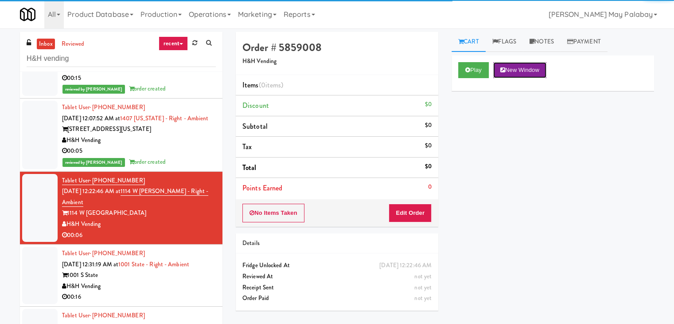
click at [522, 72] on button "New Window" at bounding box center [519, 70] width 53 height 16
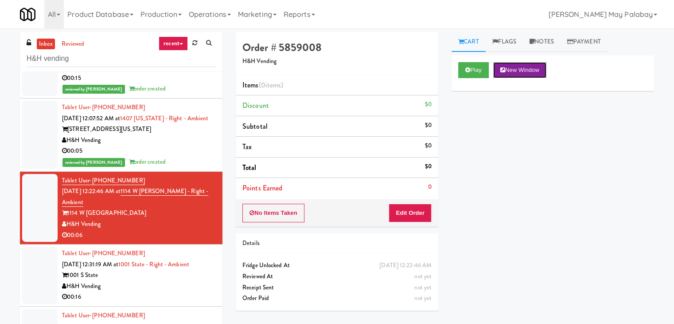
click at [514, 69] on button "New Window" at bounding box center [519, 70] width 53 height 16
click at [421, 209] on button "Edit Order" at bounding box center [410, 212] width 43 height 19
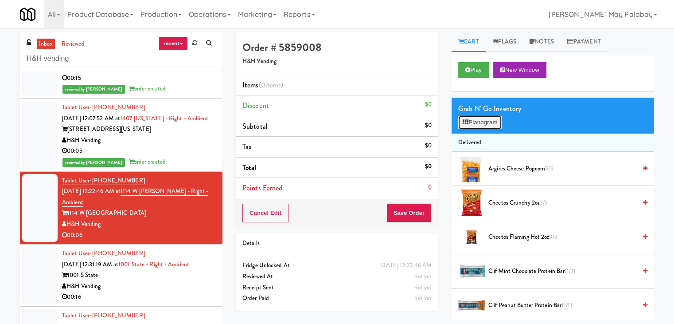
click at [482, 126] on button "Planogram" at bounding box center [479, 122] width 43 height 13
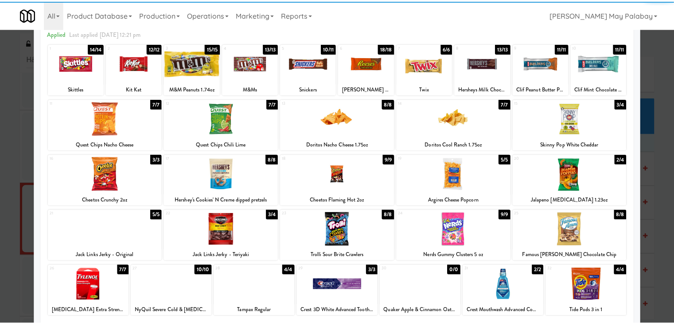
scroll to position [44, 0]
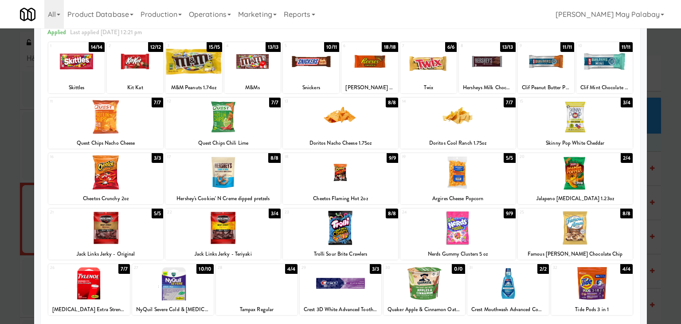
click at [310, 65] on div at bounding box center [311, 61] width 56 height 34
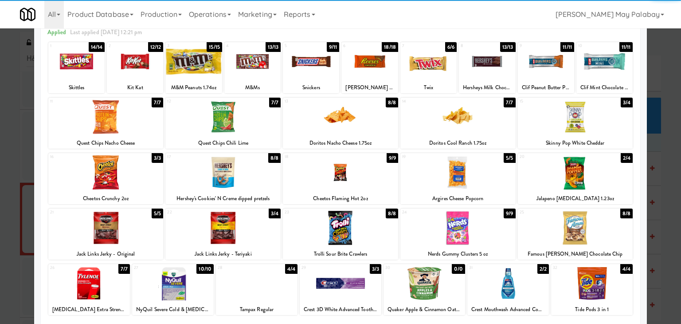
click at [368, 71] on div at bounding box center [369, 61] width 56 height 34
click at [427, 75] on div at bounding box center [428, 61] width 56 height 34
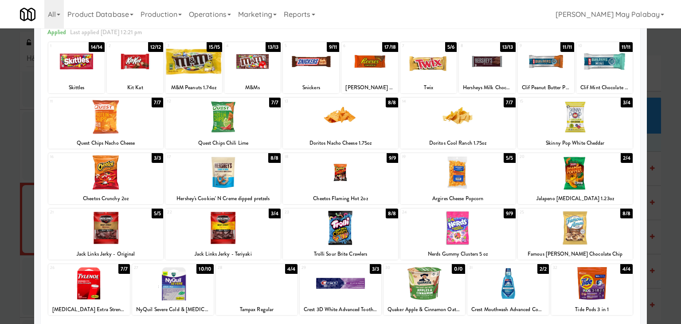
click at [651, 146] on div at bounding box center [340, 162] width 681 height 324
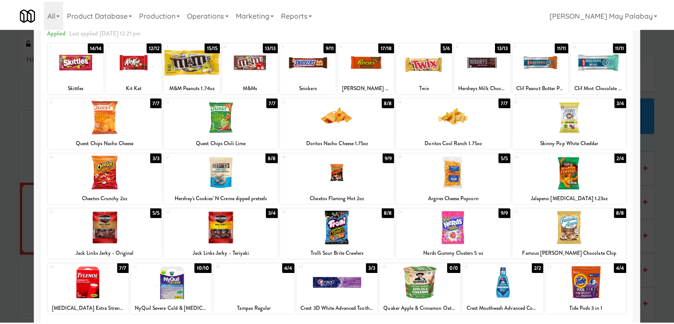
scroll to position [360, 0]
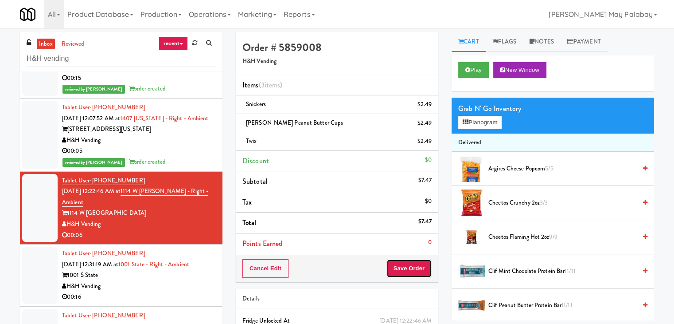
click at [404, 270] on button "Save Order" at bounding box center [408, 268] width 45 height 19
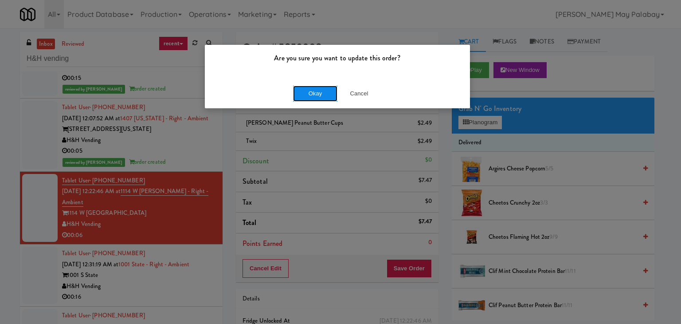
click at [304, 86] on button "Okay" at bounding box center [315, 94] width 44 height 16
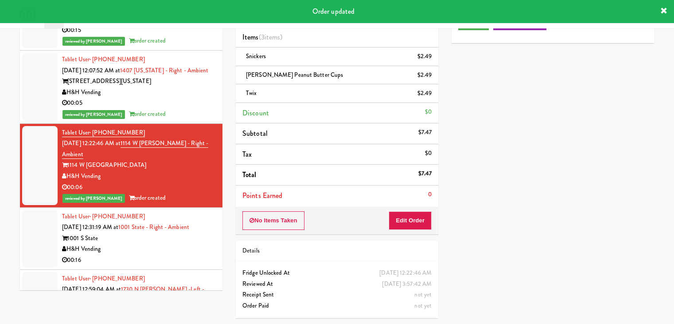
click at [168, 244] on div "1001 S State" at bounding box center [139, 238] width 154 height 11
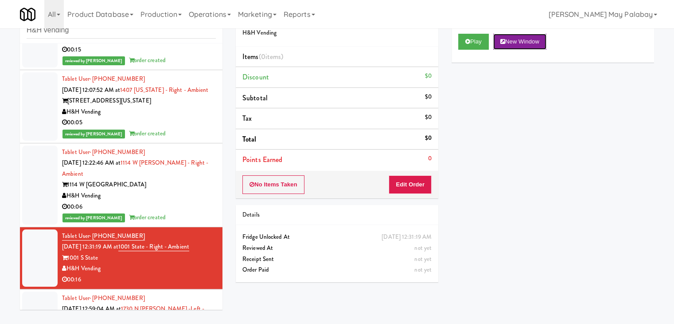
click at [525, 43] on button "New Window" at bounding box center [519, 42] width 53 height 16
click at [425, 186] on button "Edit Order" at bounding box center [410, 184] width 43 height 19
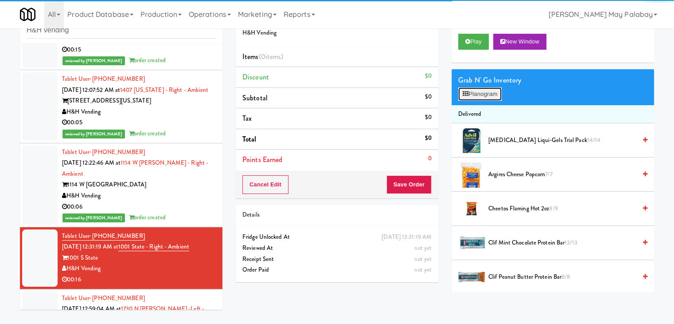
click at [475, 93] on button "Planogram" at bounding box center [479, 93] width 43 height 13
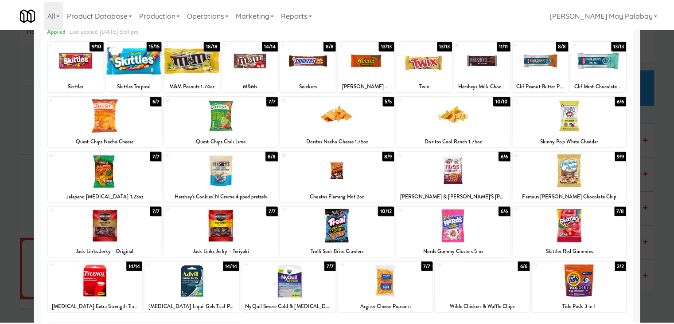
scroll to position [44, 0]
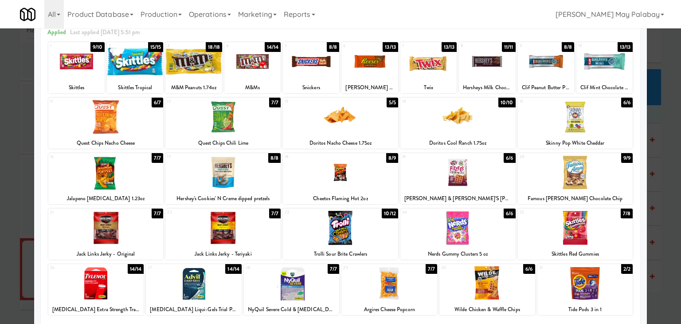
click at [612, 241] on div at bounding box center [575, 228] width 115 height 34
click at [661, 229] on div at bounding box center [340, 162] width 681 height 324
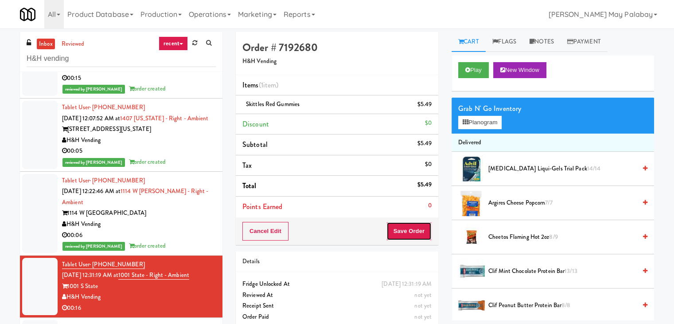
click at [412, 228] on button "Save Order" at bounding box center [408, 231] width 45 height 19
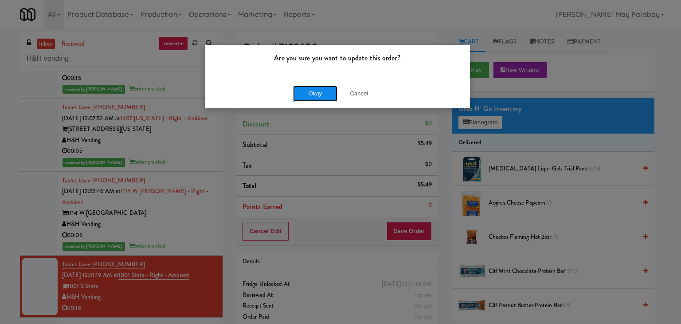
click at [318, 92] on button "Okay" at bounding box center [315, 94] width 44 height 16
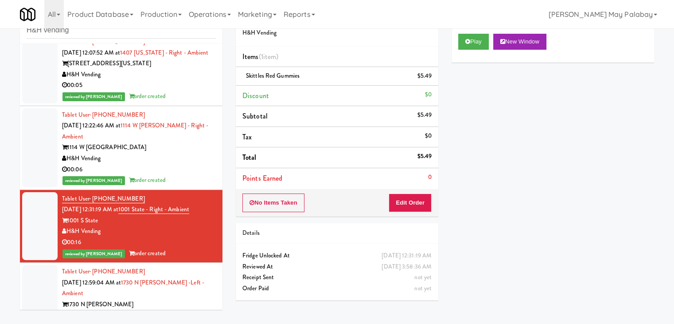
scroll to position [493, 0]
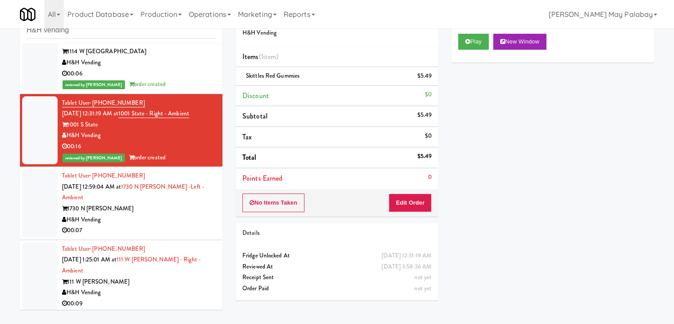
click at [191, 225] on div "H&H Vending" at bounding box center [139, 219] width 154 height 11
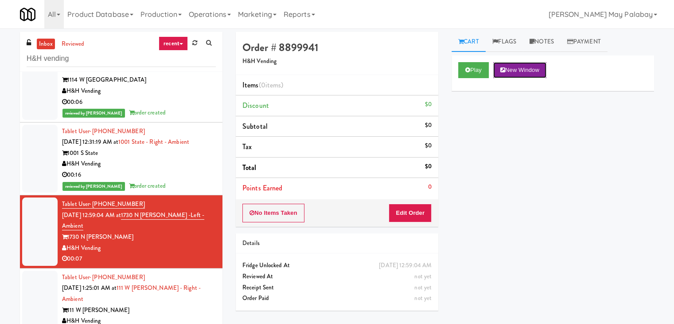
click at [524, 66] on button "New Window" at bounding box center [519, 70] width 53 height 16
click at [425, 213] on button "Edit Order" at bounding box center [410, 212] width 43 height 19
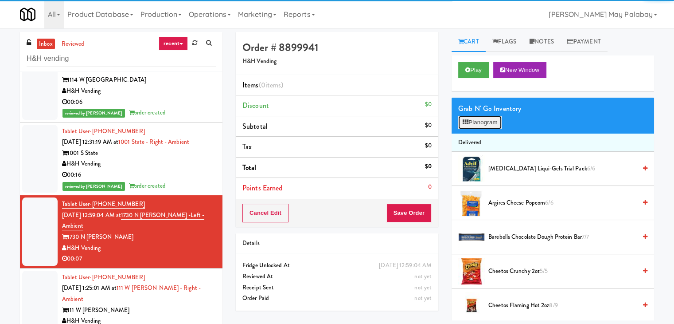
click at [492, 121] on button "Planogram" at bounding box center [479, 122] width 43 height 13
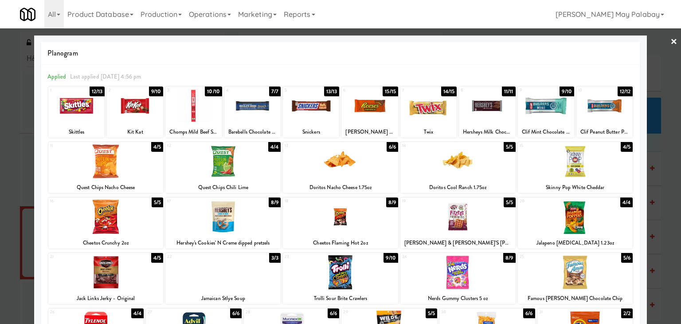
click at [663, 162] on div at bounding box center [340, 162] width 681 height 324
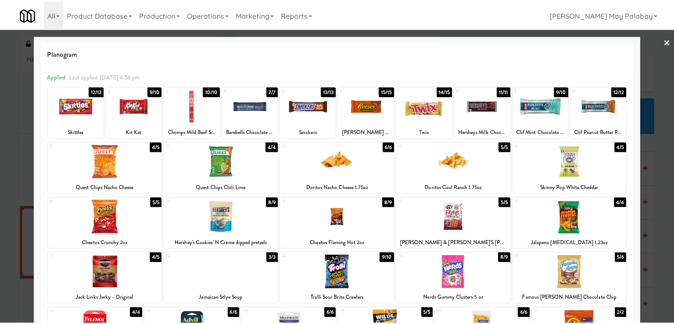
scroll to position [493, 0]
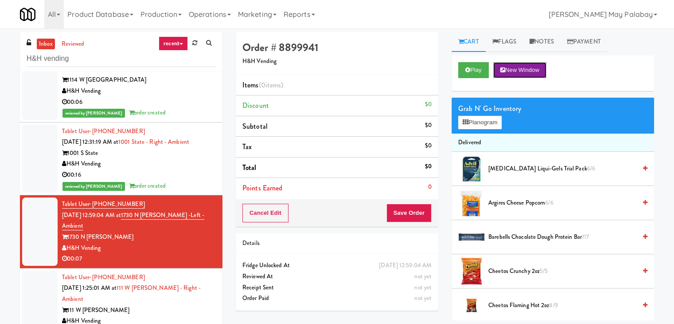
click at [543, 74] on button "New Window" at bounding box center [519, 70] width 53 height 16
click at [481, 124] on button "Planogram" at bounding box center [479, 122] width 43 height 13
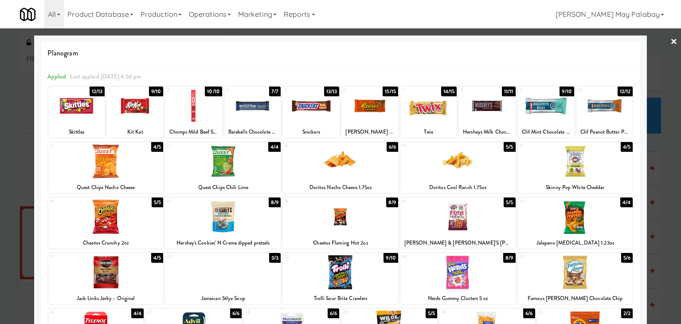
click at [665, 168] on div at bounding box center [340, 162] width 681 height 324
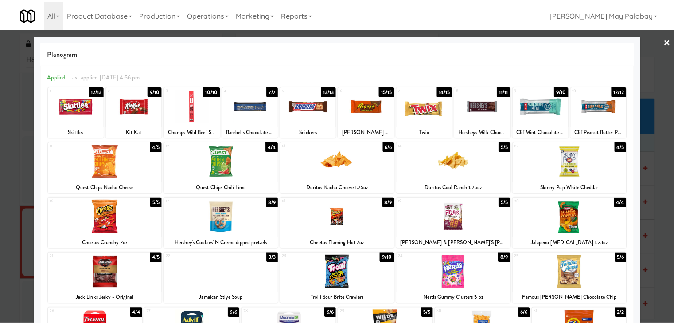
scroll to position [493, 0]
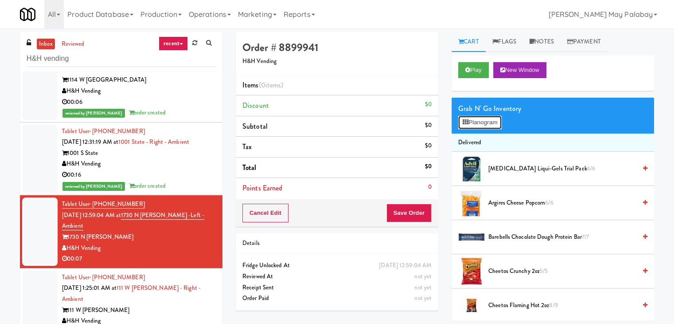
click at [490, 122] on button "Planogram" at bounding box center [479, 122] width 43 height 13
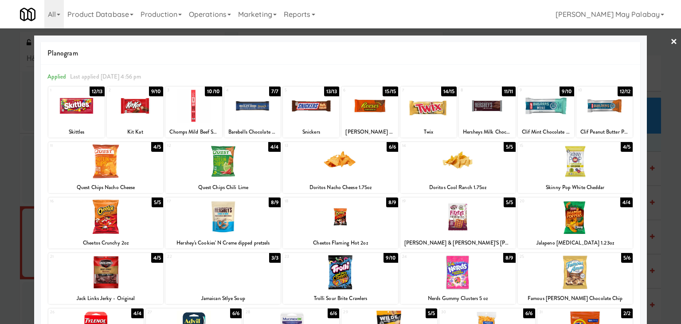
click at [490, 169] on div at bounding box center [457, 161] width 115 height 34
click at [387, 278] on div at bounding box center [340, 272] width 115 height 34
click at [664, 260] on div at bounding box center [340, 162] width 681 height 324
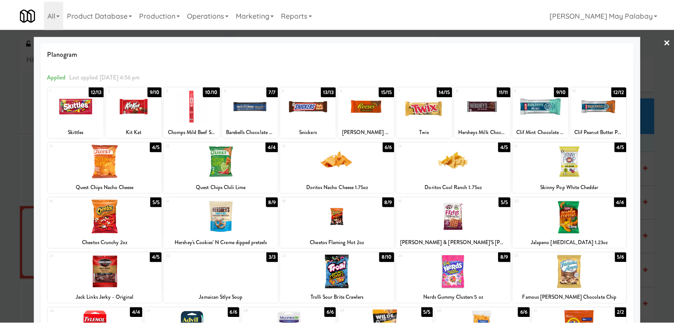
scroll to position [493, 0]
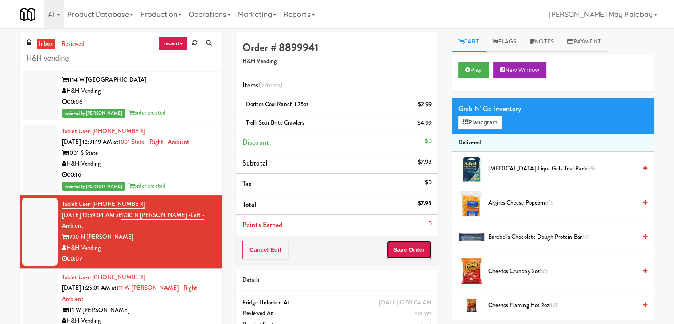
click at [415, 252] on button "Save Order" at bounding box center [408, 249] width 45 height 19
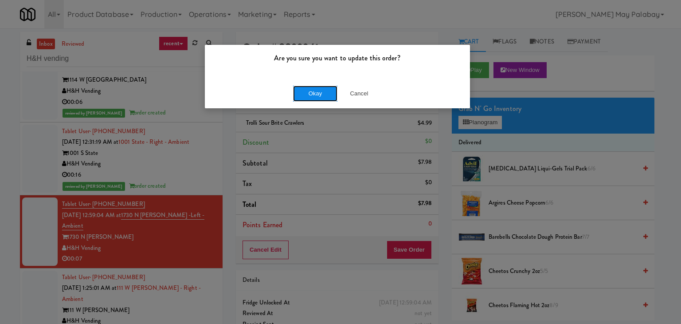
click at [320, 95] on button "Okay" at bounding box center [315, 94] width 44 height 16
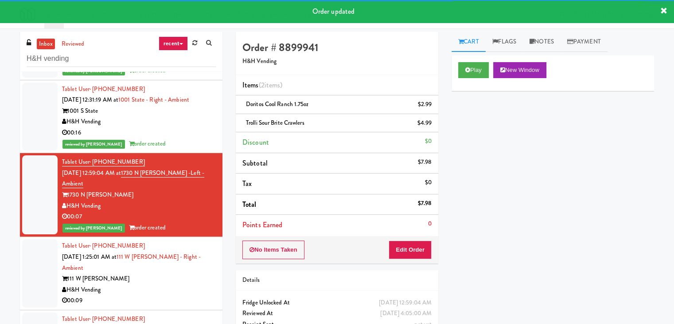
scroll to position [537, 0]
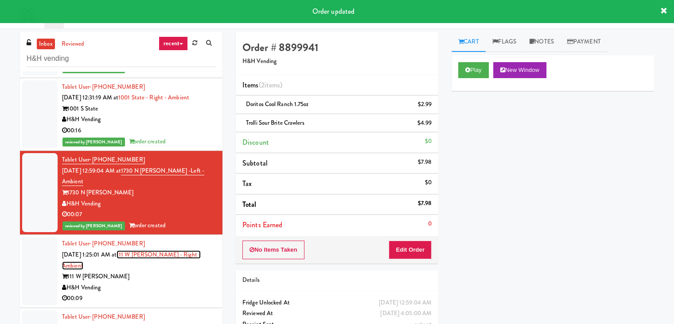
click at [174, 264] on link "111 W Wacker - Right - Ambient" at bounding box center [131, 260] width 139 height 20
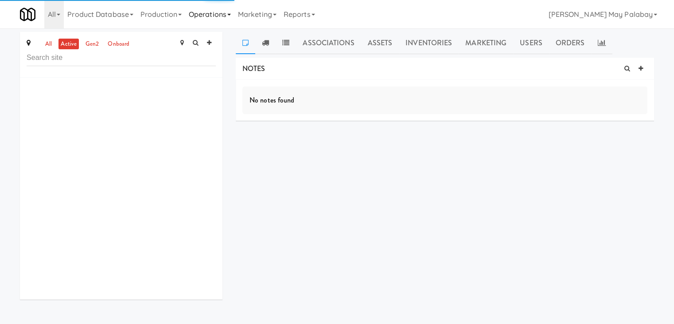
click at [214, 19] on link "Operations" at bounding box center [209, 14] width 49 height 28
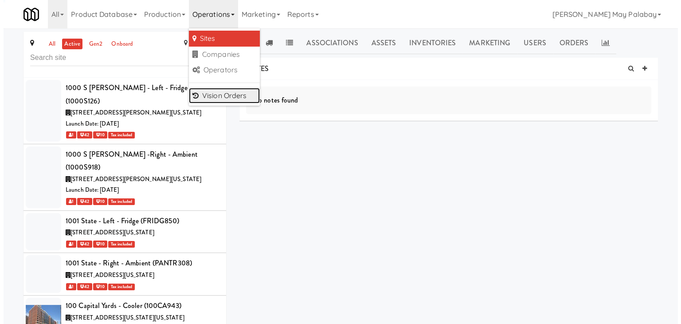
scroll to position [506, 0]
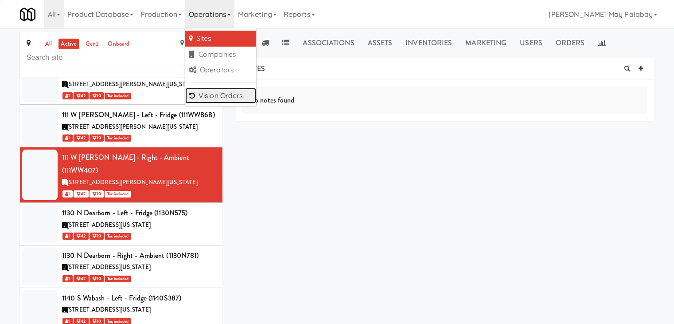
click at [246, 97] on link "Vision Orders" at bounding box center [220, 96] width 71 height 16
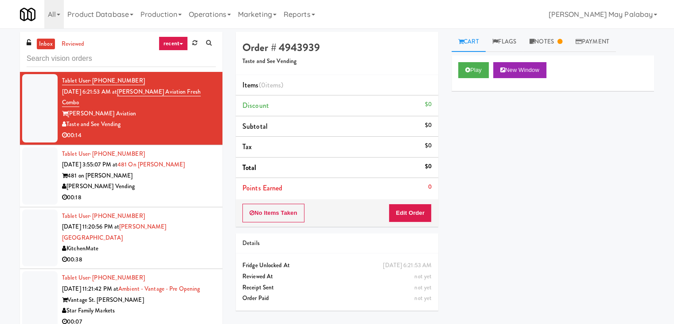
click at [166, 181] on div "Cordray Vending" at bounding box center [139, 186] width 154 height 11
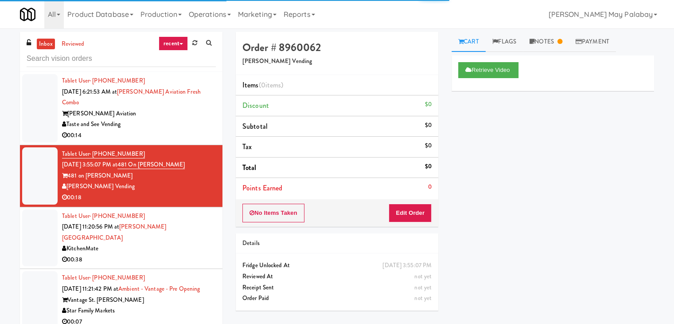
click at [154, 119] on div "Taste and See Vending" at bounding box center [139, 124] width 154 height 11
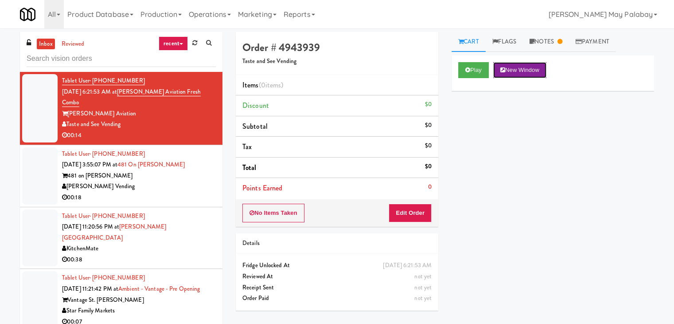
click at [514, 73] on button "New Window" at bounding box center [519, 70] width 53 height 16
click at [417, 213] on button "Edit Order" at bounding box center [410, 212] width 43 height 19
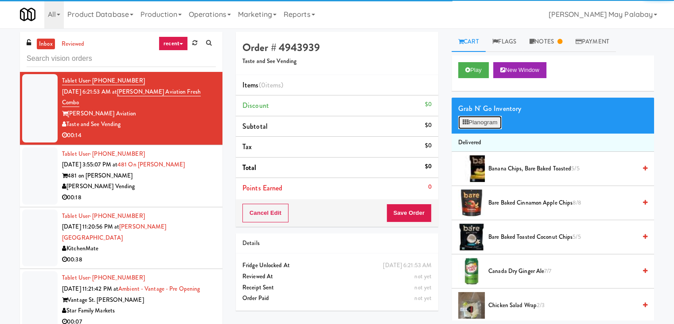
click at [488, 125] on button "Planogram" at bounding box center [479, 122] width 43 height 13
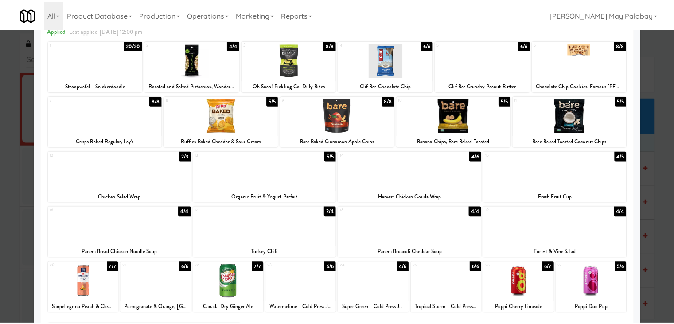
scroll to position [44, 0]
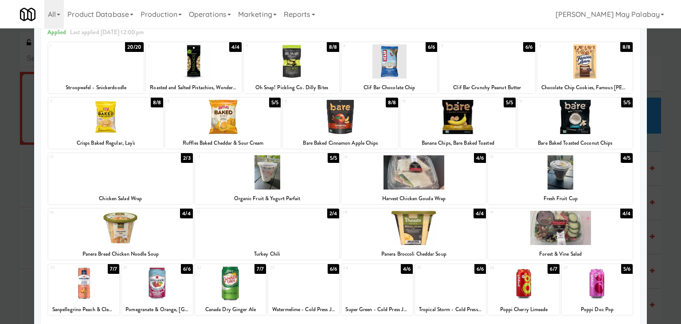
click at [667, 151] on div at bounding box center [340, 162] width 681 height 324
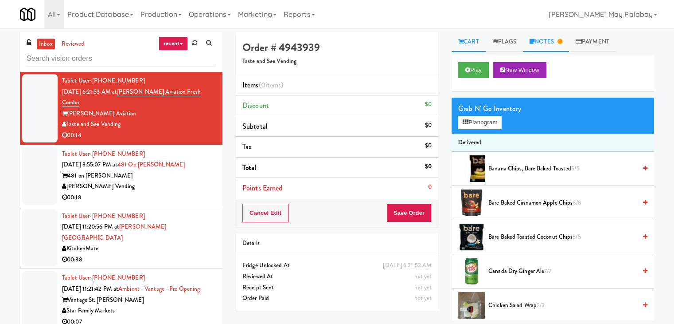
click at [548, 41] on link "Notes" at bounding box center [546, 42] width 46 height 20
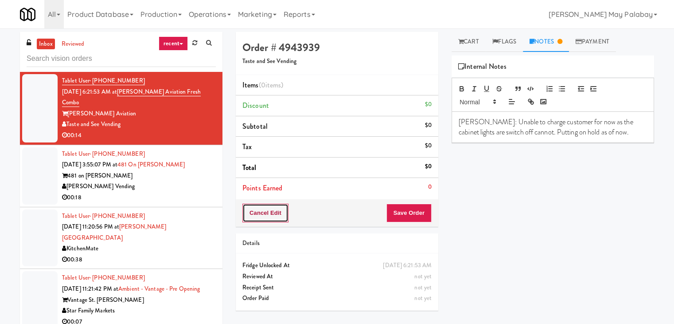
click at [278, 214] on button "Cancel Edit" at bounding box center [265, 212] width 46 height 19
click at [584, 213] on div "Play New Window Primary Flag Clear Flag if unable to determine what was taken o…" at bounding box center [553, 221] width 203 height 332
click at [143, 192] on div "00:18" at bounding box center [139, 197] width 154 height 11
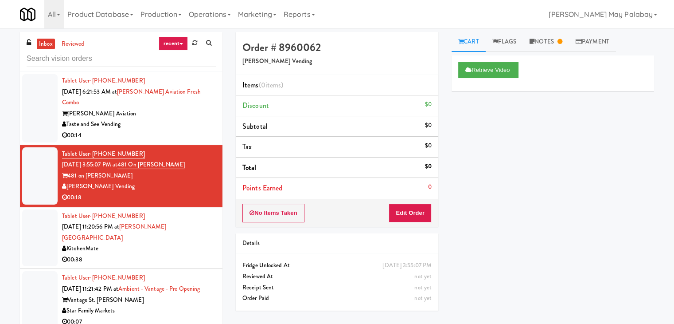
click at [165, 243] on div "KitchenMate" at bounding box center [139, 248] width 154 height 11
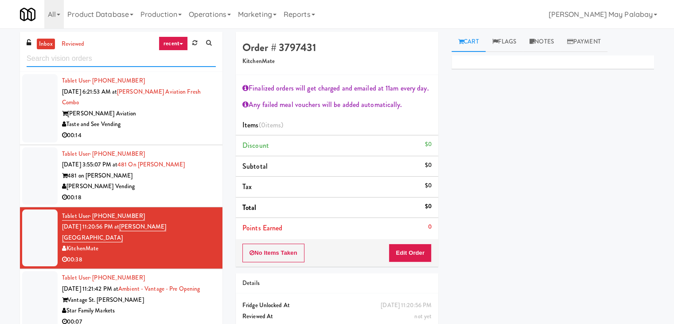
click at [78, 54] on input "text" at bounding box center [121, 59] width 189 height 16
click at [86, 59] on input "text" at bounding box center [121, 59] width 189 height 16
paste input "Joseph Brant Hospital"
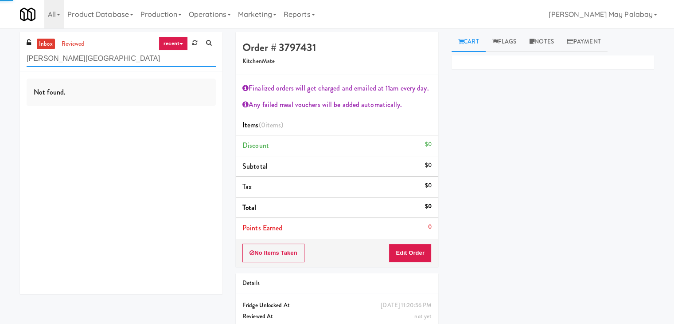
type input "Joseph Brant Hospital"
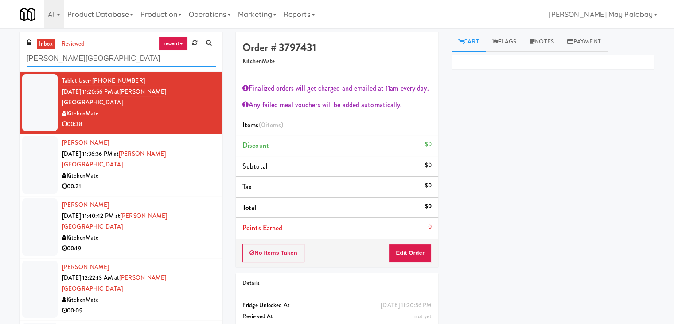
click at [110, 55] on input "Joseph Brant Hospital" at bounding box center [121, 59] width 189 height 16
click at [184, 42] on link "recent" at bounding box center [173, 43] width 29 height 14
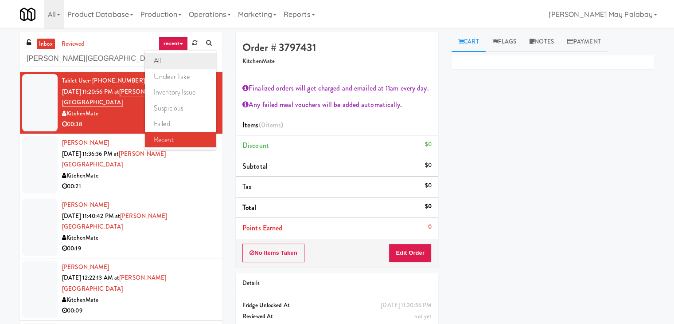
click at [185, 57] on link "all" at bounding box center [180, 61] width 71 height 16
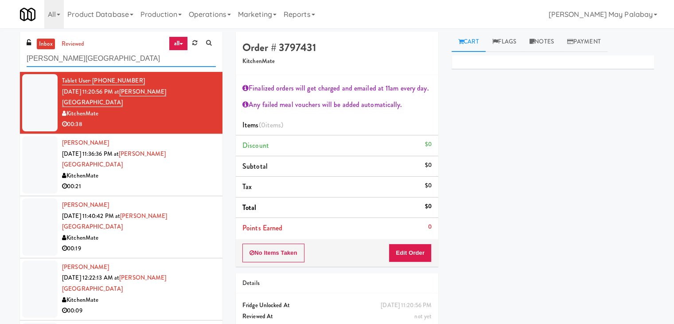
click at [107, 58] on input "Joseph Brant Hospital" at bounding box center [121, 59] width 189 height 16
drag, startPoint x: 106, startPoint y: 58, endPoint x: 27, endPoint y: 69, distance: 79.7
click at [27, 69] on div "inbox reviewed all all unclear take inventory issue suspicious failed recent Jo…" at bounding box center [121, 52] width 203 height 40
paste input "Alloy 1"
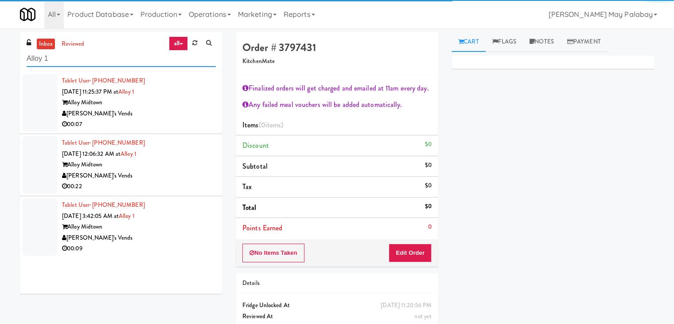
type input "Alloy 1"
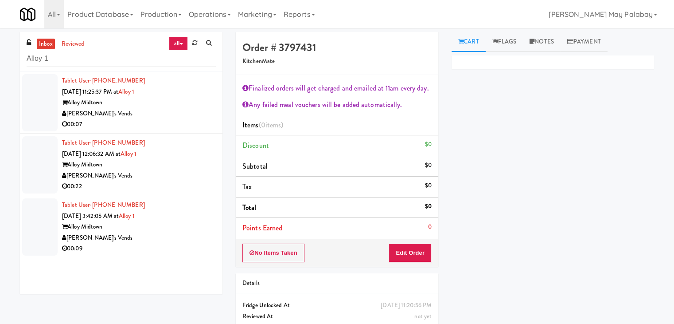
click at [140, 117] on div "Fred's Vends" at bounding box center [139, 113] width 154 height 11
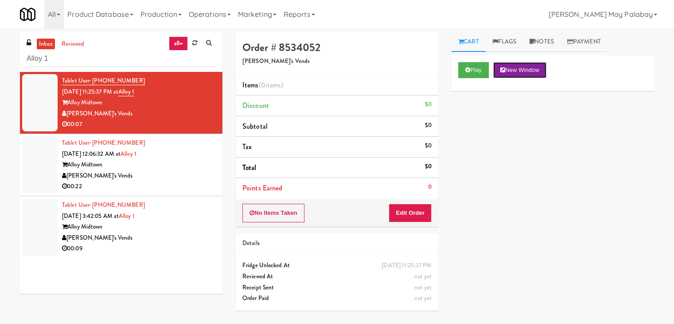
click at [517, 69] on button "New Window" at bounding box center [519, 70] width 53 height 16
click at [418, 208] on button "Edit Order" at bounding box center [410, 212] width 43 height 19
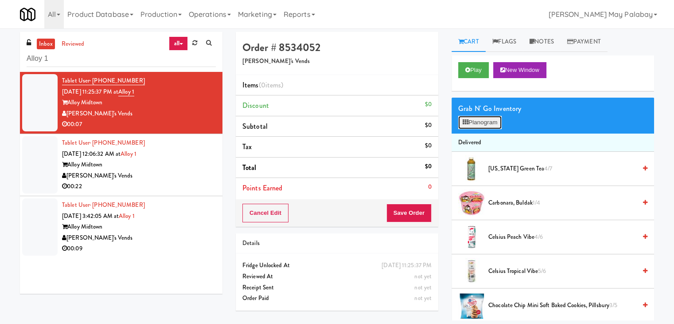
click at [479, 123] on button "Planogram" at bounding box center [479, 122] width 43 height 13
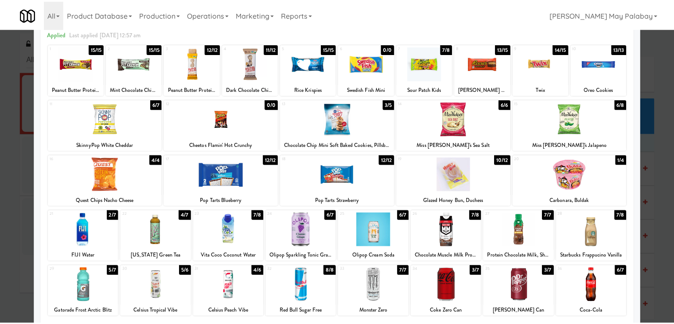
scroll to position [44, 0]
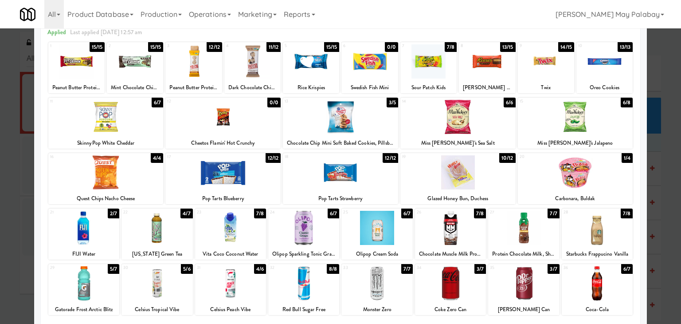
click at [589, 192] on div "20 1/4 Carbonara, Buldak" at bounding box center [575, 178] width 115 height 51
click at [665, 242] on div at bounding box center [340, 162] width 681 height 324
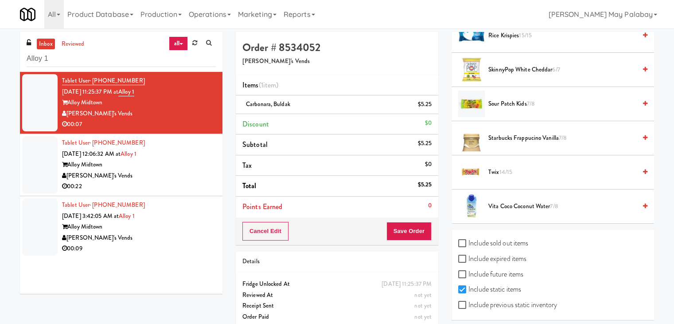
scroll to position [1091, 0]
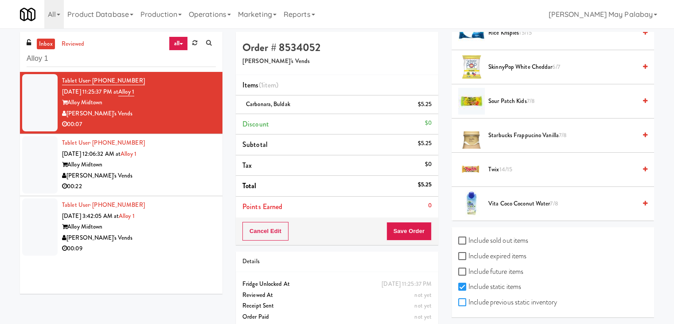
click at [461, 299] on input "Include previous static inventory" at bounding box center [463, 302] width 10 height 7
checkbox input "true"
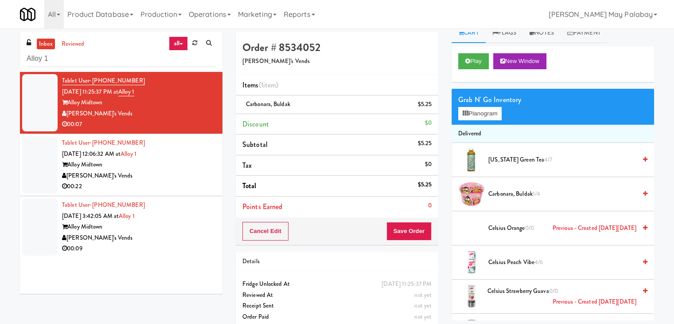
scroll to position [0, 0]
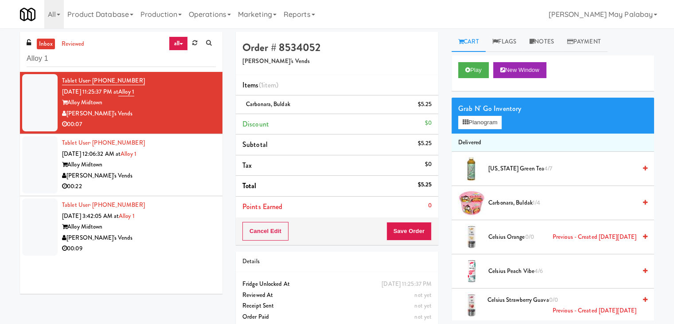
click at [643, 203] on icon at bounding box center [645, 202] width 4 height 6
click at [432, 109] on icon at bounding box center [432, 108] width 4 height 6
click at [492, 123] on button "Planogram" at bounding box center [479, 122] width 43 height 13
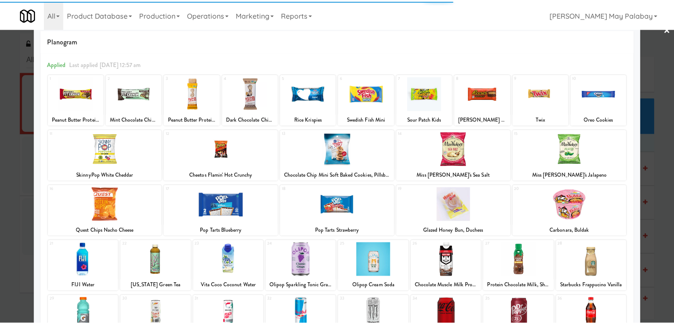
scroll to position [89, 0]
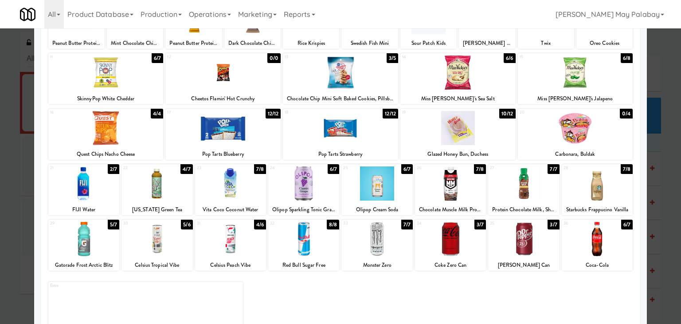
click at [663, 149] on div at bounding box center [340, 162] width 681 height 324
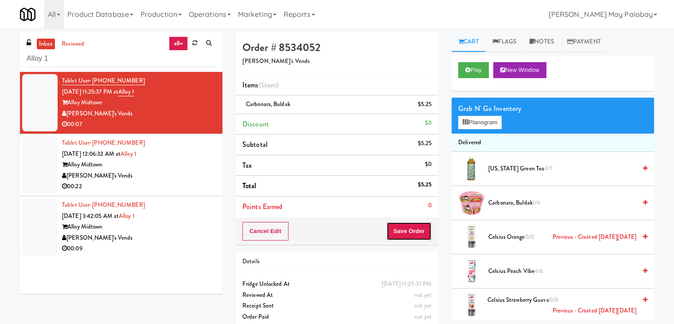
click at [413, 232] on button "Save Order" at bounding box center [408, 231] width 45 height 19
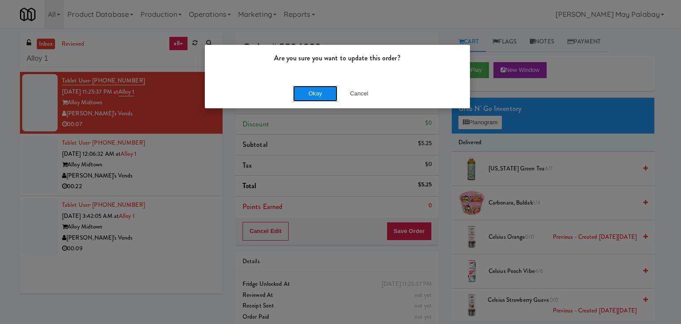
click at [327, 90] on button "Okay" at bounding box center [315, 94] width 44 height 16
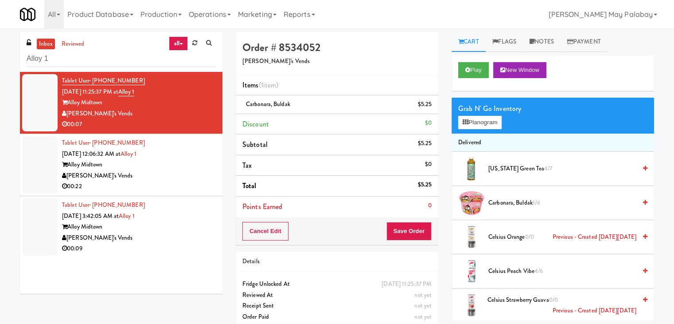
click at [204, 183] on div "00:22" at bounding box center [139, 186] width 154 height 11
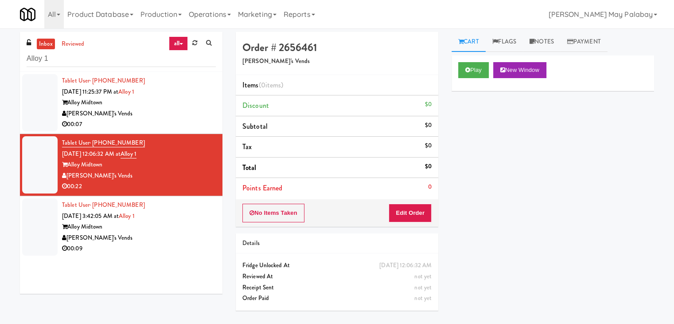
click at [172, 122] on div "00:07" at bounding box center [139, 124] width 154 height 11
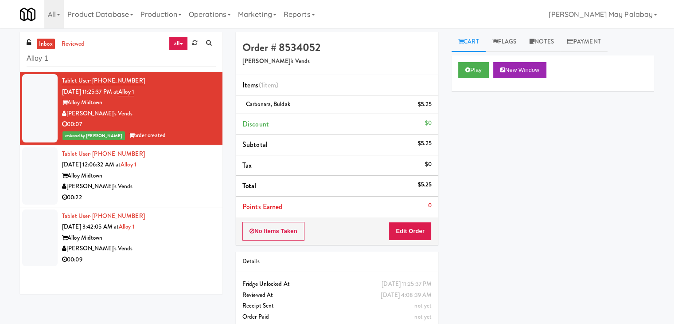
click at [144, 193] on div "00:22" at bounding box center [139, 197] width 154 height 11
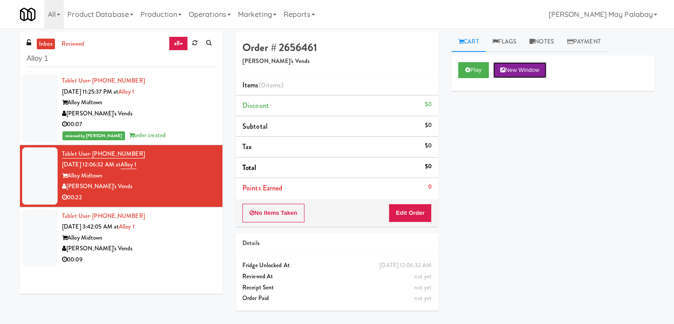
click at [515, 72] on button "New Window" at bounding box center [519, 70] width 53 height 16
click at [421, 211] on button "Edit Order" at bounding box center [410, 212] width 43 height 19
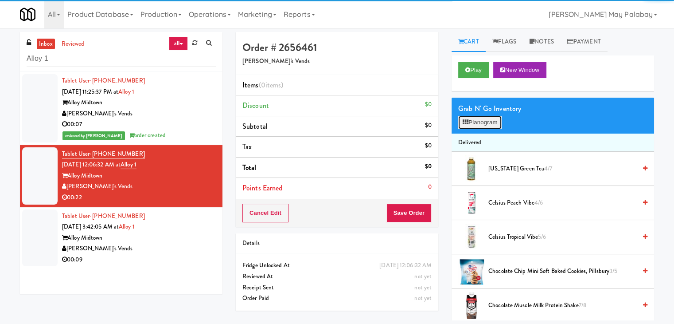
click at [493, 117] on button "Planogram" at bounding box center [479, 122] width 43 height 13
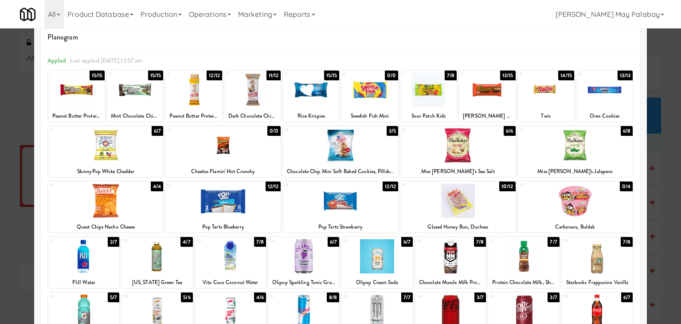
scroll to position [44, 0]
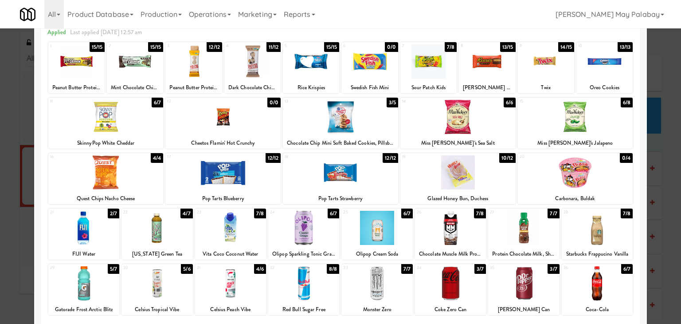
click at [92, 286] on div at bounding box center [83, 283] width 71 height 34
click at [586, 131] on div at bounding box center [575, 117] width 115 height 34
click at [660, 247] on div at bounding box center [340, 162] width 681 height 324
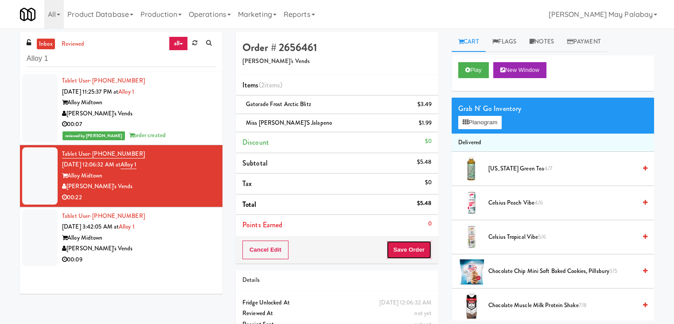
click at [414, 245] on button "Save Order" at bounding box center [408, 249] width 45 height 19
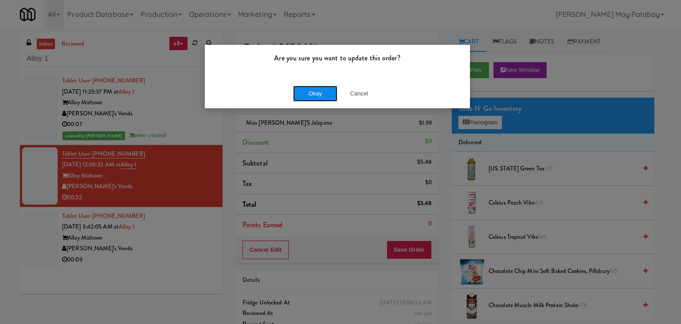
click at [312, 96] on button "Okay" at bounding box center [315, 94] width 44 height 16
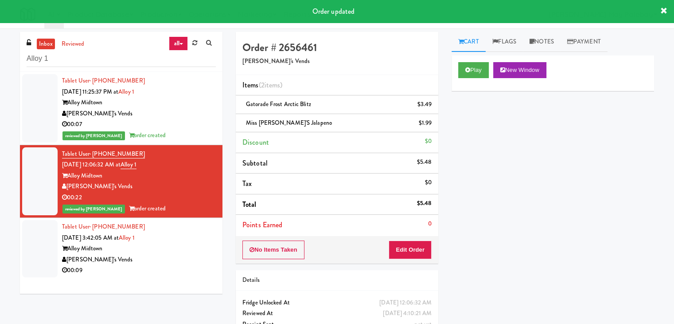
click at [109, 261] on div "Fred's Vends" at bounding box center [139, 259] width 154 height 11
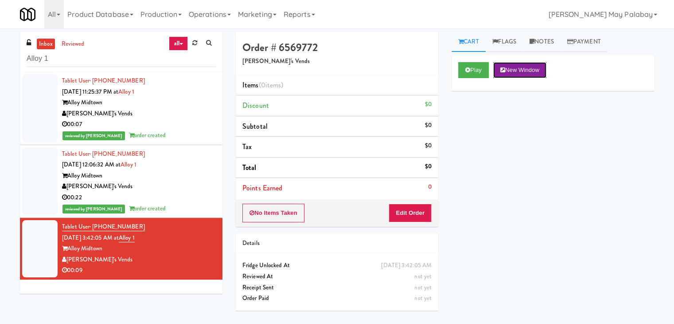
click at [507, 72] on button "New Window" at bounding box center [519, 70] width 53 height 16
click at [416, 212] on button "Edit Order" at bounding box center [410, 212] width 43 height 19
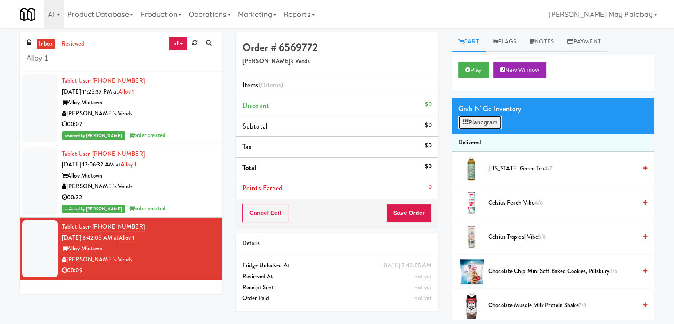
click at [476, 120] on button "Planogram" at bounding box center [479, 122] width 43 height 13
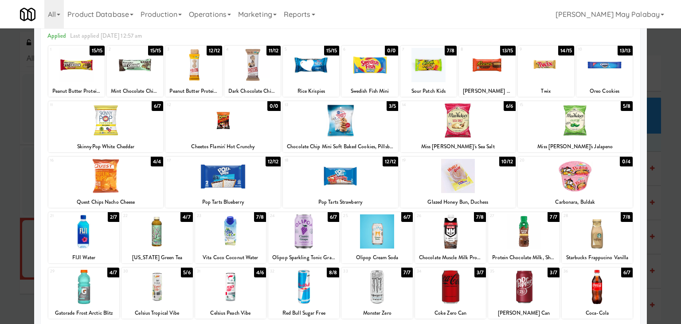
scroll to position [44, 0]
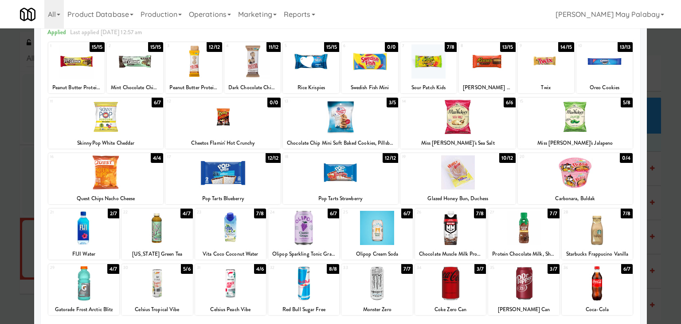
click at [147, 127] on div at bounding box center [105, 117] width 115 height 34
click at [650, 211] on div at bounding box center [340, 162] width 681 height 324
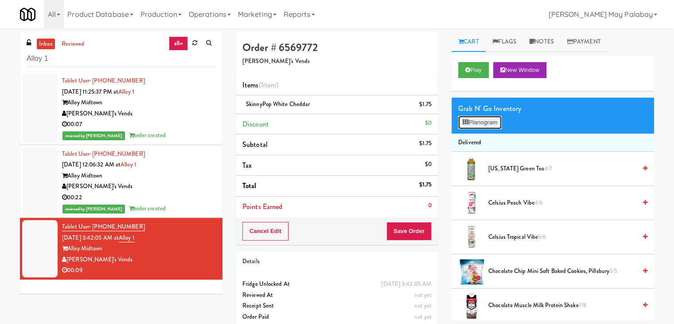
click at [478, 123] on button "Planogram" at bounding box center [479, 122] width 43 height 13
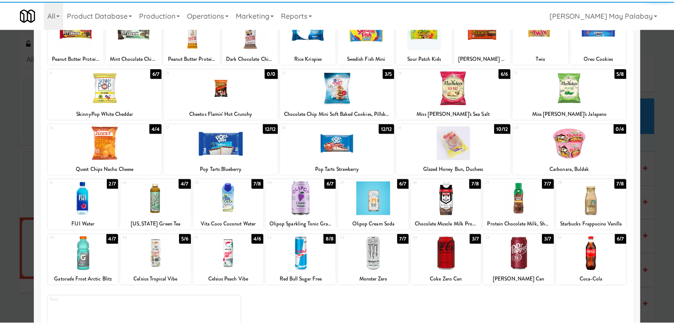
scroll to position [89, 0]
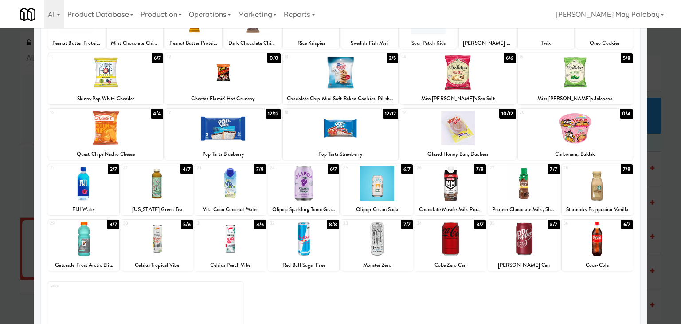
click at [532, 263] on div "Dr. Pepper Can" at bounding box center [523, 264] width 68 height 11
click at [523, 240] on div at bounding box center [523, 239] width 71 height 34
click at [668, 237] on div at bounding box center [340, 162] width 681 height 324
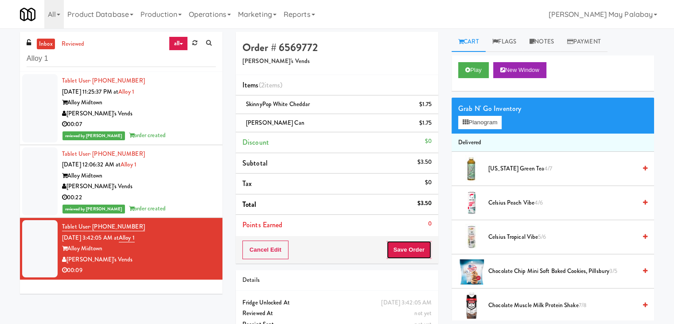
click at [410, 247] on button "Save Order" at bounding box center [408, 249] width 45 height 19
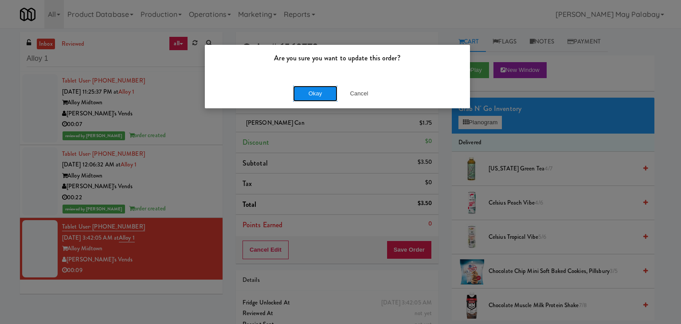
click at [317, 98] on button "Okay" at bounding box center [315, 94] width 44 height 16
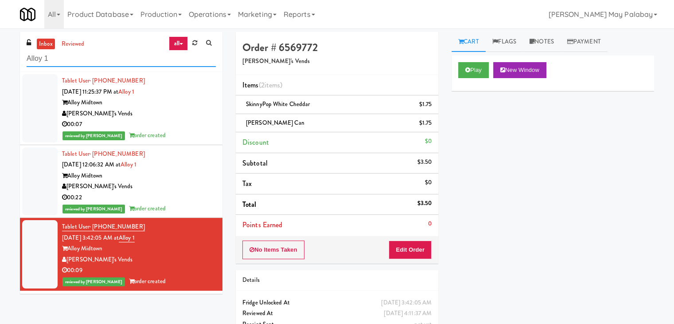
drag, startPoint x: 75, startPoint y: 56, endPoint x: 0, endPoint y: 56, distance: 74.9
click at [0, 56] on div "inbox reviewed all all unclear take inventory issue suspicious failed recent Al…" at bounding box center [337, 193] width 674 height 322
paste input "Peabody - Ambient"
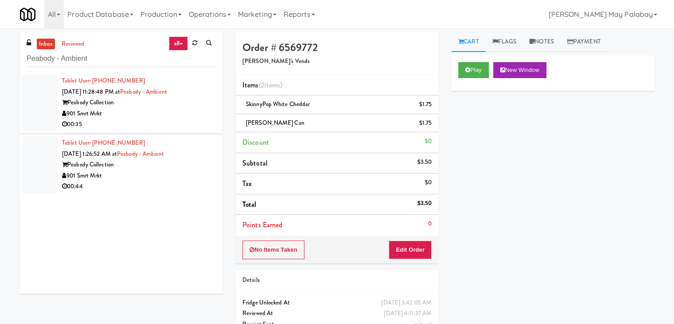
click at [186, 103] on div "Peabody Collection" at bounding box center [139, 102] width 154 height 11
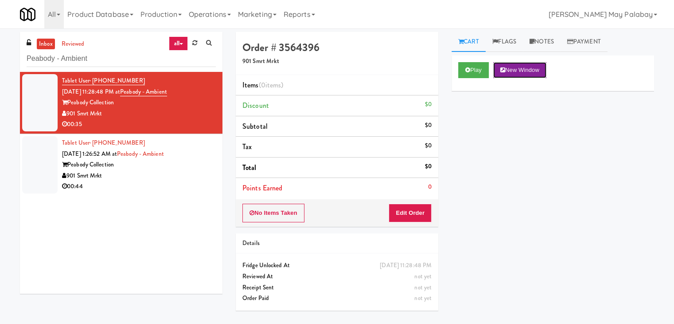
click at [503, 71] on icon at bounding box center [502, 70] width 5 height 6
click at [423, 209] on button "Edit Order" at bounding box center [410, 212] width 43 height 19
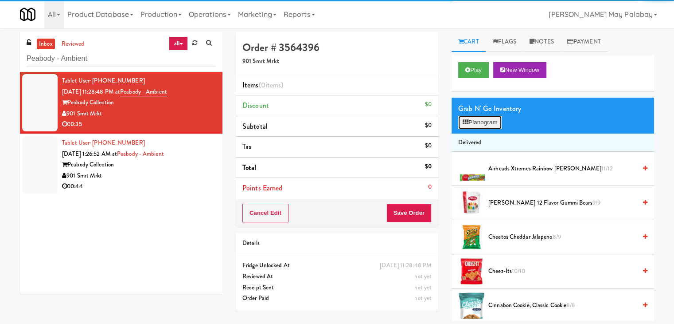
click at [475, 121] on button "Planogram" at bounding box center [479, 122] width 43 height 13
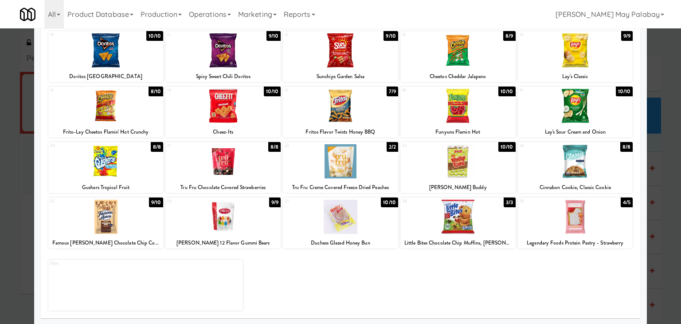
scroll to position [112, 0]
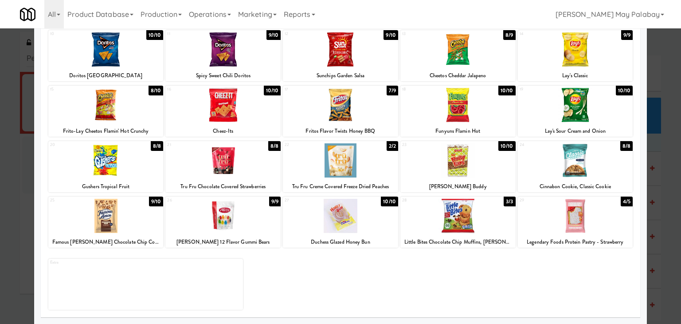
click at [609, 230] on div at bounding box center [575, 216] width 115 height 34
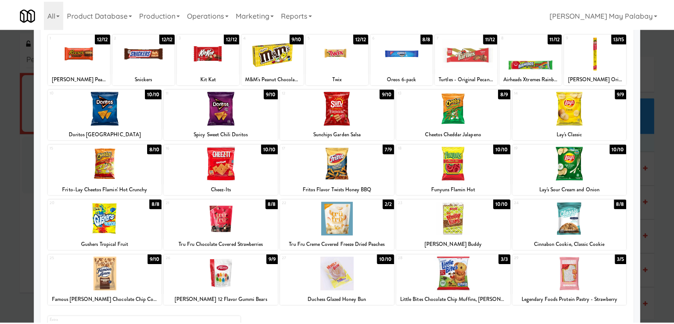
scroll to position [23, 0]
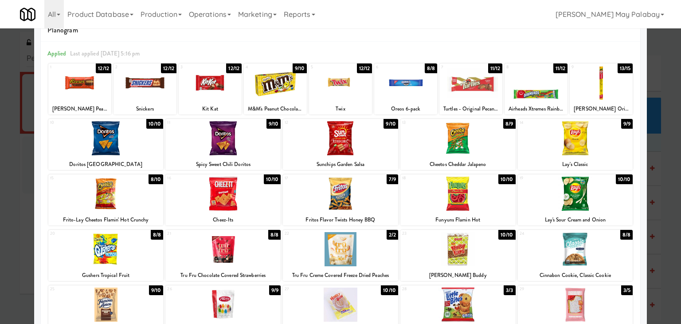
click at [493, 258] on div at bounding box center [457, 249] width 115 height 34
click at [488, 262] on div at bounding box center [457, 249] width 115 height 34
click at [661, 275] on div at bounding box center [340, 162] width 681 height 324
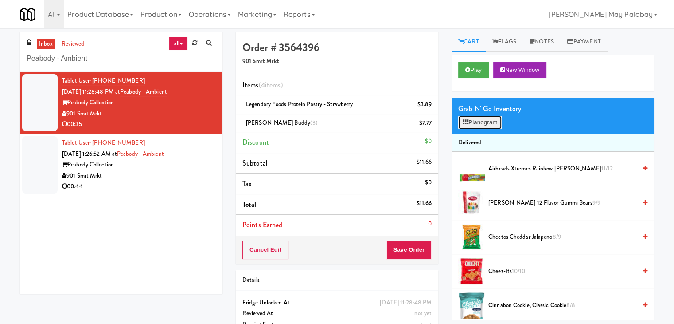
click at [473, 121] on button "Planogram" at bounding box center [479, 122] width 43 height 13
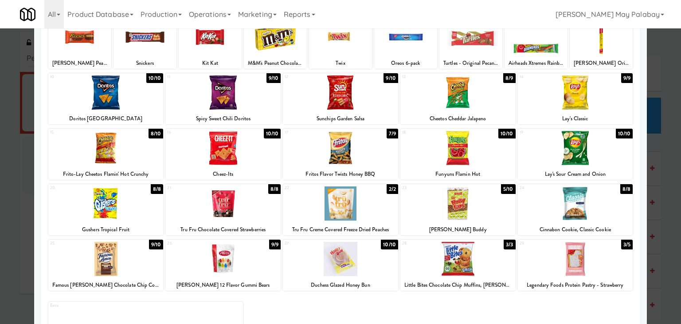
scroll to position [67, 0]
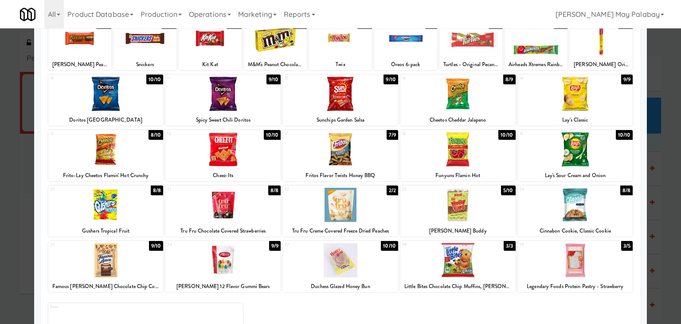
click at [657, 243] on div at bounding box center [340, 162] width 681 height 324
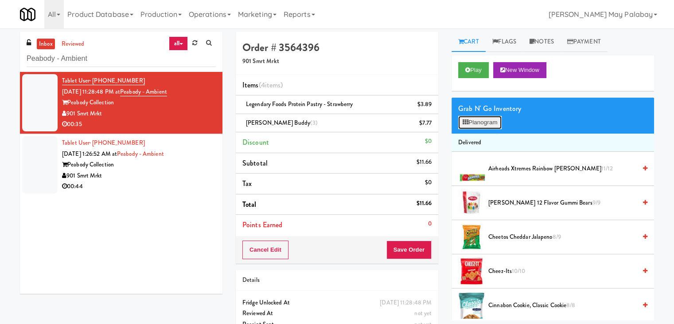
click at [473, 125] on button "Planogram" at bounding box center [479, 122] width 43 height 13
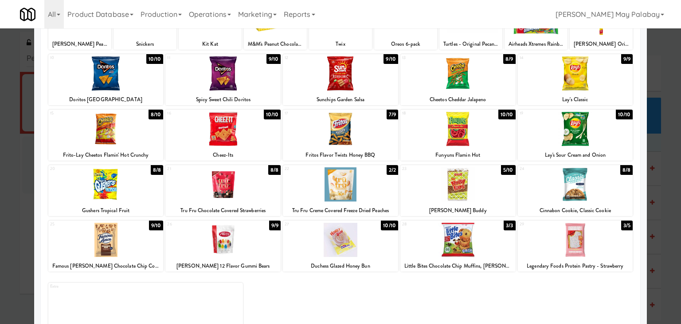
scroll to position [89, 0]
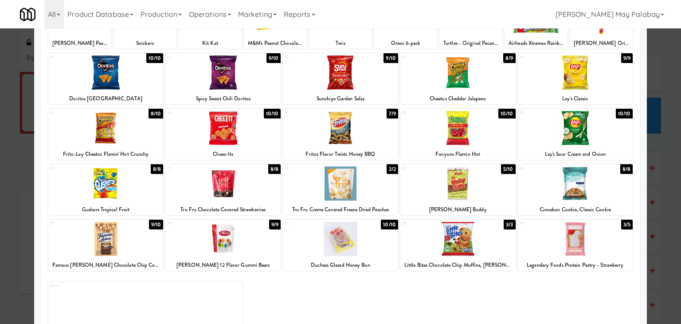
click at [501, 204] on div "Little Debbie Nutty Buddy" at bounding box center [458, 209] width 113 height 11
click at [664, 215] on div at bounding box center [340, 162] width 681 height 324
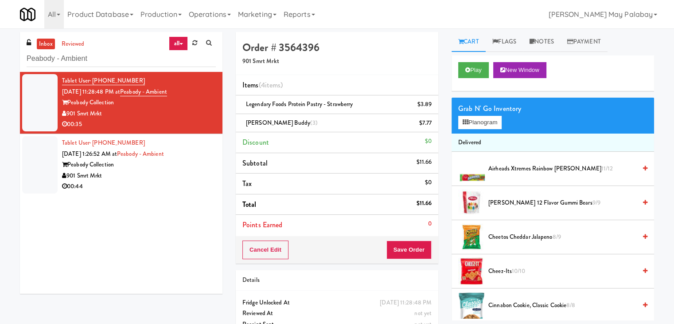
click at [667, 269] on div "inbox reviewed all all unclear take inventory issue suspicious failed recent Pe…" at bounding box center [337, 193] width 674 height 322
click at [665, 238] on div "inbox reviewed all all unclear take inventory issue suspicious failed recent Pe…" at bounding box center [337, 193] width 674 height 322
click at [474, 126] on button "Planogram" at bounding box center [479, 122] width 43 height 13
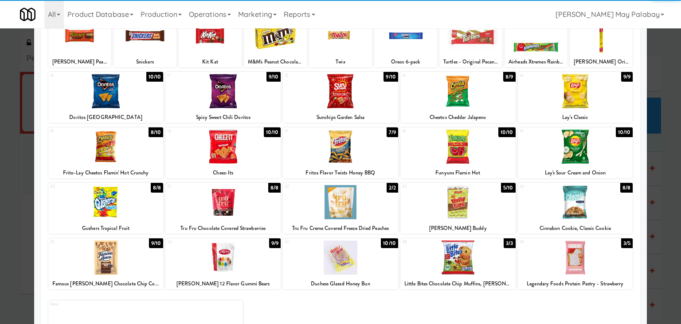
scroll to position [89, 0]
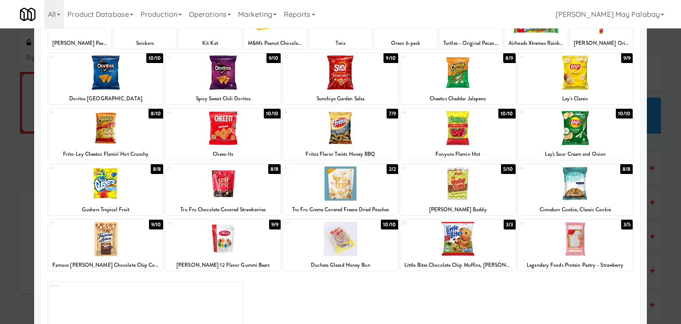
click at [462, 190] on div at bounding box center [457, 183] width 115 height 34
click at [664, 202] on div at bounding box center [340, 162] width 681 height 324
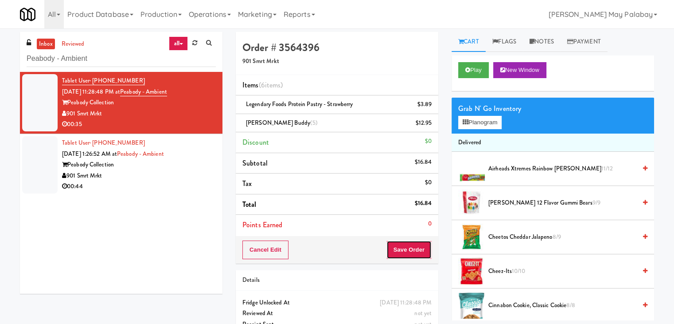
click at [397, 243] on button "Save Order" at bounding box center [408, 249] width 45 height 19
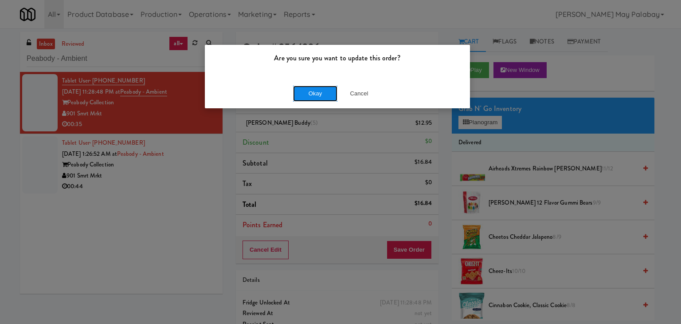
click at [310, 89] on button "Okay" at bounding box center [315, 94] width 44 height 16
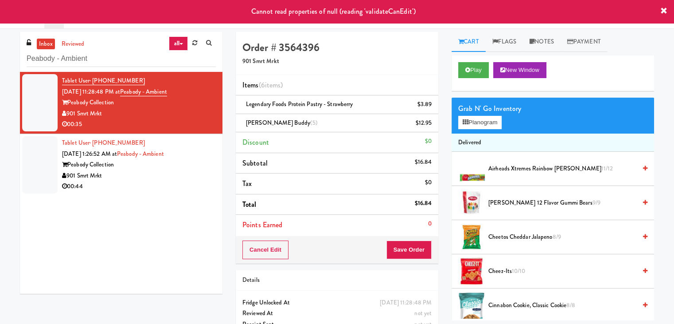
click at [158, 171] on div "901 Smrt Mrkt" at bounding box center [139, 175] width 154 height 11
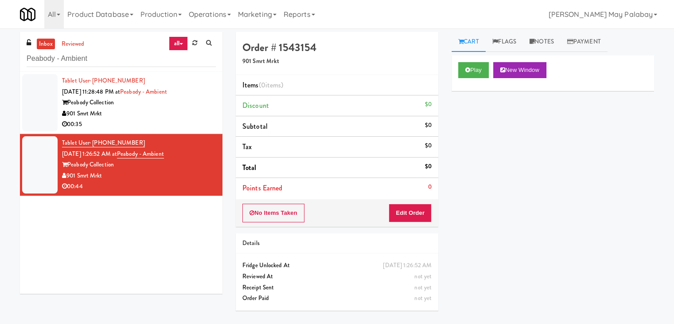
click at [137, 117] on div "901 Smrt Mrkt" at bounding box center [139, 113] width 154 height 11
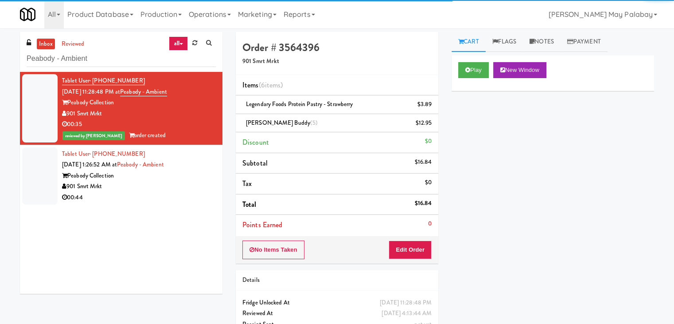
click at [137, 176] on div "Peabody Collection" at bounding box center [139, 175] width 154 height 11
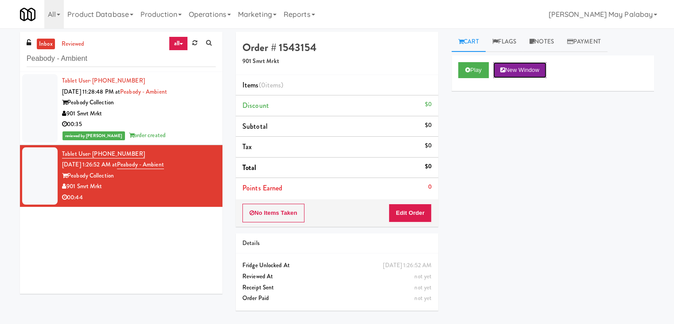
click at [528, 67] on button "New Window" at bounding box center [519, 70] width 53 height 16
click at [412, 209] on button "Edit Order" at bounding box center [410, 212] width 43 height 19
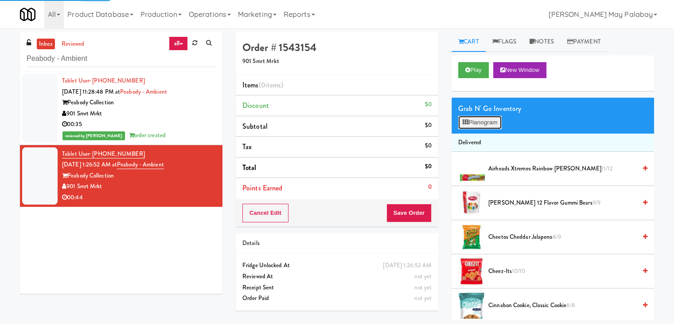
click at [467, 122] on icon at bounding box center [466, 122] width 6 height 6
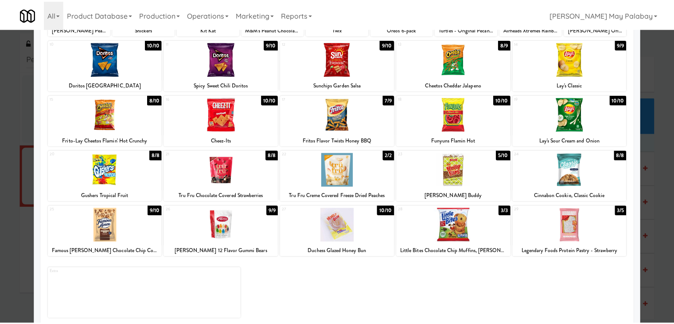
scroll to position [112, 0]
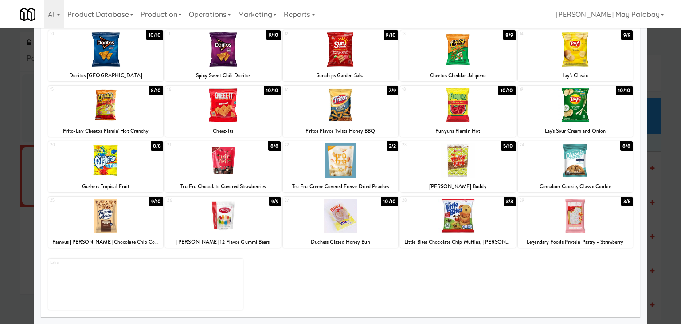
click at [382, 168] on div at bounding box center [340, 160] width 115 height 34
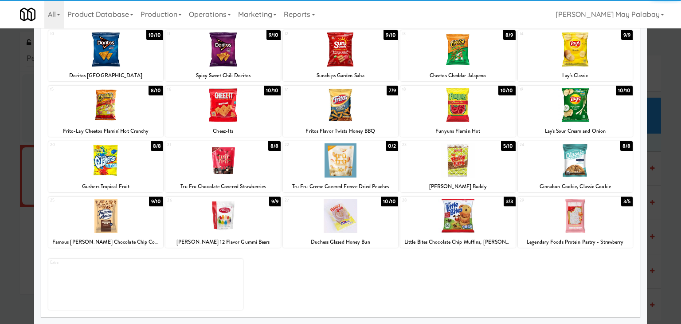
click at [618, 223] on div at bounding box center [575, 216] width 115 height 34
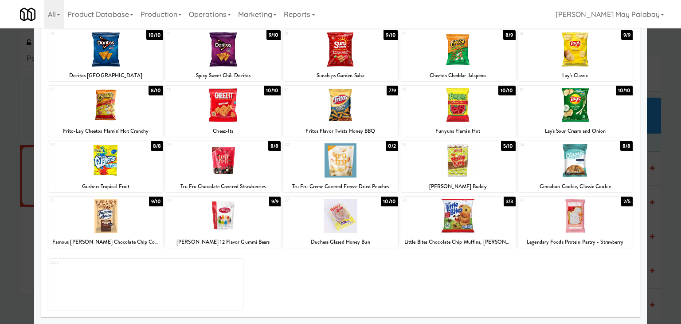
click at [654, 220] on div at bounding box center [340, 162] width 681 height 324
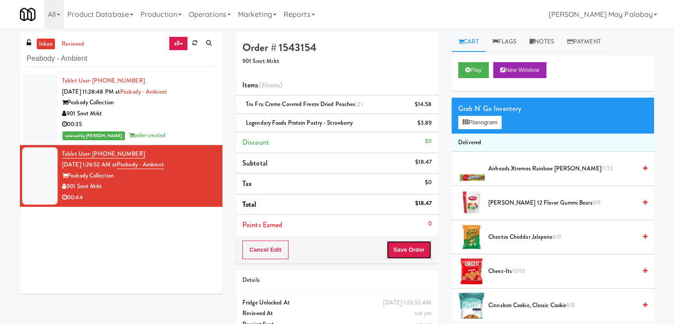
click at [417, 250] on button "Save Order" at bounding box center [408, 249] width 45 height 19
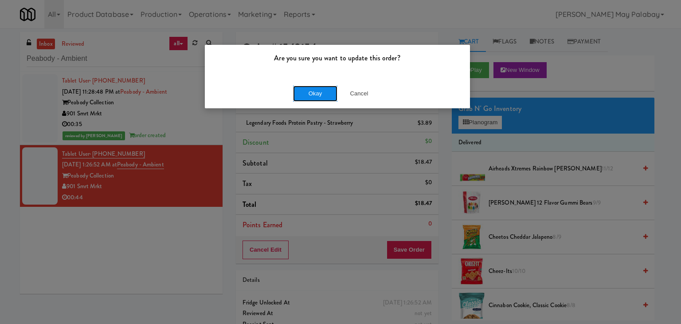
click at [325, 94] on button "Okay" at bounding box center [315, 94] width 44 height 16
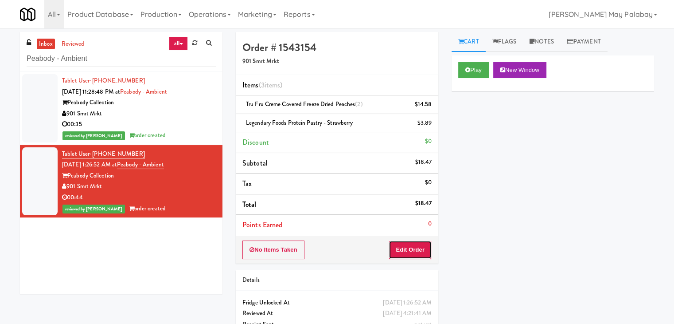
click at [415, 247] on button "Edit Order" at bounding box center [410, 249] width 43 height 19
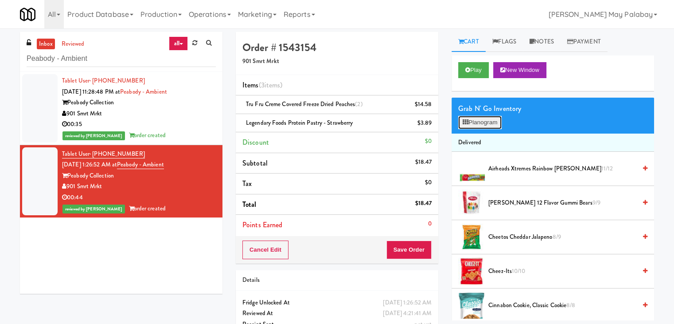
click at [484, 125] on button "Planogram" at bounding box center [479, 122] width 43 height 13
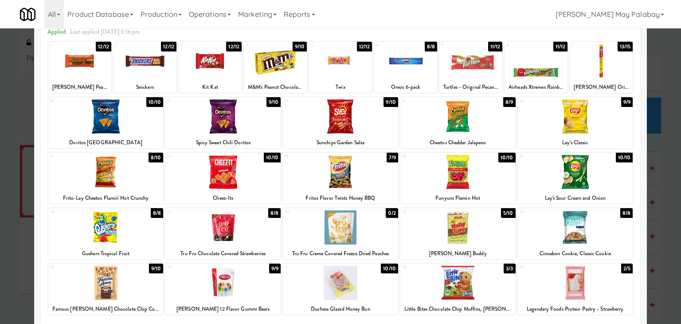
scroll to position [44, 0]
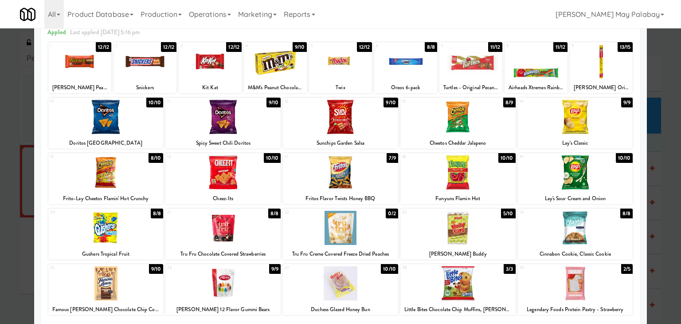
click at [133, 288] on div at bounding box center [105, 283] width 115 height 34
click at [656, 240] on div at bounding box center [340, 162] width 681 height 324
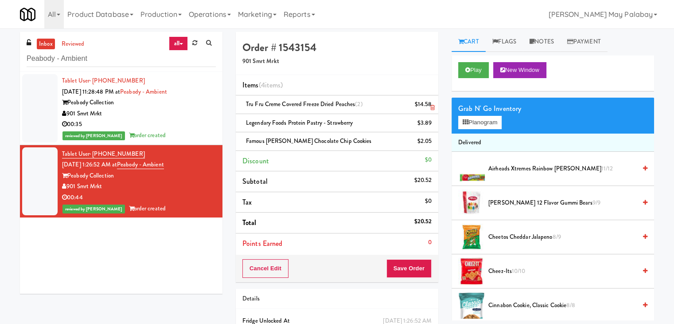
click at [432, 108] on icon at bounding box center [432, 108] width 4 height 6
click at [433, 106] on icon at bounding box center [432, 108] width 4 height 6
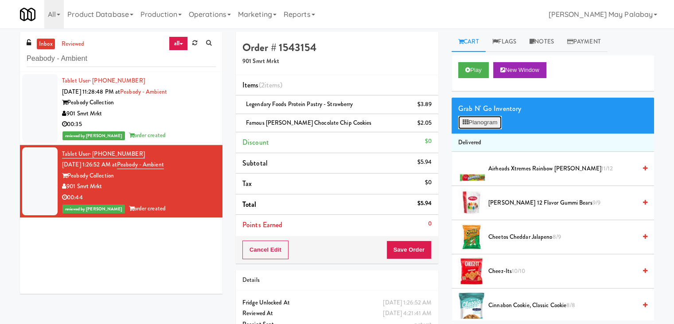
click at [479, 121] on button "Planogram" at bounding box center [479, 122] width 43 height 13
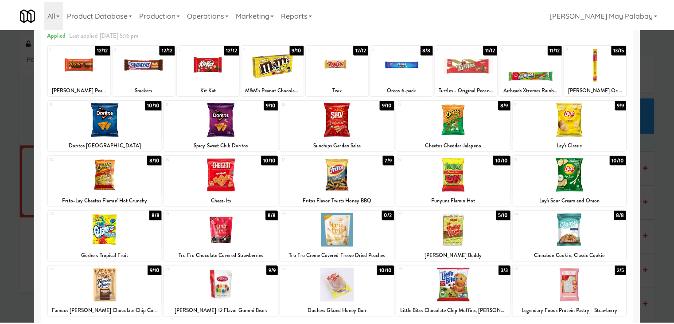
scroll to position [44, 0]
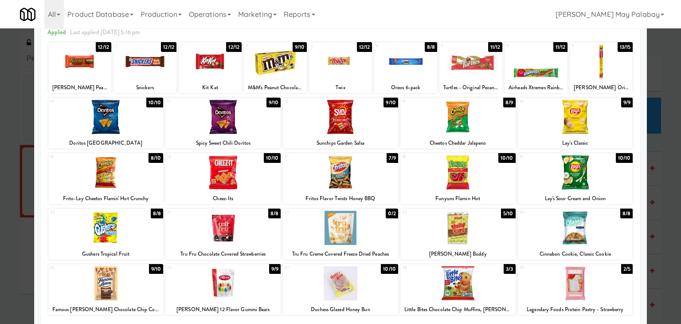
click at [610, 240] on div at bounding box center [575, 228] width 115 height 34
click at [664, 234] on div at bounding box center [340, 162] width 681 height 324
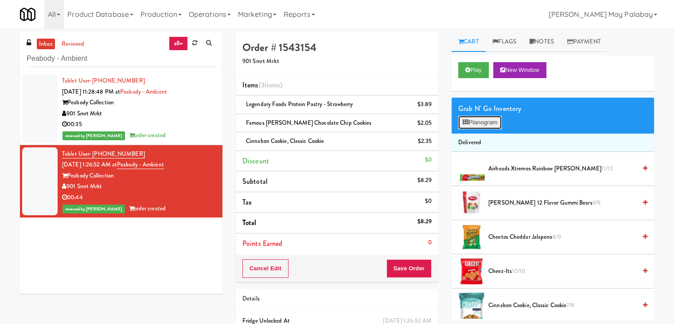
click at [483, 123] on button "Planogram" at bounding box center [479, 122] width 43 height 13
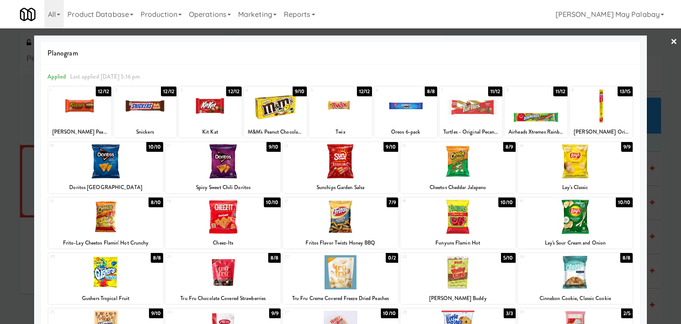
click at [371, 277] on div at bounding box center [340, 272] width 115 height 34
click at [673, 271] on div at bounding box center [340, 162] width 681 height 324
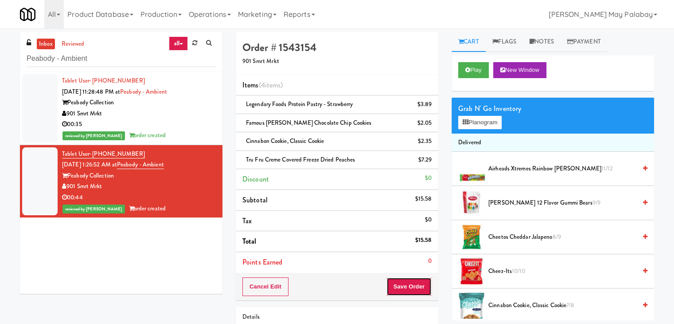
click at [397, 287] on button "Save Order" at bounding box center [408, 286] width 45 height 19
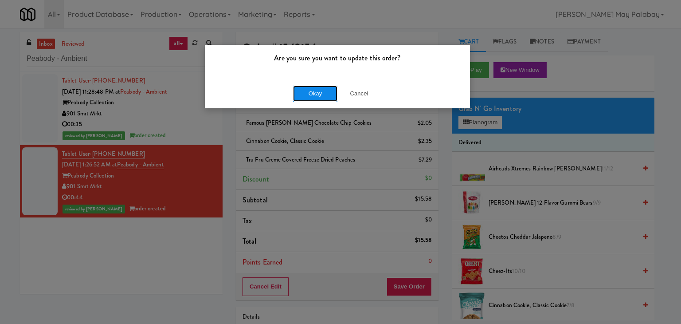
click at [325, 98] on button "Okay" at bounding box center [315, 94] width 44 height 16
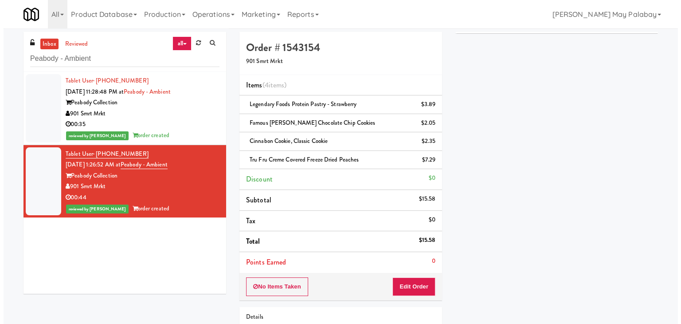
scroll to position [67, 0]
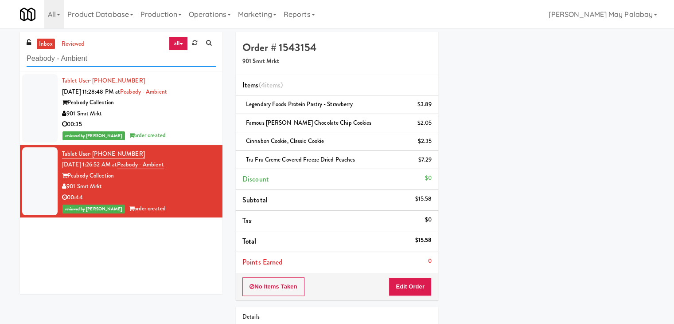
drag, startPoint x: 123, startPoint y: 55, endPoint x: 10, endPoint y: 59, distance: 113.1
click at [10, 59] on div "inbox reviewed all all unclear take inventory issue suspicious failed recent Pe…" at bounding box center [337, 211] width 674 height 359
paste input "JVT Cooler 1 Soda"
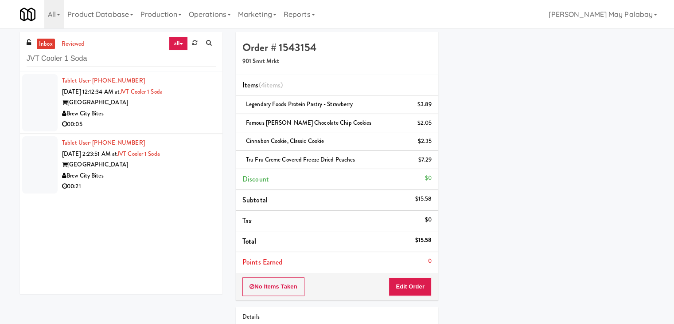
click at [128, 117] on div "Brew City Bites" at bounding box center [139, 113] width 154 height 11
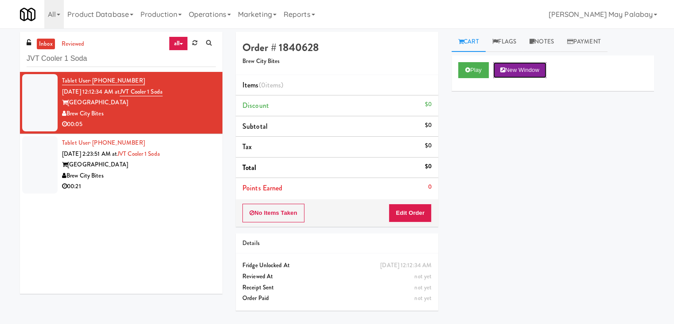
click at [540, 67] on button "New Window" at bounding box center [519, 70] width 53 height 16
click at [408, 212] on button "Edit Order" at bounding box center [410, 212] width 43 height 19
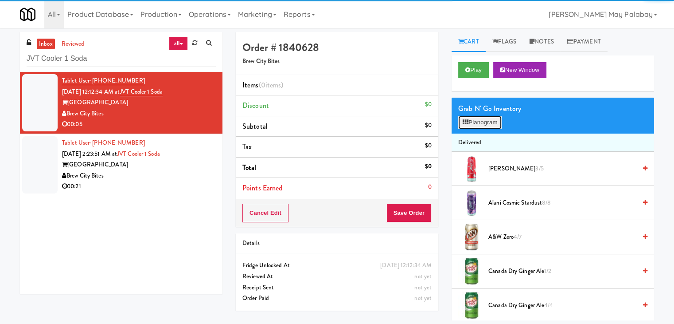
click at [495, 125] on button "Planogram" at bounding box center [479, 122] width 43 height 13
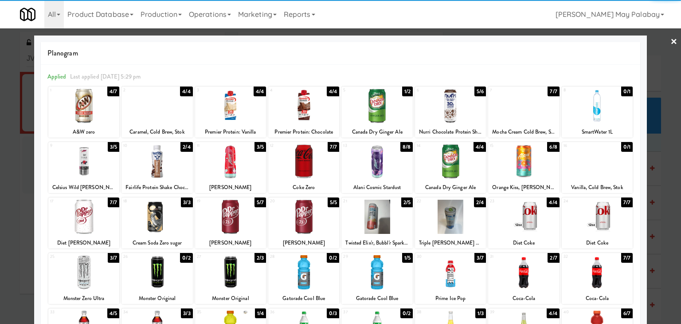
scroll to position [44, 0]
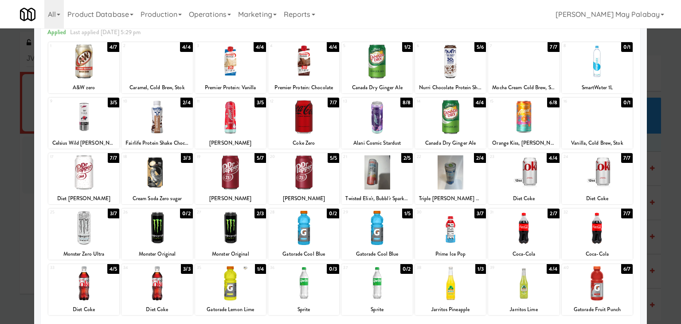
click at [108, 184] on div at bounding box center [83, 172] width 71 height 34
click at [663, 224] on div at bounding box center [340, 162] width 681 height 324
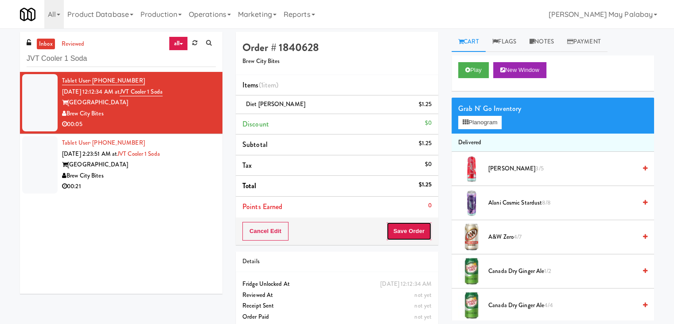
click at [417, 233] on button "Save Order" at bounding box center [408, 231] width 45 height 19
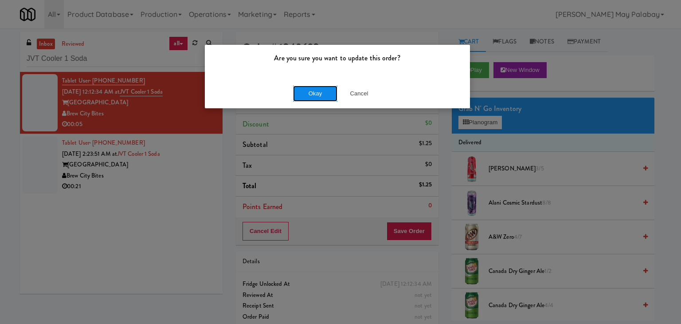
click at [328, 96] on button "Okay" at bounding box center [315, 94] width 44 height 16
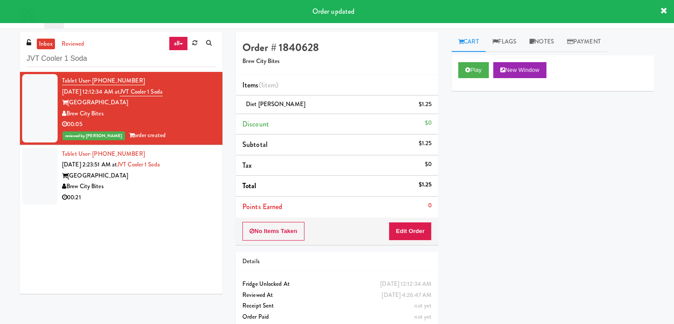
click at [186, 179] on div "Juneau Village Towers" at bounding box center [139, 175] width 154 height 11
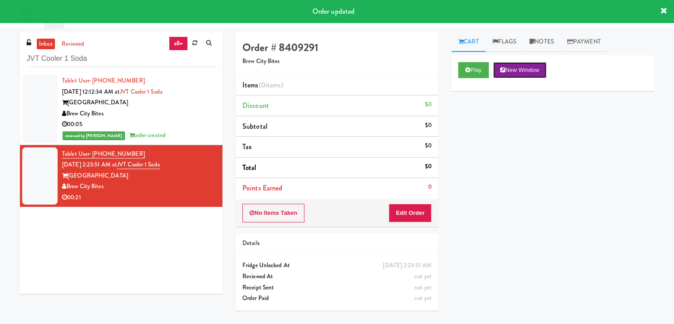
click at [523, 71] on button "New Window" at bounding box center [519, 70] width 53 height 16
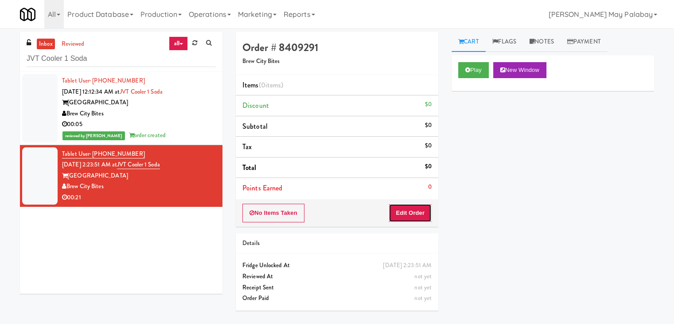
click at [417, 213] on button "Edit Order" at bounding box center [410, 212] width 43 height 19
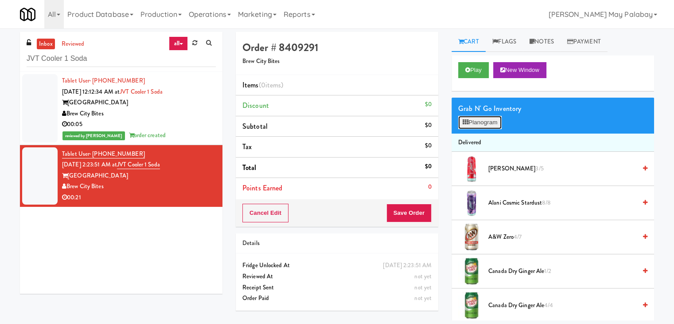
click at [482, 123] on button "Planogram" at bounding box center [479, 122] width 43 height 13
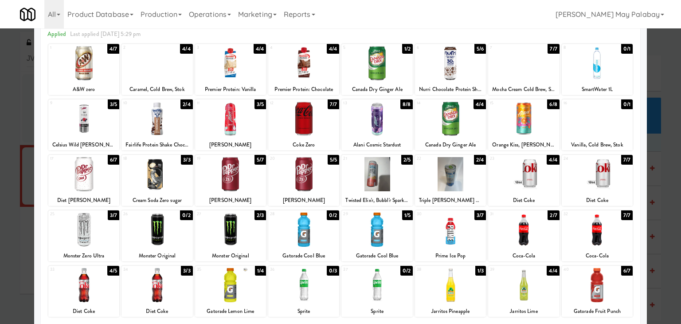
scroll to position [44, 0]
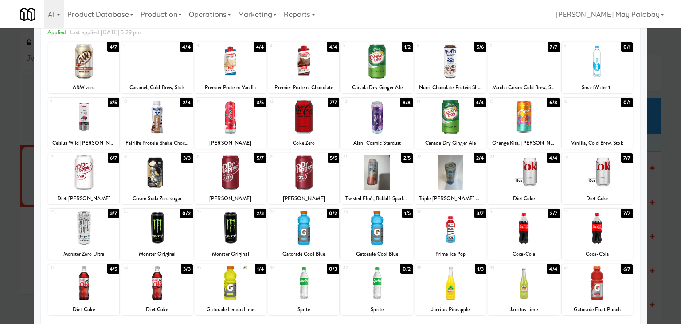
click at [619, 292] on div at bounding box center [597, 283] width 71 height 34
click at [105, 183] on div at bounding box center [83, 172] width 71 height 34
click at [184, 129] on div at bounding box center [156, 117] width 71 height 34
click at [663, 240] on div at bounding box center [340, 162] width 681 height 324
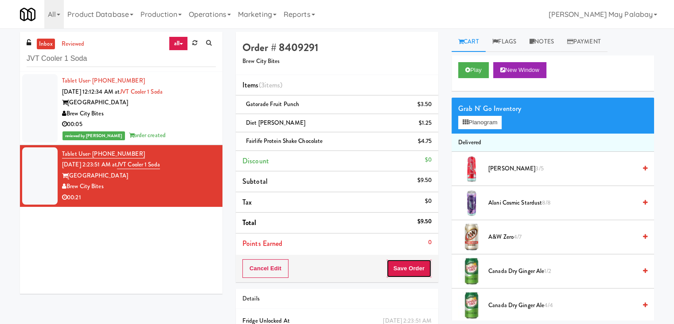
click at [401, 268] on button "Save Order" at bounding box center [408, 268] width 45 height 19
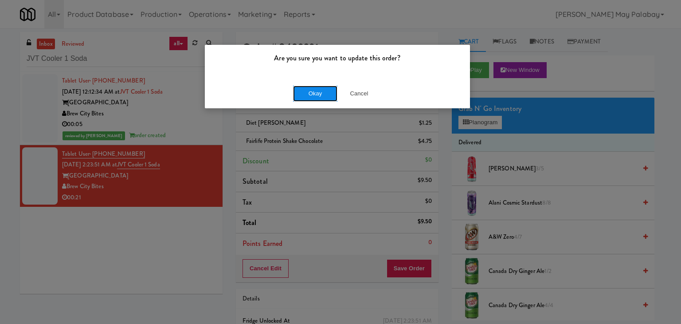
click at [320, 95] on button "Okay" at bounding box center [315, 94] width 44 height 16
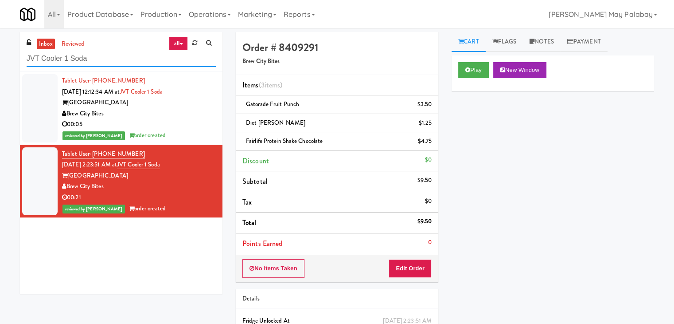
drag, startPoint x: 110, startPoint y: 59, endPoint x: 21, endPoint y: 59, distance: 89.1
click at [21, 59] on div "inbox reviewed all all unclear take inventory issue suspicious failed recent JV…" at bounding box center [121, 52] width 203 height 40
paste input "Redfish Laundry"
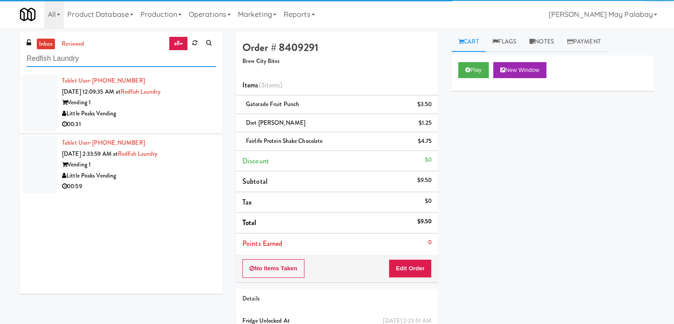
type input "Redfish Laundry"
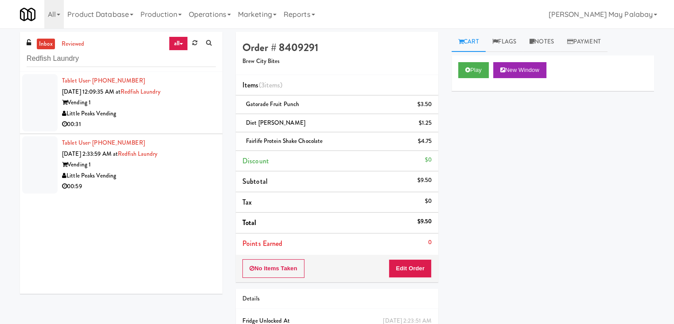
click at [172, 114] on div "Little Peaks Vending" at bounding box center [139, 113] width 154 height 11
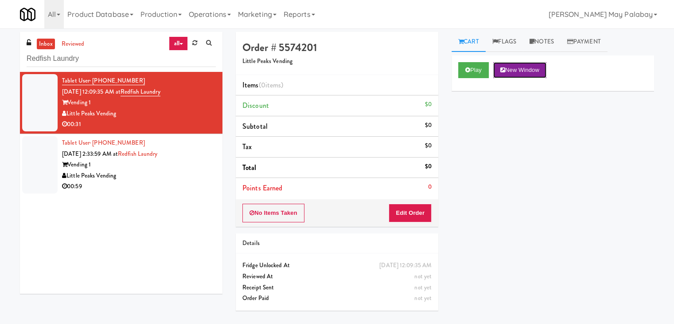
click at [523, 70] on button "New Window" at bounding box center [519, 70] width 53 height 16
click at [416, 210] on button "Edit Order" at bounding box center [410, 212] width 43 height 19
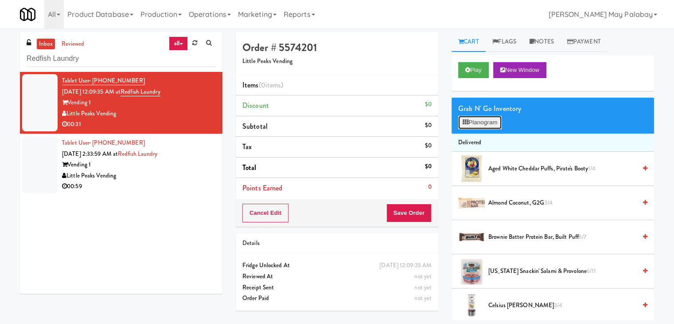
click at [480, 123] on button "Planogram" at bounding box center [479, 122] width 43 height 13
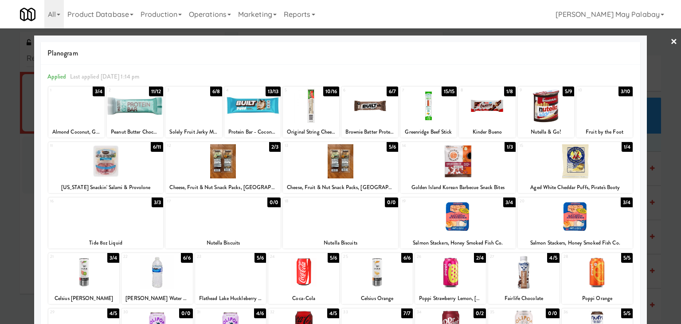
click at [157, 171] on div at bounding box center [105, 161] width 115 height 34
click at [318, 117] on div at bounding box center [311, 106] width 56 height 34
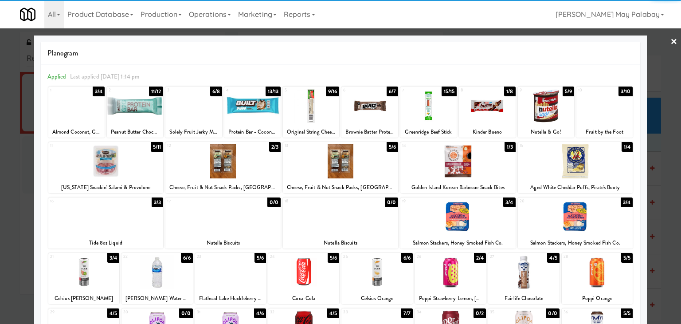
click at [318, 117] on div at bounding box center [311, 106] width 56 height 34
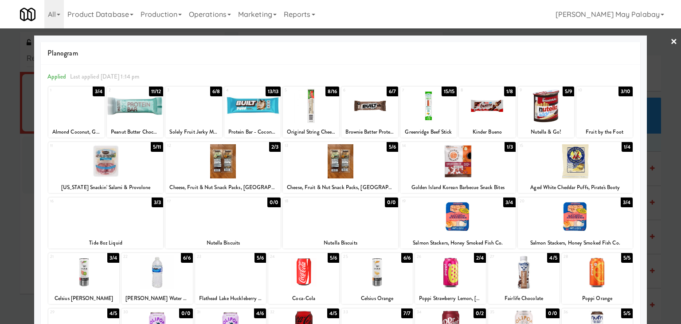
click at [318, 117] on div at bounding box center [311, 106] width 56 height 34
click at [387, 115] on div at bounding box center [369, 106] width 56 height 34
click at [660, 249] on div at bounding box center [340, 162] width 681 height 324
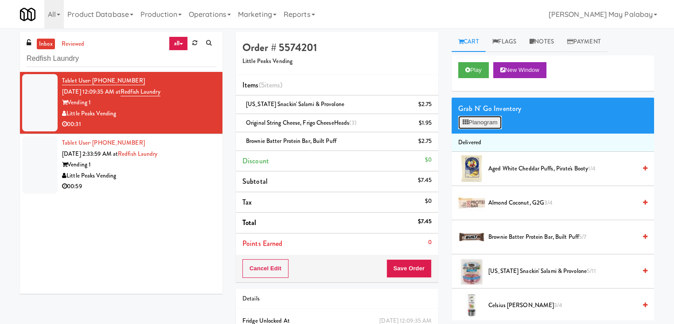
click at [481, 125] on button "Planogram" at bounding box center [479, 122] width 43 height 13
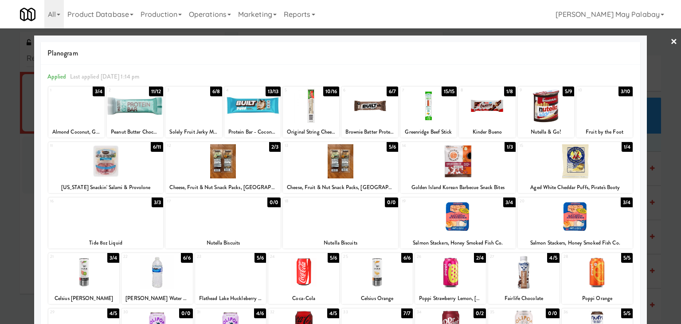
click at [653, 164] on div at bounding box center [340, 162] width 681 height 324
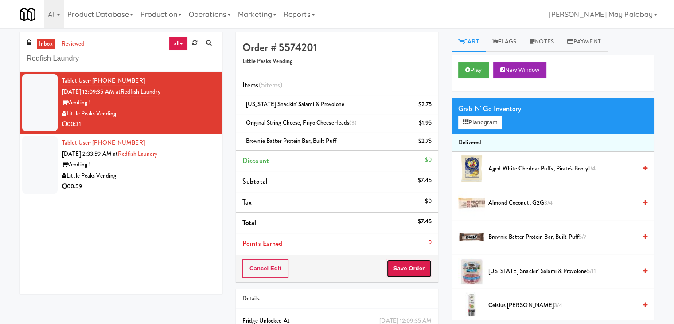
click at [402, 268] on button "Save Order" at bounding box center [408, 268] width 45 height 19
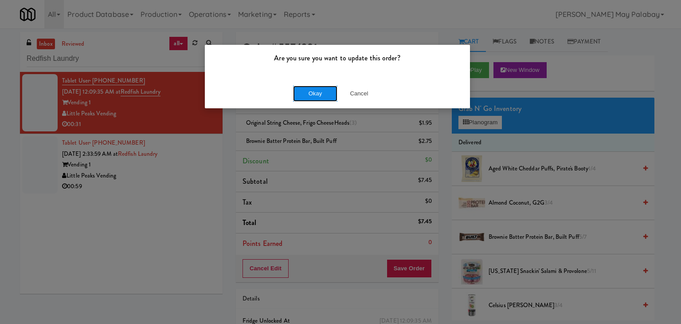
click at [318, 87] on button "Okay" at bounding box center [315, 94] width 44 height 16
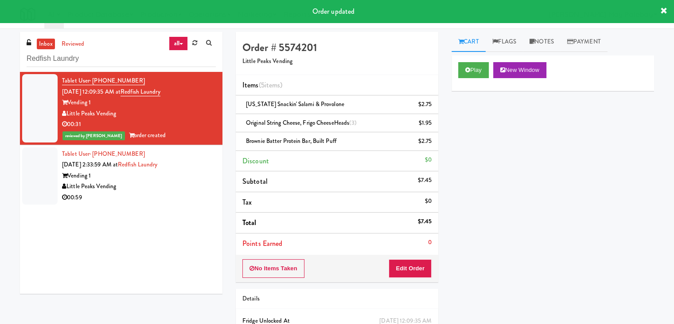
click at [147, 184] on div "Little Peaks Vending" at bounding box center [139, 186] width 154 height 11
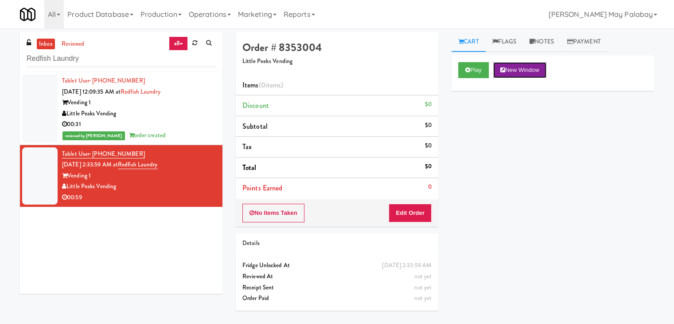
click at [519, 68] on button "New Window" at bounding box center [519, 70] width 53 height 16
click at [416, 213] on button "Edit Order" at bounding box center [410, 212] width 43 height 19
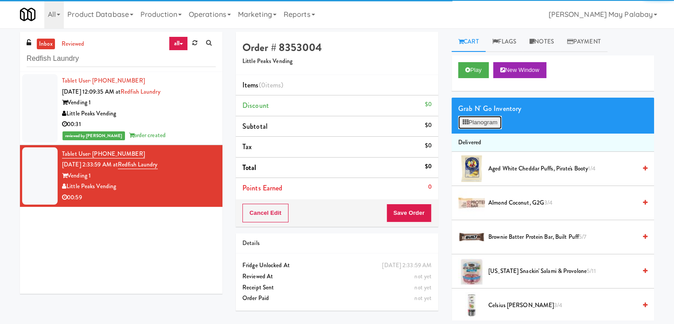
click at [467, 123] on icon at bounding box center [466, 122] width 6 height 6
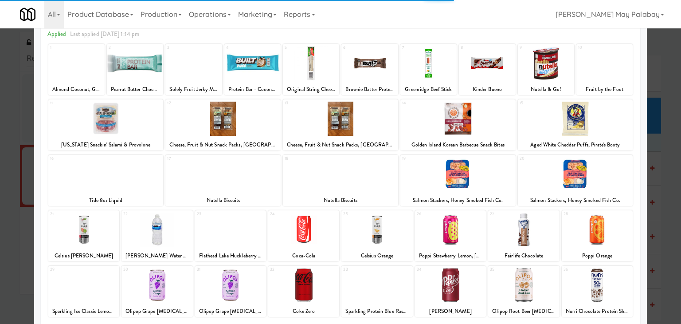
scroll to position [44, 0]
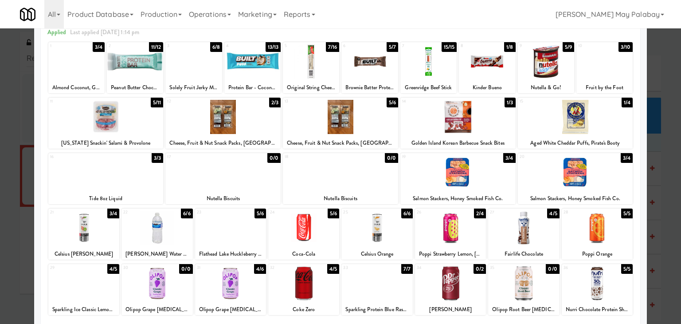
click at [154, 121] on div at bounding box center [105, 117] width 115 height 34
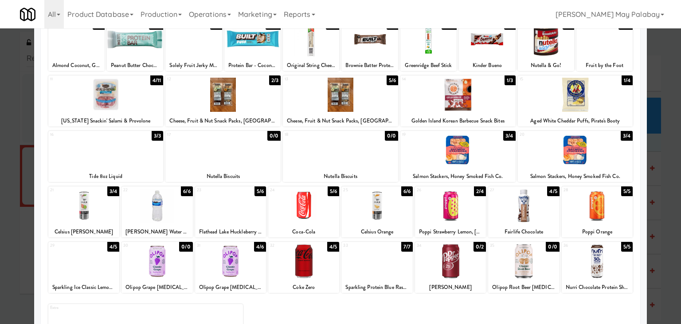
scroll to position [67, 0]
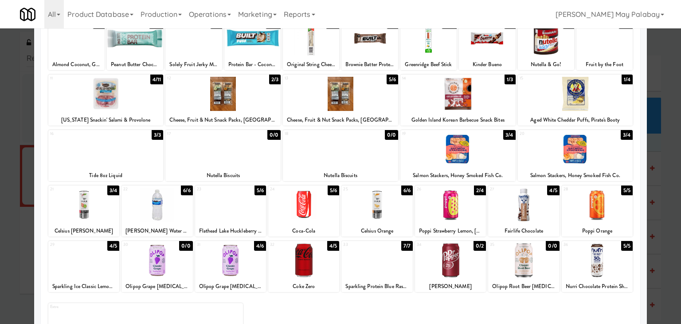
click at [88, 257] on div at bounding box center [83, 260] width 71 height 34
click at [667, 246] on div at bounding box center [340, 162] width 681 height 324
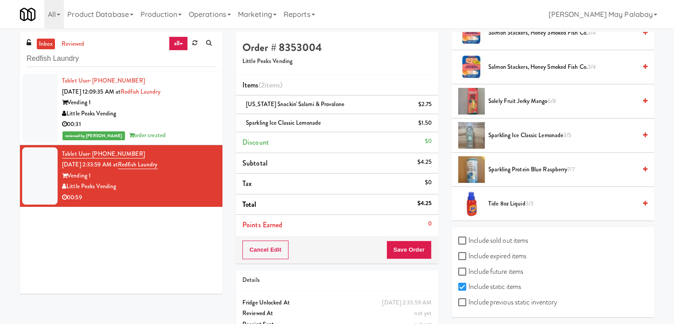
scroll to position [989, 0]
click at [466, 237] on input "Include sold out items" at bounding box center [463, 240] width 10 height 7
checkbox input "true"
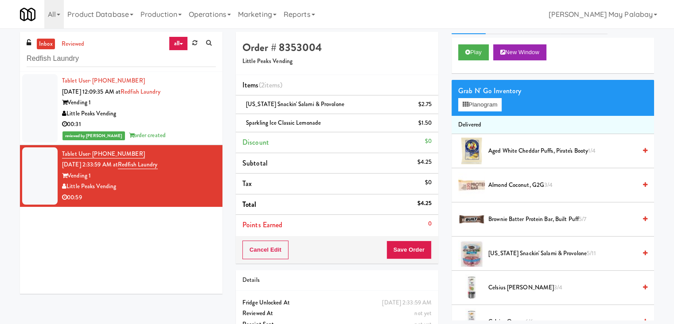
scroll to position [7, 0]
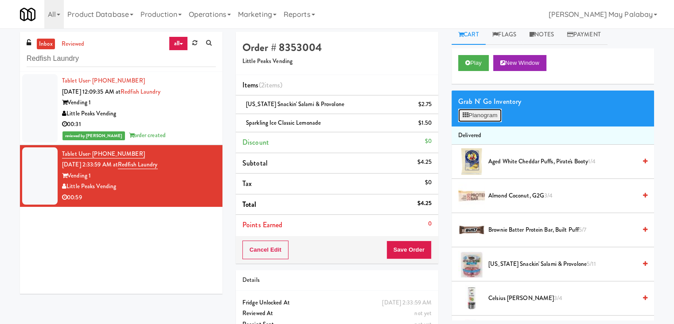
click at [479, 113] on button "Planogram" at bounding box center [479, 115] width 43 height 13
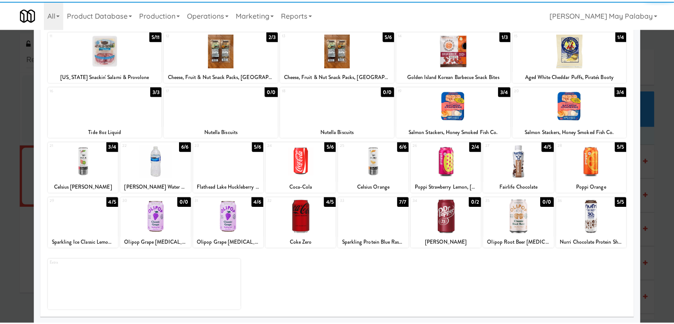
scroll to position [112, 0]
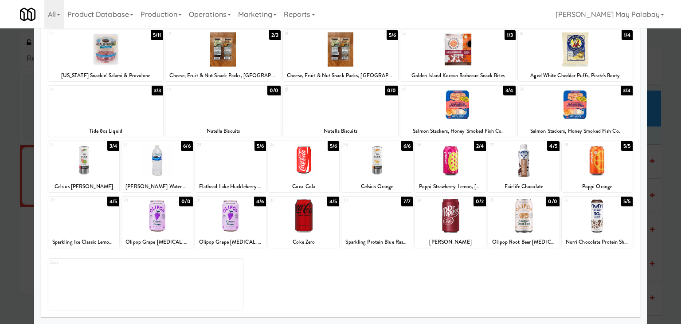
click at [183, 232] on div at bounding box center [156, 216] width 71 height 34
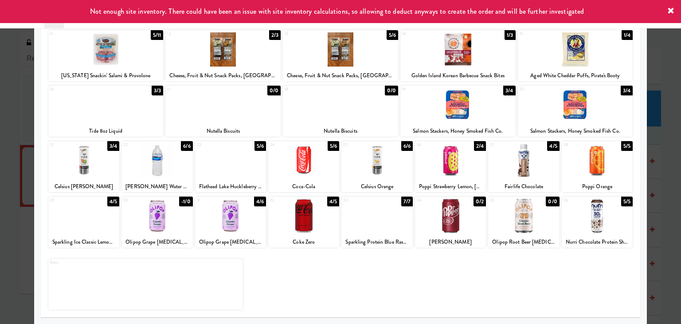
click at [659, 270] on div at bounding box center [340, 162] width 681 height 324
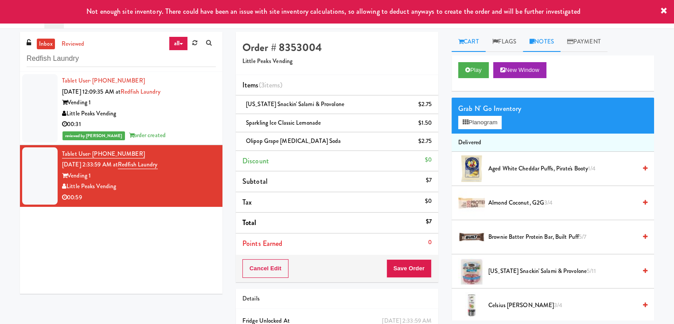
click at [552, 43] on link "Notes" at bounding box center [542, 42] width 38 height 20
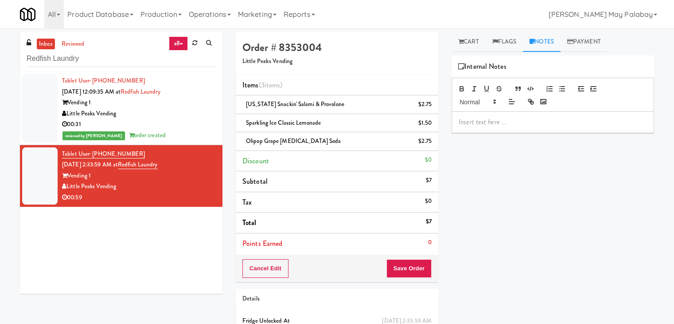
click at [503, 122] on p at bounding box center [553, 122] width 188 height 10
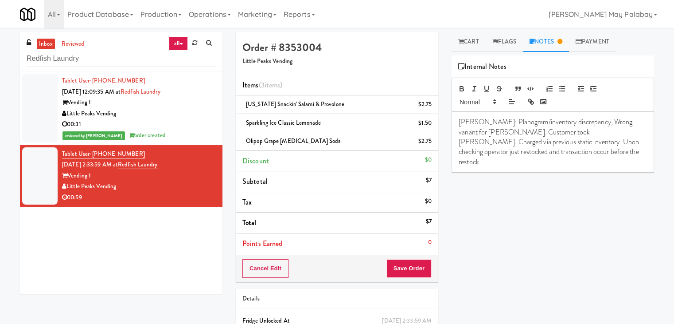
click at [637, 121] on span "Rizza: Planogram/inventory discrepancy, Wrong variant for Alani. Customer took …" at bounding box center [550, 142] width 182 height 50
click at [568, 131] on span "Rizza: Planogram/inventory discrepancy, Wrong variant for Poppi Strawbery. Cust…" at bounding box center [551, 137] width 184 height 40
click at [625, 133] on p "Rizza: Planogram/inventory discrepancy, Wrong variant for Poppi Strawbery. Cust…" at bounding box center [553, 137] width 188 height 40
click at [527, 144] on span "Rizza: Planogram/inventory discrepancy, Wrong variant for Poppi Strawbery. Cust…" at bounding box center [551, 137] width 184 height 40
drag, startPoint x: 626, startPoint y: 119, endPoint x: 636, endPoint y: 119, distance: 10.6
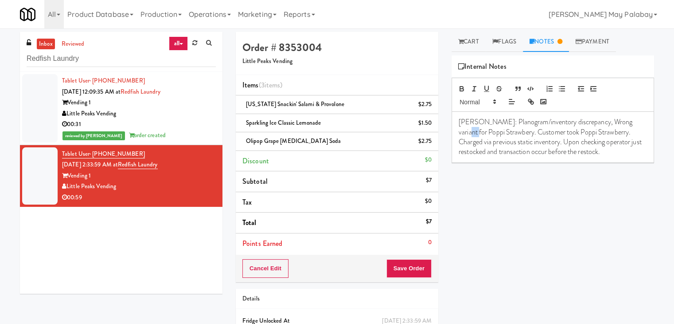
click at [636, 119] on span "Rizza: Planogram/inventory discrepancy, Wrong variant for Poppi Strawbery. Cust…" at bounding box center [551, 137] width 184 height 40
drag, startPoint x: 624, startPoint y: 121, endPoint x: 639, endPoint y: 121, distance: 15.5
click at [639, 121] on span "Rizza: Planogram/inventory discrepancy, Wrong variant for Poppi Strawbery. Cust…" at bounding box center [551, 137] width 184 height 40
click at [473, 45] on link "Cart" at bounding box center [469, 42] width 34 height 20
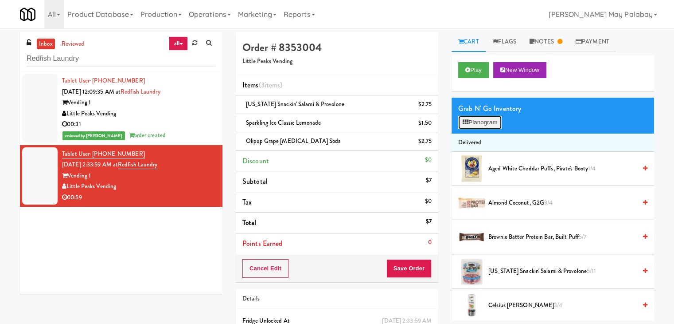
click at [491, 122] on button "Planogram" at bounding box center [479, 122] width 43 height 13
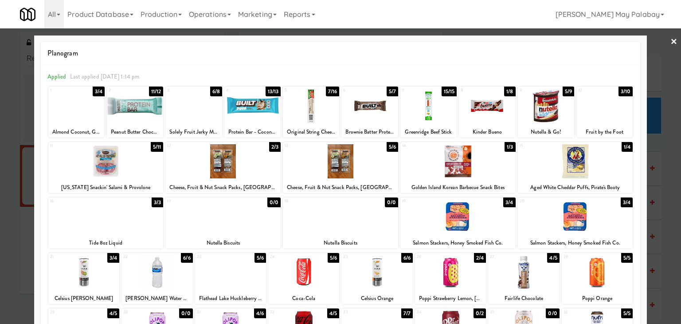
click at [655, 193] on div at bounding box center [340, 162] width 681 height 324
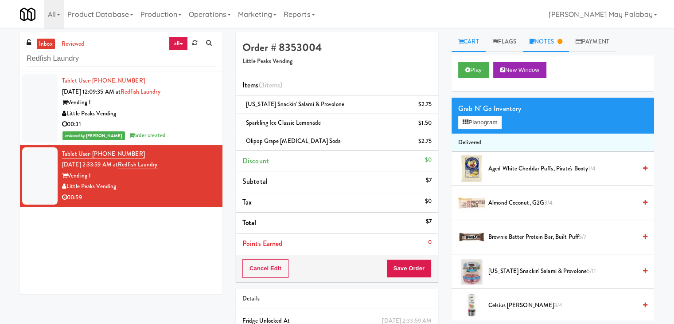
click at [541, 46] on link "Notes" at bounding box center [546, 42] width 46 height 20
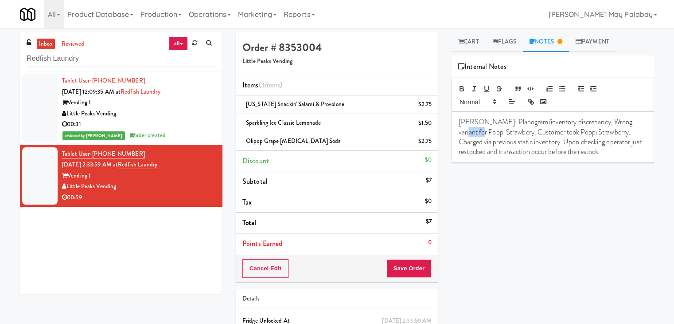
drag, startPoint x: 623, startPoint y: 121, endPoint x: 644, endPoint y: 121, distance: 21.3
click at [644, 121] on div "Rizza: Planogram/inventory discrepancy, Wrong variant for Poppi Strawbery. Cust…" at bounding box center [553, 137] width 202 height 51
click at [537, 131] on span "Rizza: Planogram/inventory discrepancy, Wrong variant for Olipop grape sodaStra…" at bounding box center [550, 137] width 182 height 40
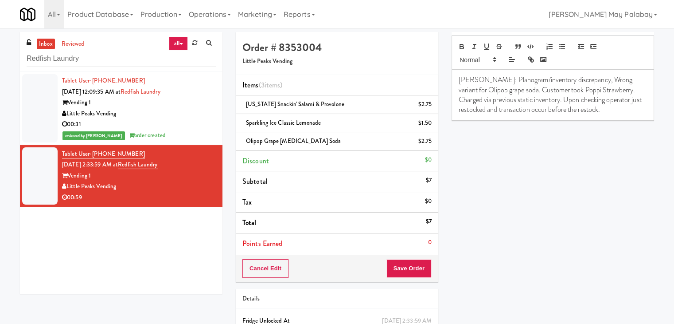
scroll to position [44, 0]
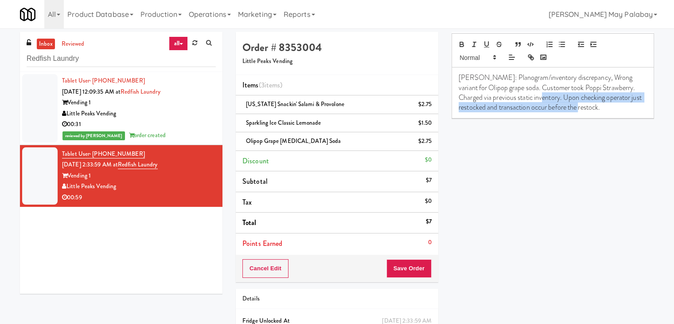
drag, startPoint x: 612, startPoint y: 109, endPoint x: 539, endPoint y: 97, distance: 73.2
click at [539, 97] on p "Rizza: Planogram/inventory discrepancy, Wrong variant for Olipop grape soda. Cu…" at bounding box center [553, 93] width 188 height 40
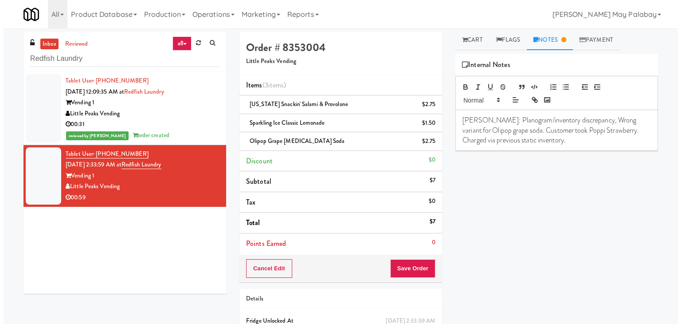
scroll to position [0, 0]
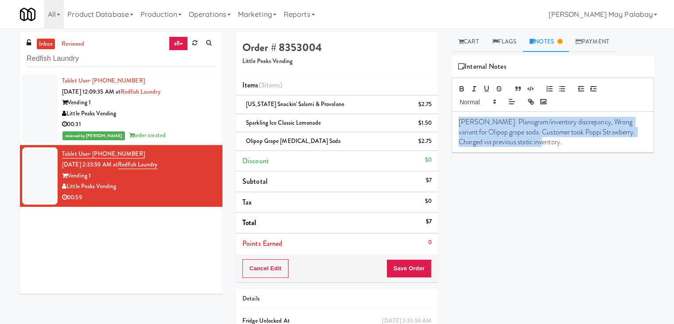
drag, startPoint x: 544, startPoint y: 142, endPoint x: 457, endPoint y: 121, distance: 88.9
click at [457, 121] on div "Rizza: Planogram/inventory discrepancy, Wrong variant for Olipop grape soda. Cu…" at bounding box center [553, 132] width 202 height 40
copy span "Rizza: Planogram/inventory discrepancy, Wrong variant for Olipop grape soda. Cu…"
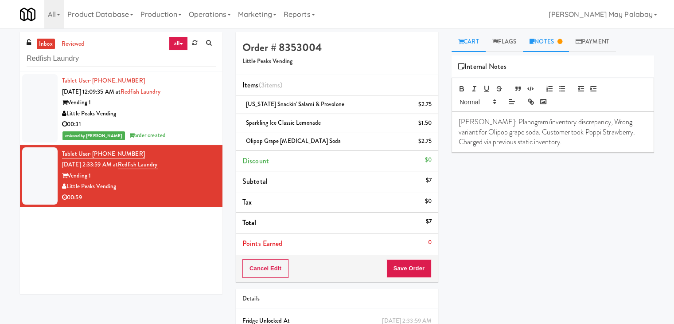
click at [473, 44] on link "Cart" at bounding box center [469, 42] width 34 height 20
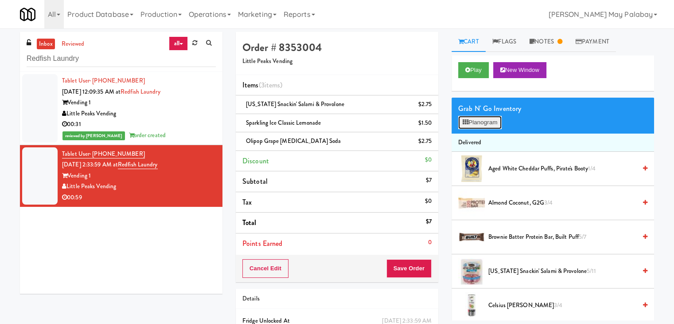
click at [492, 123] on button "Planogram" at bounding box center [479, 122] width 43 height 13
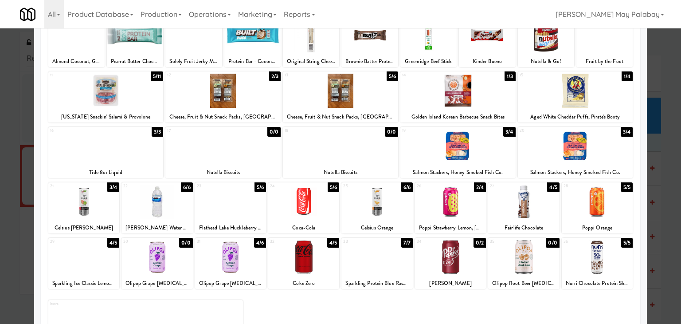
scroll to position [67, 0]
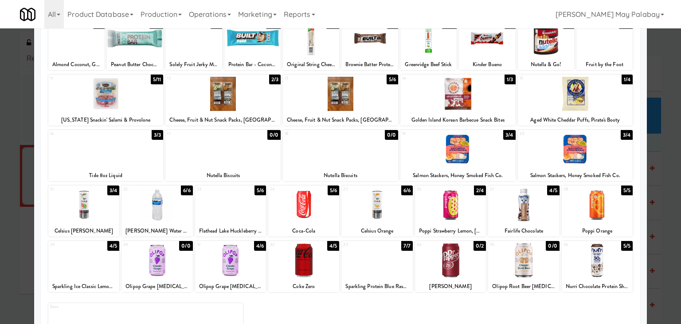
click at [666, 201] on div at bounding box center [340, 162] width 681 height 324
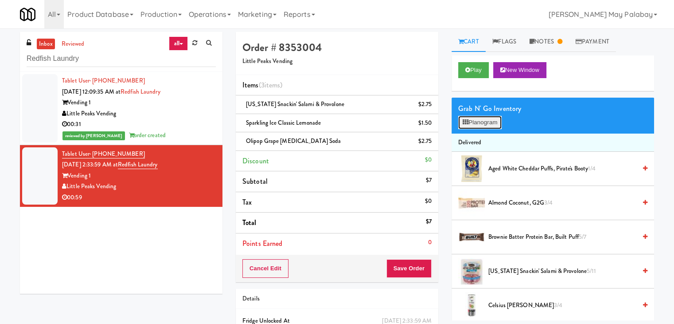
click at [466, 119] on icon at bounding box center [466, 122] width 6 height 6
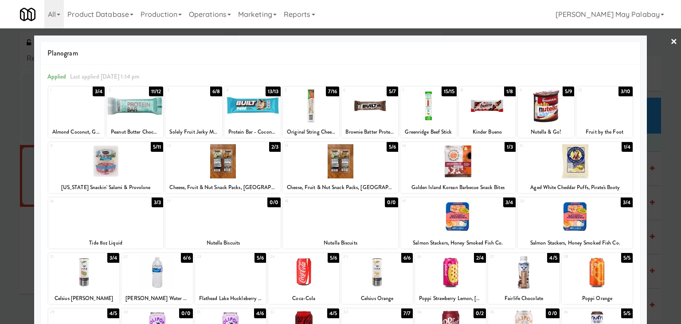
click at [490, 174] on div at bounding box center [457, 161] width 115 height 34
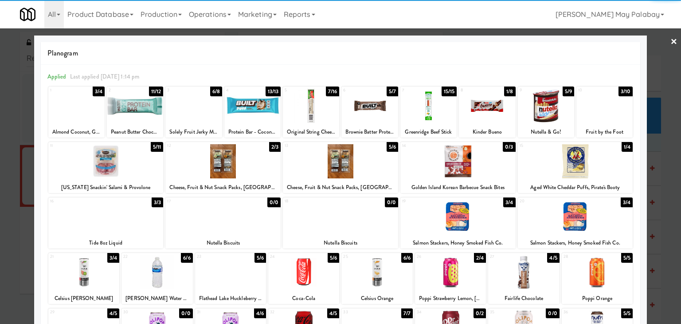
click at [669, 214] on div at bounding box center [340, 162] width 681 height 324
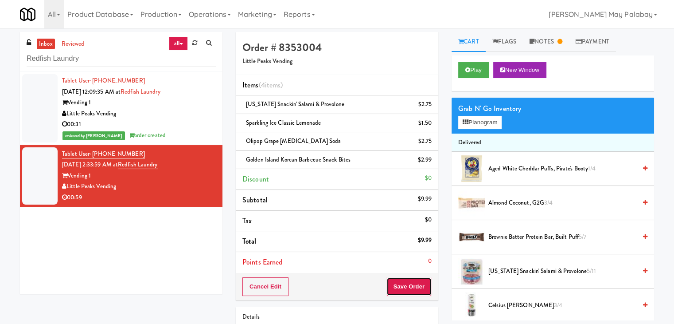
click at [406, 286] on button "Save Order" at bounding box center [408, 286] width 45 height 19
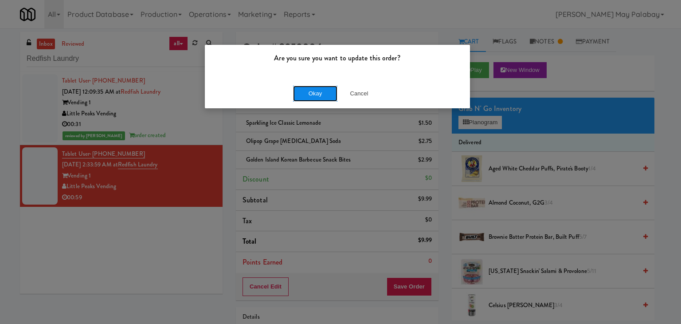
click at [313, 98] on button "Okay" at bounding box center [315, 94] width 44 height 16
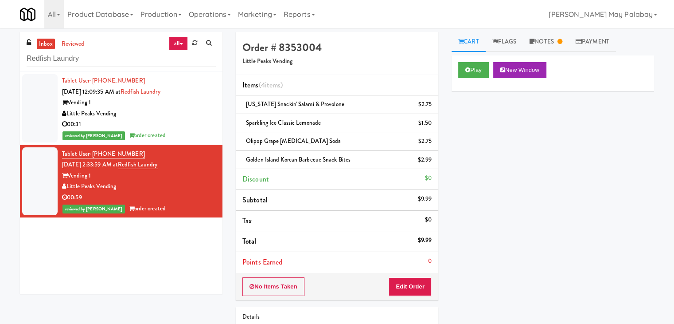
click at [197, 257] on div "Tablet User · (801) 502-4198 Sep 18, 2025 12:09:35 AM at Redfish Laundry Vendin…" at bounding box center [121, 183] width 203 height 222
drag, startPoint x: 90, startPoint y: 54, endPoint x: 1, endPoint y: 60, distance: 88.9
click at [1, 60] on div "inbox reviewed all all unclear take inventory issue suspicious failed recent Re…" at bounding box center [337, 211] width 674 height 359
paste input "Woodlands - Combo"
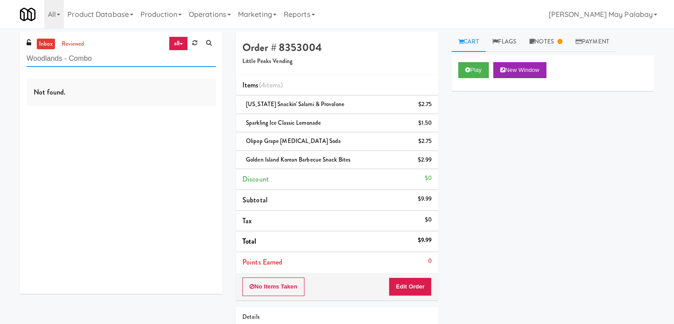
drag, startPoint x: 107, startPoint y: 59, endPoint x: 0, endPoint y: 69, distance: 107.2
click at [0, 69] on div "inbox reviewed all all unclear take inventory issue suspicious failed recent Wo…" at bounding box center [337, 211] width 674 height 359
paste input "Peabody - Coole"
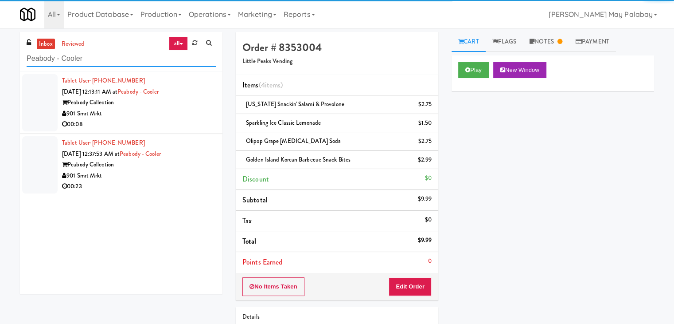
type input "Peabody - Cooler"
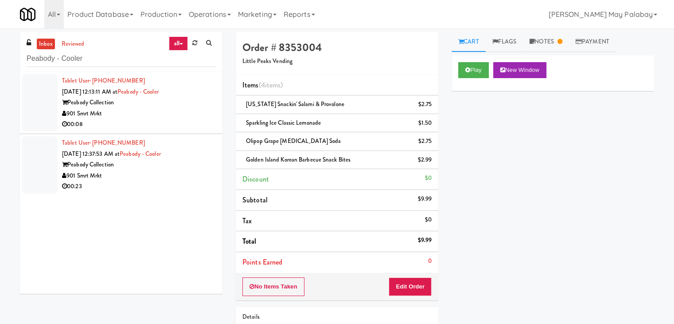
click at [143, 114] on div "901 Smrt Mrkt" at bounding box center [139, 113] width 154 height 11
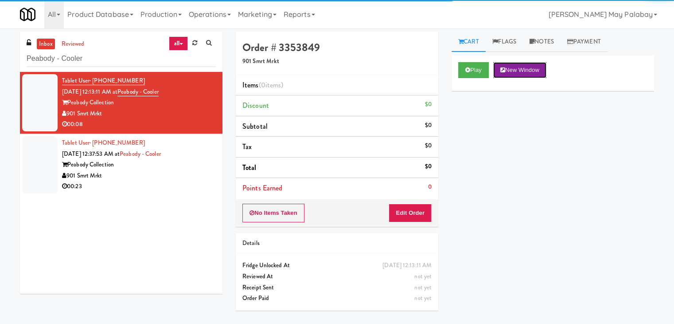
click at [516, 68] on button "New Window" at bounding box center [519, 70] width 53 height 16
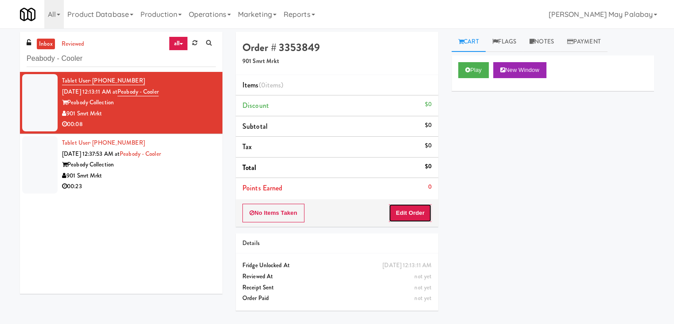
click at [406, 214] on button "Edit Order" at bounding box center [410, 212] width 43 height 19
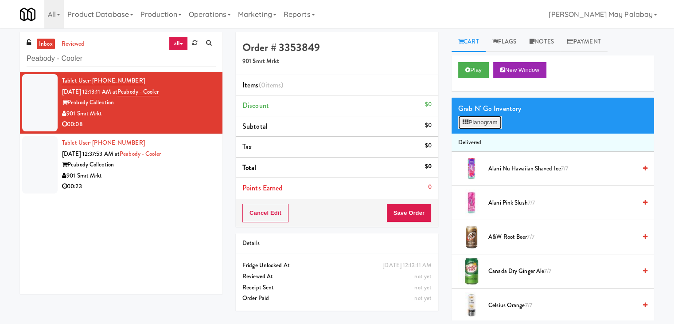
click at [478, 123] on button "Planogram" at bounding box center [479, 122] width 43 height 13
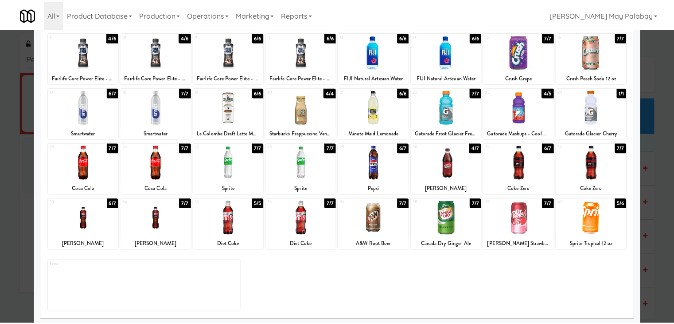
scroll to position [112, 0]
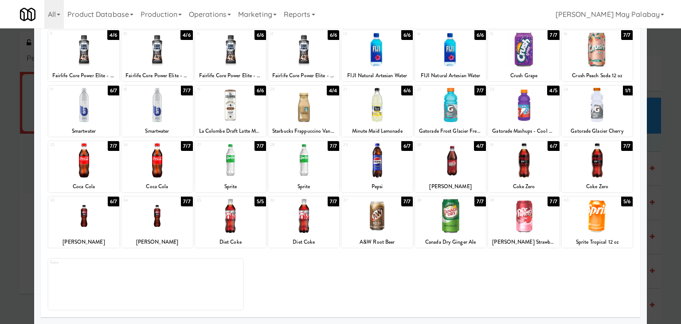
click at [539, 226] on div at bounding box center [523, 216] width 71 height 34
click at [655, 177] on div at bounding box center [340, 162] width 681 height 324
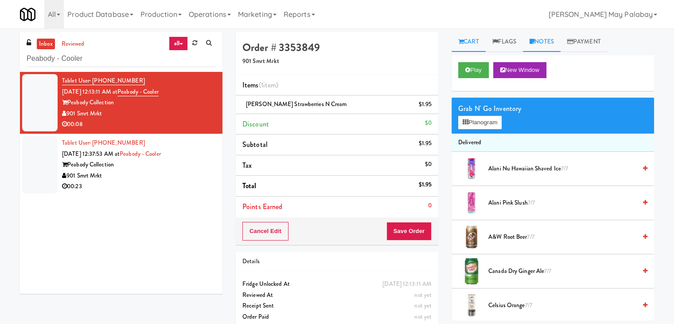
click at [550, 39] on link "Notes" at bounding box center [542, 42] width 38 height 20
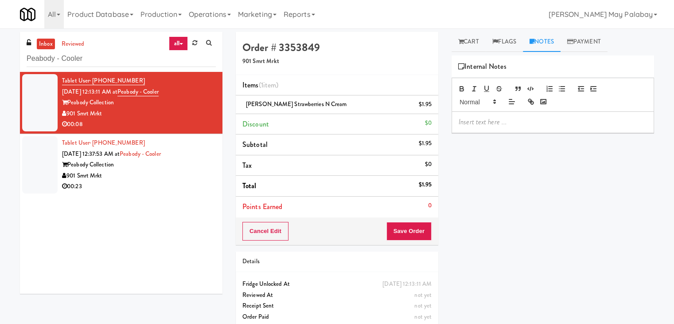
click at [528, 123] on p at bounding box center [553, 122] width 188 height 10
click at [497, 124] on p at bounding box center [553, 122] width 188 height 10
click at [569, 120] on span "Rizza: #DisabledCamera#BottomLeft#topleft" at bounding box center [543, 122] width 169 height 10
click at [408, 233] on button "Save Order" at bounding box center [408, 231] width 45 height 19
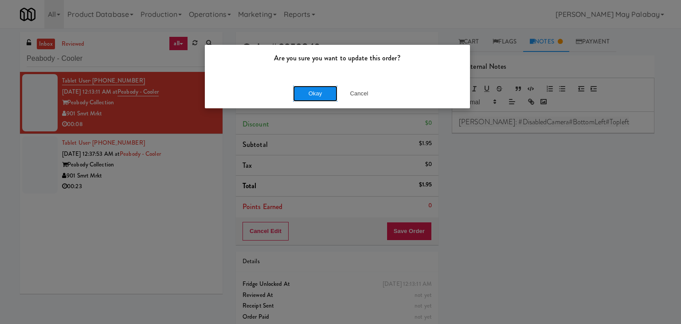
click at [319, 96] on button "Okay" at bounding box center [315, 94] width 44 height 16
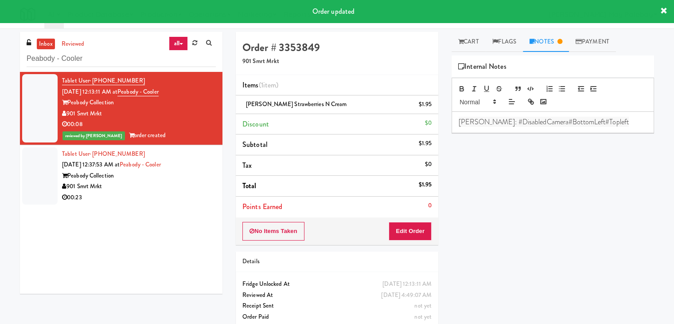
click at [171, 191] on div "901 Smrt Mrkt" at bounding box center [139, 186] width 154 height 11
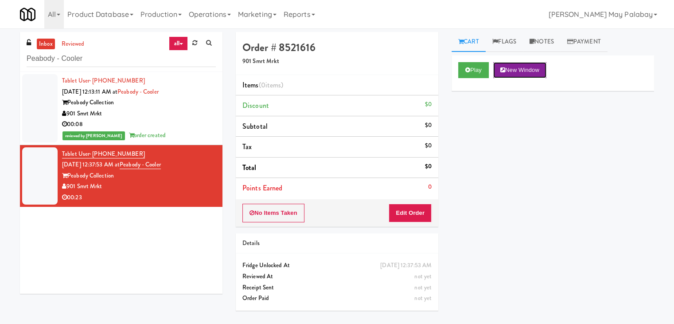
click at [540, 73] on button "New Window" at bounding box center [519, 70] width 53 height 16
click at [411, 207] on button "Edit Order" at bounding box center [410, 212] width 43 height 19
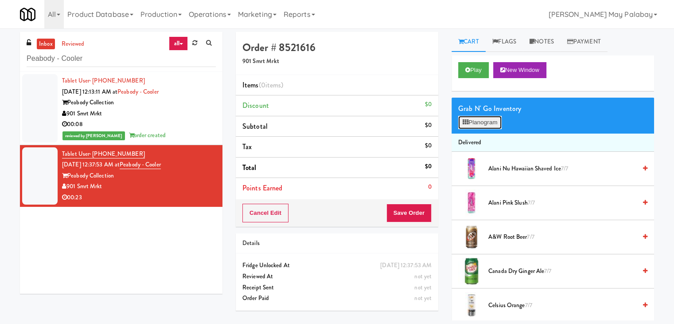
click at [478, 121] on button "Planogram" at bounding box center [479, 122] width 43 height 13
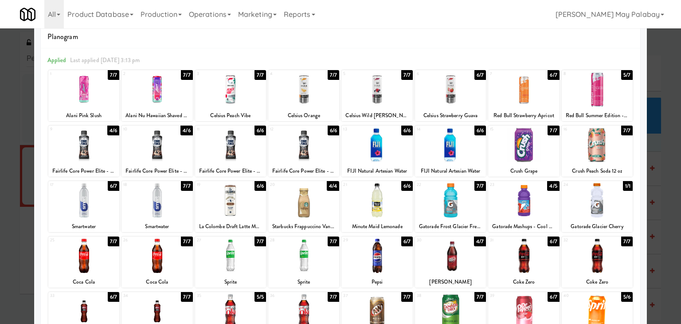
scroll to position [44, 0]
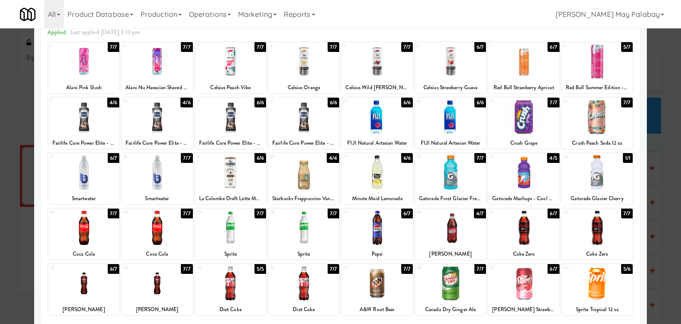
click at [671, 198] on div at bounding box center [340, 162] width 681 height 324
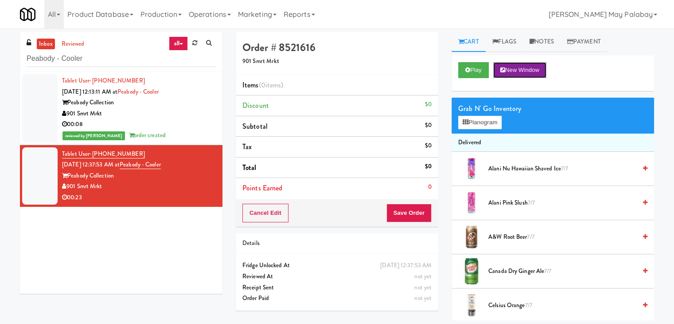
click at [519, 70] on button "New Window" at bounding box center [519, 70] width 53 height 16
click at [483, 118] on button "Planogram" at bounding box center [479, 122] width 43 height 13
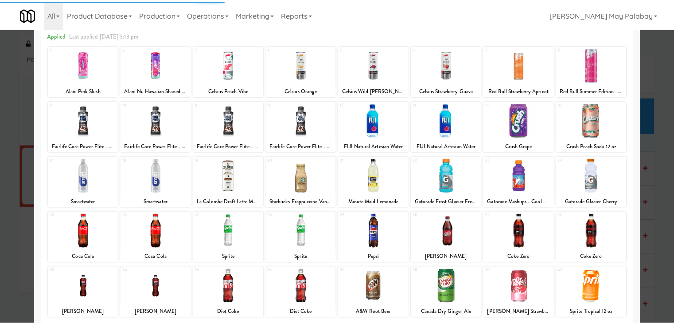
scroll to position [44, 0]
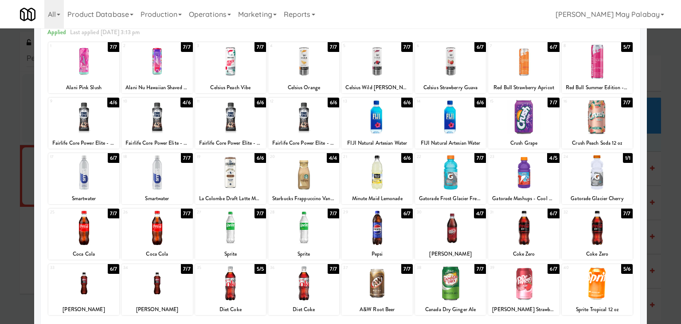
click at [112, 230] on div at bounding box center [83, 228] width 71 height 34
click at [392, 290] on div at bounding box center [376, 283] width 71 height 34
click at [653, 166] on div at bounding box center [340, 162] width 681 height 324
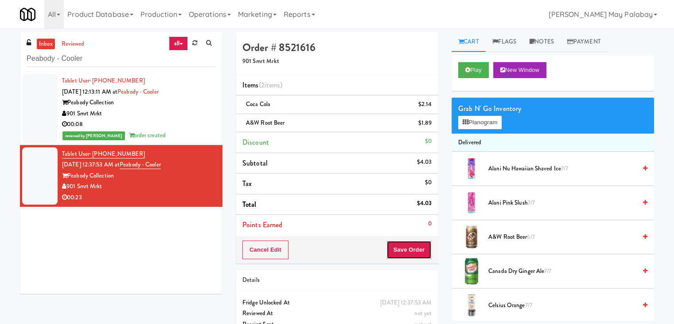
click at [408, 248] on button "Save Order" at bounding box center [408, 249] width 45 height 19
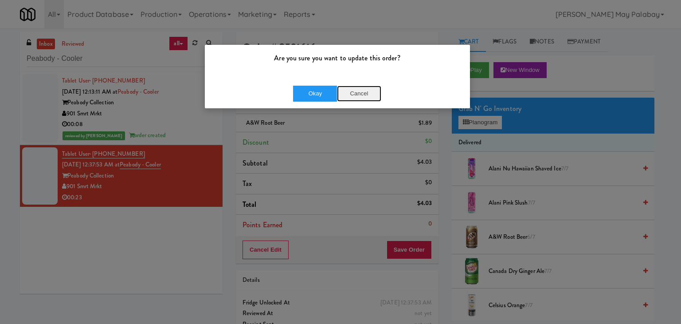
click at [362, 95] on button "Cancel" at bounding box center [359, 94] width 44 height 16
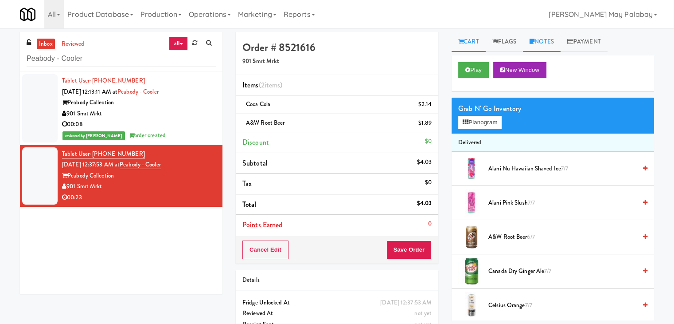
click at [547, 41] on link "Notes" at bounding box center [542, 42] width 38 height 20
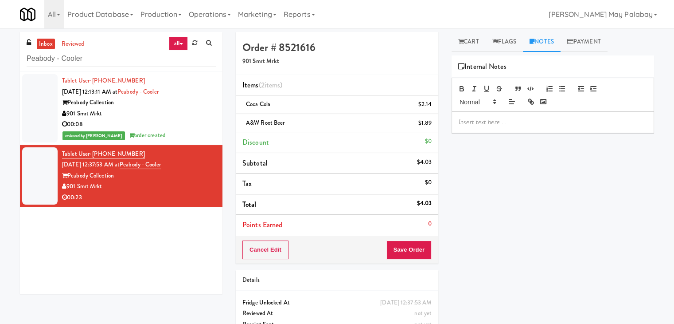
click at [507, 117] on p at bounding box center [553, 122] width 188 height 10
click at [403, 246] on button "Save Order" at bounding box center [408, 249] width 45 height 19
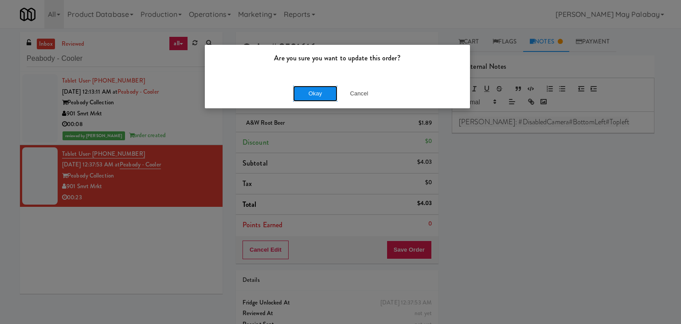
click at [317, 91] on button "Okay" at bounding box center [315, 94] width 44 height 16
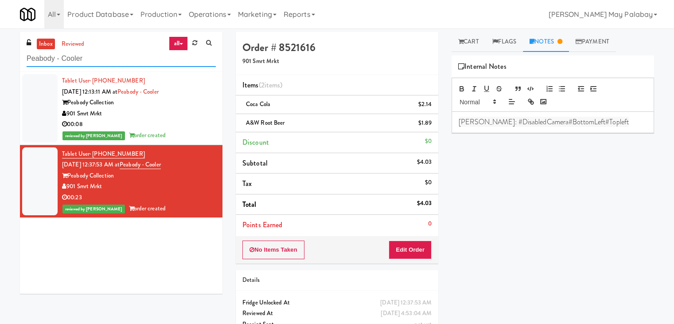
drag, startPoint x: 103, startPoint y: 59, endPoint x: 27, endPoint y: 61, distance: 76.2
click at [27, 61] on input "Peabody - Cooler" at bounding box center [121, 59] width 189 height 16
paste input "ONNI"
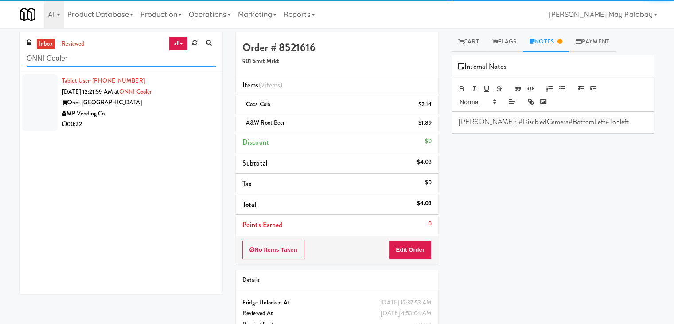
type input "ONNI Cooler"
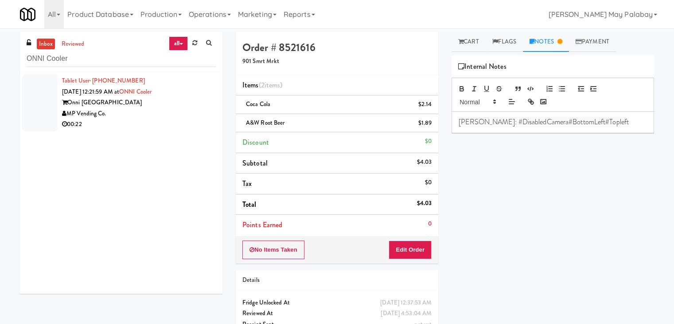
click at [158, 110] on div "MP Vending Co." at bounding box center [139, 113] width 154 height 11
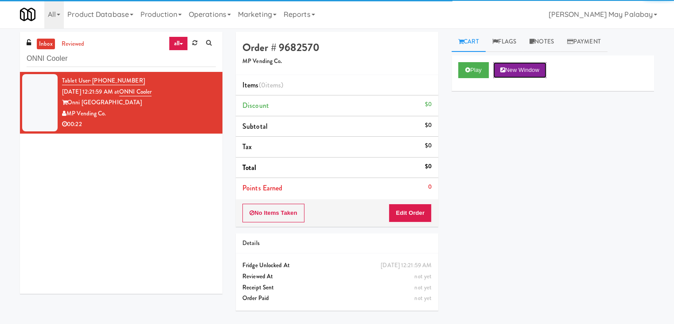
click at [518, 70] on button "New Window" at bounding box center [519, 70] width 53 height 16
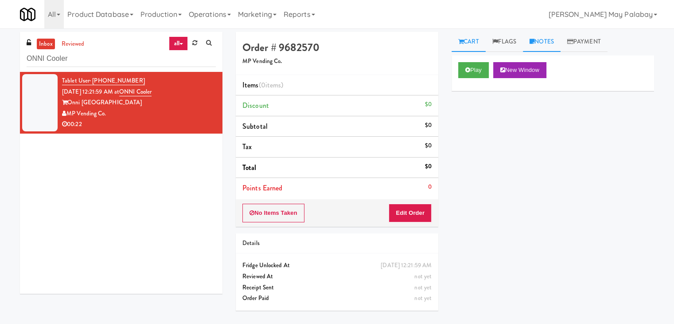
click at [542, 47] on link "Notes" at bounding box center [542, 42] width 38 height 20
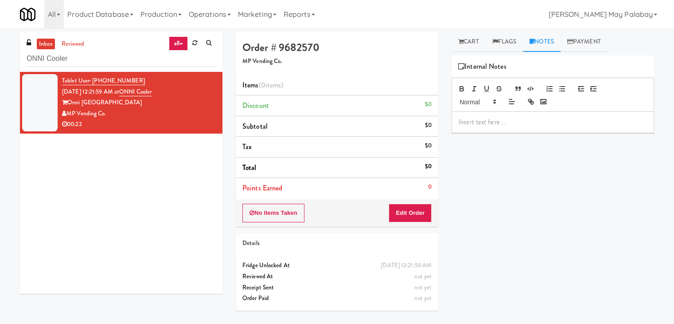
click at [509, 121] on p at bounding box center [553, 122] width 188 height 10
drag, startPoint x: 509, startPoint y: 122, endPoint x: 445, endPoint y: 122, distance: 63.8
click at [445, 122] on div "Cart Flags Notes Payment Play New Window Primary Flag Clear Flag if unable to d…" at bounding box center [553, 176] width 216 height 288
click at [534, 124] on p at bounding box center [553, 122] width 188 height 10
click at [596, 122] on p "Rizza: #DisabledCamera#BottomLeft" at bounding box center [553, 122] width 188 height 10
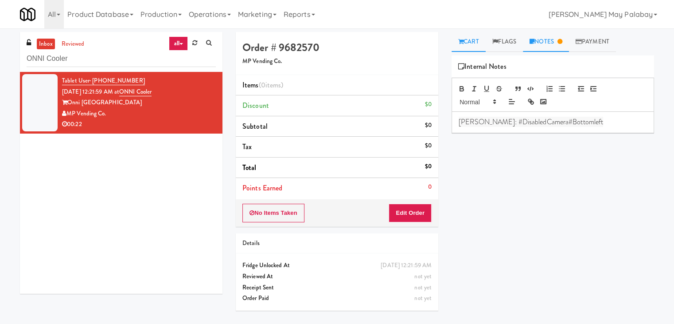
click at [476, 43] on link "Cart" at bounding box center [469, 42] width 34 height 20
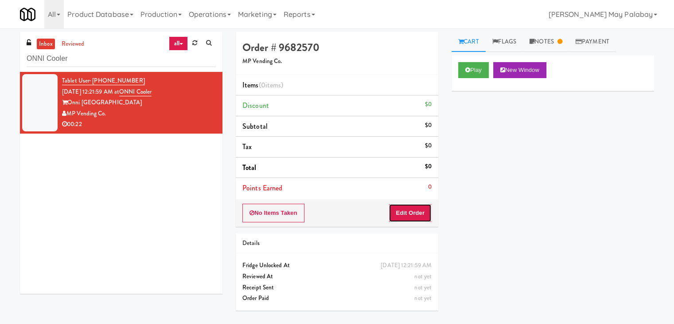
click at [418, 214] on button "Edit Order" at bounding box center [410, 212] width 43 height 19
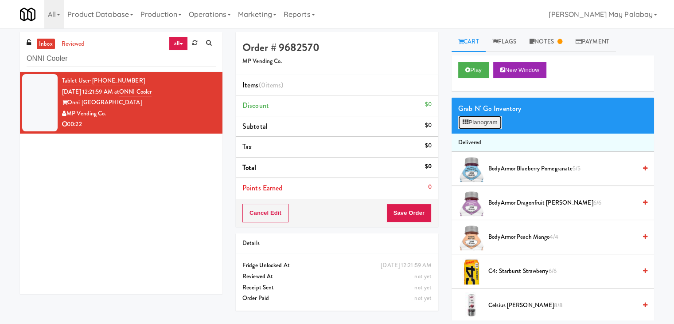
click at [483, 125] on button "Planogram" at bounding box center [479, 122] width 43 height 13
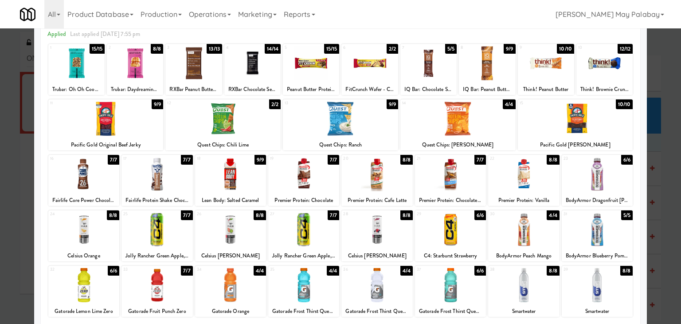
scroll to position [44, 0]
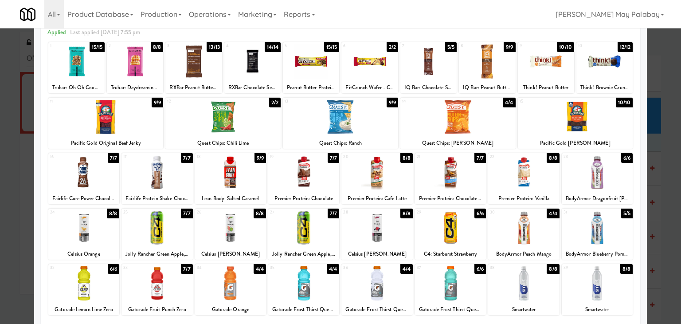
click at [261, 188] on div at bounding box center [230, 172] width 71 height 34
click at [247, 176] on div at bounding box center [230, 172] width 71 height 34
click at [661, 243] on div at bounding box center [340, 162] width 681 height 324
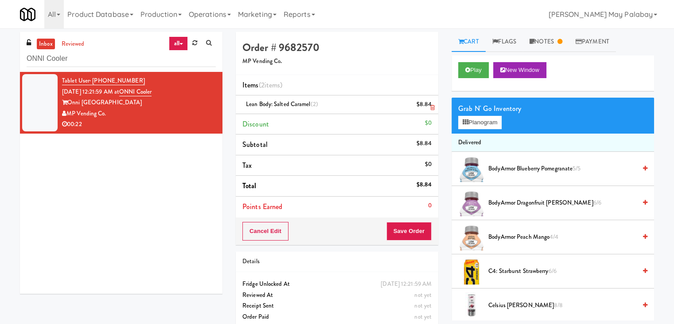
click at [432, 105] on icon at bounding box center [432, 108] width 4 height 6
click at [464, 119] on icon at bounding box center [466, 122] width 6 height 6
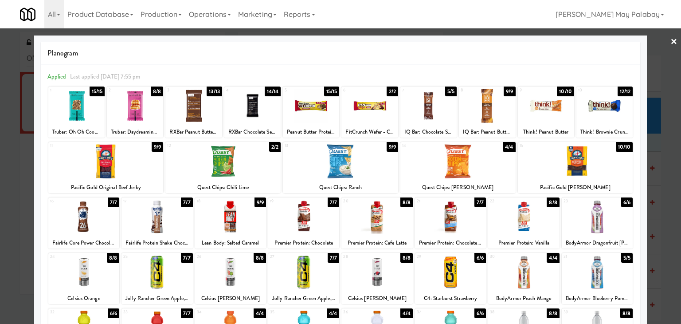
click at [649, 263] on div at bounding box center [340, 162] width 681 height 324
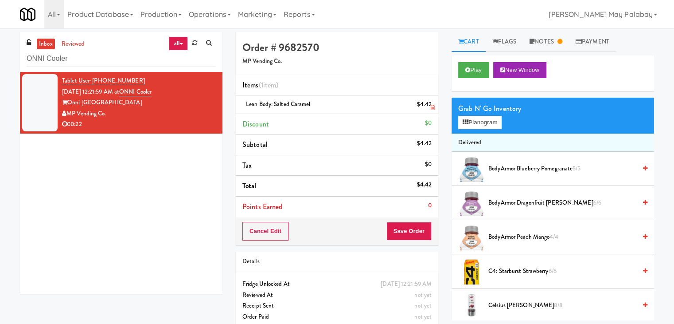
click at [434, 109] on icon at bounding box center [432, 108] width 4 height 6
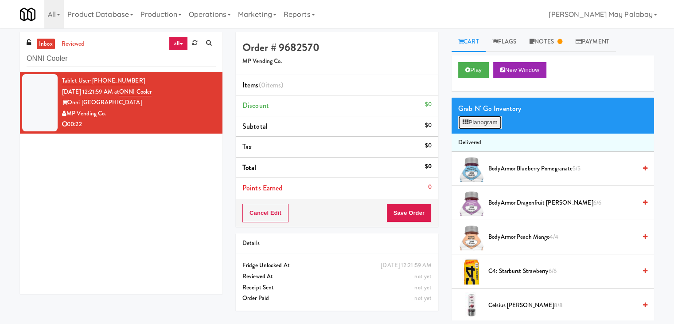
click at [472, 119] on button "Planogram" at bounding box center [479, 122] width 43 height 13
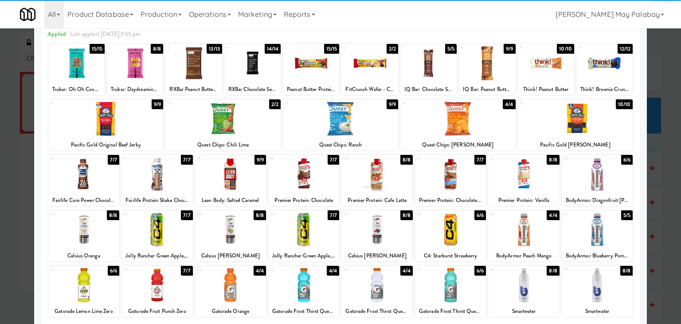
scroll to position [44, 0]
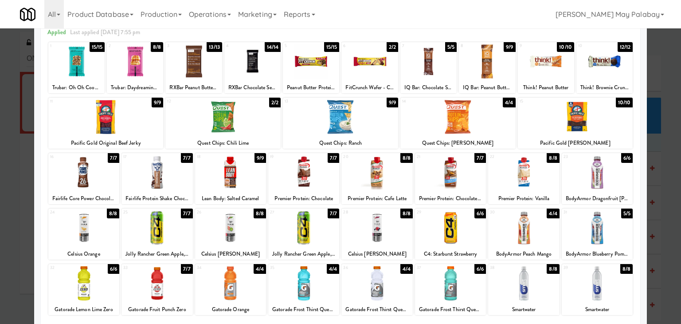
click at [317, 183] on div at bounding box center [303, 172] width 71 height 34
click at [665, 173] on div at bounding box center [340, 162] width 681 height 324
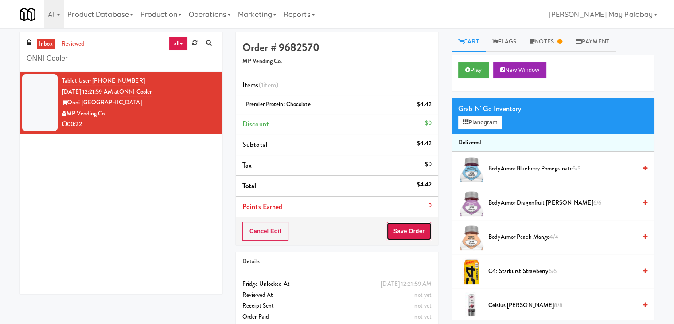
click at [412, 230] on button "Save Order" at bounding box center [408, 231] width 45 height 19
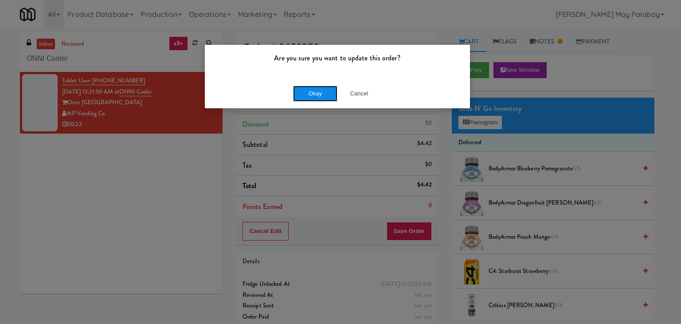
click at [323, 96] on button "Okay" at bounding box center [315, 94] width 44 height 16
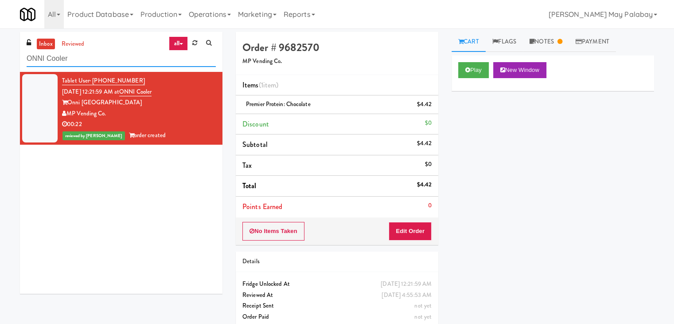
drag, startPoint x: 89, startPoint y: 57, endPoint x: 9, endPoint y: 60, distance: 79.8
click at [9, 60] on div "inbox reviewed all all unclear take inventory issue suspicious failed recent ON…" at bounding box center [337, 183] width 674 height 303
paste input "Park on First - Mailroom 2 -"
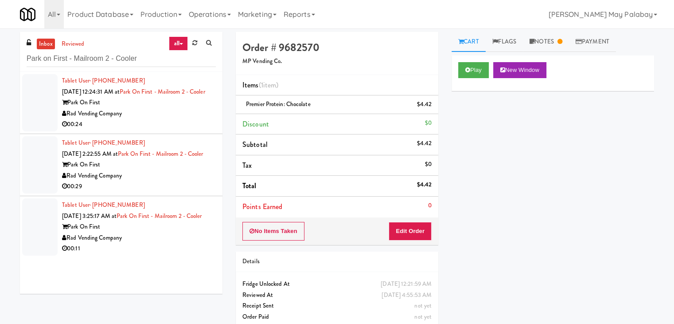
click at [154, 130] on div "00:24" at bounding box center [139, 124] width 154 height 11
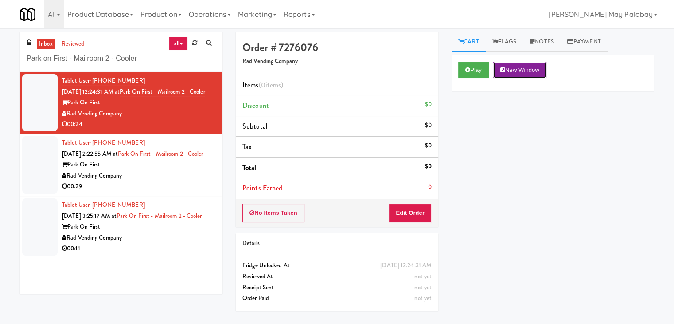
click at [527, 66] on button "New Window" at bounding box center [519, 70] width 53 height 16
click at [421, 211] on button "Edit Order" at bounding box center [410, 212] width 43 height 19
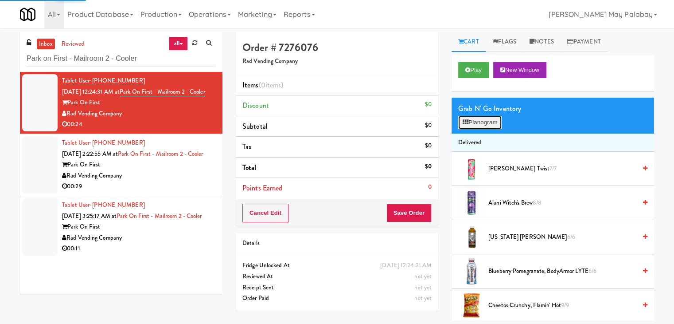
click at [472, 120] on button "Planogram" at bounding box center [479, 122] width 43 height 13
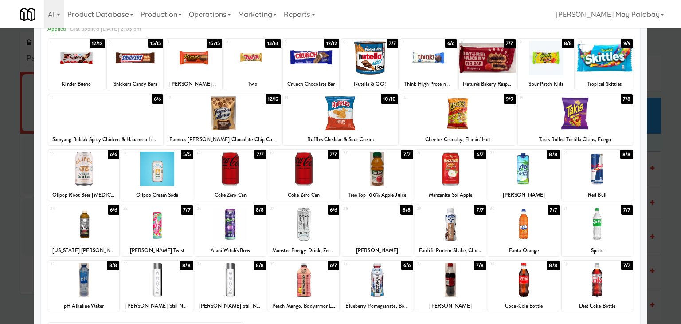
scroll to position [23, 0]
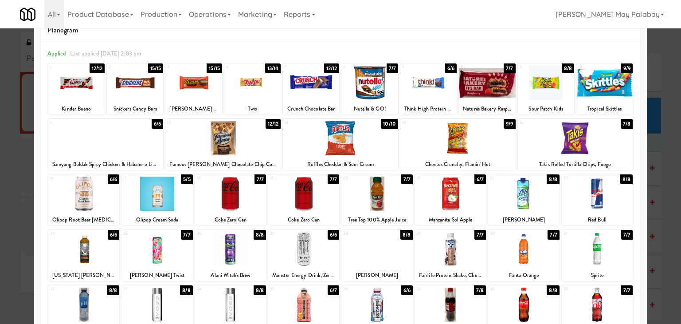
click at [391, 141] on div at bounding box center [340, 138] width 115 height 34
click at [556, 139] on div at bounding box center [575, 138] width 115 height 34
click at [467, 198] on div at bounding box center [450, 193] width 71 height 34
click at [590, 261] on div at bounding box center [597, 249] width 71 height 34
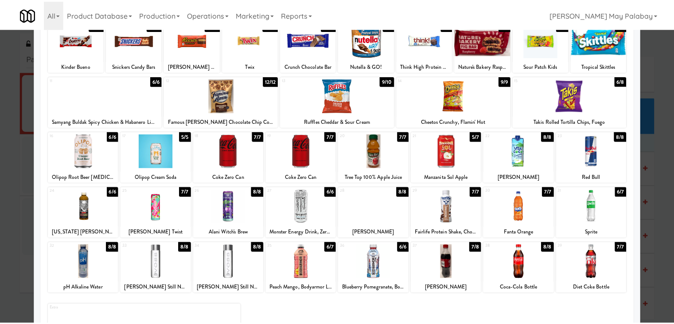
scroll to position [67, 0]
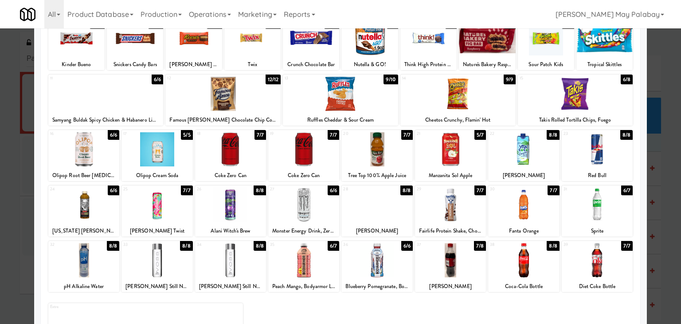
click at [243, 272] on div at bounding box center [230, 260] width 71 height 34
click at [660, 198] on div at bounding box center [340, 162] width 681 height 324
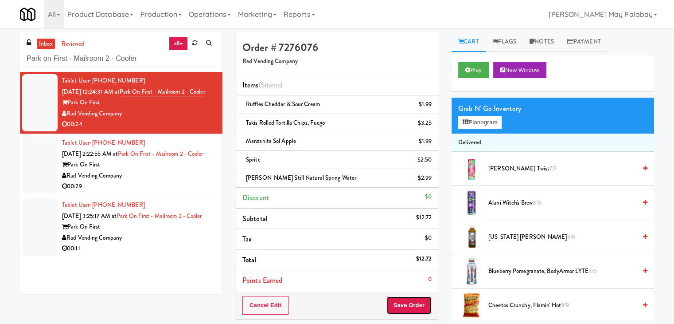
click at [399, 303] on button "Save Order" at bounding box center [408, 305] width 45 height 19
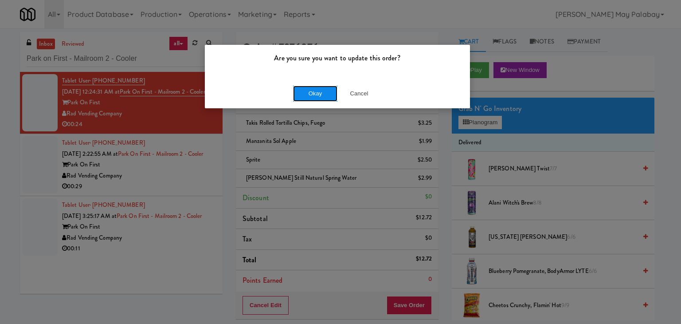
click at [322, 95] on button "Okay" at bounding box center [315, 94] width 44 height 16
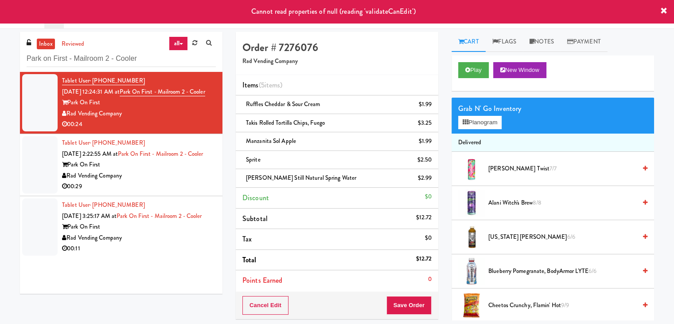
click at [206, 170] on div "Park On First" at bounding box center [139, 164] width 154 height 11
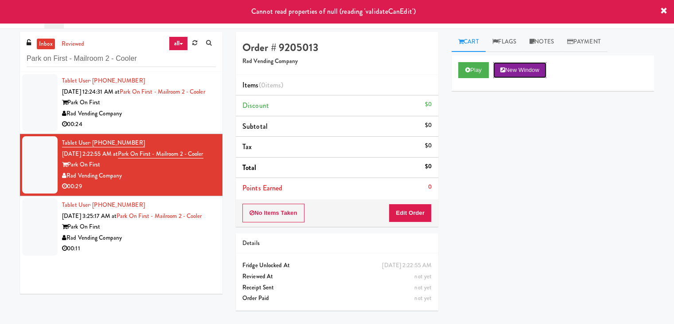
click at [525, 68] on button "New Window" at bounding box center [519, 70] width 53 height 16
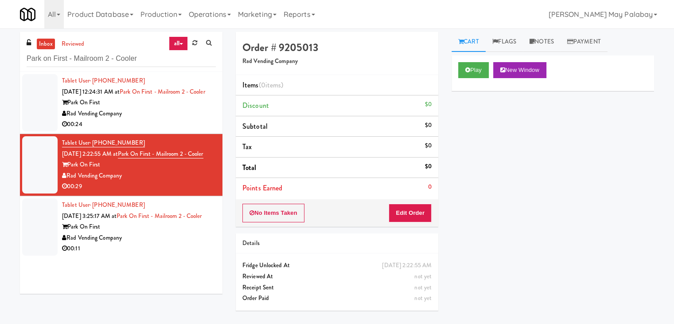
click at [144, 170] on div "Park On First" at bounding box center [139, 164] width 154 height 11
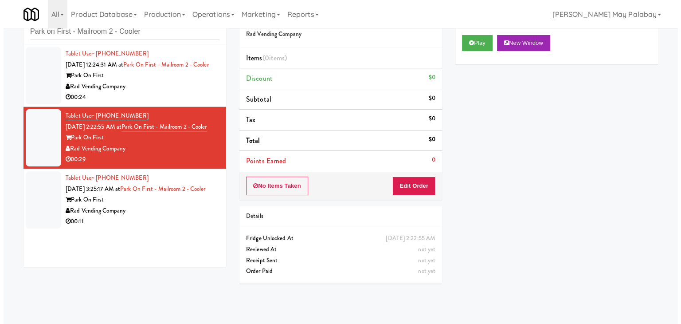
scroll to position [28, 0]
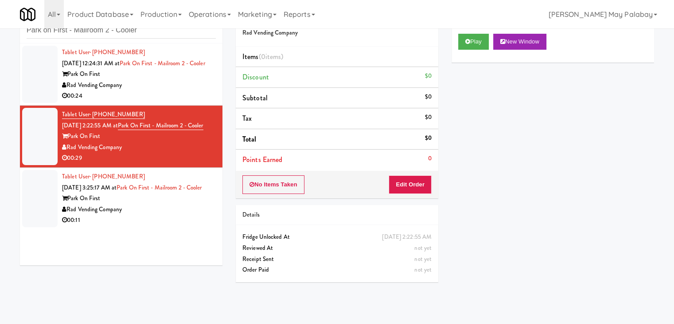
click at [179, 101] on div "00:24" at bounding box center [139, 95] width 154 height 11
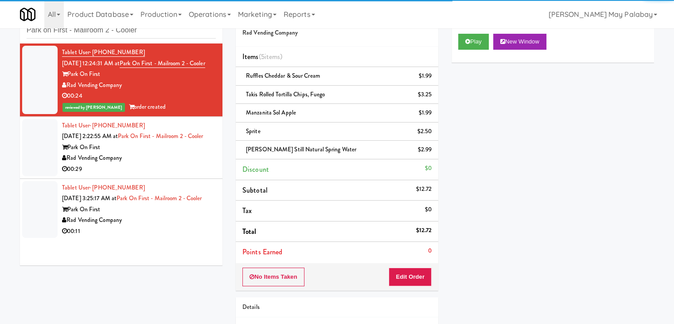
click at [175, 164] on div "Rad Vending Company" at bounding box center [139, 157] width 154 height 11
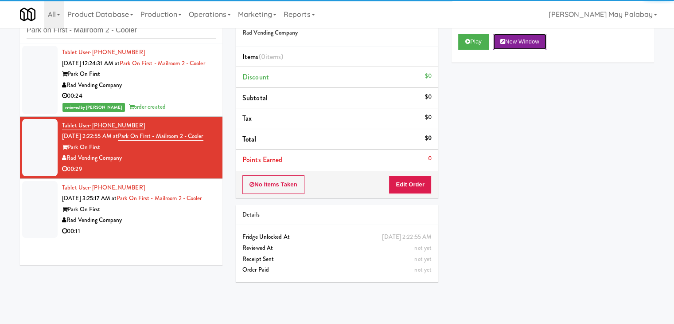
click at [519, 37] on button "New Window" at bounding box center [519, 42] width 53 height 16
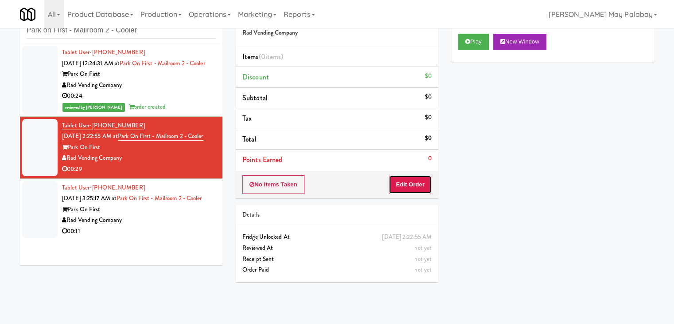
click at [406, 187] on button "Edit Order" at bounding box center [410, 184] width 43 height 19
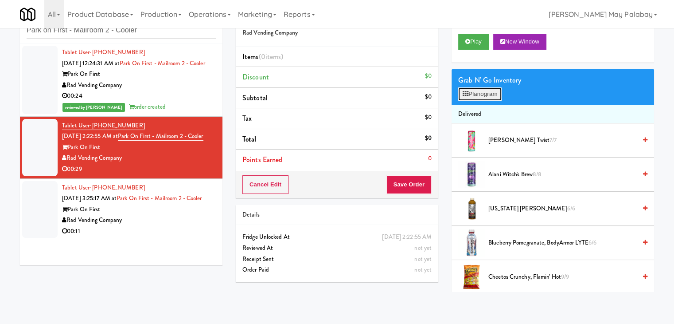
click at [489, 97] on button "Planogram" at bounding box center [479, 93] width 43 height 13
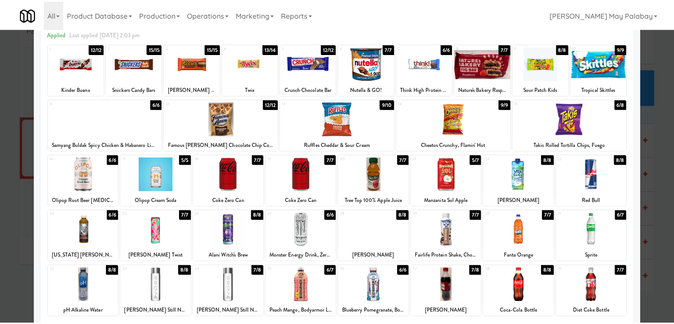
scroll to position [44, 0]
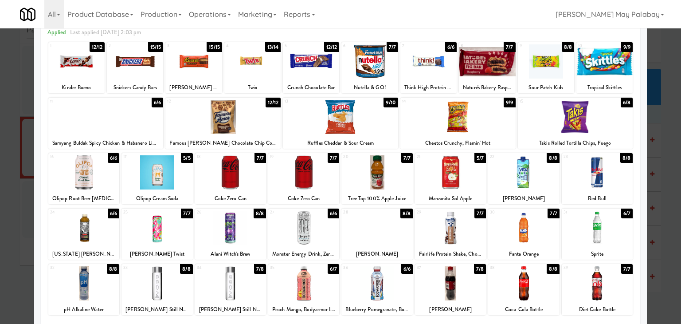
click at [312, 298] on div at bounding box center [303, 283] width 71 height 34
click at [250, 282] on div at bounding box center [230, 283] width 71 height 34
click at [145, 74] on div at bounding box center [135, 61] width 56 height 34
click at [548, 73] on div at bounding box center [546, 61] width 56 height 34
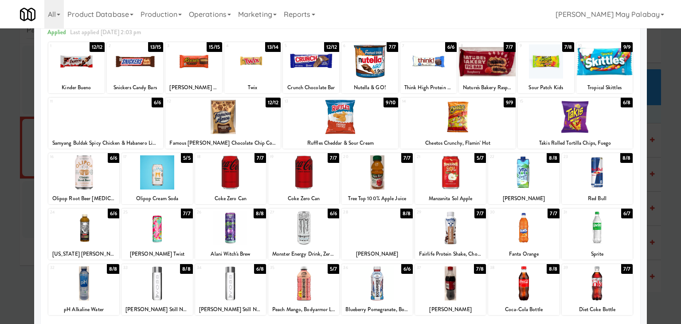
click at [155, 59] on div at bounding box center [135, 61] width 56 height 34
click at [660, 151] on div at bounding box center [340, 162] width 681 height 324
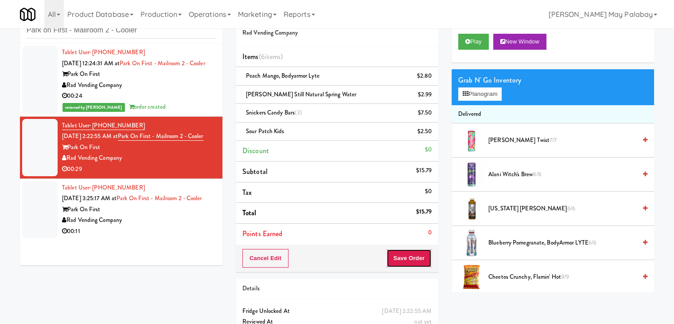
click at [402, 256] on button "Save Order" at bounding box center [408, 258] width 45 height 19
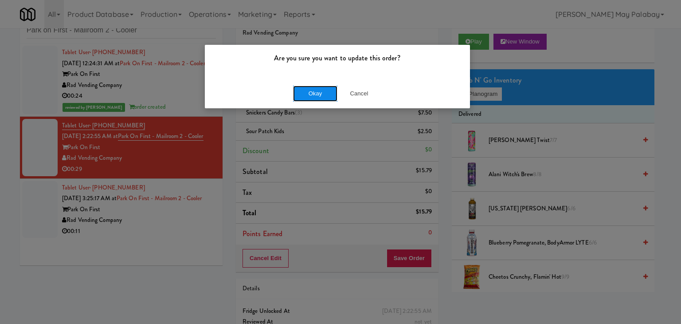
click at [306, 89] on button "Okay" at bounding box center [315, 94] width 44 height 16
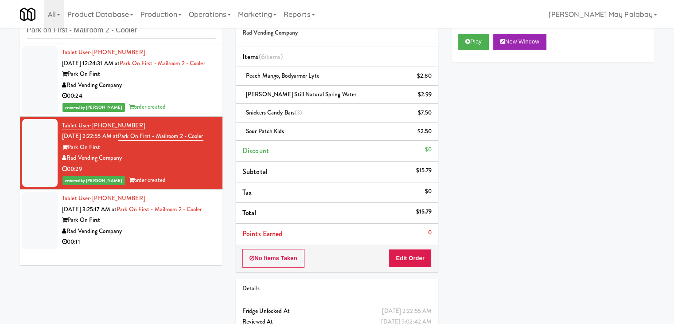
click at [175, 244] on div "Tablet User · (213) 214-5270 Sep 18, 2025 3:25:17 AM at Park on First - Mailroo…" at bounding box center [139, 220] width 154 height 55
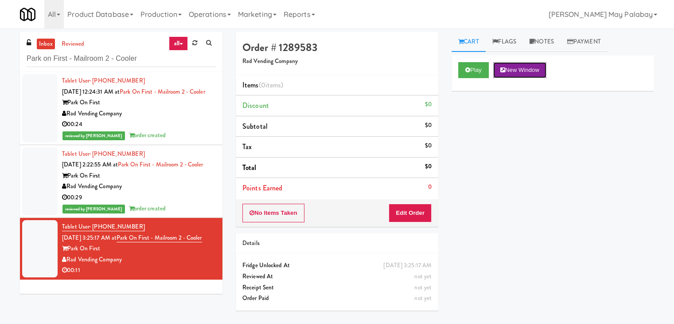
click at [519, 63] on button "New Window" at bounding box center [519, 70] width 53 height 16
click at [411, 211] on button "Edit Order" at bounding box center [410, 212] width 43 height 19
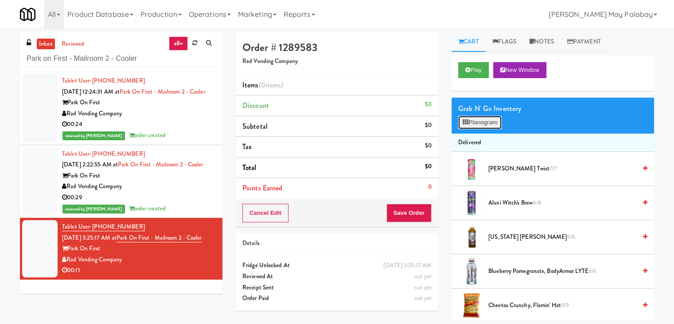
click at [499, 119] on button "Planogram" at bounding box center [479, 122] width 43 height 13
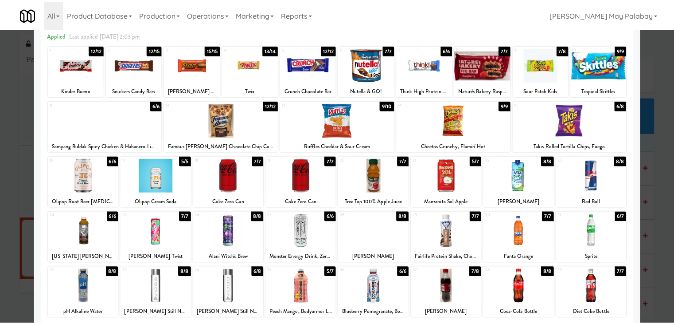
scroll to position [44, 0]
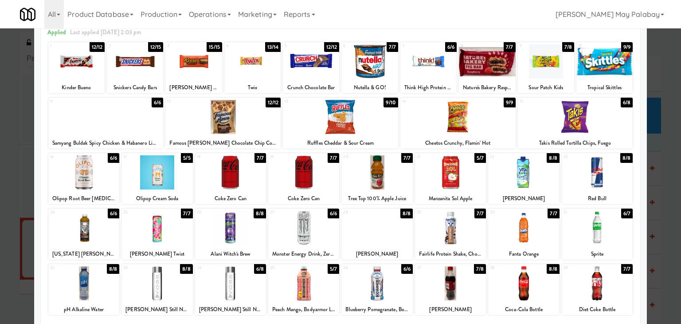
click at [328, 178] on div at bounding box center [303, 172] width 71 height 34
click at [659, 238] on div at bounding box center [340, 162] width 681 height 324
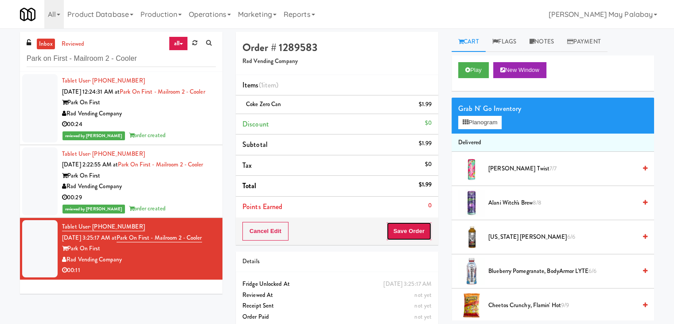
click at [412, 229] on button "Save Order" at bounding box center [408, 231] width 45 height 19
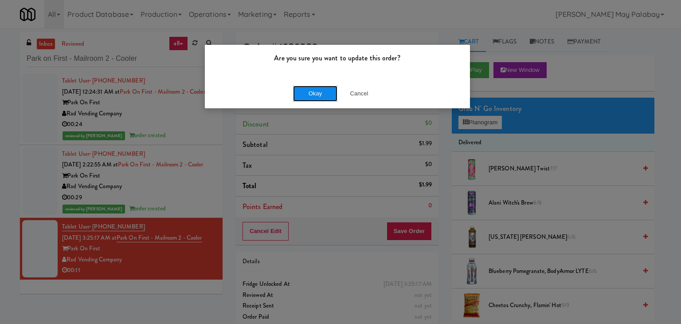
click at [322, 94] on button "Okay" at bounding box center [315, 94] width 44 height 16
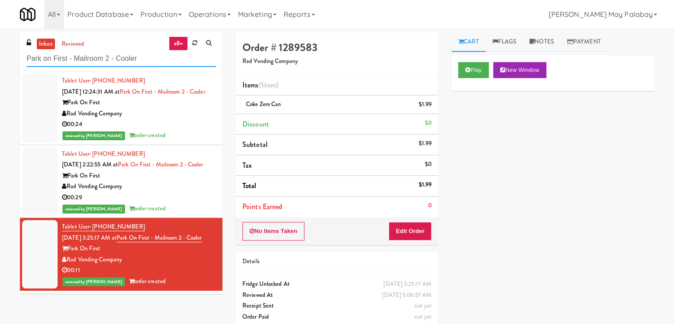
drag, startPoint x: 141, startPoint y: 60, endPoint x: 23, endPoint y: 62, distance: 118.8
click at [23, 62] on div "inbox reviewed all all unclear take inventory issue suspicious failed recent Pa…" at bounding box center [121, 52] width 203 height 40
paste input "Vertex - Drink Cooler - Right"
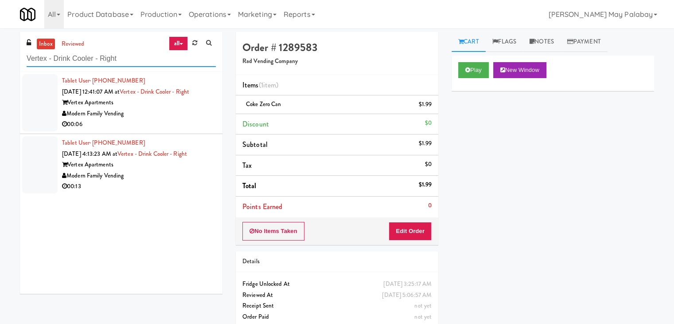
type input "Vertex - Drink Cooler - Right"
click at [185, 113] on div "Modern Family Vending" at bounding box center [139, 113] width 154 height 11
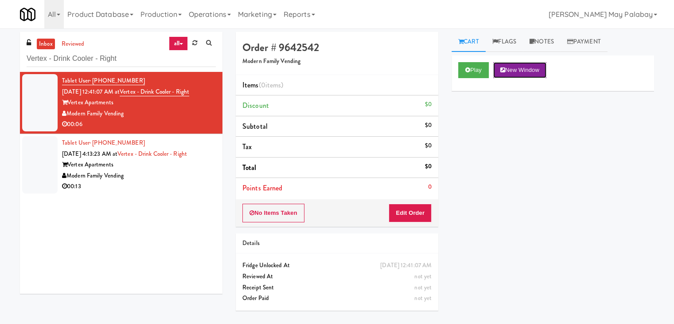
click at [531, 70] on button "New Window" at bounding box center [519, 70] width 53 height 16
drag, startPoint x: 142, startPoint y: 59, endPoint x: 0, endPoint y: 59, distance: 142.3
click at [0, 59] on div "inbox reviewed all all unclear take inventory issue suspicious failed recent Ve…" at bounding box center [337, 176] width 674 height 288
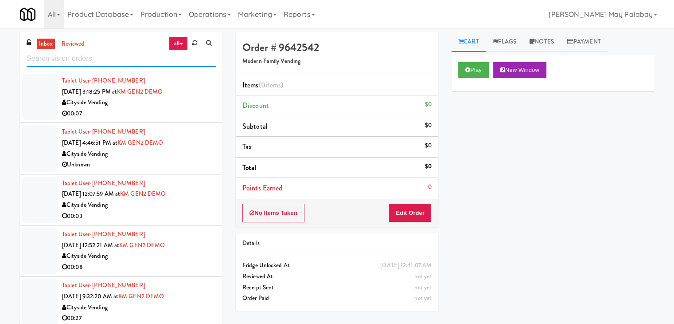
click at [79, 57] on input "text" at bounding box center [121, 59] width 189 height 16
paste input "Vertex - Drink Cooler - Right"
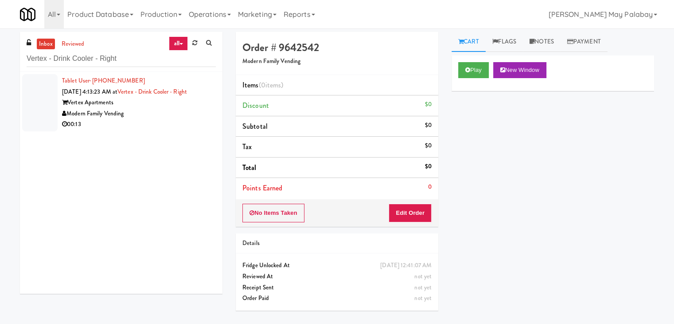
click at [157, 120] on div "00:13" at bounding box center [139, 124] width 154 height 11
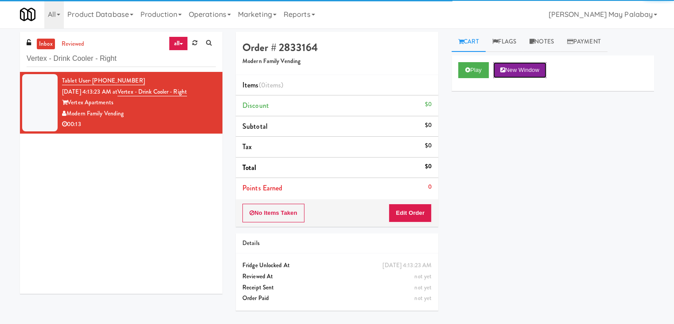
click at [523, 70] on button "New Window" at bounding box center [519, 70] width 53 height 16
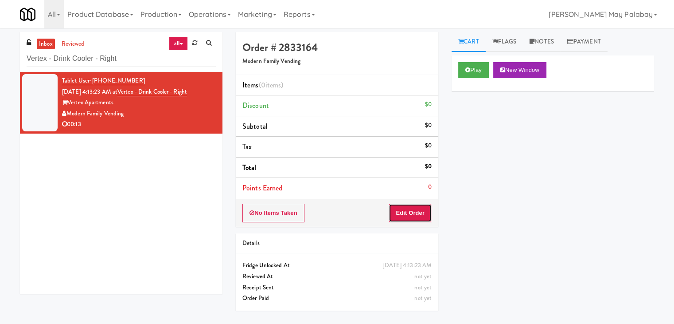
click at [406, 210] on button "Edit Order" at bounding box center [410, 212] width 43 height 19
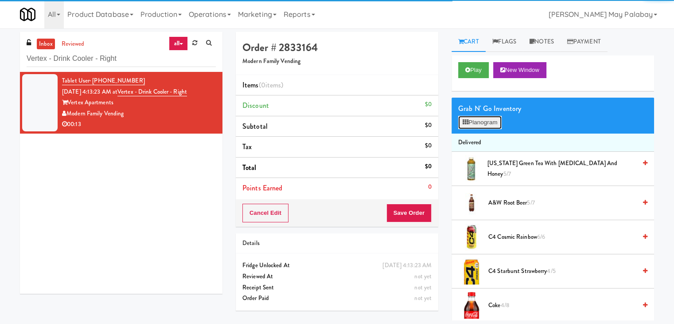
click at [485, 121] on button "Planogram" at bounding box center [479, 122] width 43 height 13
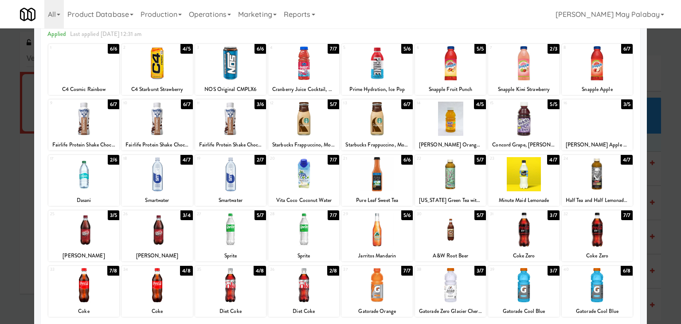
scroll to position [44, 0]
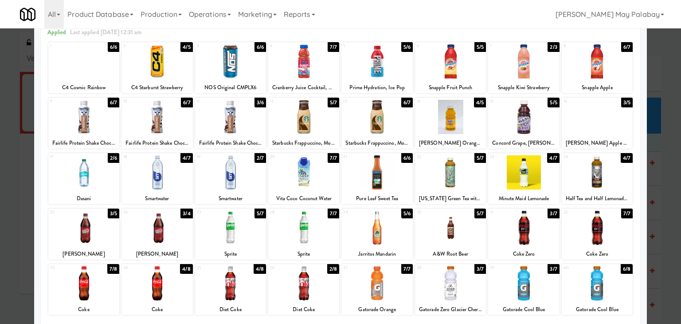
click at [383, 193] on div "Pure Leaf Sweet Tea" at bounding box center [377, 198] width 68 height 11
click at [394, 180] on div at bounding box center [376, 172] width 71 height 34
click at [477, 174] on div at bounding box center [450, 172] width 71 height 34
click at [654, 188] on div at bounding box center [340, 162] width 681 height 324
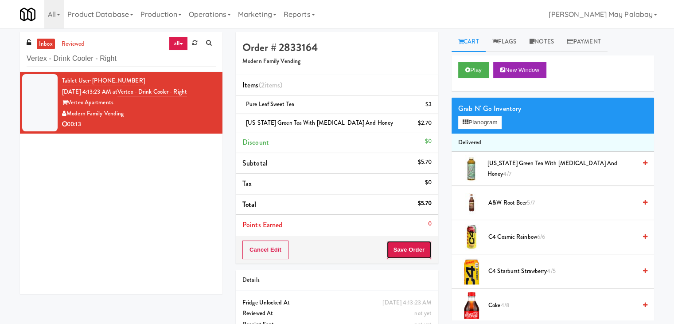
click at [409, 247] on button "Save Order" at bounding box center [408, 249] width 45 height 19
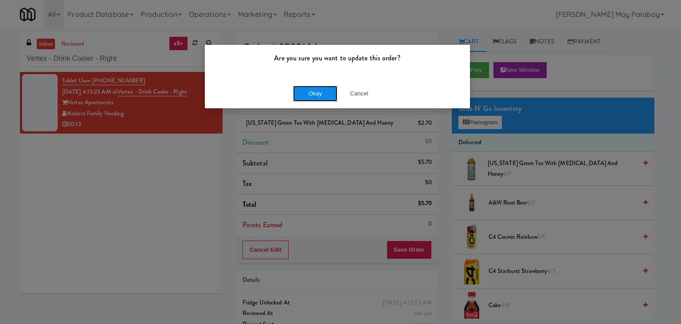
click at [320, 99] on button "Okay" at bounding box center [315, 94] width 44 height 16
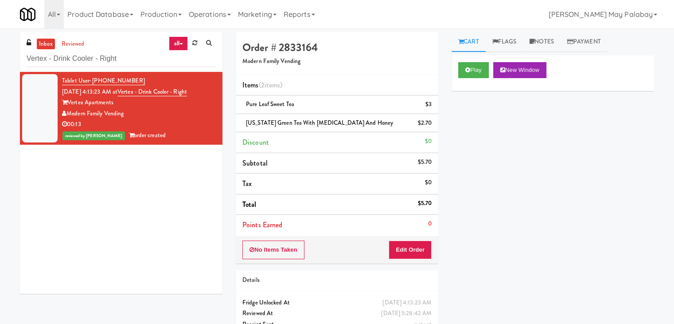
click at [131, 160] on div "Tablet User · (808) 476-0016 Sep 18, 2025 4:13:23 AM at Vertex - Drink Cooler -…" at bounding box center [121, 183] width 203 height 222
drag, startPoint x: 137, startPoint y: 58, endPoint x: 25, endPoint y: 61, distance: 111.7
click at [25, 61] on div "inbox reviewed all all unclear take inventory issue suspicious failed recent Ve…" at bounding box center [121, 52] width 203 height 40
paste input "Snack Cooler - Lef"
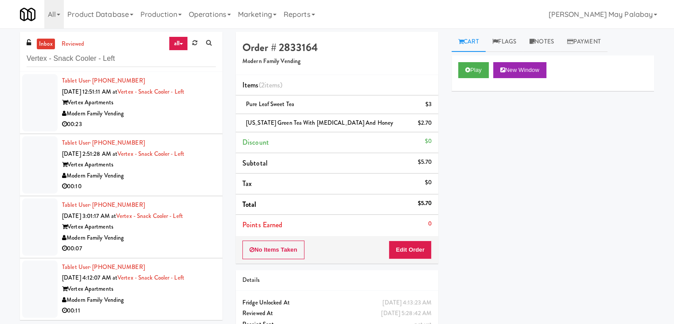
click at [160, 119] on div "00:23" at bounding box center [139, 124] width 154 height 11
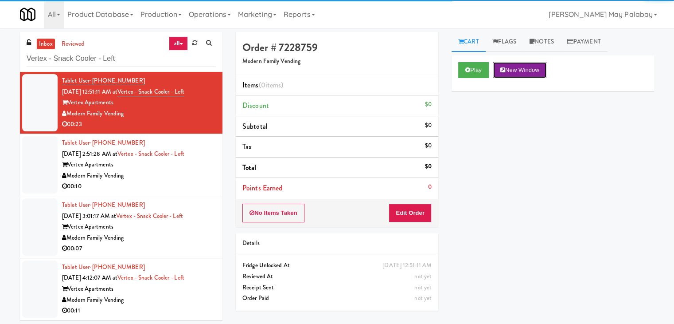
click at [522, 68] on button "New Window" at bounding box center [519, 70] width 53 height 16
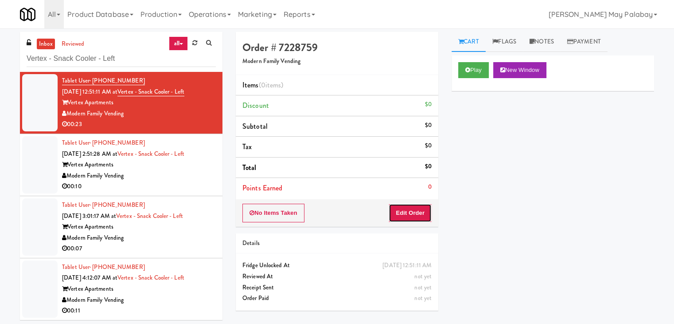
click at [421, 213] on button "Edit Order" at bounding box center [410, 212] width 43 height 19
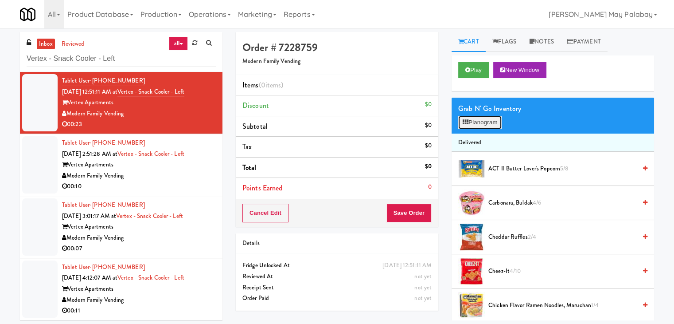
click at [496, 122] on button "Planogram" at bounding box center [479, 122] width 43 height 13
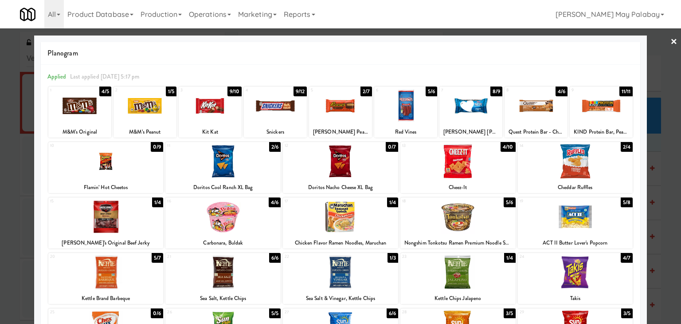
click at [270, 165] on div at bounding box center [222, 161] width 115 height 34
click at [653, 160] on div at bounding box center [340, 162] width 681 height 324
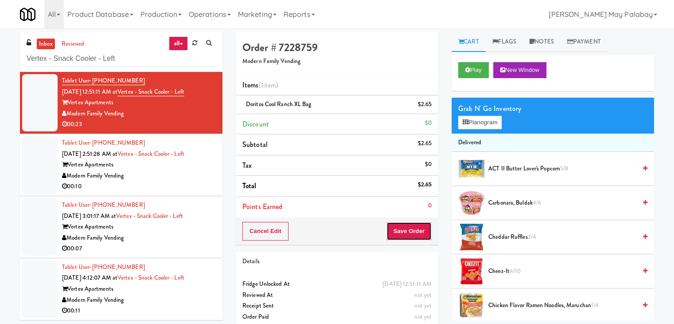
click at [407, 232] on button "Save Order" at bounding box center [408, 231] width 45 height 19
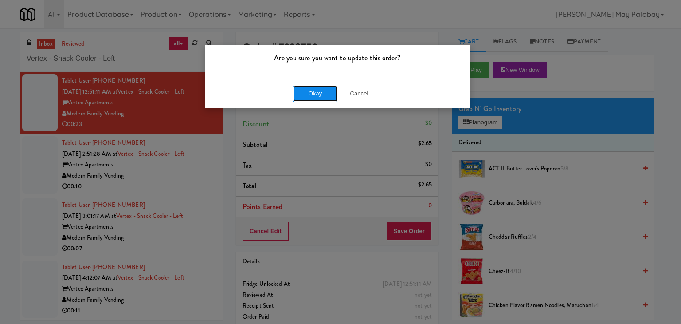
click at [312, 92] on button "Okay" at bounding box center [315, 94] width 44 height 16
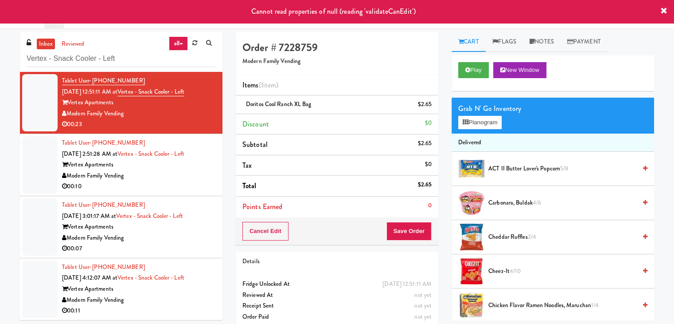
click at [95, 176] on div "Modern Family Vending" at bounding box center [139, 175] width 154 height 11
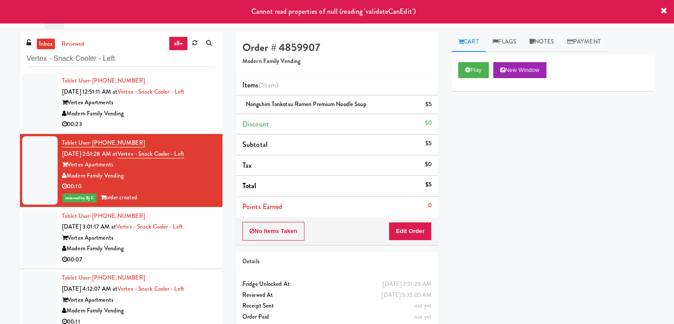
click at [175, 112] on div "Modern Family Vending" at bounding box center [139, 113] width 154 height 11
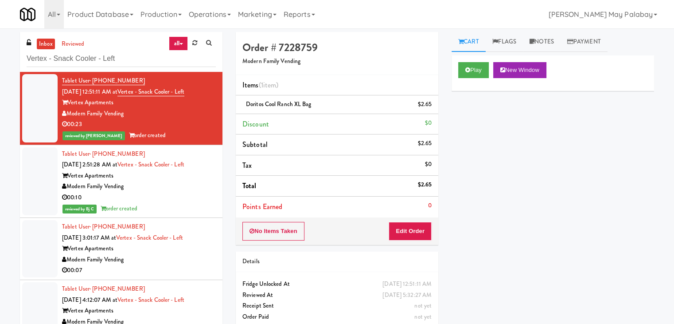
click at [175, 254] on div "Modern Family Vending" at bounding box center [139, 259] width 154 height 11
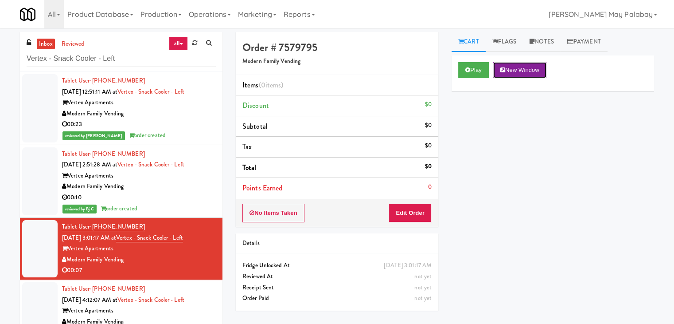
click at [519, 70] on button "New Window" at bounding box center [519, 70] width 53 height 16
click at [398, 211] on button "Edit Order" at bounding box center [410, 212] width 43 height 19
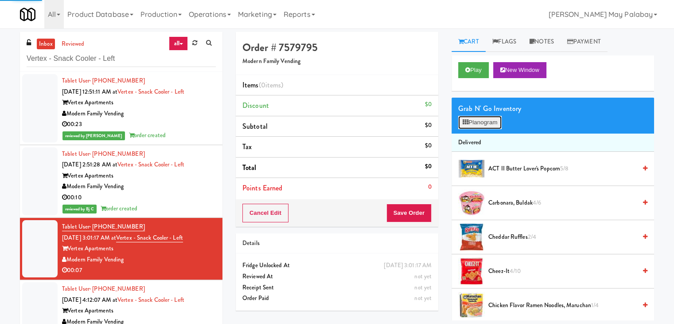
click at [470, 122] on button "Planogram" at bounding box center [479, 122] width 43 height 13
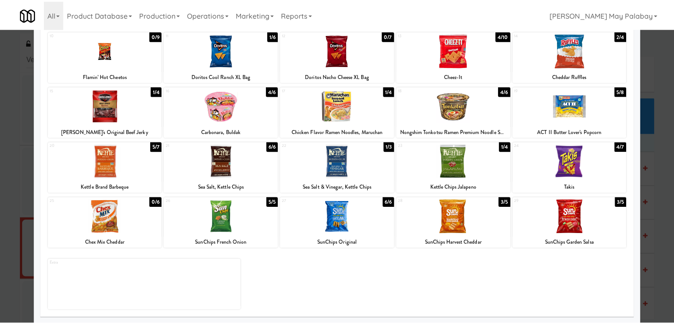
scroll to position [112, 0]
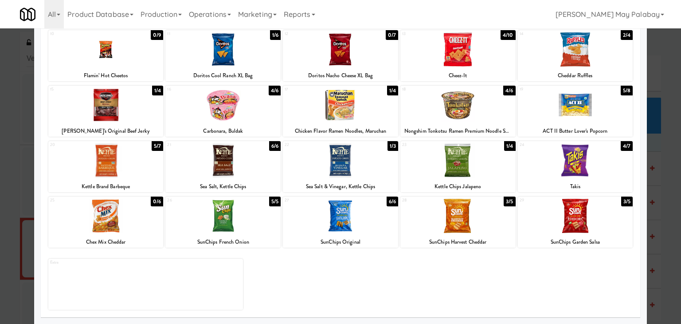
click at [374, 175] on div at bounding box center [340, 160] width 115 height 34
click at [662, 233] on div at bounding box center [340, 162] width 681 height 324
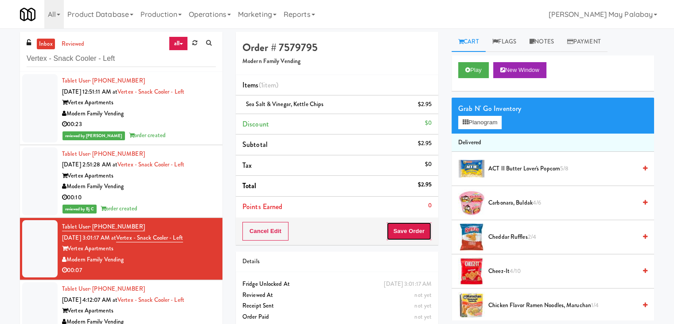
click at [417, 231] on button "Save Order" at bounding box center [408, 231] width 45 height 19
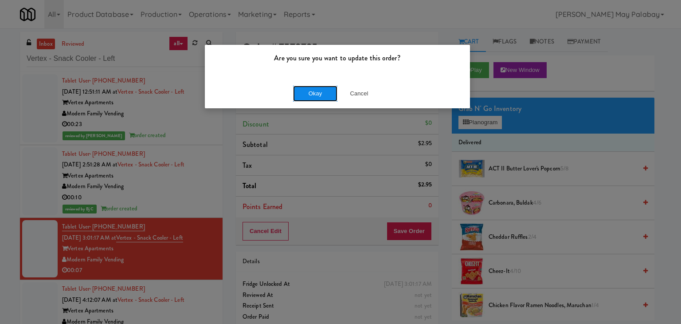
click at [327, 95] on button "Okay" at bounding box center [315, 94] width 44 height 16
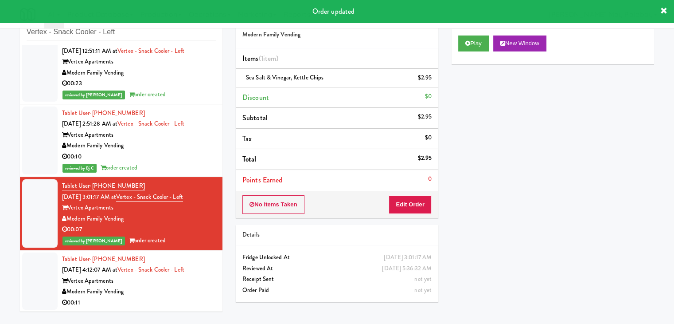
scroll to position [28, 0]
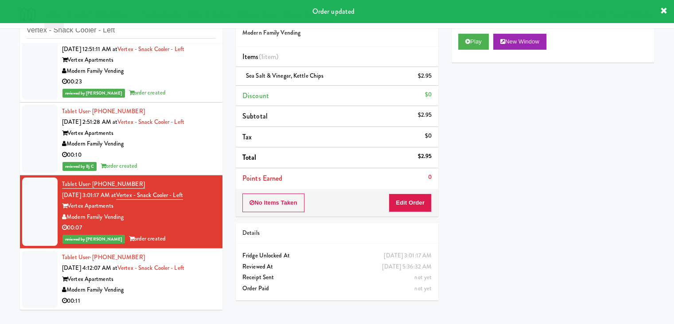
click at [153, 282] on div "Vertex Apartments" at bounding box center [139, 278] width 154 height 11
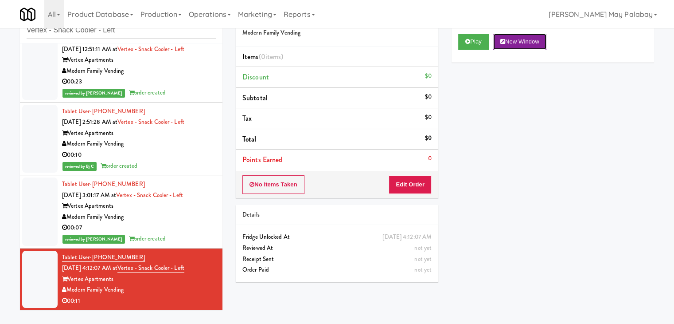
click at [524, 43] on button "New Window" at bounding box center [519, 42] width 53 height 16
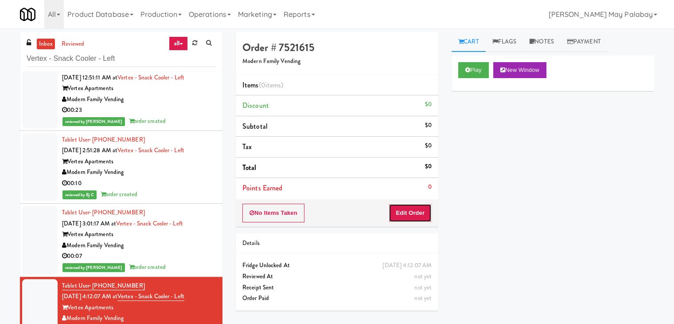
click at [424, 209] on button "Edit Order" at bounding box center [410, 212] width 43 height 19
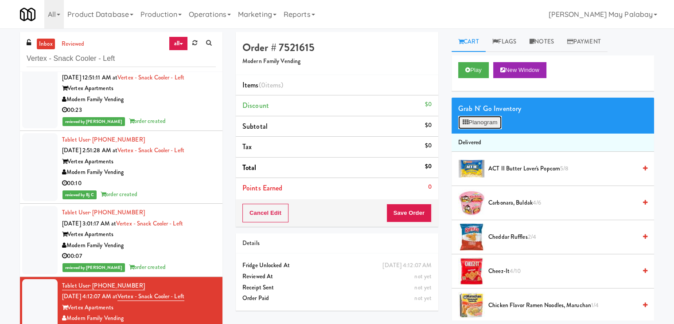
click at [476, 123] on button "Planogram" at bounding box center [479, 122] width 43 height 13
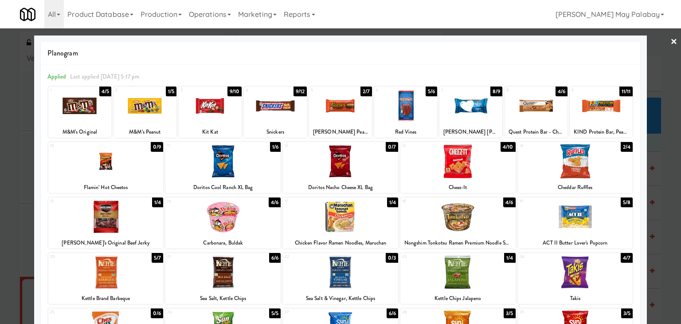
click at [665, 195] on div at bounding box center [340, 162] width 681 height 324
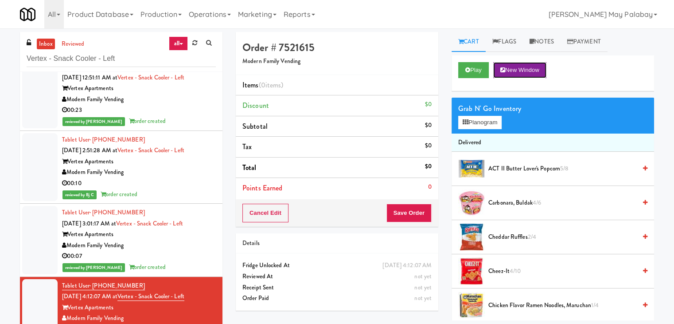
click at [523, 69] on button "New Window" at bounding box center [519, 70] width 53 height 16
click at [468, 121] on icon at bounding box center [466, 122] width 6 height 6
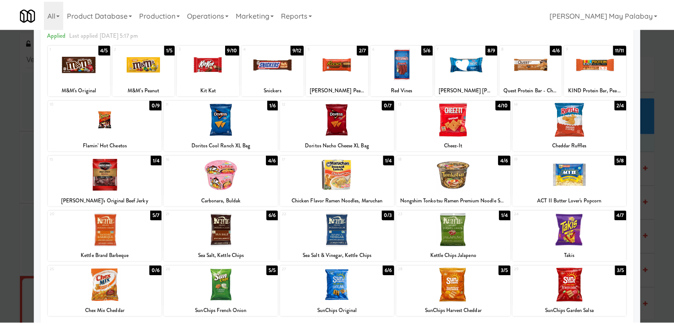
scroll to position [44, 0]
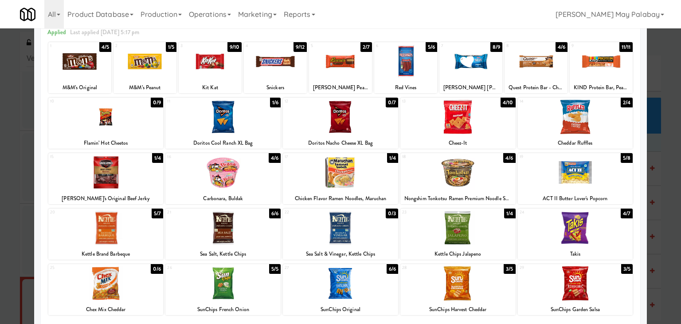
click at [255, 190] on div "16 4/6 Carbonara, Buldak" at bounding box center [222, 178] width 115 height 51
click at [466, 188] on div at bounding box center [457, 172] width 115 height 34
click at [657, 262] on div at bounding box center [340, 162] width 681 height 324
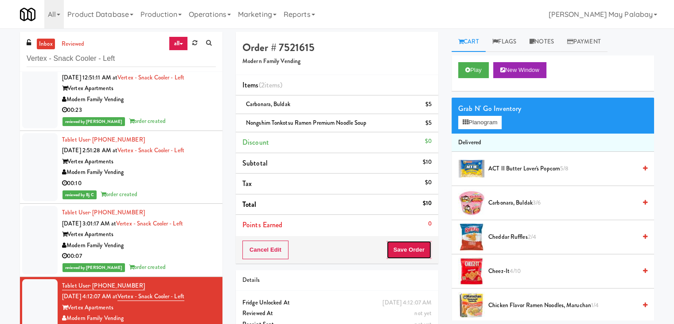
click at [405, 245] on button "Save Order" at bounding box center [408, 249] width 45 height 19
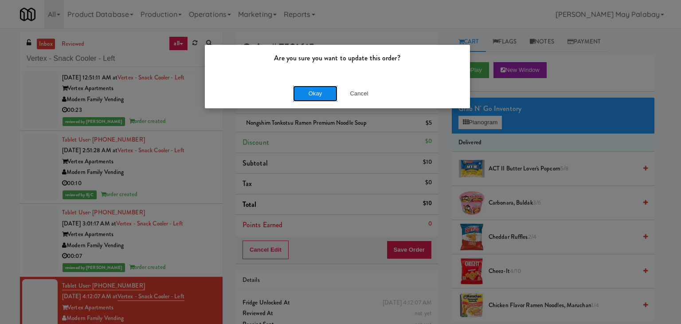
click at [328, 94] on button "Okay" at bounding box center [315, 94] width 44 height 16
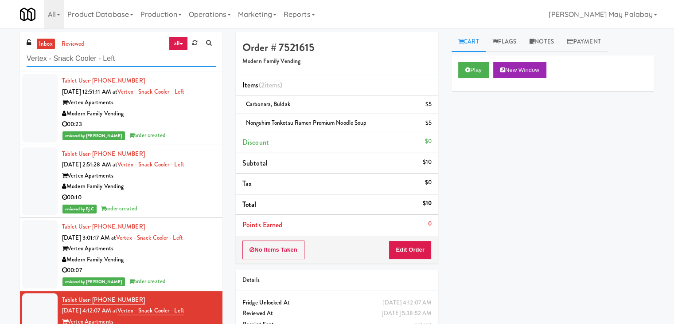
drag, startPoint x: 121, startPoint y: 57, endPoint x: 0, endPoint y: 62, distance: 121.5
click at [0, 62] on div "inbox reviewed all all unclear take inventory issue suspicious failed recent Ve…" at bounding box center [337, 193] width 674 height 322
paste input "848 Ap"
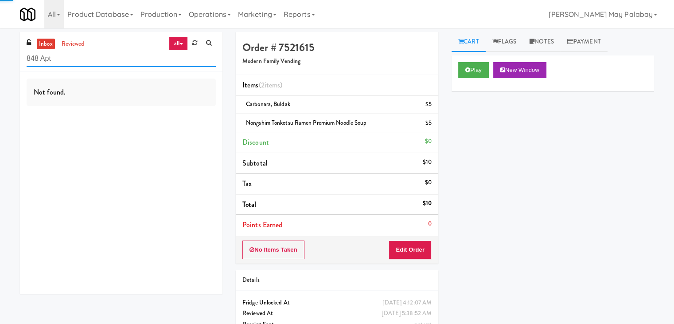
type input "848 Apt"
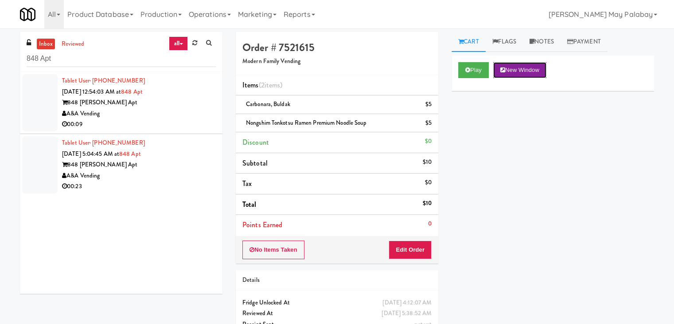
click at [515, 67] on button "New Window" at bounding box center [519, 70] width 53 height 16
click at [415, 247] on button "Edit Order" at bounding box center [410, 249] width 43 height 19
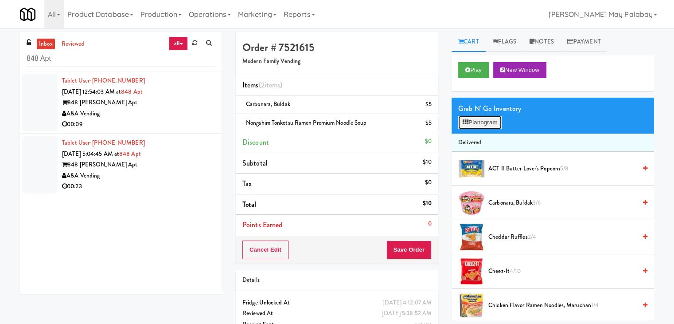
click at [478, 123] on button "Planogram" at bounding box center [479, 122] width 43 height 13
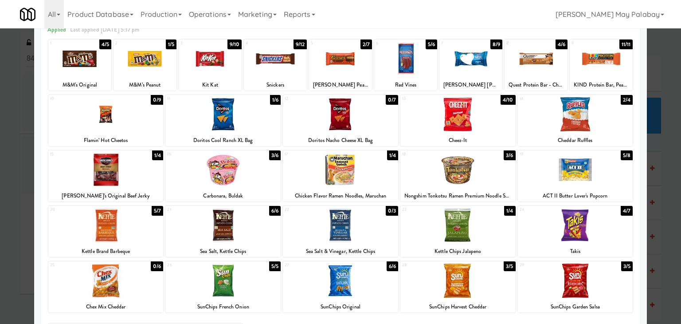
scroll to position [44, 0]
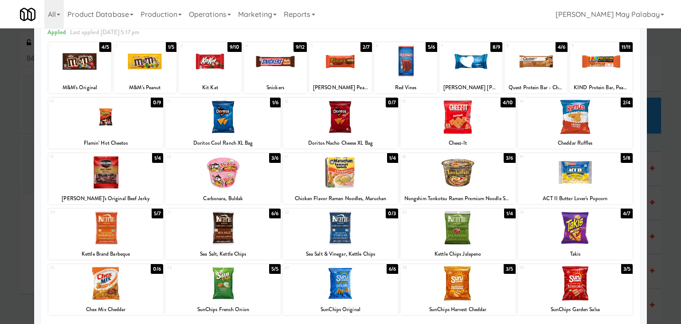
click at [656, 185] on div at bounding box center [340, 162] width 681 height 324
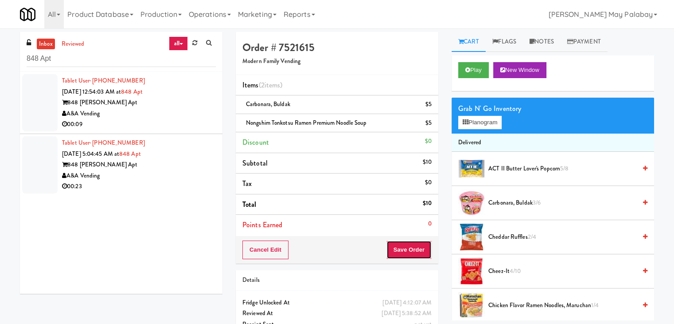
click at [417, 246] on button "Save Order" at bounding box center [408, 249] width 45 height 19
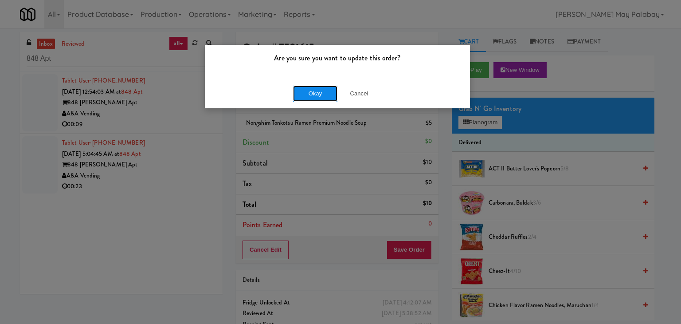
click at [328, 94] on button "Okay" at bounding box center [315, 94] width 44 height 16
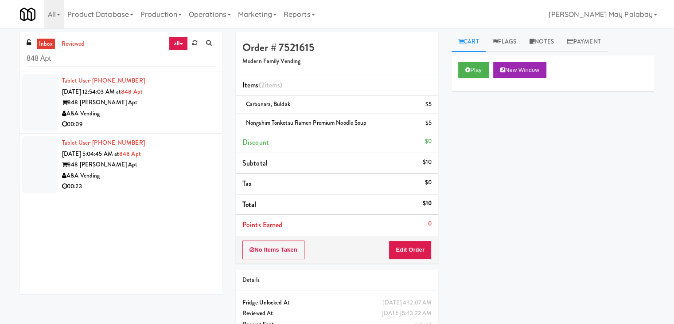
click at [161, 169] on div "848 Mitchell Apt" at bounding box center [139, 164] width 154 height 11
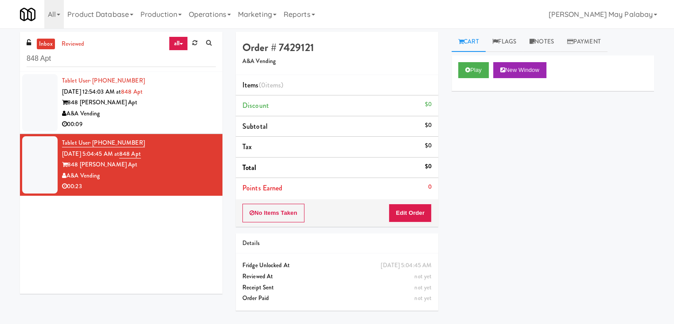
click at [171, 125] on div "00:09" at bounding box center [139, 124] width 154 height 11
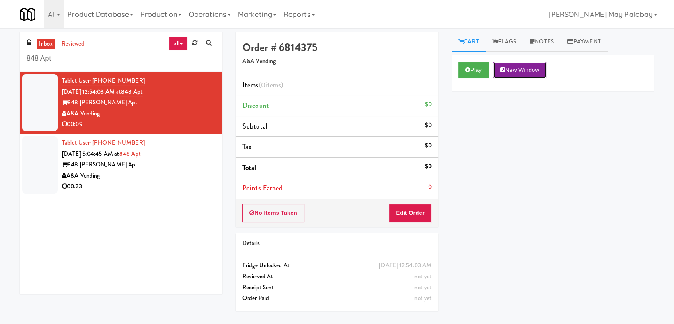
click at [513, 71] on button "New Window" at bounding box center [519, 70] width 53 height 16
click at [420, 210] on button "Edit Order" at bounding box center [410, 212] width 43 height 19
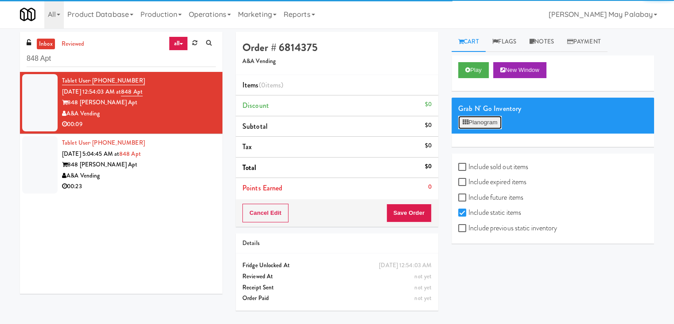
click at [488, 122] on button "Planogram" at bounding box center [479, 122] width 43 height 13
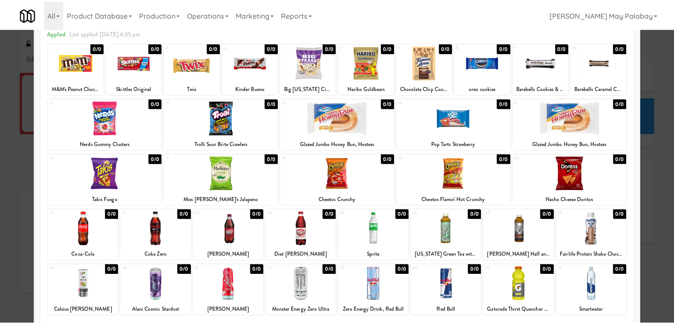
scroll to position [44, 0]
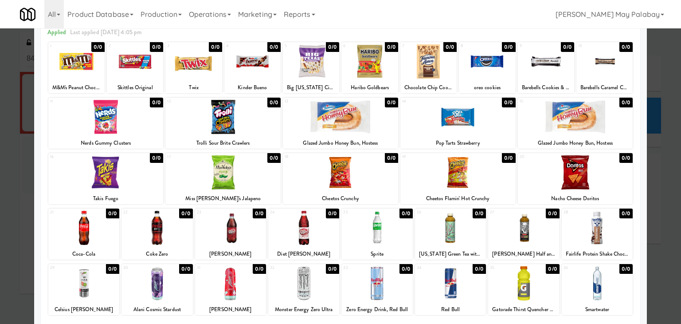
click at [659, 183] on div at bounding box center [340, 162] width 681 height 324
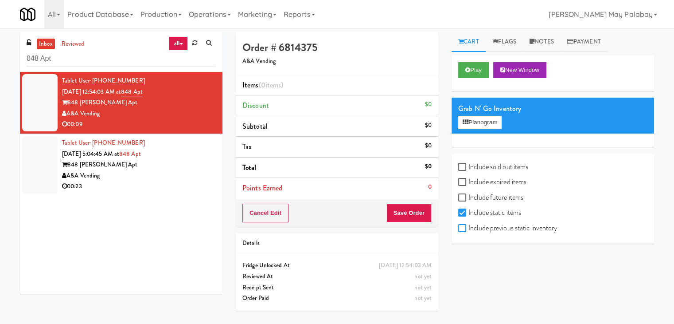
click at [464, 227] on input "Include previous static inventory" at bounding box center [463, 228] width 10 height 7
checkbox input "true"
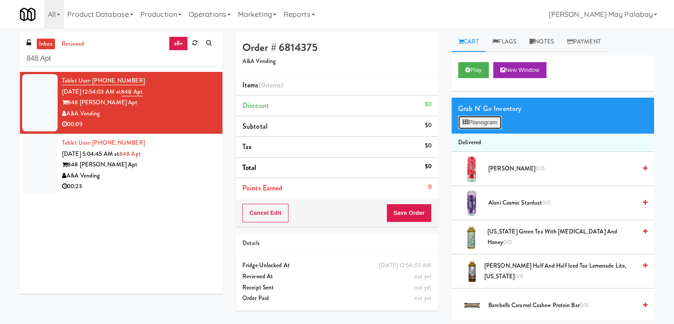
click at [495, 122] on button "Planogram" at bounding box center [479, 122] width 43 height 13
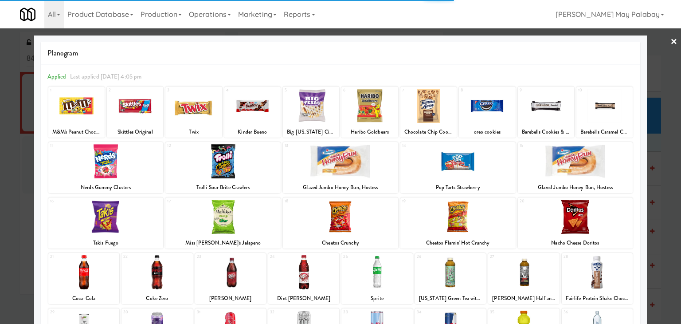
click at [339, 176] on div at bounding box center [340, 161] width 115 height 34
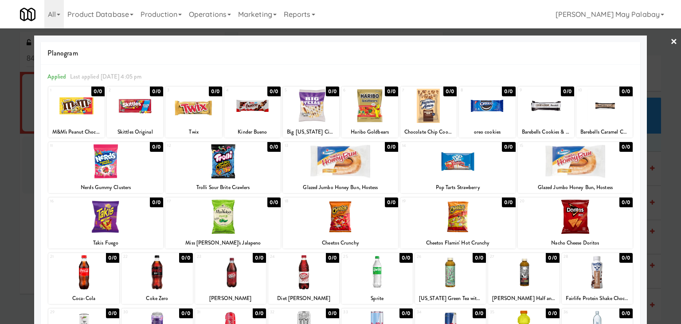
click at [382, 165] on div at bounding box center [340, 161] width 115 height 34
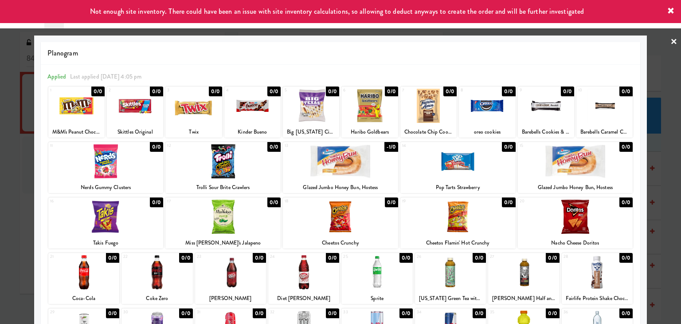
click at [658, 164] on div at bounding box center [340, 162] width 681 height 324
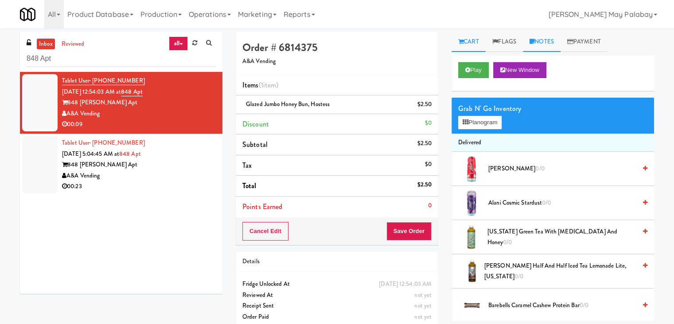
click at [542, 47] on link "Notes" at bounding box center [542, 42] width 38 height 20
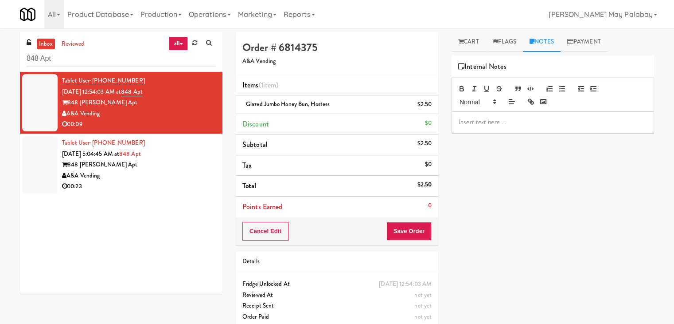
click at [498, 125] on p at bounding box center [553, 122] width 188 height 10
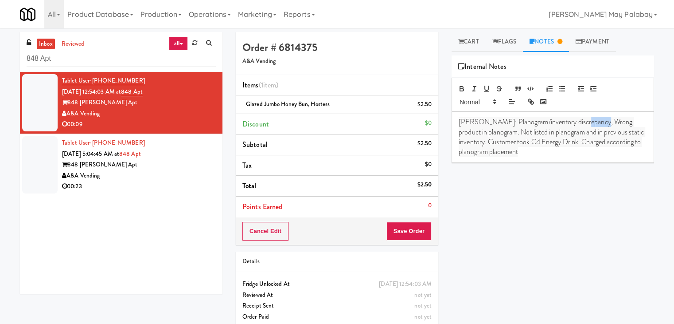
drag, startPoint x: 575, startPoint y: 121, endPoint x: 594, endPoint y: 124, distance: 19.2
click at [594, 124] on span "Rizza: Planogram/inventory discrepancy, Wrong product in planogram. Not listed …" at bounding box center [552, 137] width 187 height 40
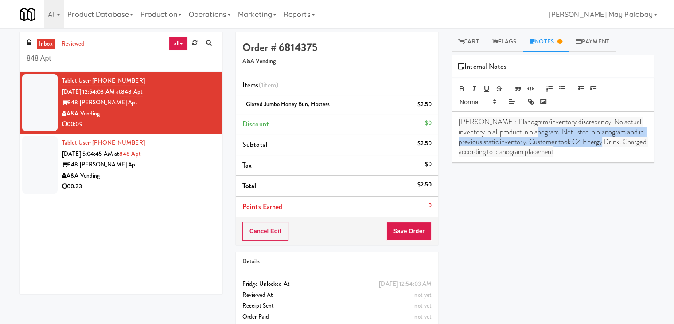
drag, startPoint x: 530, startPoint y: 133, endPoint x: 599, endPoint y: 145, distance: 70.8
click at [599, 145] on span "Rizza: Planogram/inventory discrepancy, No actual inventory in all product in p…" at bounding box center [553, 137] width 189 height 40
drag, startPoint x: 530, startPoint y: 131, endPoint x: 601, endPoint y: 140, distance: 71.5
click at [601, 140] on span "Rizza: Planogram/inventory discrepancy, No actual inventory in all product in p…" at bounding box center [553, 137] width 189 height 40
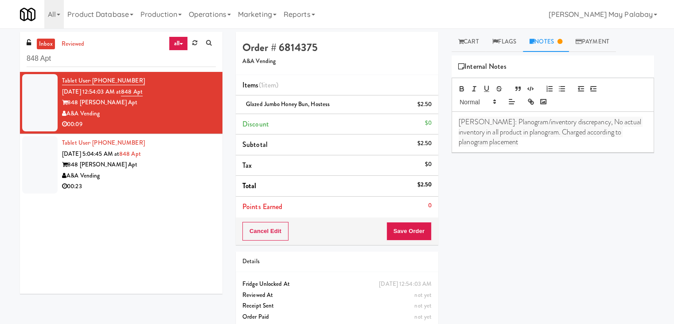
click at [554, 133] on span "Rizza: Planogram/inventory discrepancy, No actual inventory in all product in p…" at bounding box center [551, 132] width 184 height 30
click at [468, 46] on link "Cart" at bounding box center [469, 42] width 34 height 20
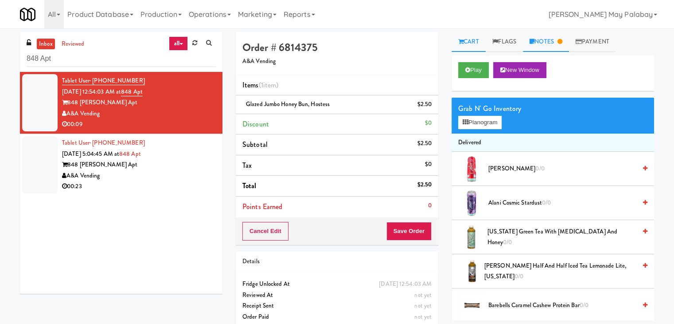
click at [551, 44] on link "Notes" at bounding box center [546, 42] width 46 height 20
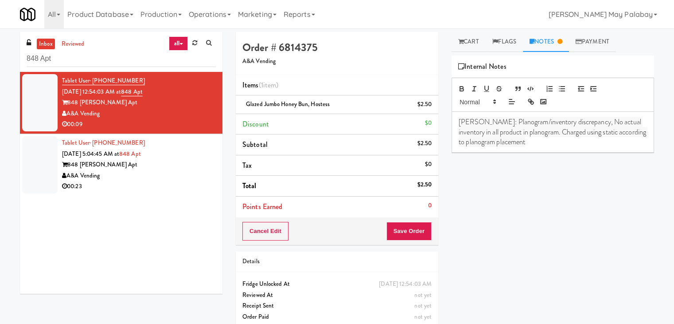
click at [524, 144] on p "Rizza: Planogram/inventory discrepancy, No actual inventory in all product in p…" at bounding box center [553, 132] width 188 height 30
click at [585, 133] on span "Rizza: Planogram/inventory discrepancy, No actual inventory in all product in p…" at bounding box center [553, 132] width 189 height 30
click at [572, 133] on span "Rizza: Planogram/inventory discrepancy, No actual inventory in all product in p…" at bounding box center [551, 132] width 184 height 30
click at [616, 131] on p "Rizza: Planogram/inventory discrepancy, No actual inventory in all product in p…" at bounding box center [553, 132] width 188 height 30
click at [605, 148] on div "Rizza: Planogram/inventory discrepancy, No actual inventory in all product in p…" at bounding box center [553, 132] width 202 height 40
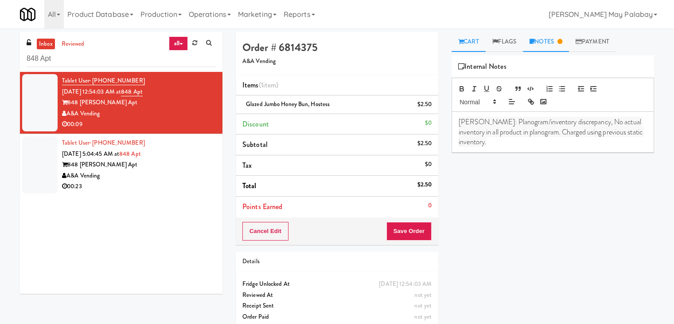
click at [473, 39] on link "Cart" at bounding box center [469, 42] width 34 height 20
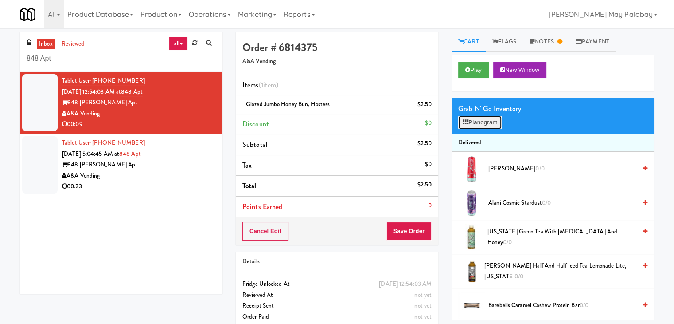
click at [473, 121] on button "Planogram" at bounding box center [479, 122] width 43 height 13
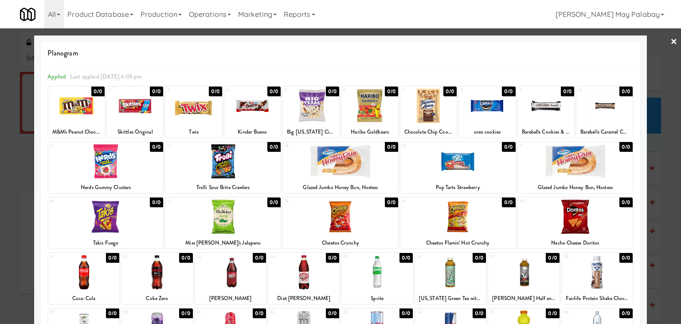
click at [665, 173] on div at bounding box center [340, 162] width 681 height 324
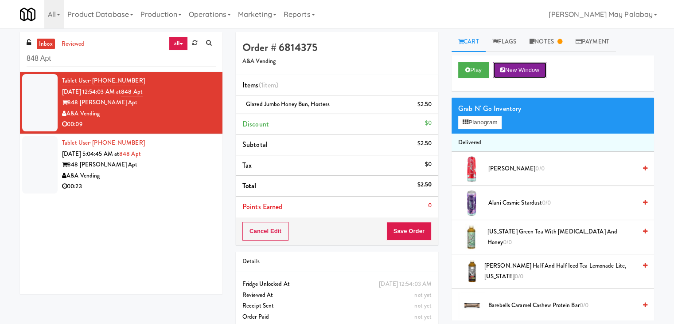
click at [534, 67] on button "New Window" at bounding box center [519, 70] width 53 height 16
click at [472, 122] on button "Planogram" at bounding box center [479, 122] width 43 height 13
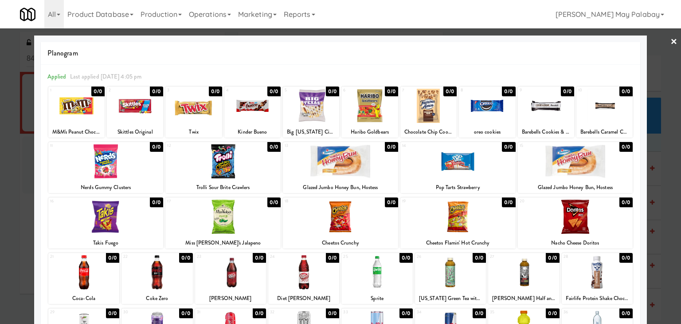
click at [656, 161] on div at bounding box center [340, 162] width 681 height 324
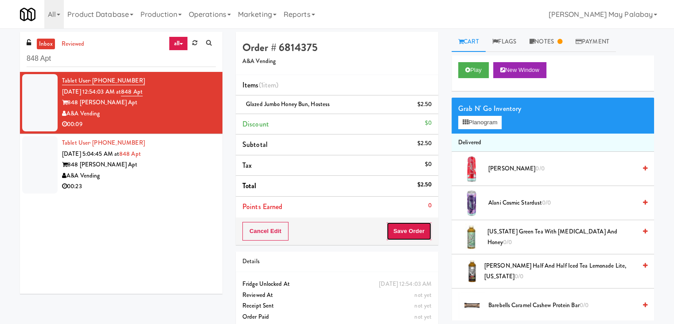
click at [400, 229] on button "Save Order" at bounding box center [408, 231] width 45 height 19
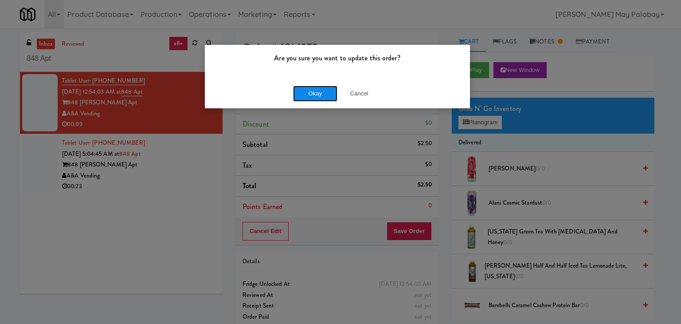
click at [328, 91] on button "Okay" at bounding box center [315, 94] width 44 height 16
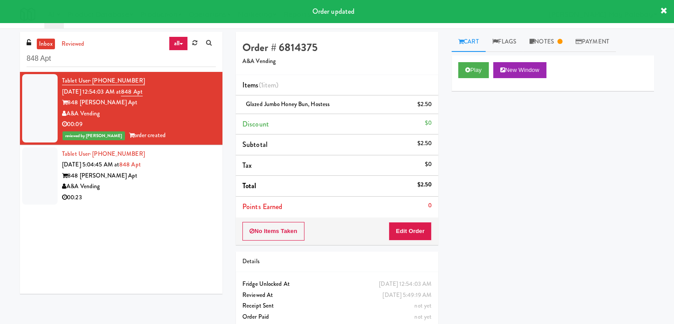
click at [156, 173] on div "848 Mitchell Apt" at bounding box center [139, 175] width 154 height 11
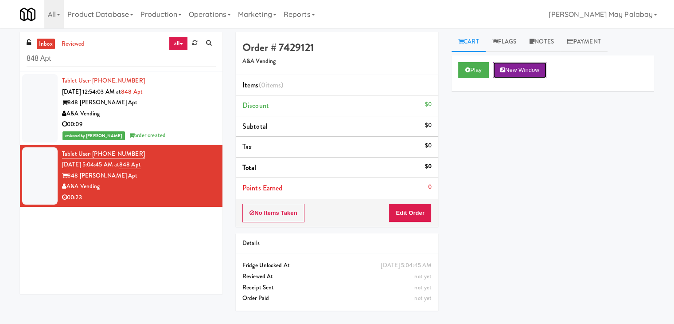
click at [507, 66] on button "New Window" at bounding box center [519, 70] width 53 height 16
click at [403, 210] on button "Edit Order" at bounding box center [410, 212] width 43 height 19
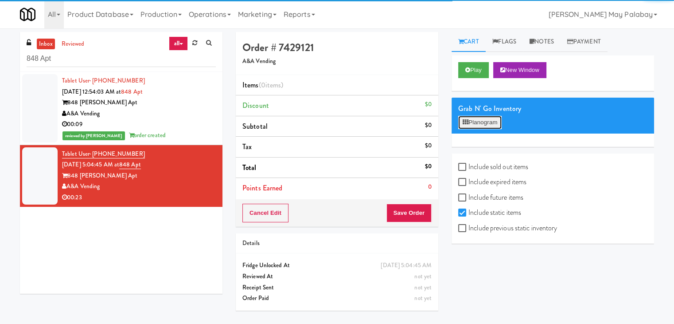
click at [472, 127] on button "Planogram" at bounding box center [479, 122] width 43 height 13
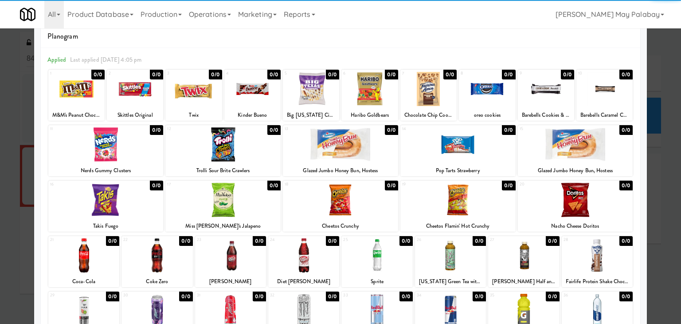
scroll to position [44, 0]
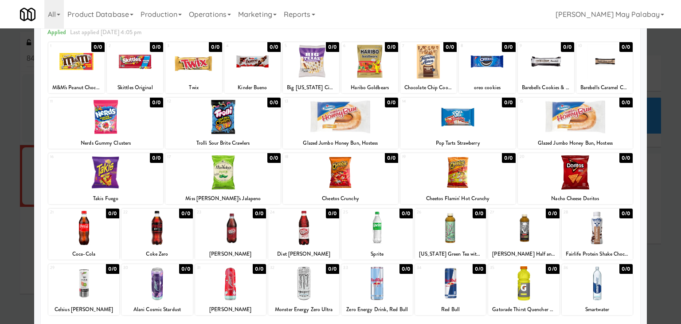
click at [540, 289] on div at bounding box center [523, 283] width 71 height 34
click at [658, 227] on div at bounding box center [340, 162] width 681 height 324
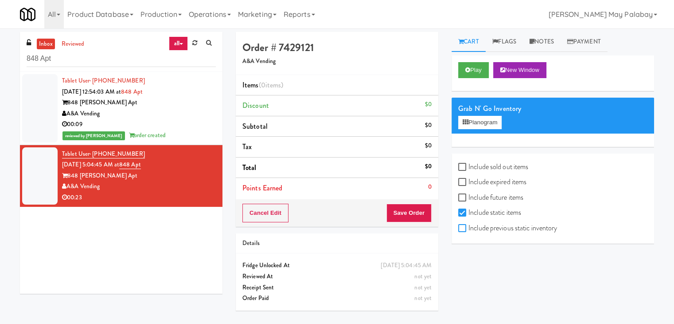
click at [466, 227] on input "Include previous static inventory" at bounding box center [463, 228] width 10 height 7
checkbox input "true"
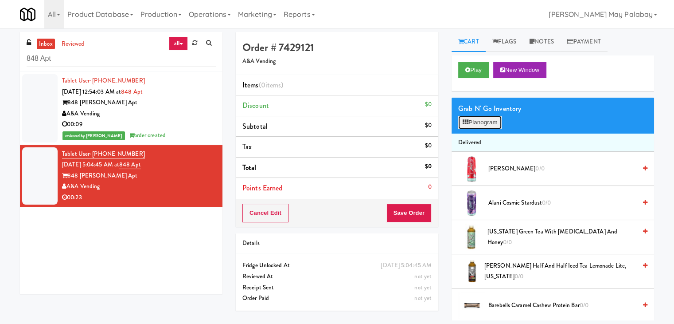
click at [480, 120] on button "Planogram" at bounding box center [479, 122] width 43 height 13
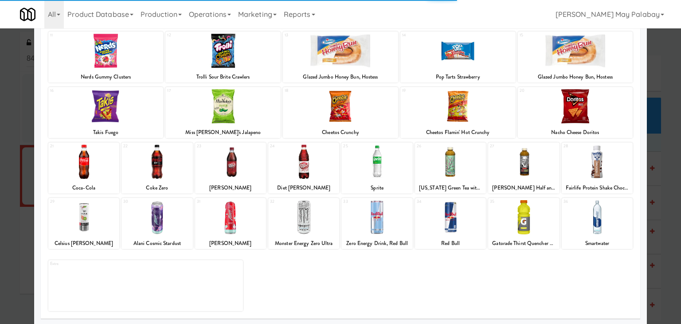
scroll to position [112, 0]
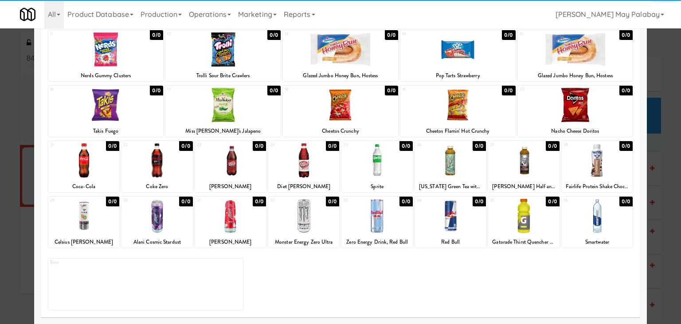
click at [542, 229] on div at bounding box center [523, 216] width 71 height 34
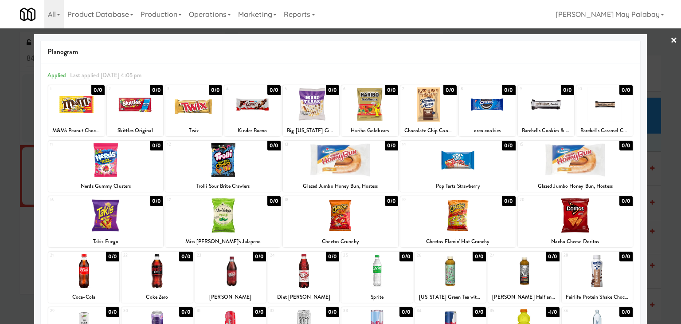
scroll to position [0, 0]
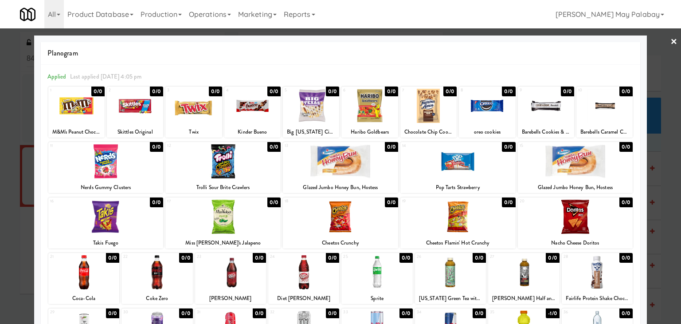
click at [488, 118] on div at bounding box center [487, 106] width 56 height 34
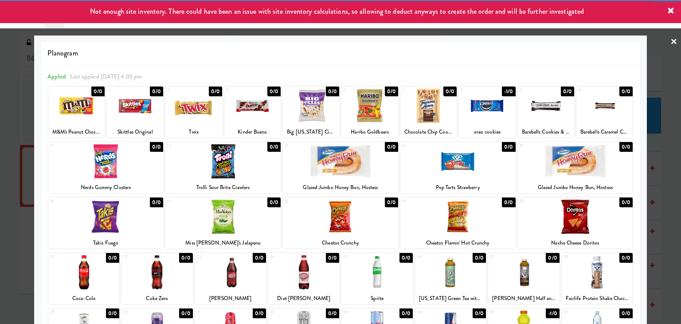
click at [488, 118] on div at bounding box center [487, 106] width 56 height 34
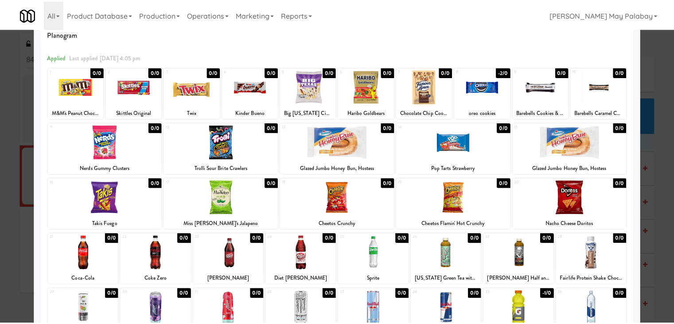
scroll to position [44, 0]
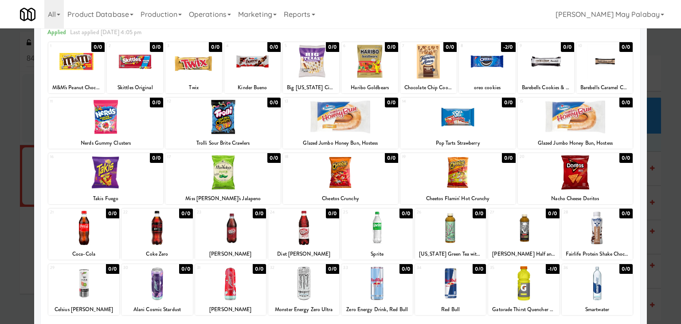
click at [534, 296] on div at bounding box center [523, 283] width 71 height 34
click at [652, 271] on div at bounding box center [340, 162] width 681 height 324
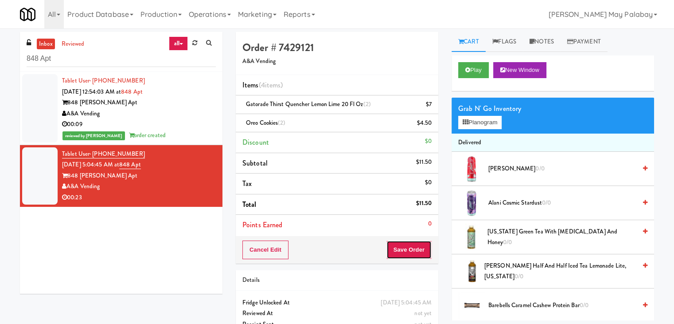
click at [409, 250] on button "Save Order" at bounding box center [408, 249] width 45 height 19
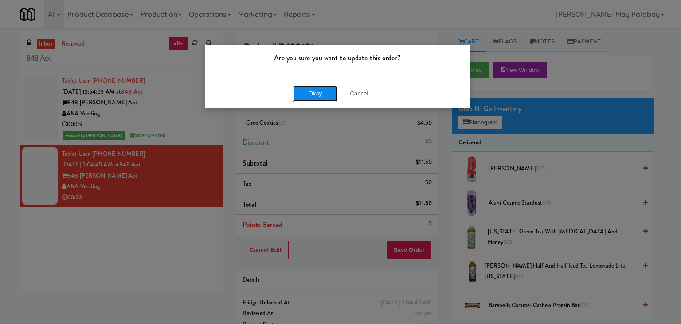
click at [326, 89] on button "Okay" at bounding box center [315, 94] width 44 height 16
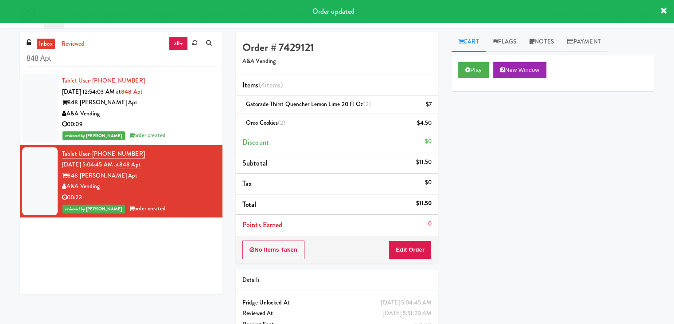
click at [201, 130] on div "reviewed by Rizza P order created" at bounding box center [139, 135] width 154 height 11
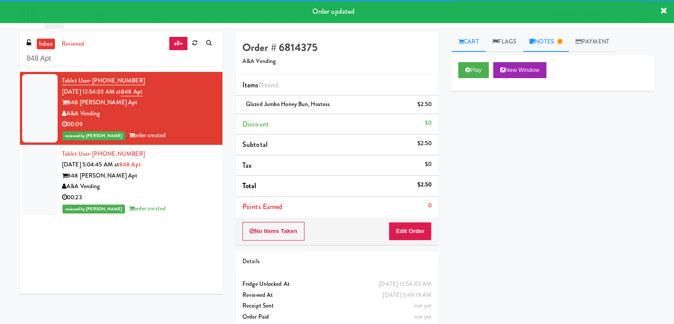
click at [549, 40] on link "Notes" at bounding box center [546, 42] width 46 height 20
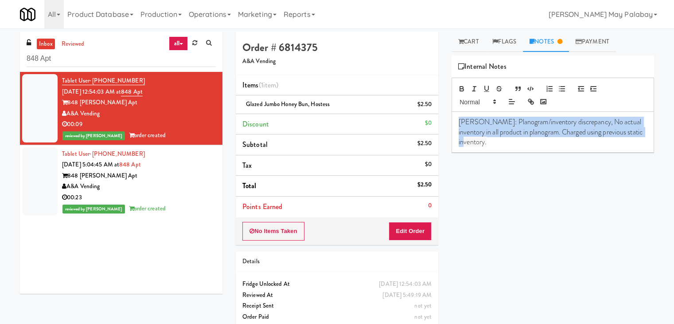
drag, startPoint x: 458, startPoint y: 122, endPoint x: 642, endPoint y: 136, distance: 184.4
click at [642, 136] on div "Rizza: Planogram/inventory discrepancy, No actual inventory in all product in p…" at bounding box center [553, 132] width 202 height 40
copy span "Rizza: Planogram/inventory discrepancy, No actual inventory in all product in p…"
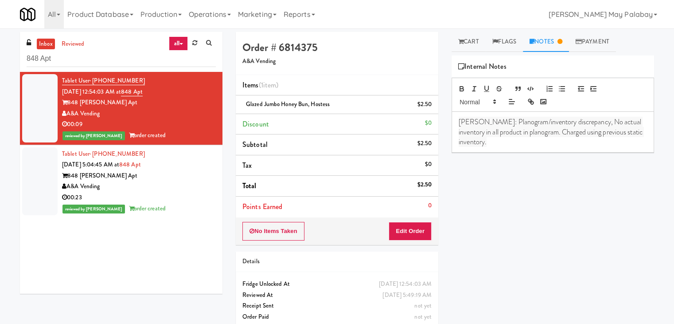
click at [174, 176] on div "848 Mitchell Apt" at bounding box center [139, 175] width 154 height 11
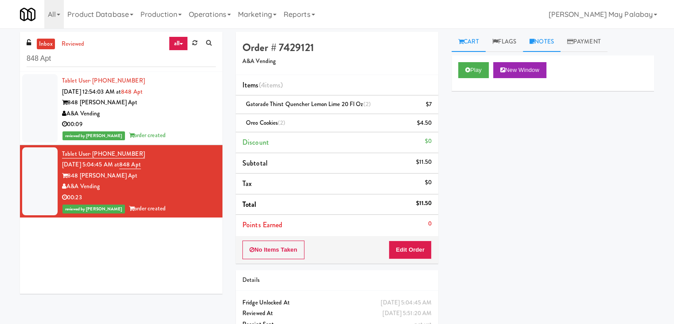
click at [542, 43] on link "Notes" at bounding box center [542, 42] width 38 height 20
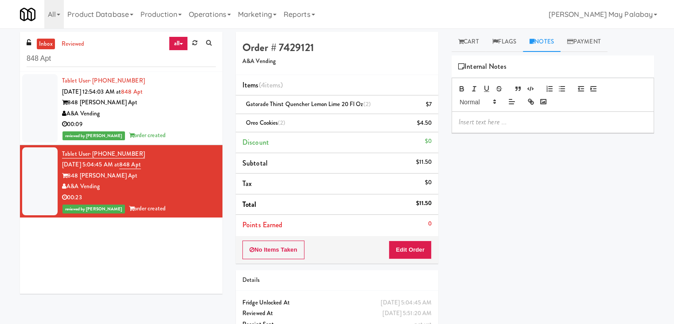
click at [474, 121] on p at bounding box center [553, 122] width 188 height 10
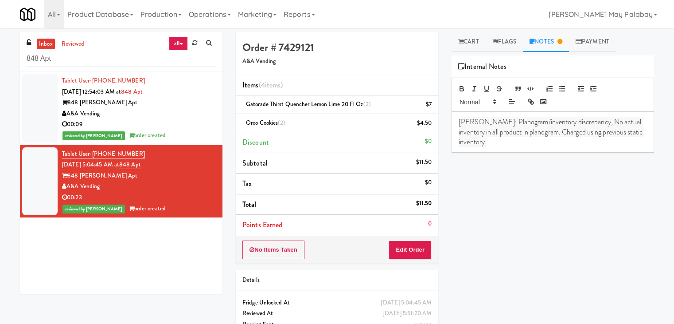
click at [476, 211] on div "Play New Window Primary Flag Clear Flag if unable to determine what was taken o…" at bounding box center [553, 221] width 203 height 332
click at [128, 254] on div "Tablet User · (346) 303-0161 Sep 18, 2025 12:54:03 AM at 848 Apt 848 Mitchell A…" at bounding box center [121, 183] width 203 height 222
drag, startPoint x: 154, startPoint y: 61, endPoint x: 0, endPoint y: 71, distance: 154.2
click at [0, 71] on div "inbox reviewed all all unclear take inventory issue suspicious failed recent 84…" at bounding box center [337, 193] width 674 height 322
paste input "First Street - Cooler - Lef"
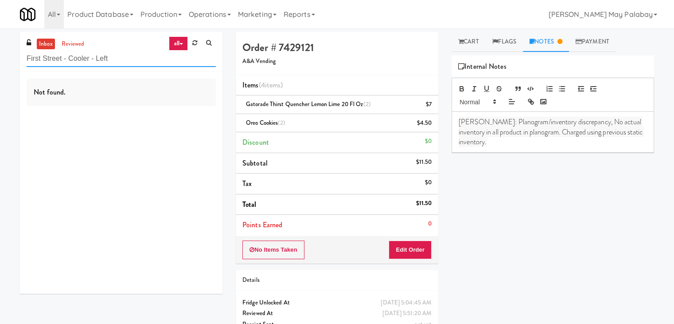
drag, startPoint x: 121, startPoint y: 57, endPoint x: 16, endPoint y: 66, distance: 105.4
click at [16, 66] on div "inbox reviewed all all unclear take inventory issue suspicious failed recent Fi…" at bounding box center [121, 166] width 216 height 268
paste input "399 Fremont - Pantry"
type input "399 Fremont - Pantry"
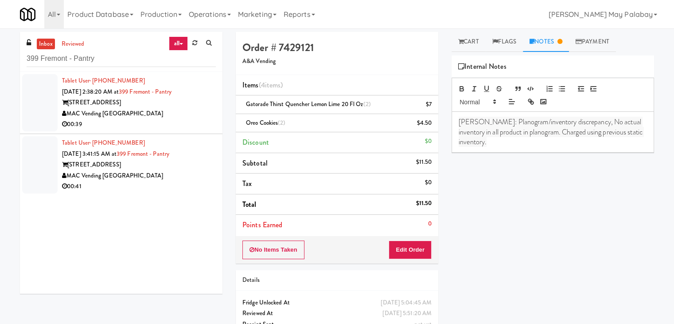
click at [156, 107] on div "399 Fremont Street" at bounding box center [139, 102] width 154 height 11
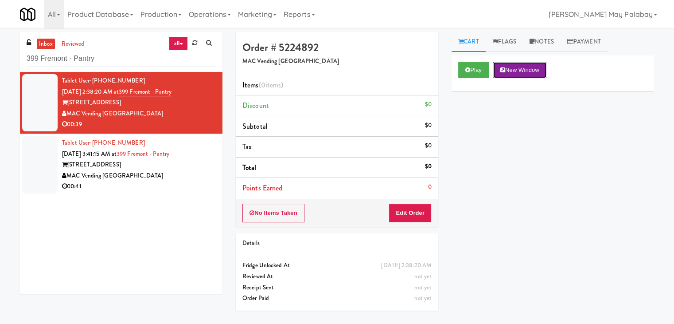
click at [525, 70] on button "New Window" at bounding box center [519, 70] width 53 height 16
click at [414, 211] on button "Edit Order" at bounding box center [410, 212] width 43 height 19
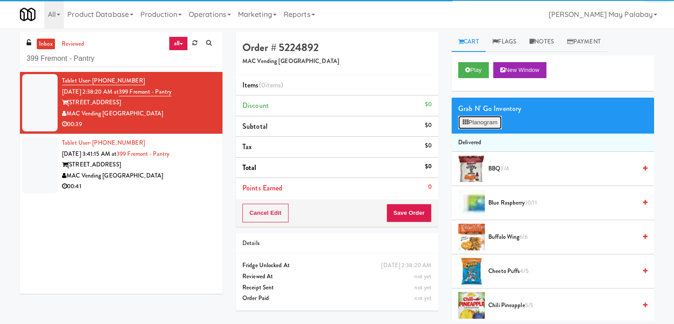
click at [466, 122] on icon at bounding box center [466, 122] width 6 height 6
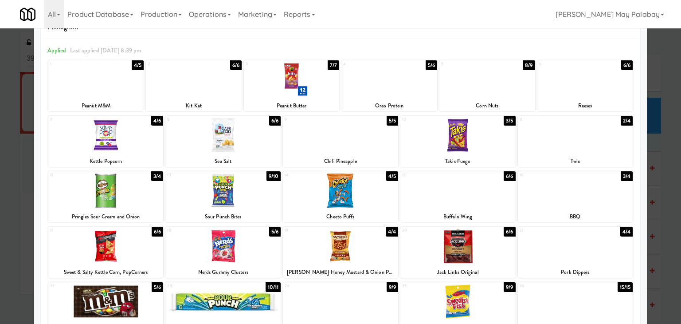
scroll to position [23, 0]
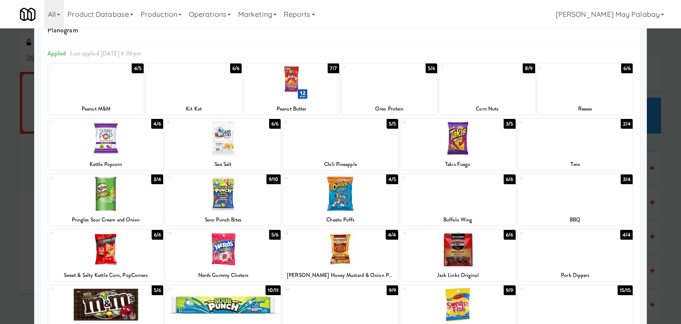
click at [271, 156] on div "8 6/6 Sea Salt" at bounding box center [222, 144] width 115 height 51
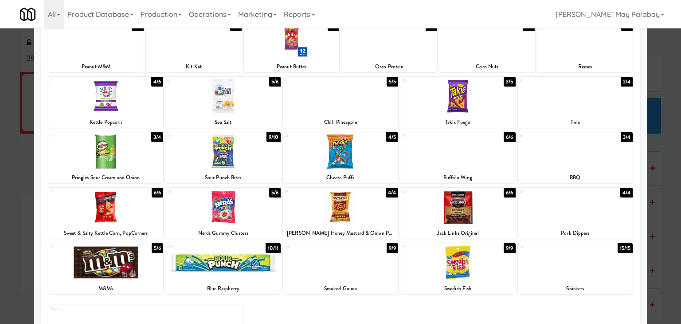
scroll to position [67, 0]
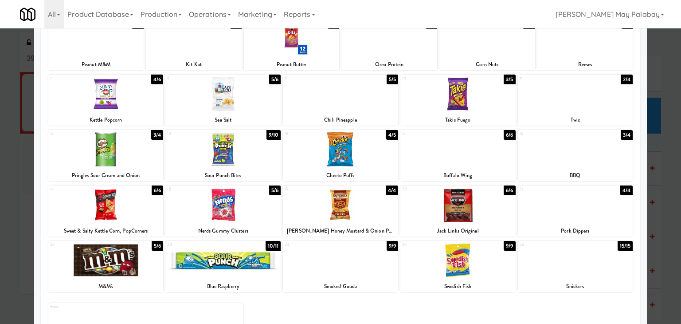
click at [377, 156] on div at bounding box center [340, 149] width 115 height 34
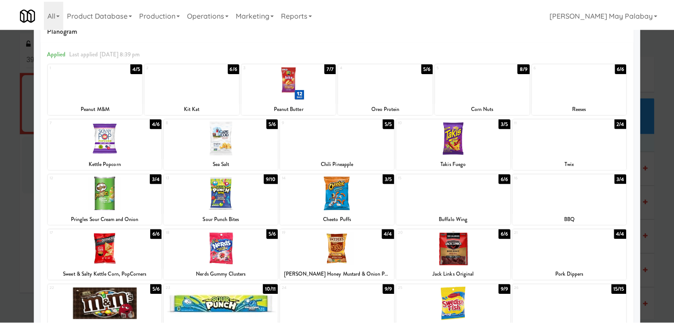
scroll to position [23, 0]
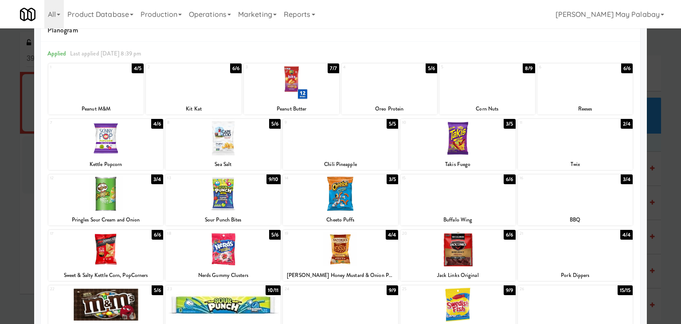
click at [113, 96] on div at bounding box center [96, 83] width 96 height 34
click at [664, 194] on div at bounding box center [340, 162] width 681 height 324
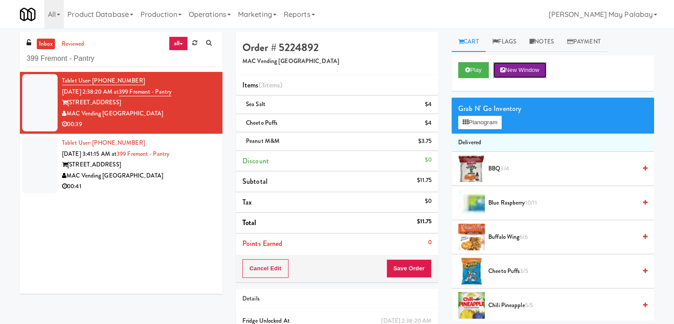
click at [511, 70] on button "New Window" at bounding box center [519, 70] width 53 height 16
click at [470, 113] on div "Grab N' Go Inventory" at bounding box center [552, 108] width 189 height 13
click at [470, 119] on button "Planogram" at bounding box center [479, 122] width 43 height 13
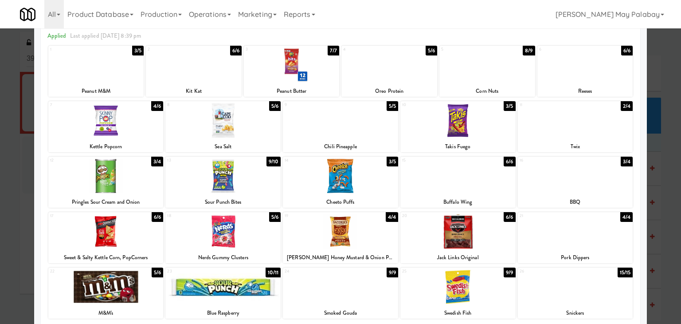
scroll to position [44, 0]
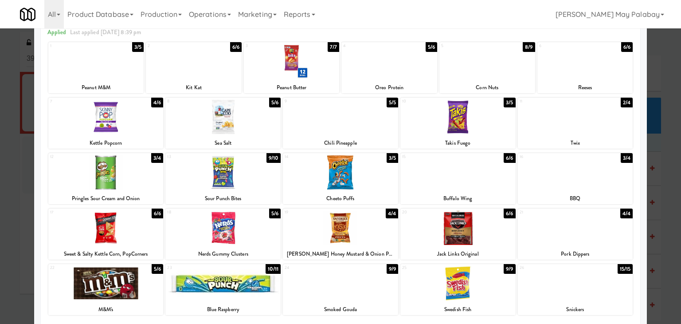
click at [663, 208] on div at bounding box center [340, 162] width 681 height 324
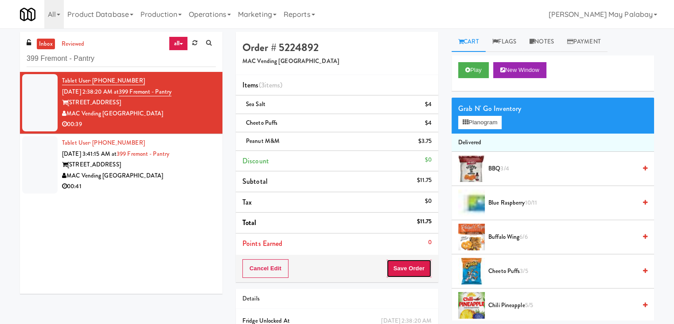
click at [415, 266] on button "Save Order" at bounding box center [408, 268] width 45 height 19
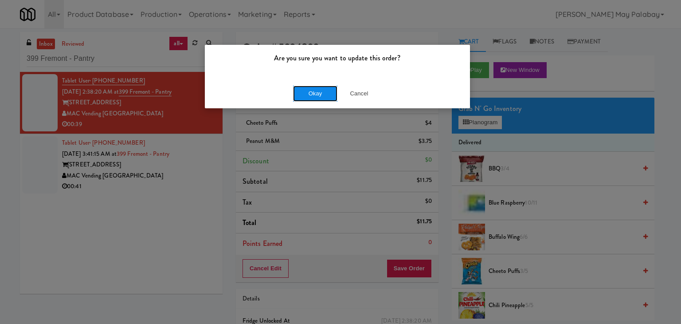
click at [321, 97] on button "Okay" at bounding box center [315, 94] width 44 height 16
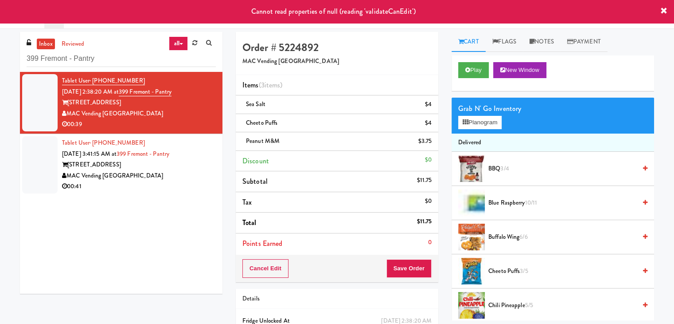
click at [190, 156] on div "Tablet User · (925) 623-2531 Sep 18, 2025 3:41:15 AM at 399 Fremont - Pantry 39…" at bounding box center [139, 164] width 154 height 55
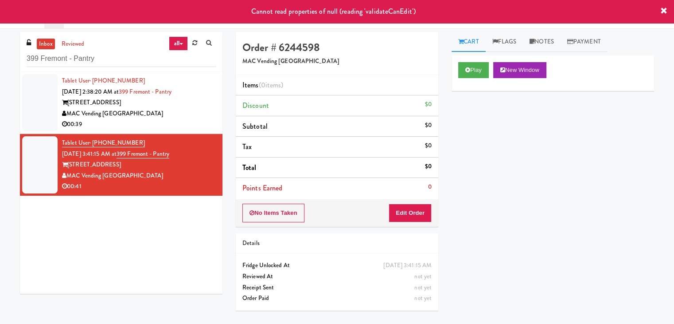
click at [141, 109] on div "MAC Vending USA" at bounding box center [139, 113] width 154 height 11
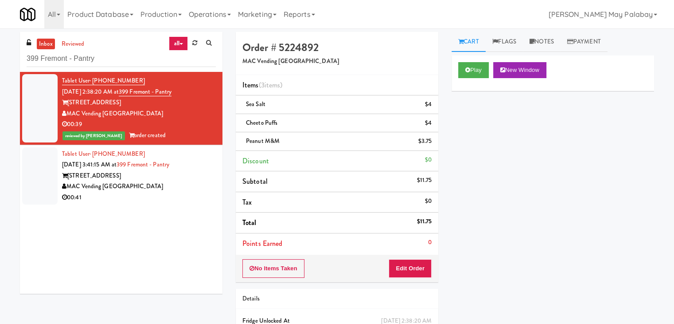
click at [133, 175] on div "399 Fremont Street" at bounding box center [139, 175] width 154 height 11
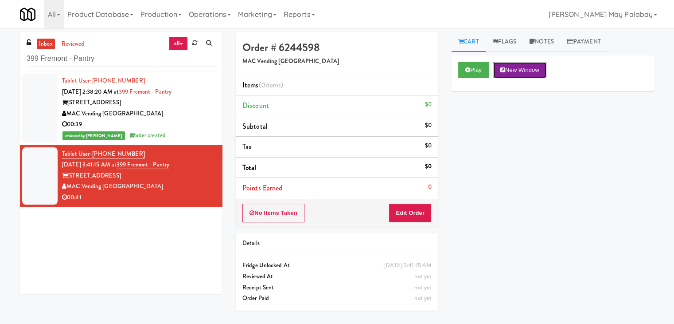
click at [536, 68] on button "New Window" at bounding box center [519, 70] width 53 height 16
click at [411, 213] on button "Edit Order" at bounding box center [410, 212] width 43 height 19
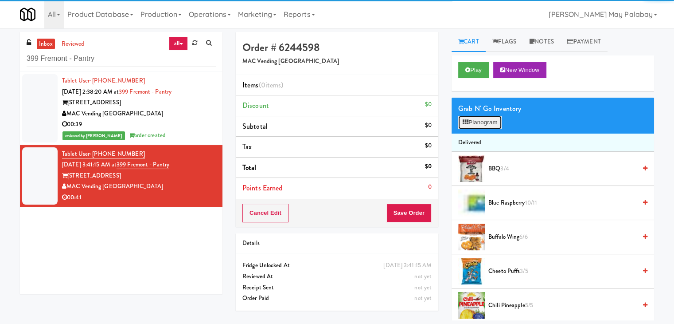
click at [483, 124] on button "Planogram" at bounding box center [479, 122] width 43 height 13
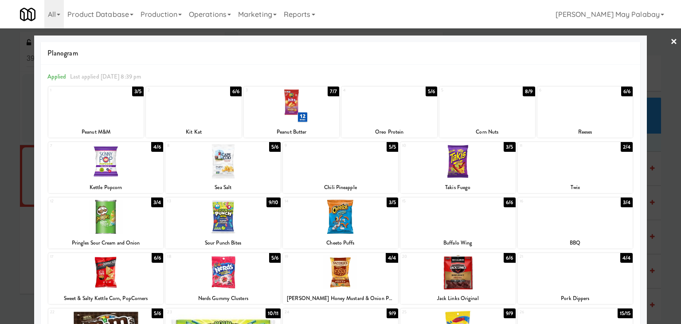
click at [538, 153] on div at bounding box center [575, 161] width 115 height 34
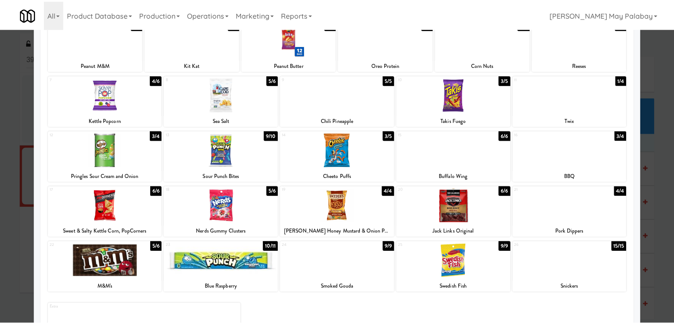
scroll to position [67, 0]
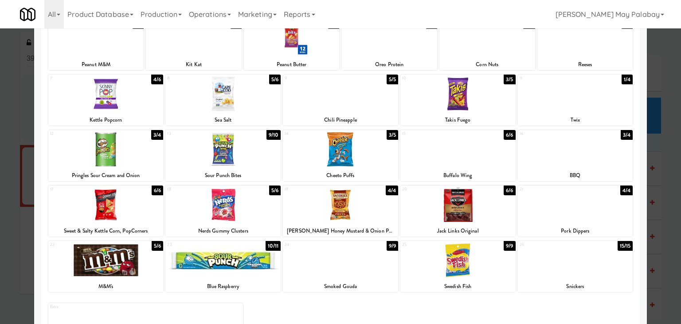
click at [661, 198] on div at bounding box center [340, 162] width 681 height 324
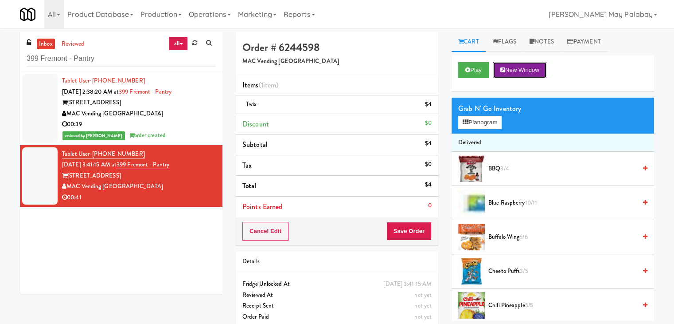
click at [530, 72] on button "New Window" at bounding box center [519, 70] width 53 height 16
click at [493, 126] on button "Planogram" at bounding box center [479, 122] width 43 height 13
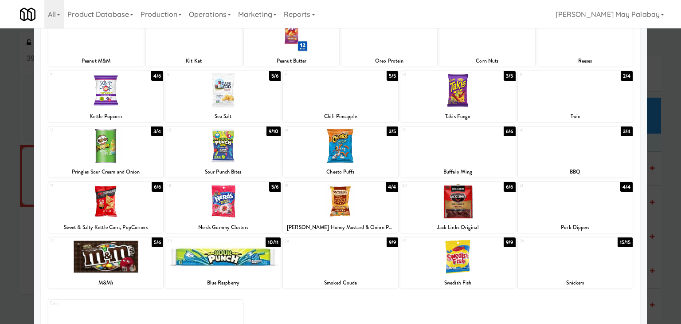
scroll to position [44, 0]
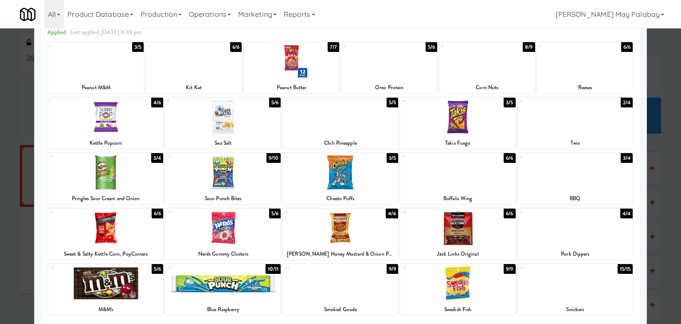
click at [665, 227] on div at bounding box center [340, 162] width 681 height 324
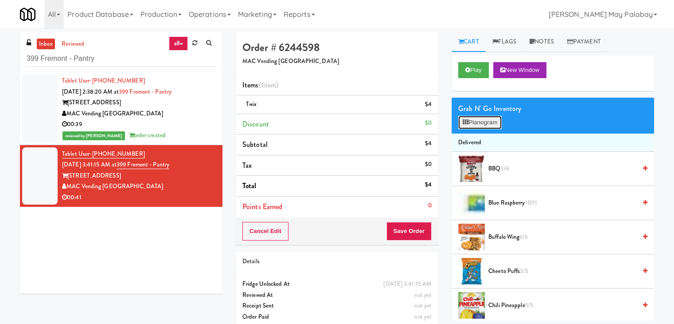
click at [487, 121] on button "Planogram" at bounding box center [479, 122] width 43 height 13
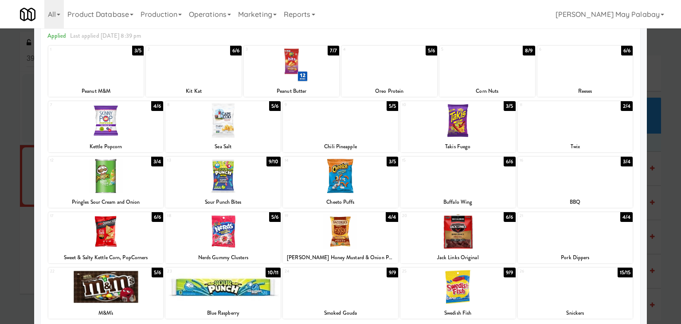
scroll to position [44, 0]
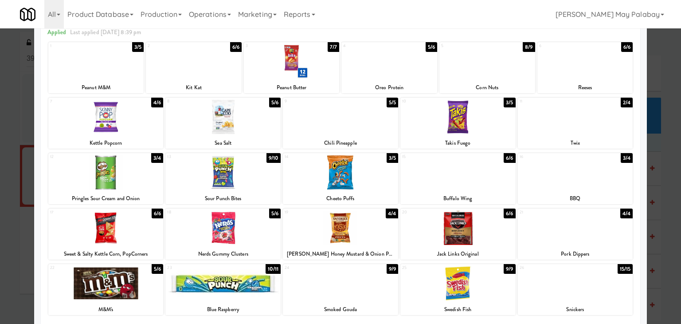
click at [661, 188] on div at bounding box center [340, 162] width 681 height 324
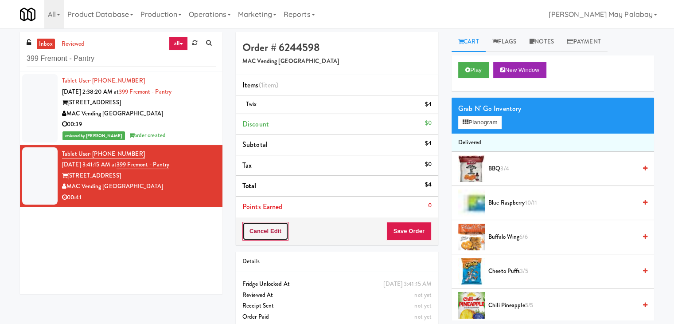
click at [269, 234] on button "Cancel Edit" at bounding box center [265, 231] width 46 height 19
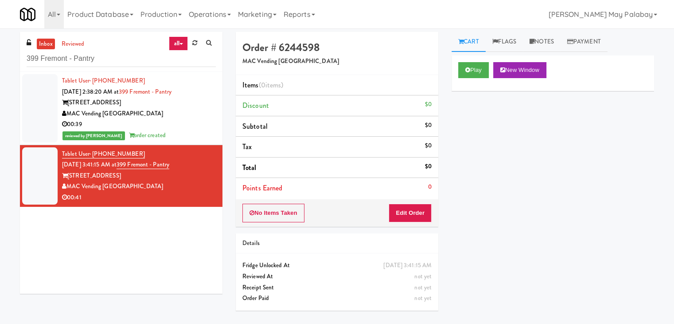
click at [183, 43] on link "all" at bounding box center [178, 43] width 19 height 14
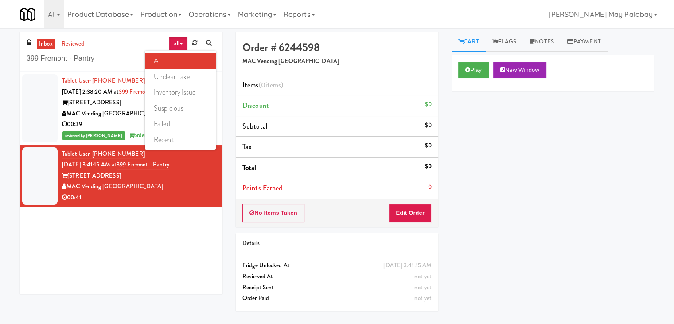
click at [178, 56] on link "all" at bounding box center [180, 61] width 71 height 16
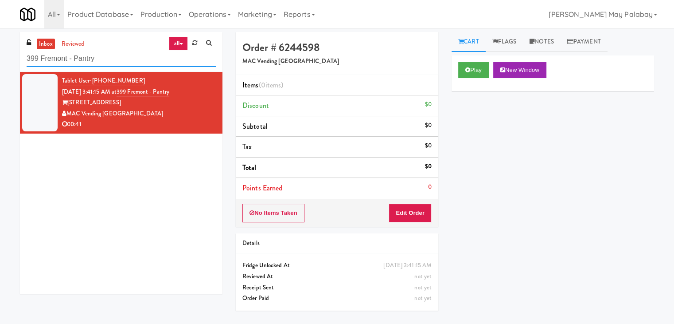
drag, startPoint x: 128, startPoint y: 57, endPoint x: 10, endPoint y: 58, distance: 117.9
click at [10, 58] on div "inbox reviewed all all unclear take inventory issue suspicious failed recent 39…" at bounding box center [337, 176] width 674 height 288
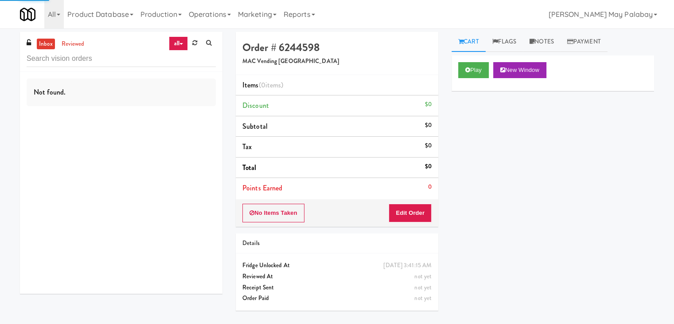
click at [128, 148] on div "Not found." at bounding box center [121, 183] width 203 height 222
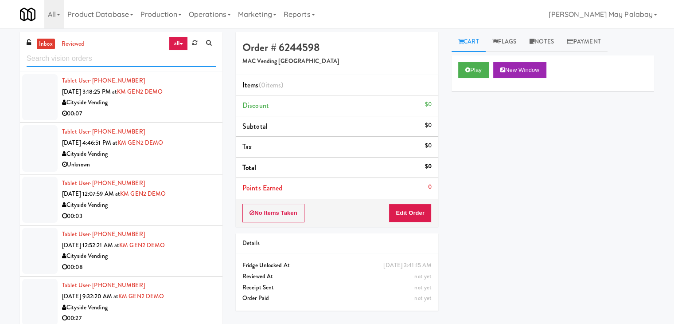
click at [115, 58] on input "text" at bounding box center [121, 59] width 189 height 16
paste input "The Mo - Pantry"
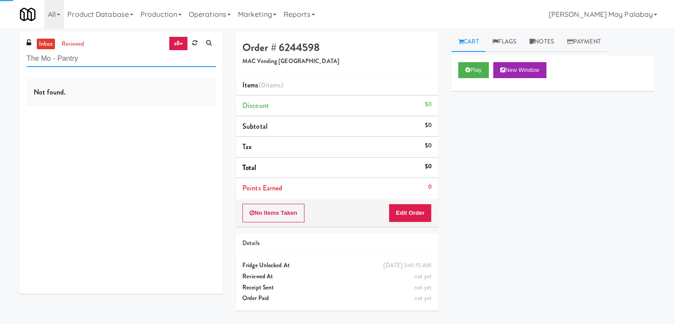
type input "The Mo - Pantry"
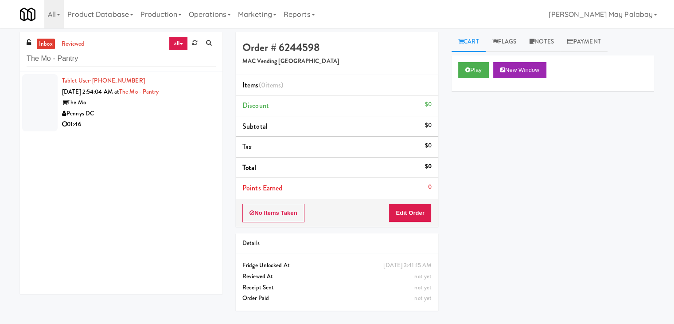
click at [137, 125] on div "01:46" at bounding box center [139, 124] width 154 height 11
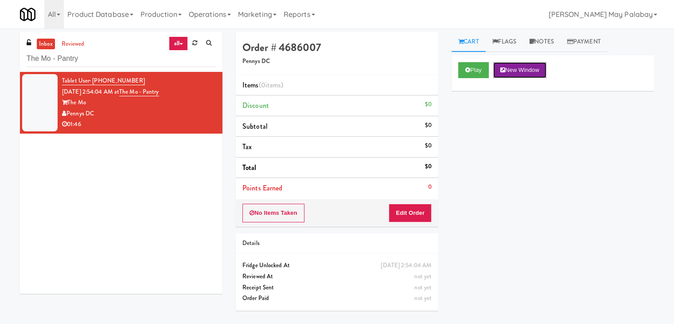
click at [534, 68] on button "New Window" at bounding box center [519, 70] width 53 height 16
click at [413, 214] on button "Edit Order" at bounding box center [410, 212] width 43 height 19
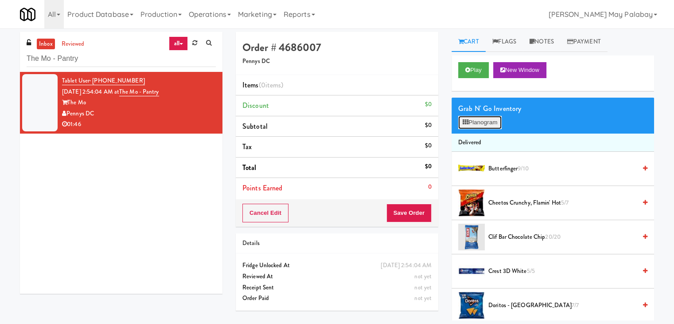
click at [484, 124] on button "Planogram" at bounding box center [479, 122] width 43 height 13
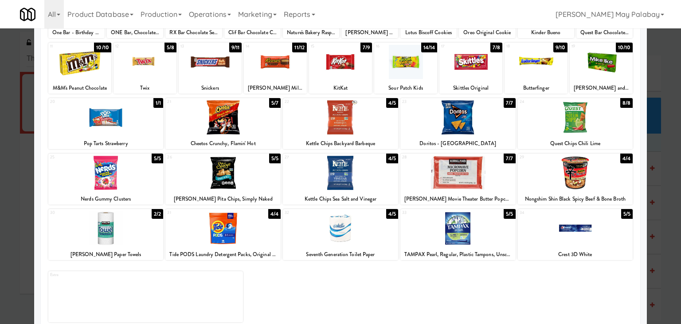
scroll to position [112, 0]
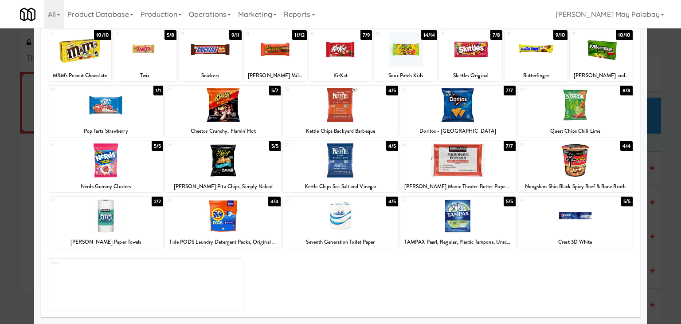
click at [583, 175] on div at bounding box center [575, 160] width 115 height 34
click at [597, 173] on div at bounding box center [575, 160] width 115 height 34
click at [666, 249] on div at bounding box center [340, 162] width 681 height 324
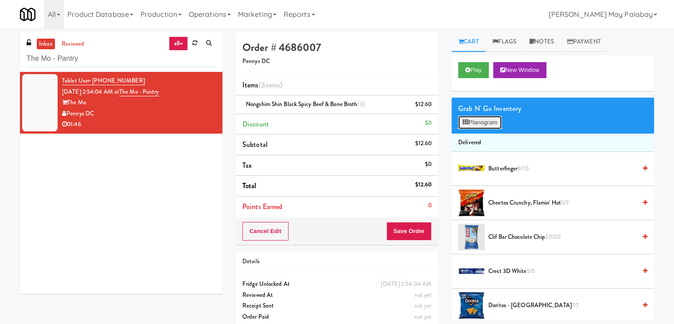
click at [472, 123] on button "Planogram" at bounding box center [479, 122] width 43 height 13
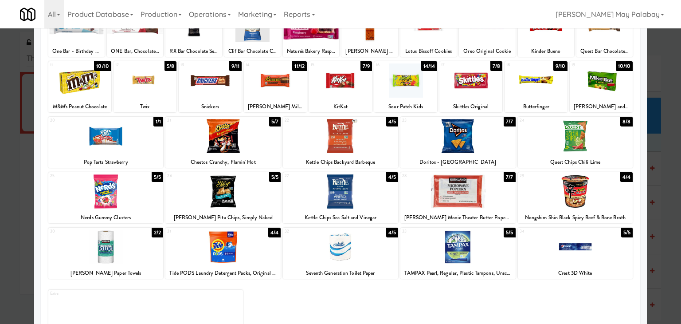
scroll to position [89, 0]
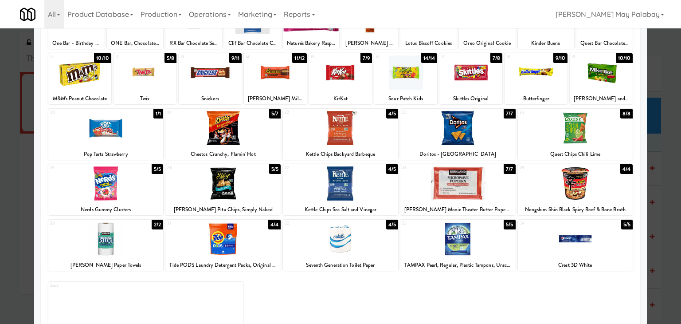
click at [226, 94] on div "Snickers" at bounding box center [210, 98] width 60 height 11
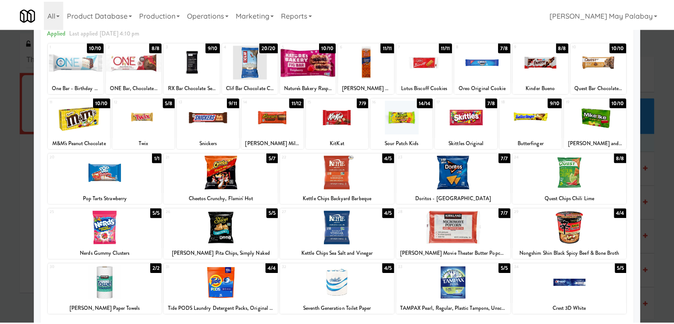
scroll to position [44, 0]
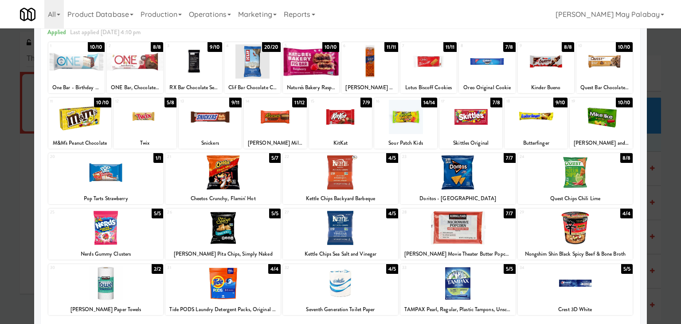
click at [233, 115] on div at bounding box center [210, 117] width 63 height 34
click at [161, 125] on div at bounding box center [144, 117] width 63 height 34
click at [667, 246] on div at bounding box center [340, 162] width 681 height 324
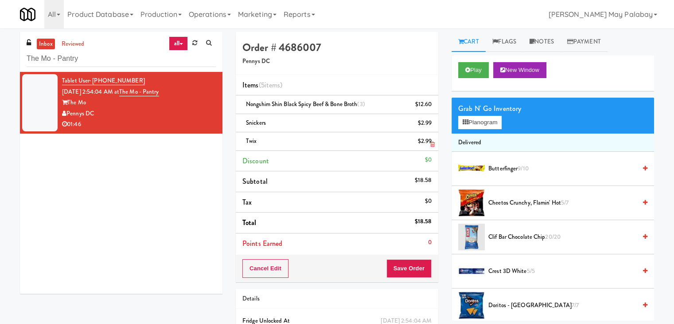
click at [433, 144] on icon at bounding box center [432, 144] width 4 height 6
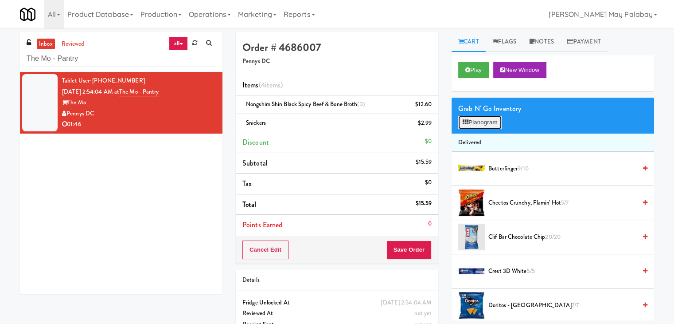
click at [493, 121] on button "Planogram" at bounding box center [479, 122] width 43 height 13
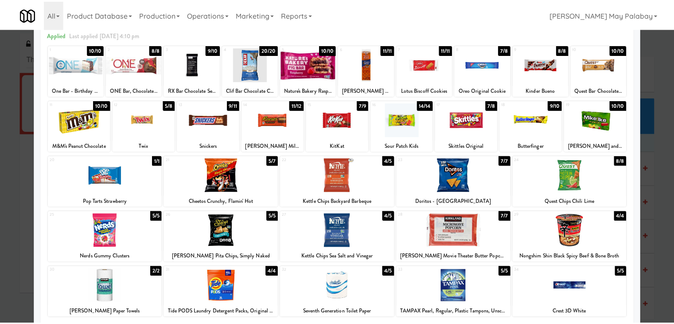
scroll to position [44, 0]
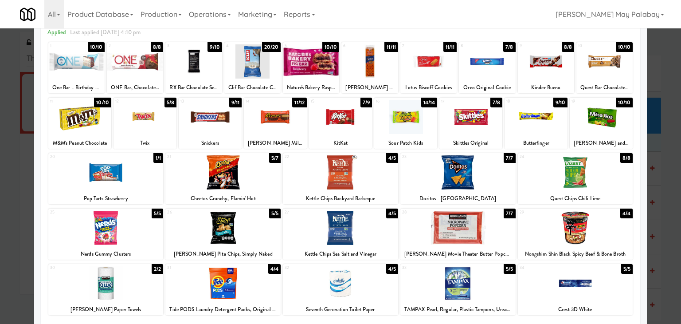
click at [663, 188] on div at bounding box center [340, 162] width 681 height 324
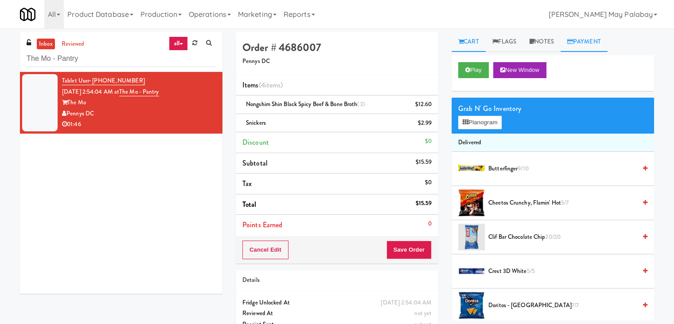
click at [584, 39] on link "Payment" at bounding box center [584, 42] width 47 height 20
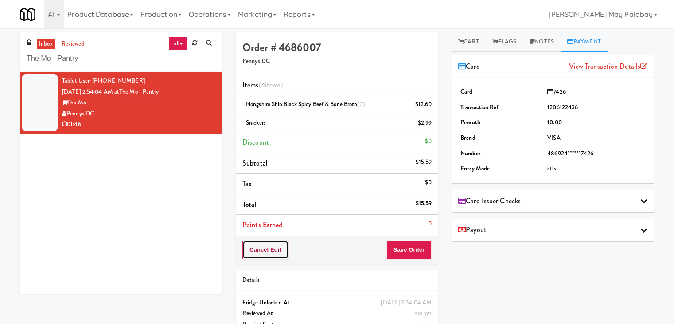
click at [260, 249] on button "Cancel Edit" at bounding box center [265, 249] width 46 height 19
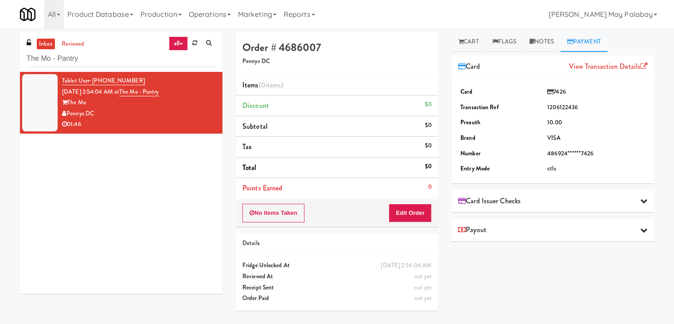
click at [148, 203] on div "Tablet User · (202) 425-6337 Sep 18, 2025 2:54:04 AM at The Mo - Pantry The Mo …" at bounding box center [121, 183] width 203 height 222
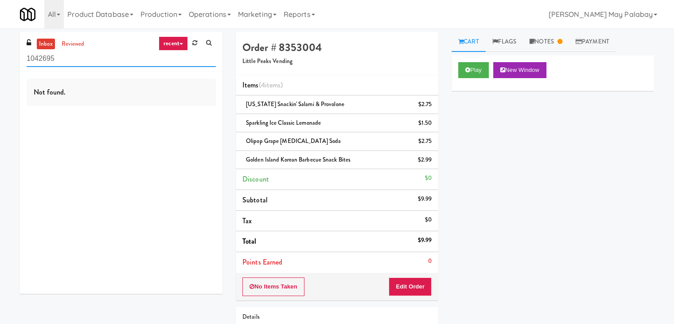
click at [133, 61] on input "1042695" at bounding box center [121, 59] width 189 height 16
click at [199, 43] on link at bounding box center [195, 42] width 14 height 13
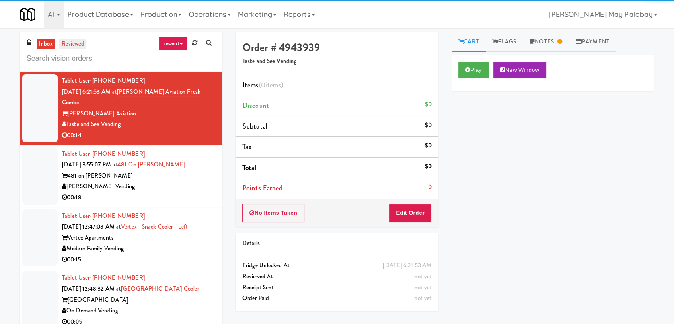
click at [71, 44] on link "reviewed" at bounding box center [72, 44] width 27 height 11
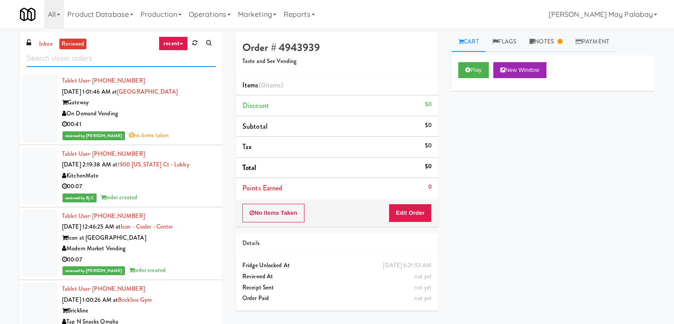
click at [130, 64] on input "text" at bounding box center [121, 59] width 189 height 16
click at [72, 47] on link "reviewed" at bounding box center [72, 44] width 27 height 11
